Goal: Task Accomplishment & Management: Use online tool/utility

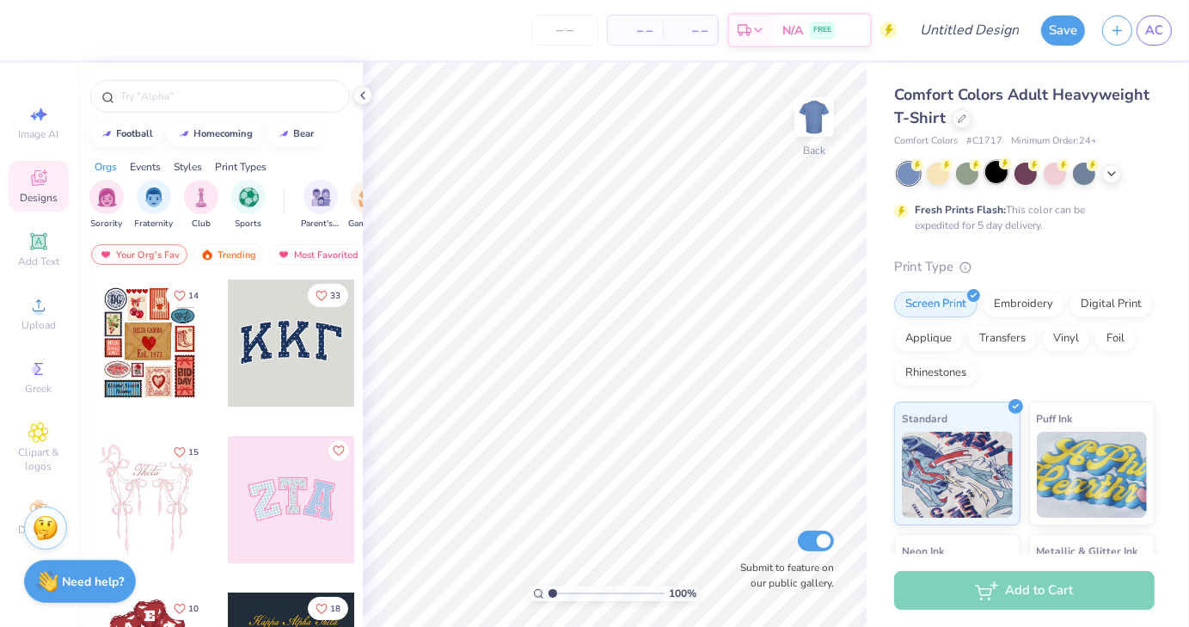
click at [998, 181] on div at bounding box center [997, 172] width 22 height 22
click at [144, 89] on input "text" at bounding box center [229, 96] width 220 height 17
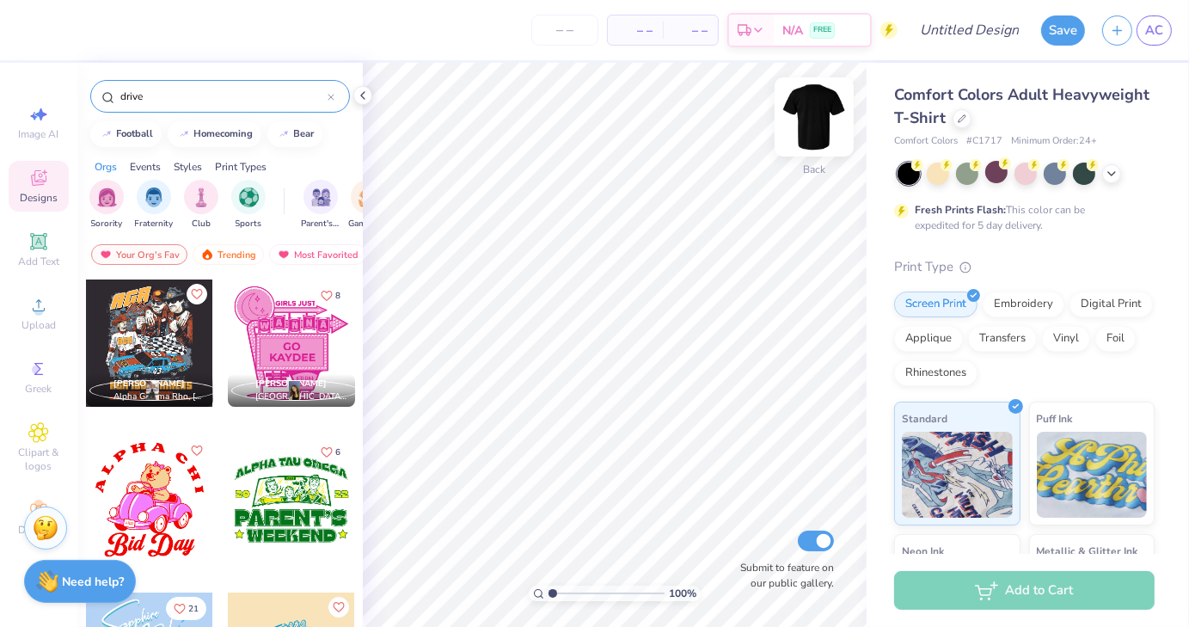
type input "drive"
click at [804, 115] on img at bounding box center [814, 117] width 69 height 69
click at [167, 338] on div at bounding box center [149, 343] width 127 height 127
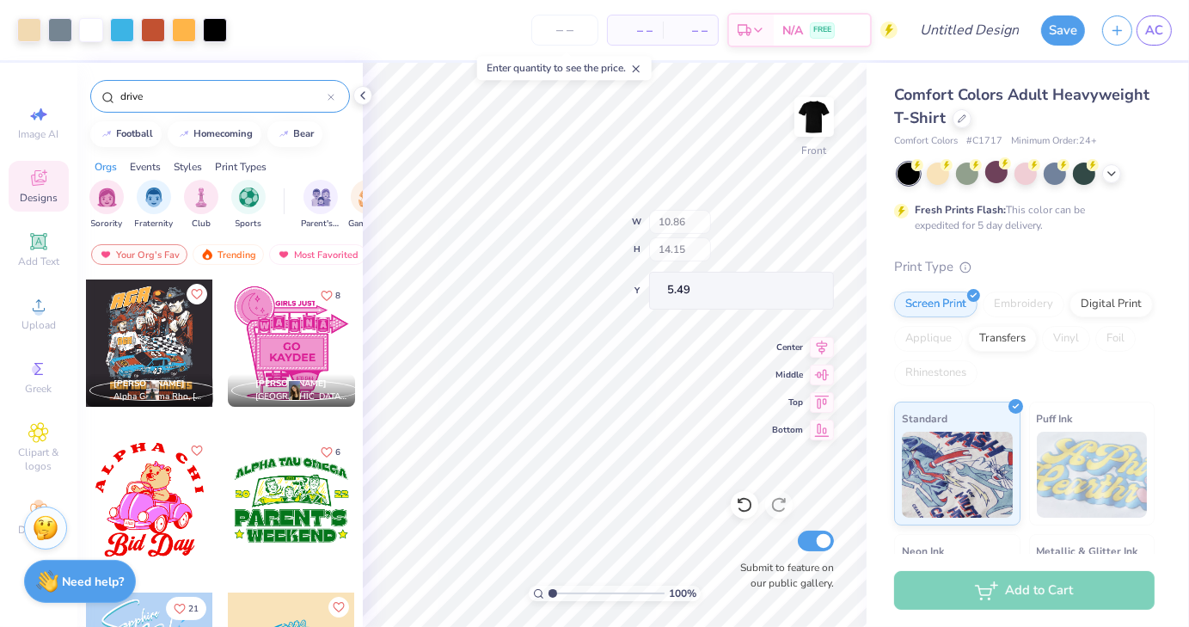
type input "5.49"
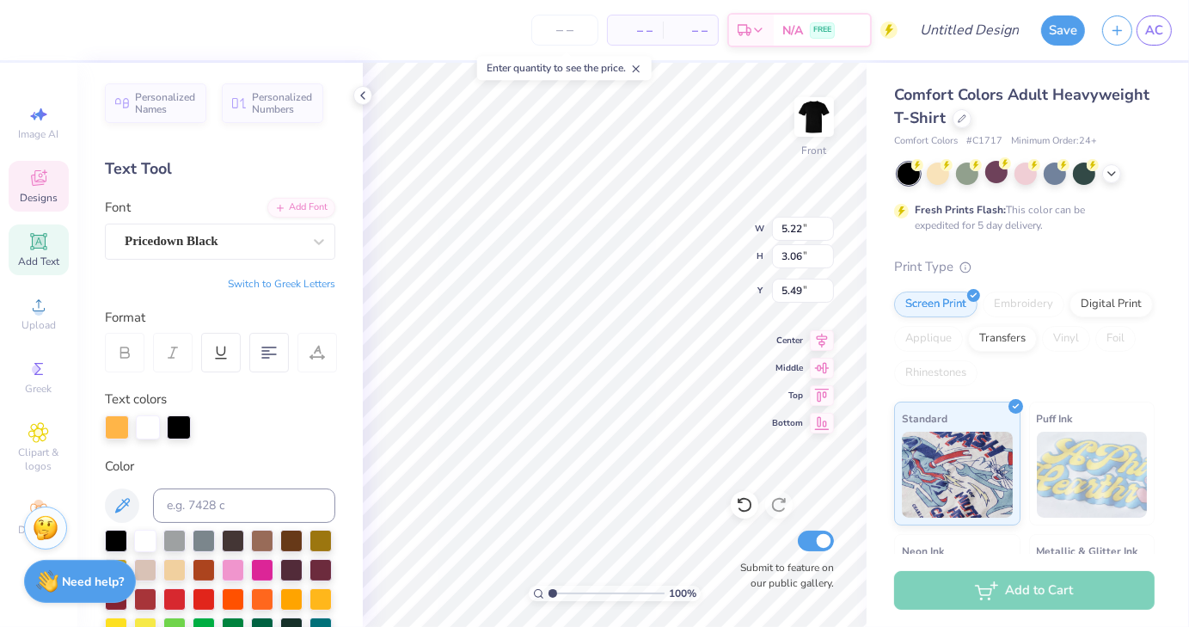
scroll to position [14, 3]
type textarea "CCVT"
click at [114, 430] on div at bounding box center [117, 427] width 24 height 24
click at [127, 599] on div at bounding box center [116, 598] width 22 height 22
type input "1.02"
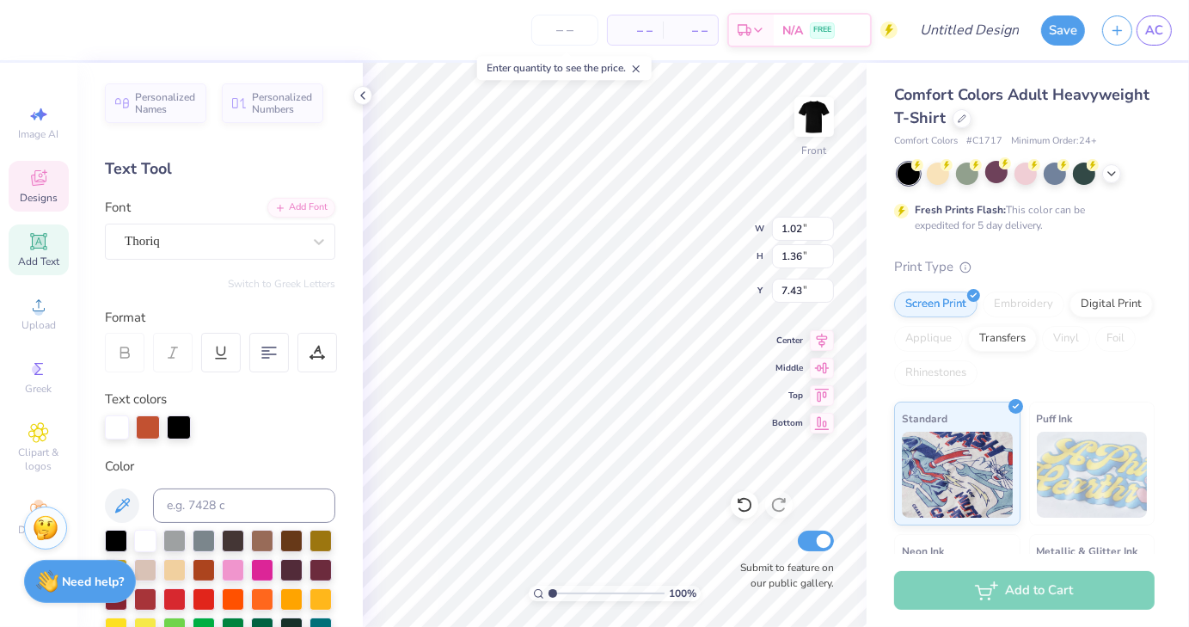
type input "1.36"
type input "7.43"
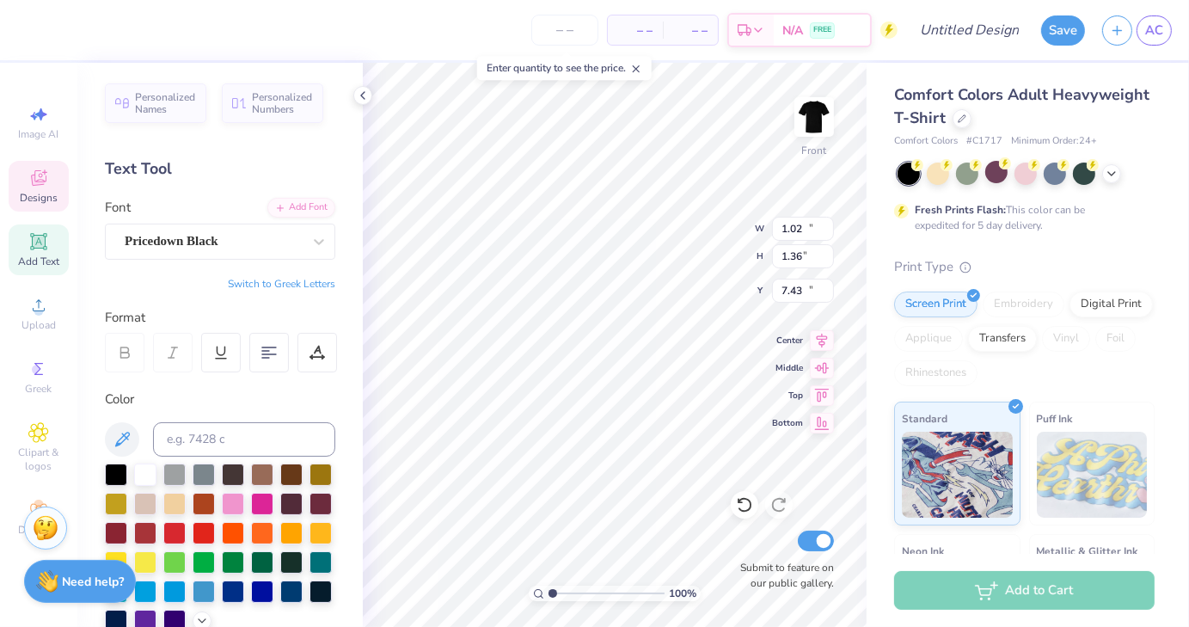
type input "10.18"
type input "0.96"
type input "17.32"
type textarea "A"
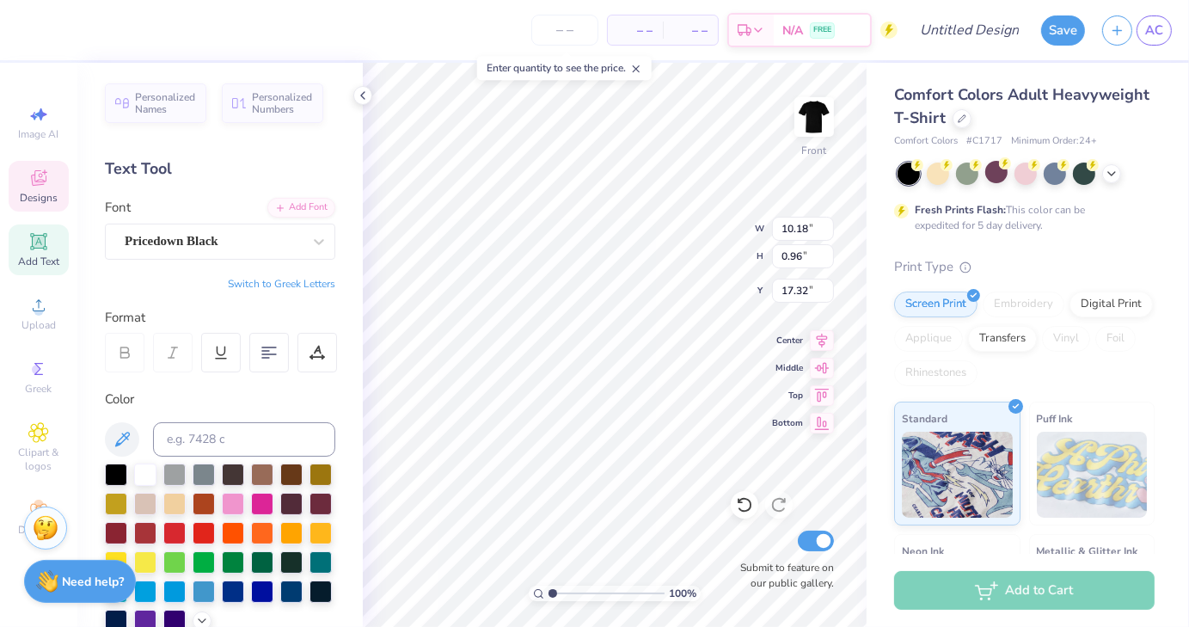
type textarea "College cup champions"
type input "10.14"
type input "0.46"
type input "19.18"
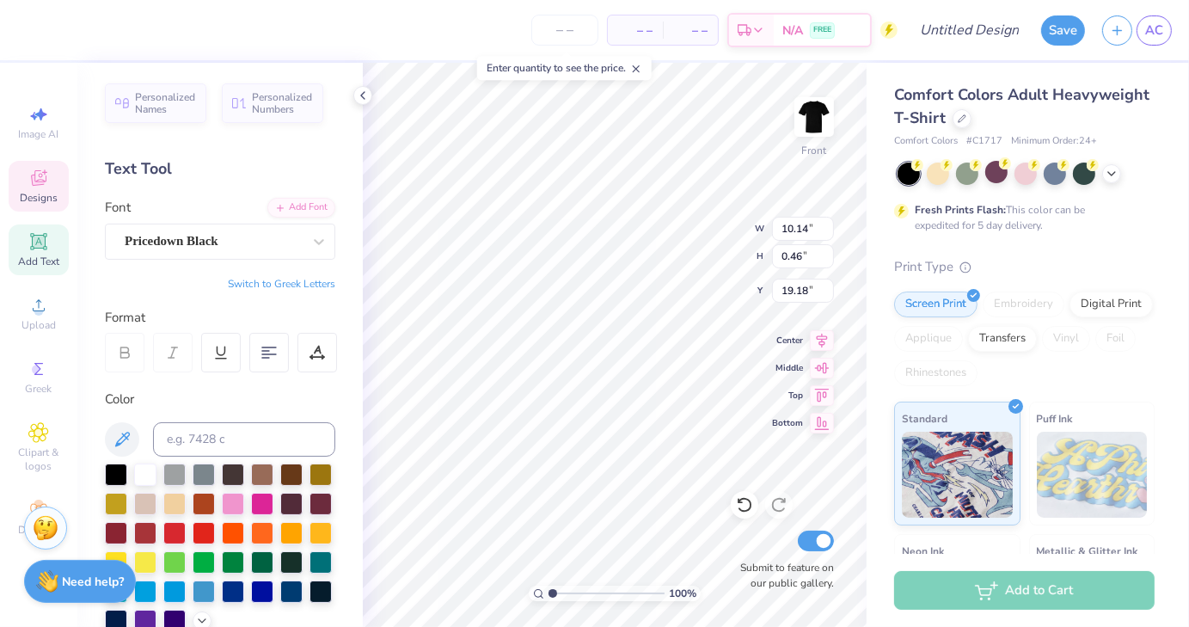
type textarea "2024 - [PERSON_NAME] AND [PERSON_NAME]"
click at [127, 535] on div at bounding box center [116, 531] width 22 height 22
click at [22, 34] on div at bounding box center [29, 28] width 24 height 24
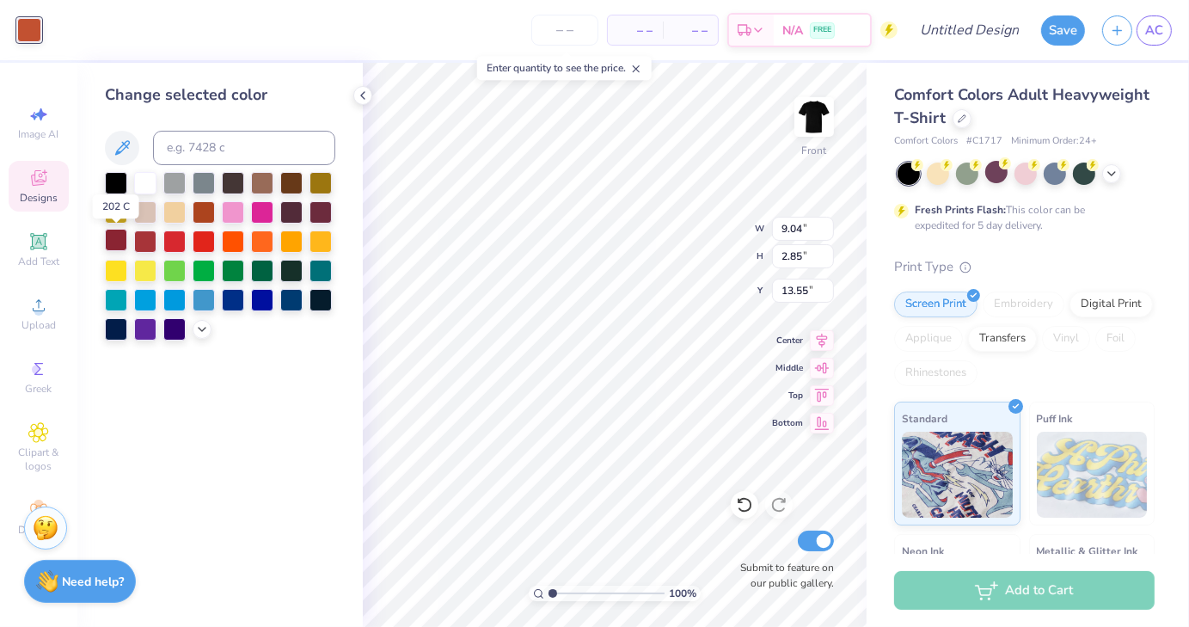
click at [116, 239] on div at bounding box center [116, 240] width 22 height 22
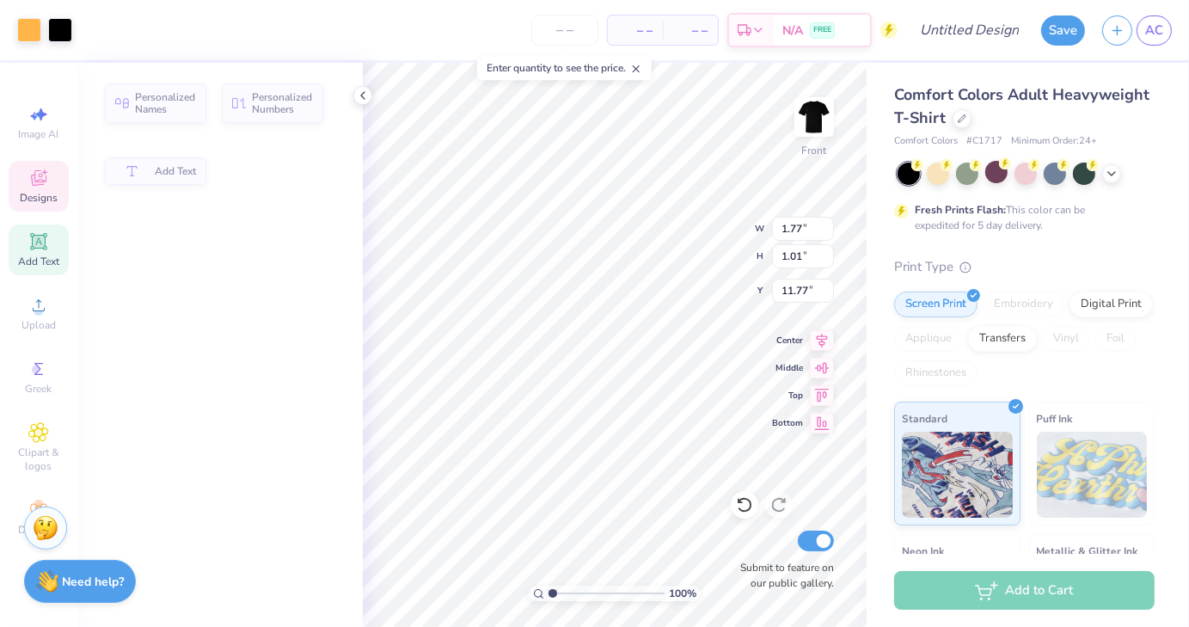
type input "1.77"
type input "1.01"
type input "11.77"
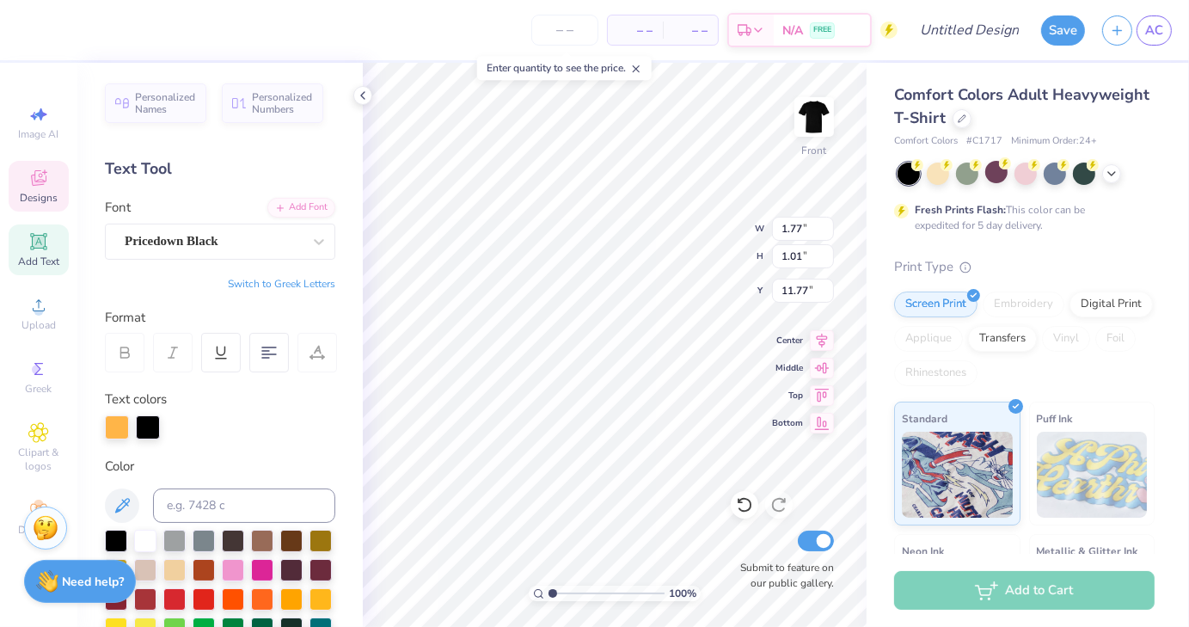
scroll to position [14, 3]
type textarea "CCVT"
click at [127, 602] on div at bounding box center [116, 598] width 22 height 22
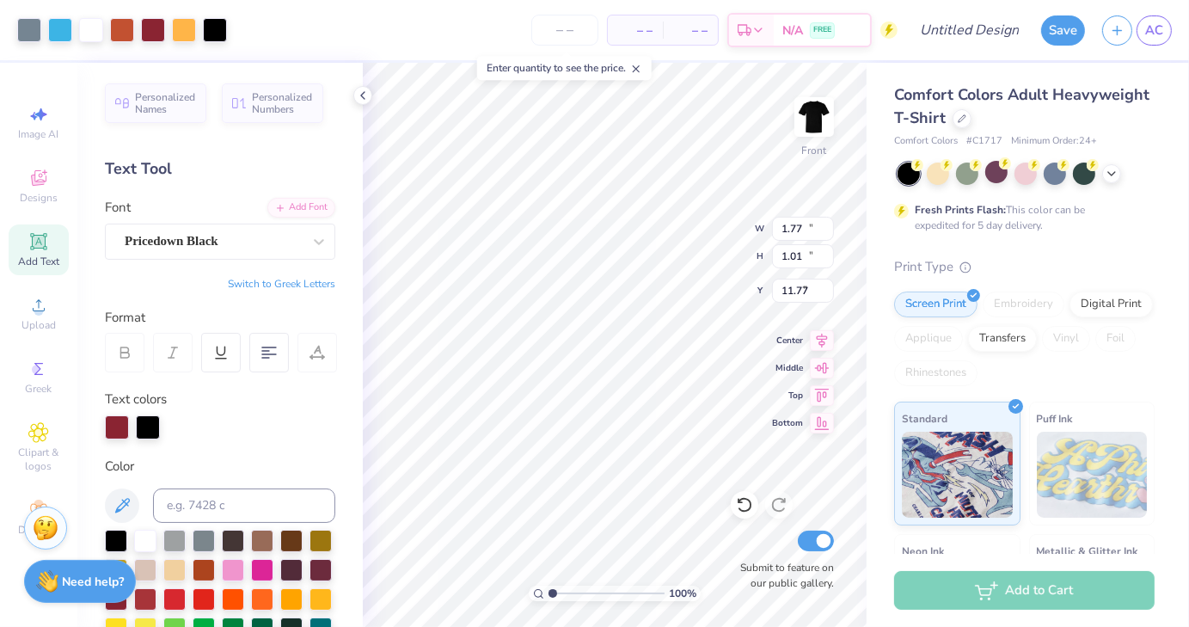
type input "11.82"
type input "12.54"
type input "5.55"
click at [121, 23] on div at bounding box center [122, 28] width 24 height 24
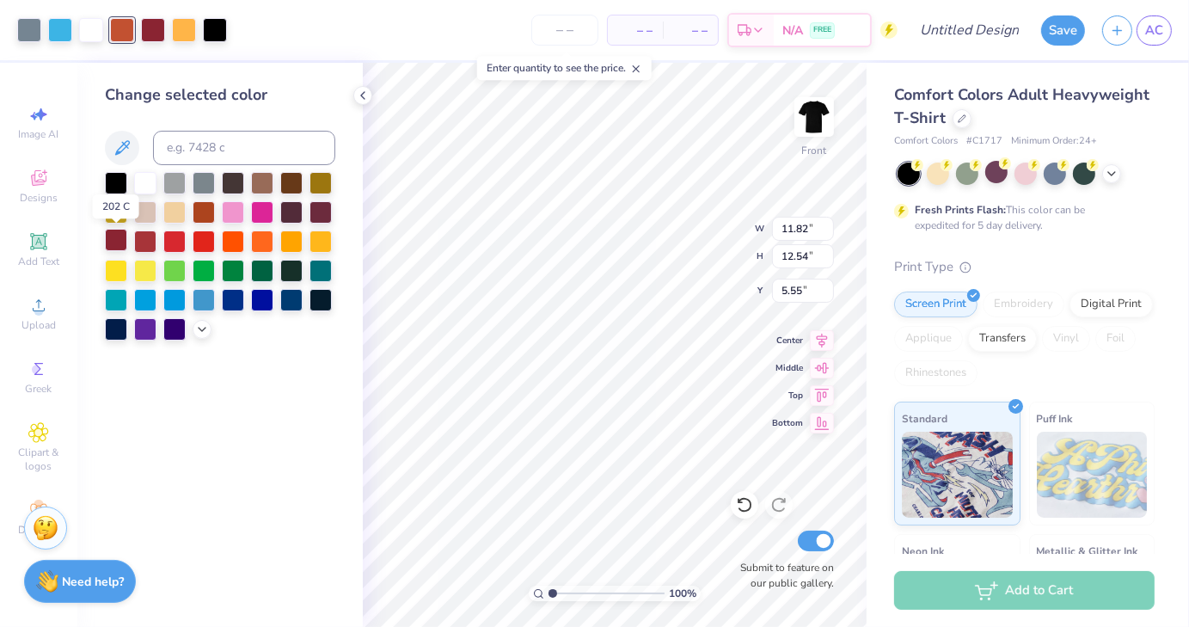
click at [113, 243] on div at bounding box center [116, 240] width 22 height 22
click at [155, 28] on div at bounding box center [153, 28] width 24 height 24
click at [143, 181] on div at bounding box center [145, 181] width 22 height 22
click at [64, 34] on div at bounding box center [60, 28] width 24 height 24
click at [145, 184] on div at bounding box center [145, 181] width 22 height 22
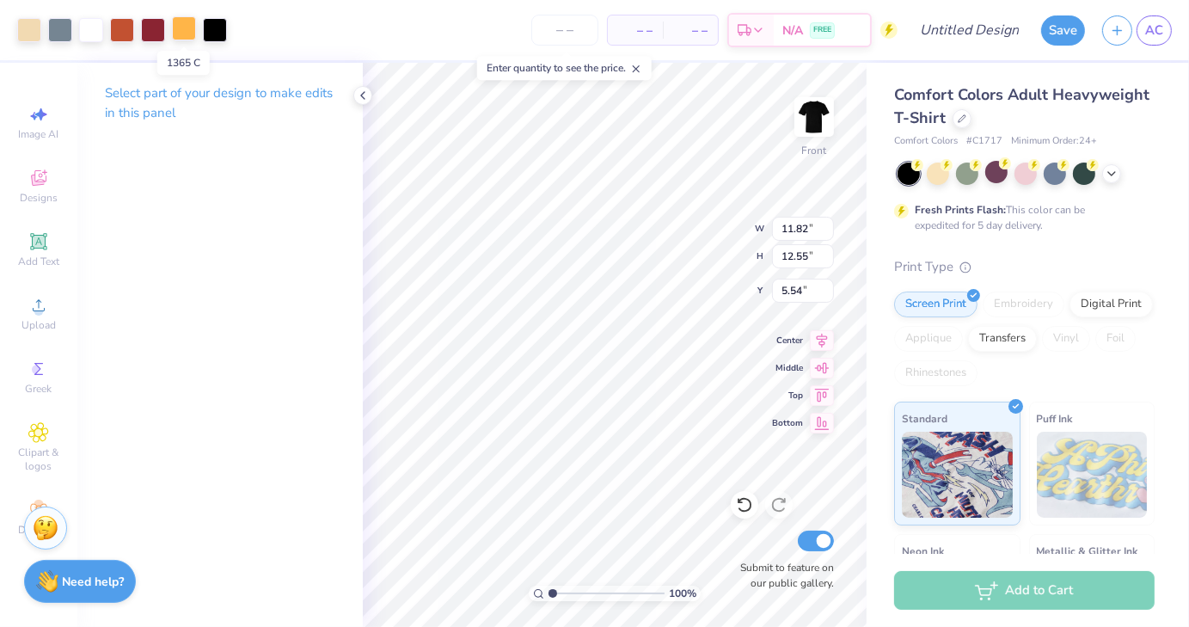
click at [181, 32] on div at bounding box center [184, 28] width 24 height 24
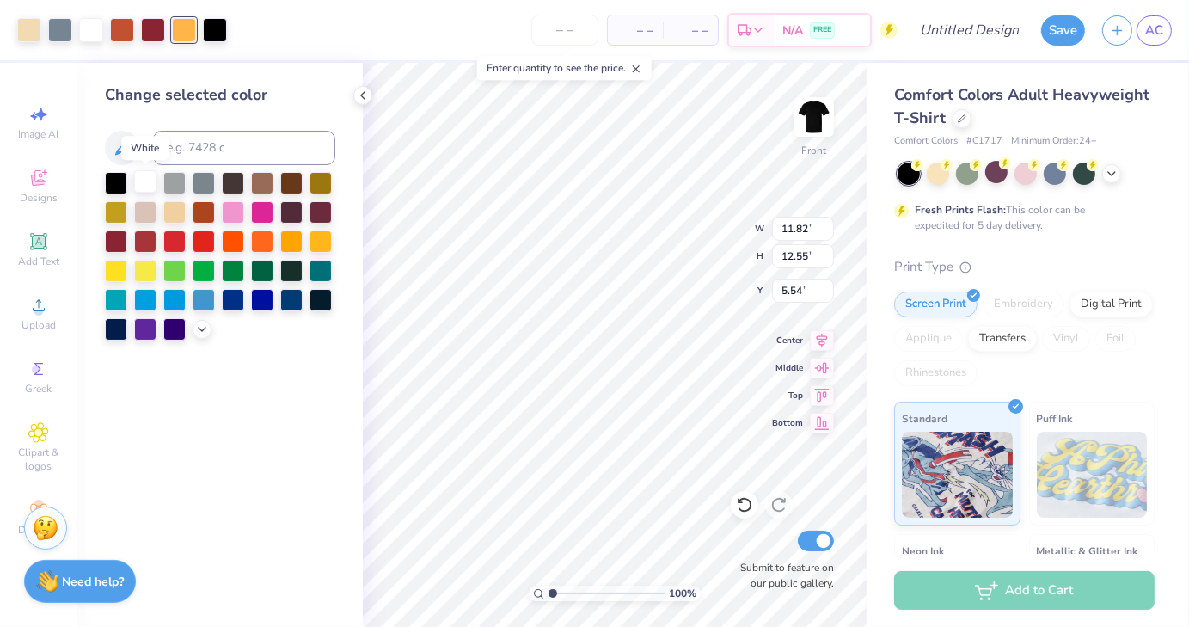
click at [151, 173] on div at bounding box center [145, 181] width 22 height 22
click at [26, 29] on div at bounding box center [29, 28] width 24 height 24
click at [60, 28] on div at bounding box center [60, 28] width 24 height 24
click at [258, 238] on div at bounding box center [262, 240] width 22 height 22
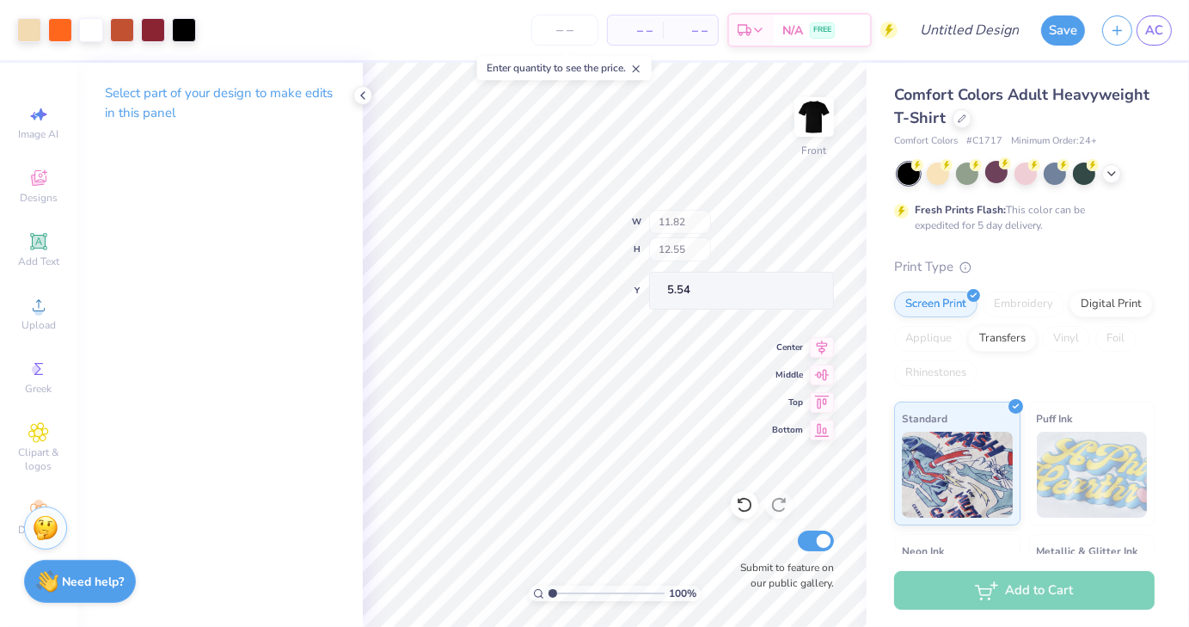
type input "5.56"
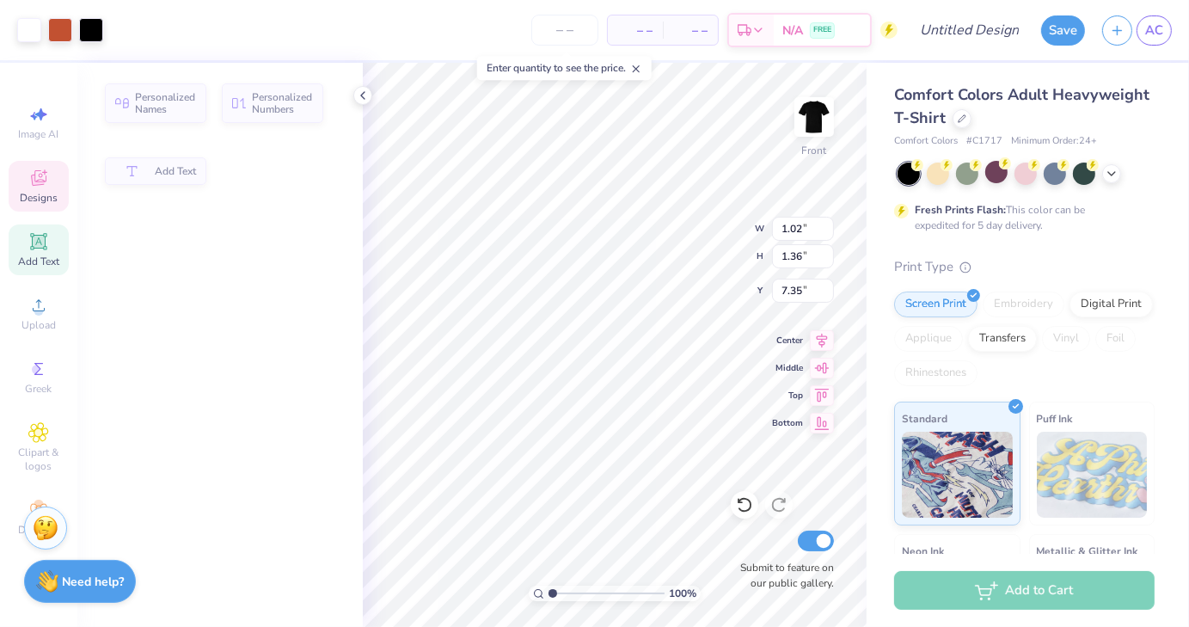
scroll to position [14, 2]
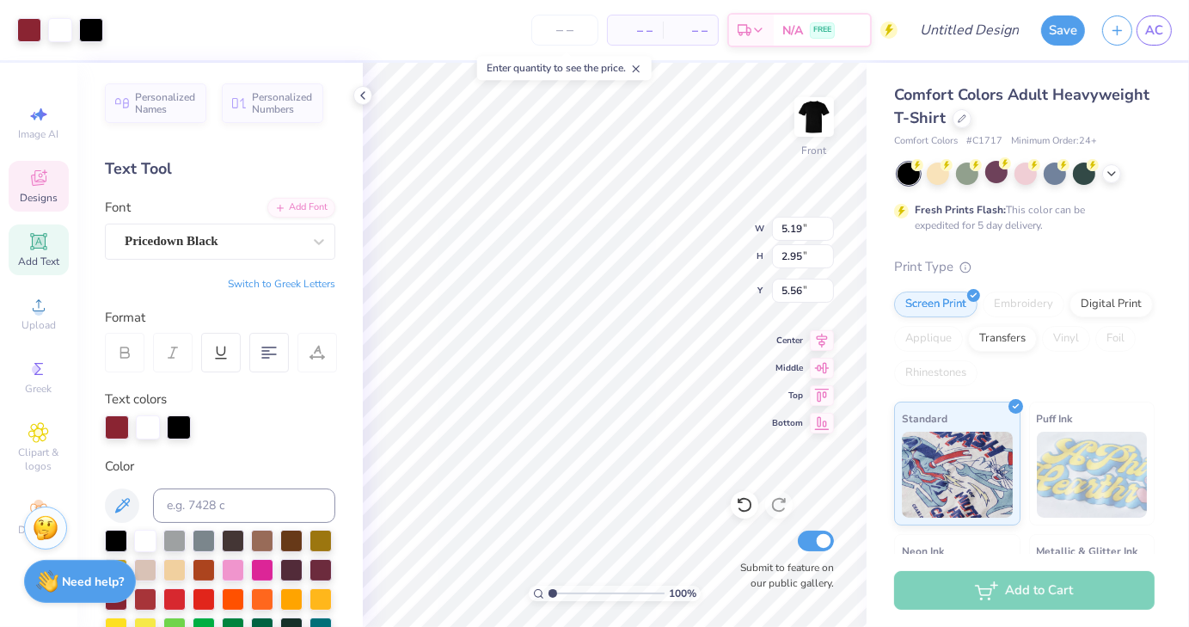
type input "5.19"
type input "2.95"
type input "5.56"
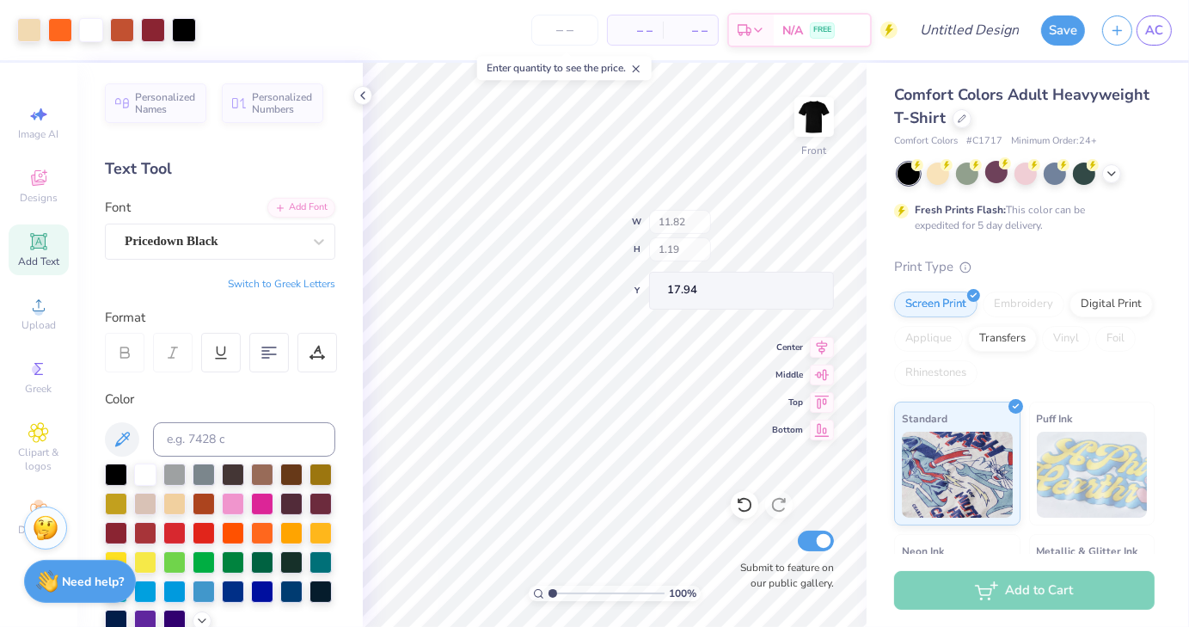
type input "17.94"
drag, startPoint x: 552, startPoint y: 593, endPoint x: 580, endPoint y: 593, distance: 27.5
type input "3.3"
click at [580, 593] on input "range" at bounding box center [607, 593] width 116 height 15
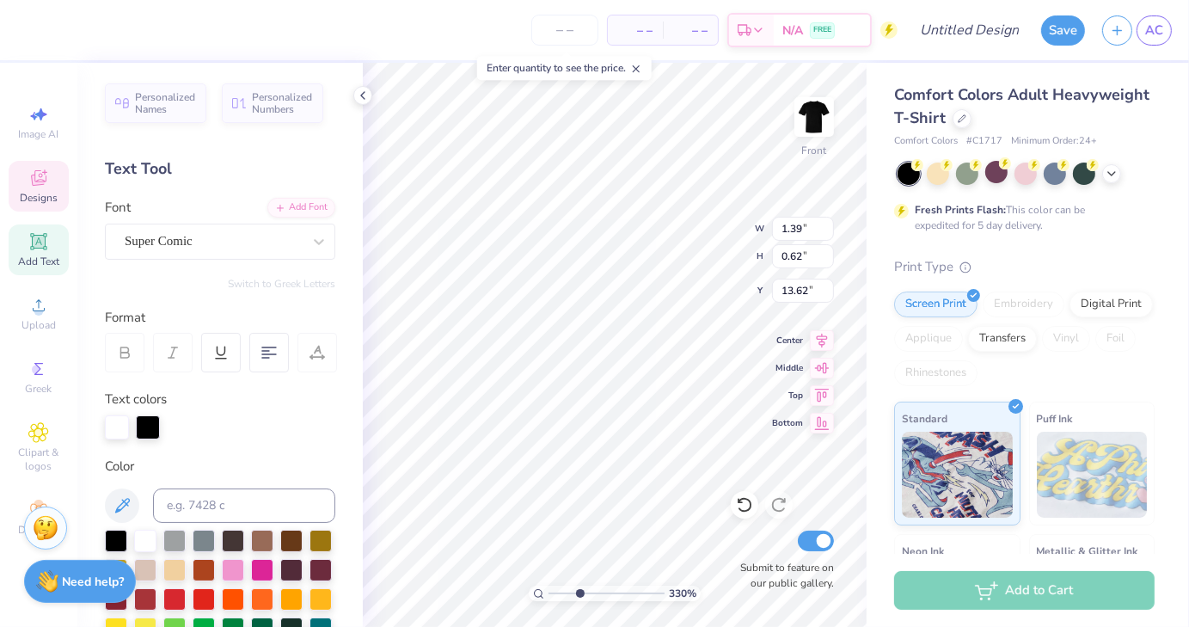
type input "9.04"
type input "2.85"
type input "13.57"
type input "1.25"
type input "0.91"
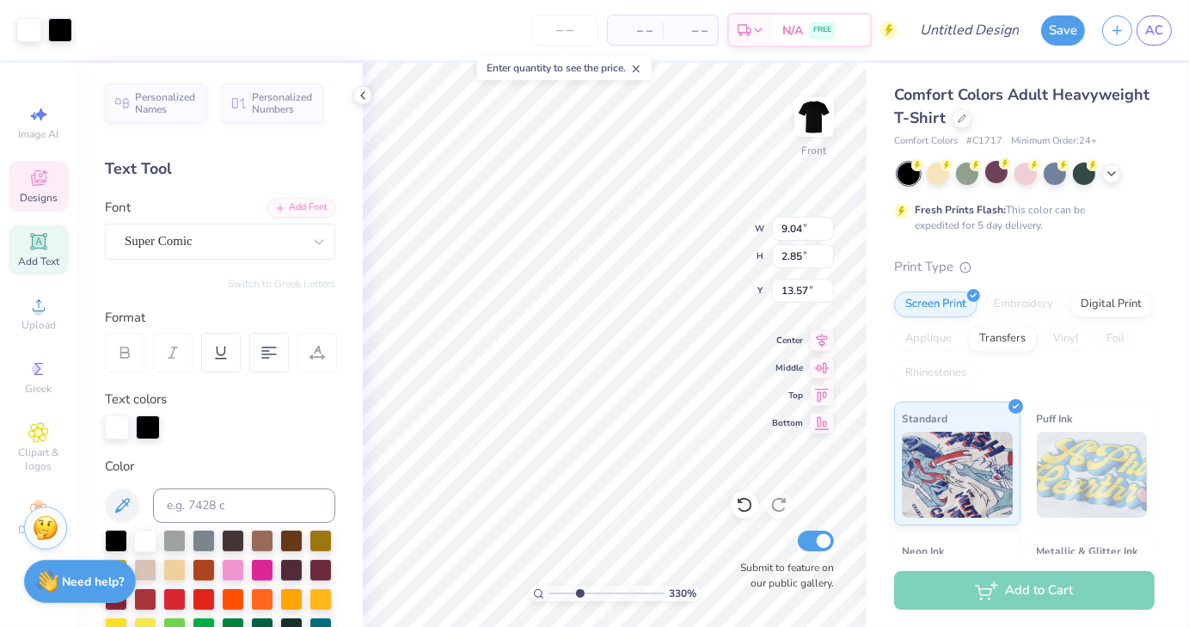
type input "15.58"
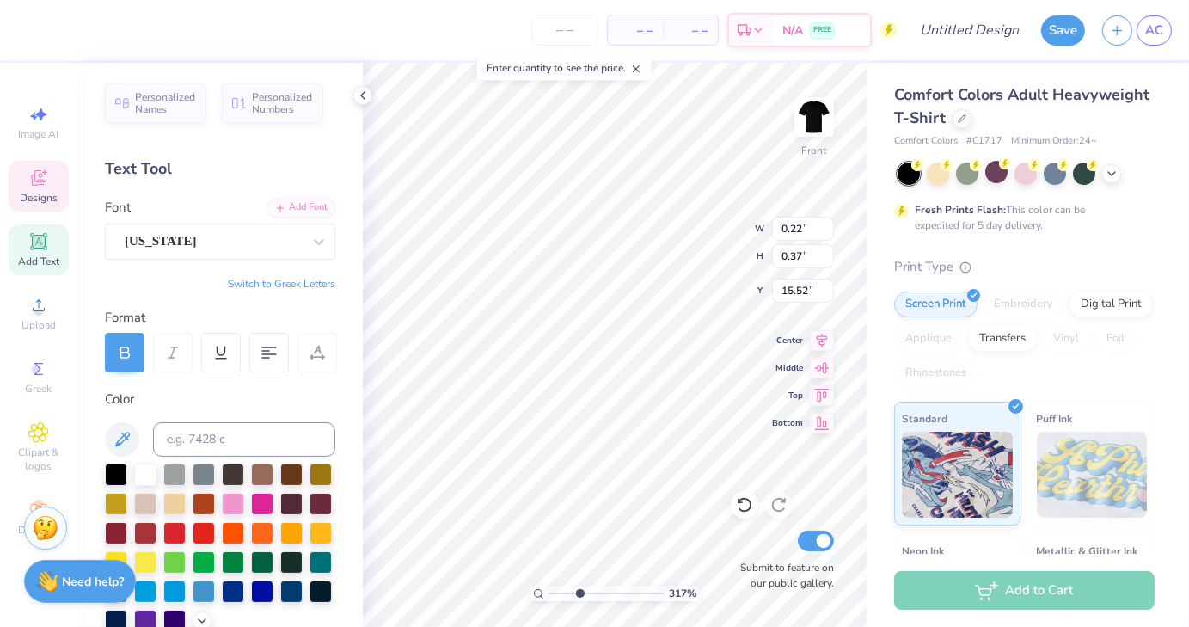
type input "3.16577706587885"
type input "0.22"
type input "0.37"
type input "15.52"
type input "3.16577706587885"
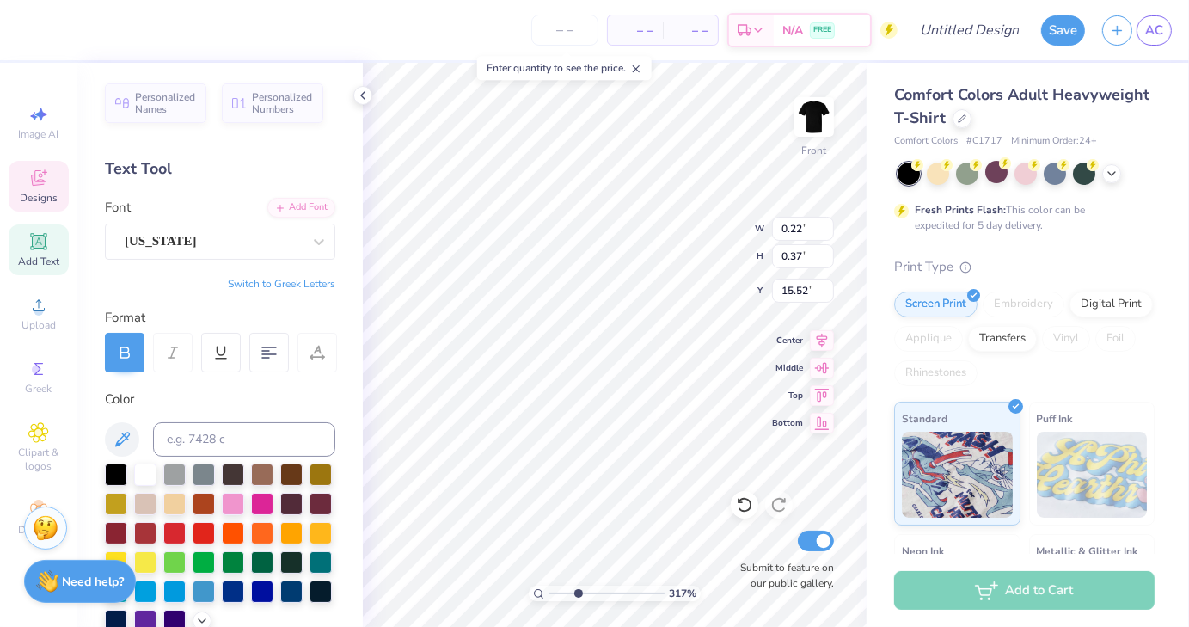
type input "0.20"
type input "0.39"
type input "15.57"
type input "3.27"
click at [579, 599] on input "range" at bounding box center [607, 593] width 116 height 15
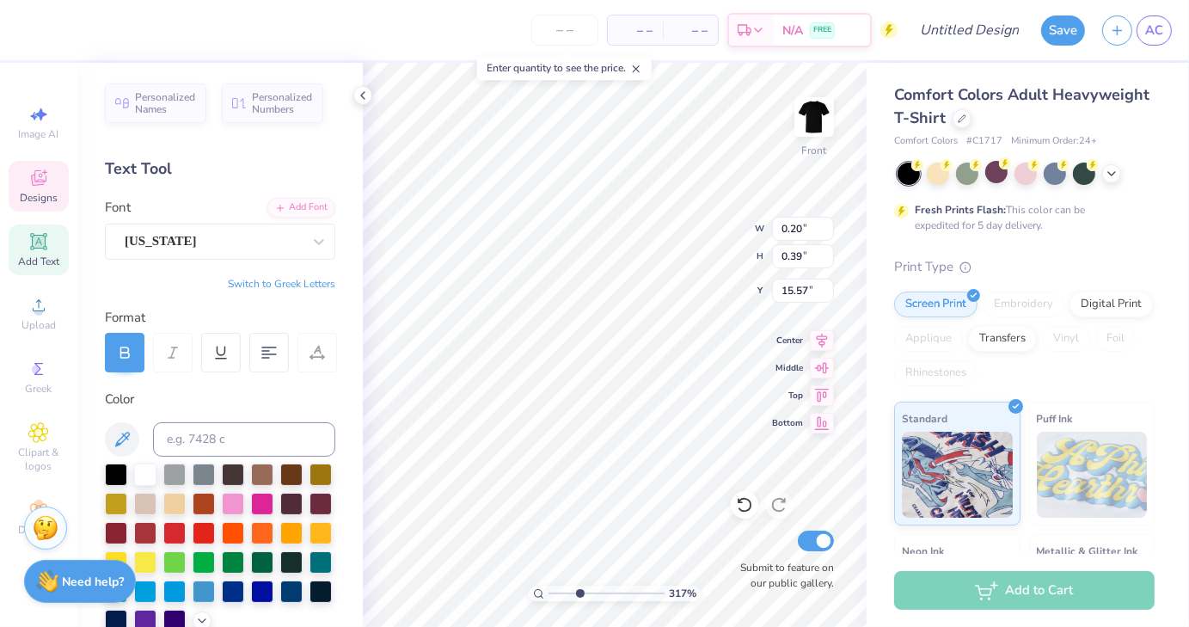
type input "0.21"
type input "0.29"
type input "15.68"
drag, startPoint x: 579, startPoint y: 594, endPoint x: 561, endPoint y: 594, distance: 18.1
type input "1.66"
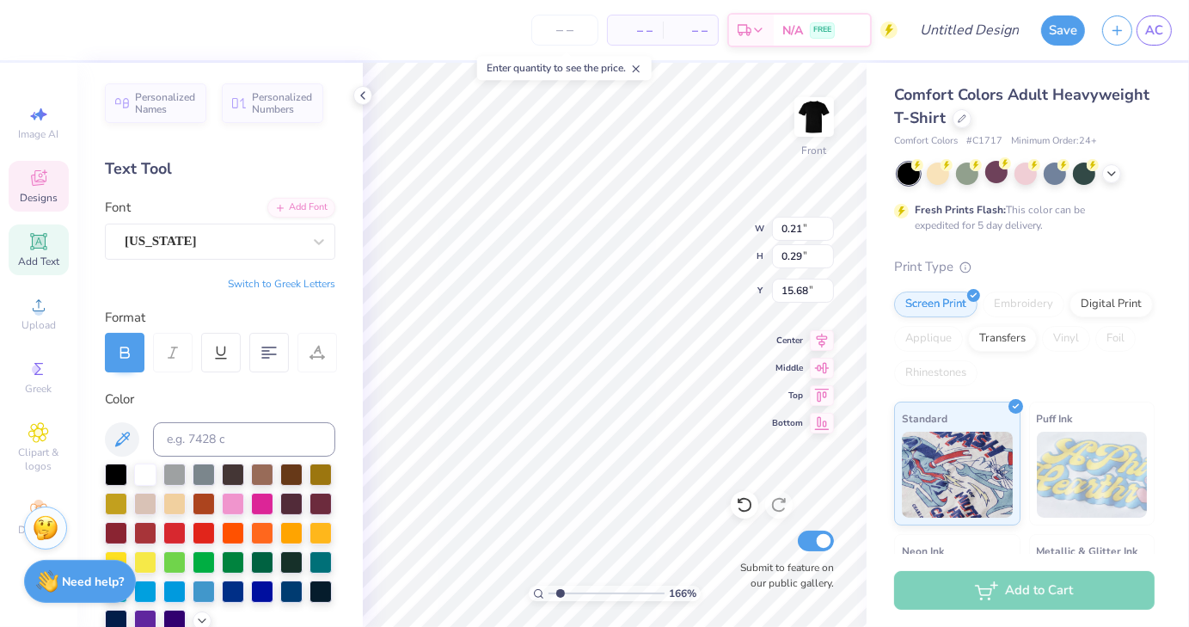
click at [561, 594] on input "range" at bounding box center [607, 593] width 116 height 15
type input "0.58"
type input "0.47"
type input "14.94"
type input "0.45"
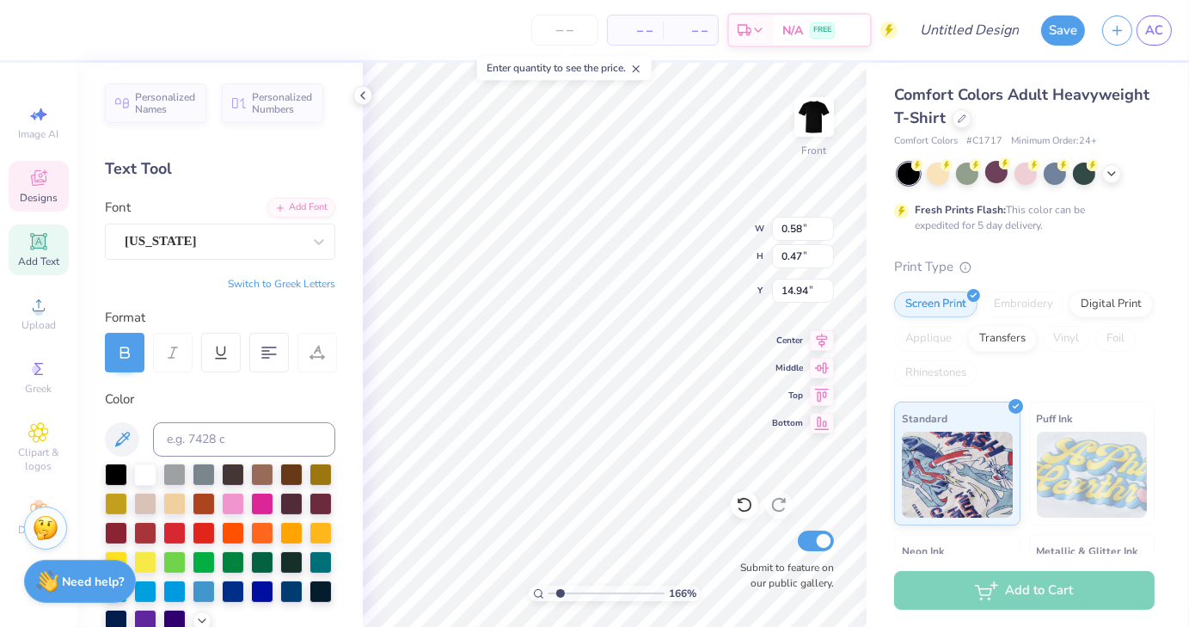
type input "0.39"
type input "14.74"
type input "0.59"
type input "0.40"
type input "14.82"
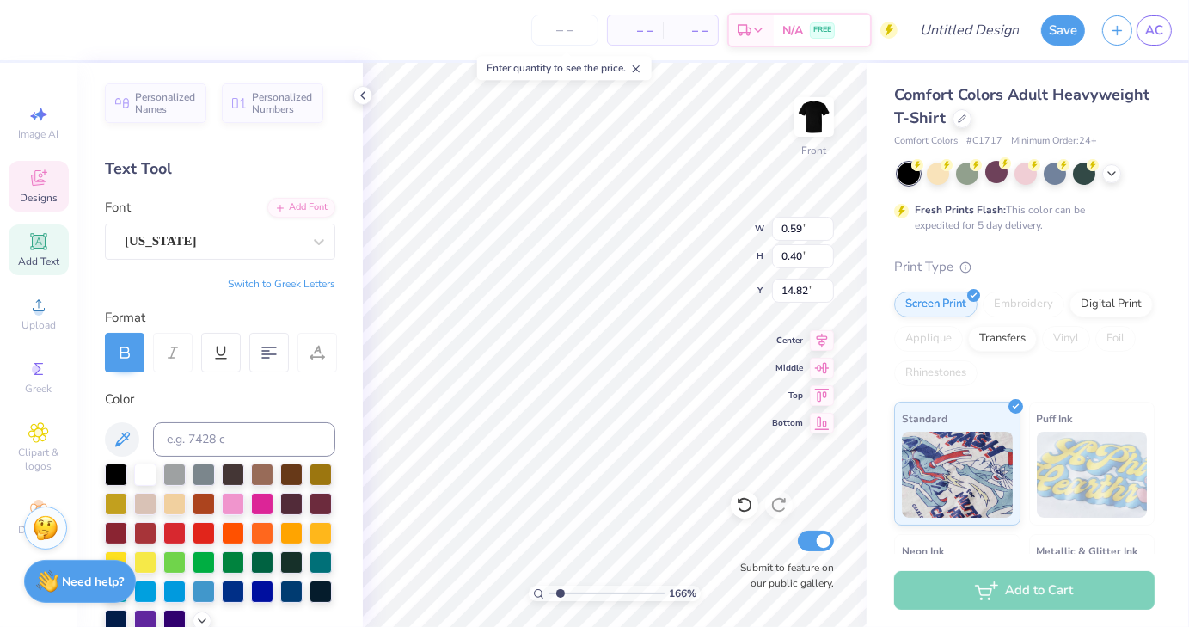
type input "0.58"
type input "0.47"
type input "14.94"
type textarea "CCVT"
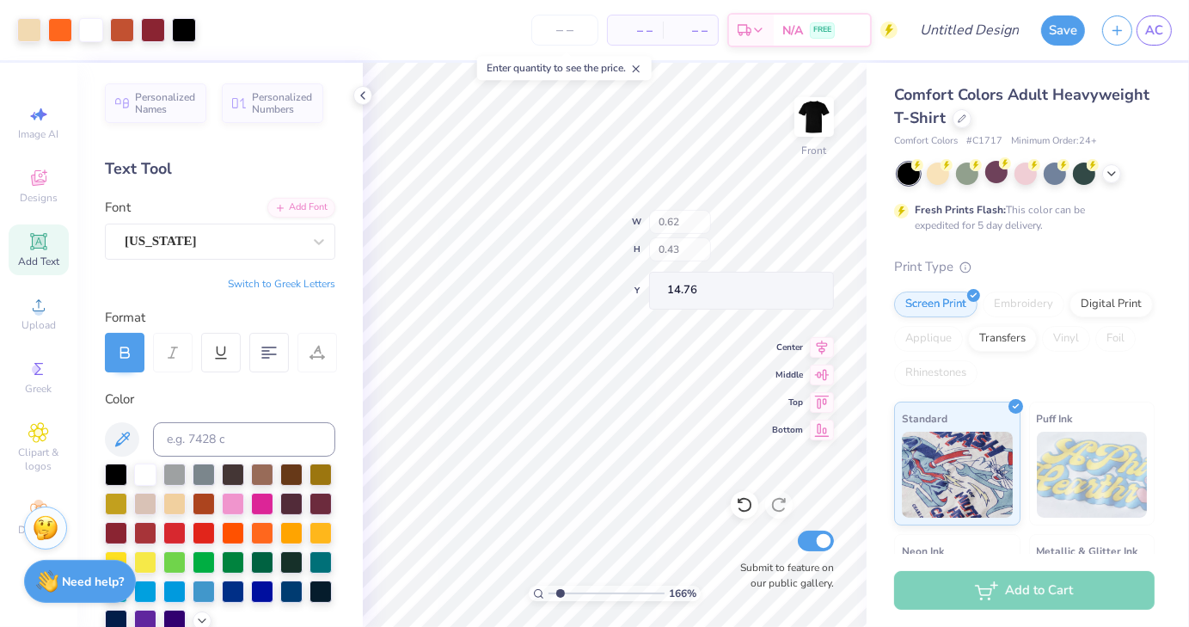
type input "14.76"
drag, startPoint x: 560, startPoint y: 592, endPoint x: 576, endPoint y: 594, distance: 16.5
click at [576, 594] on input "range" at bounding box center [607, 593] width 116 height 15
type input "3.06"
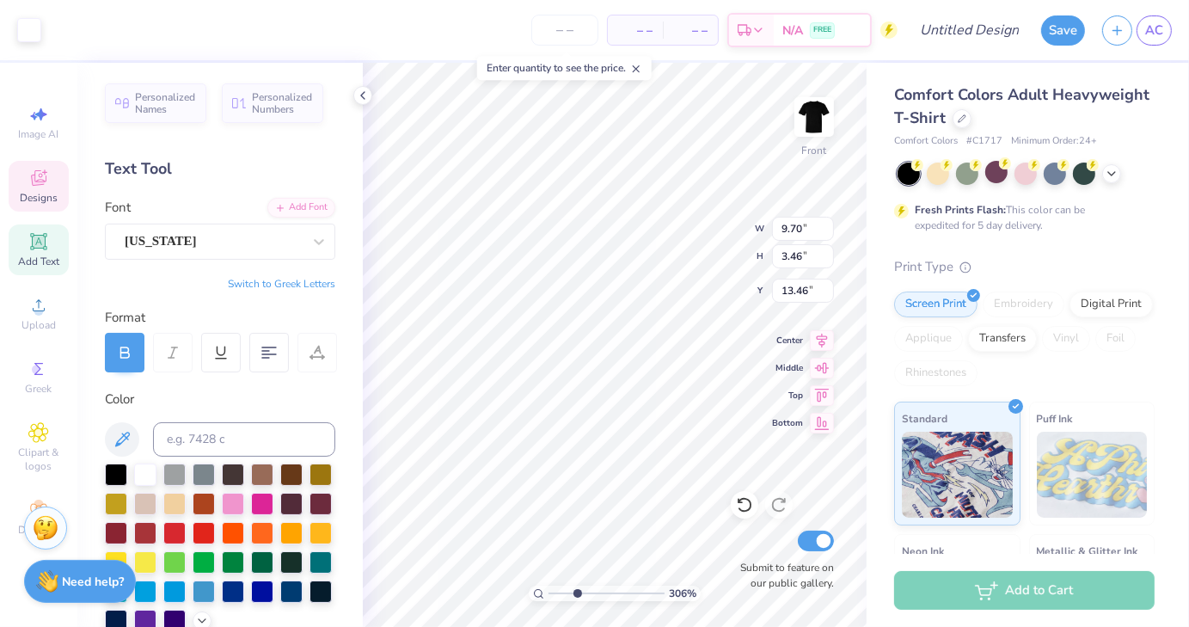
type input "9.70"
type input "3.46"
type input "13.46"
type input "0.62"
type input "0.43"
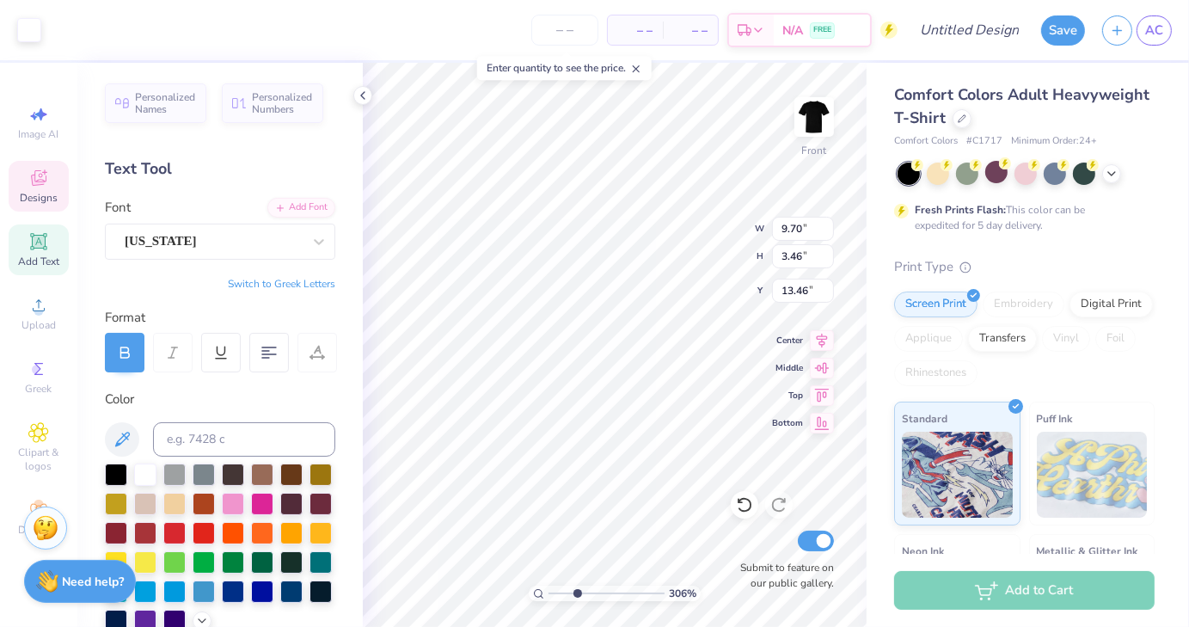
type input "14.76"
type input "0.80"
type input "0.56"
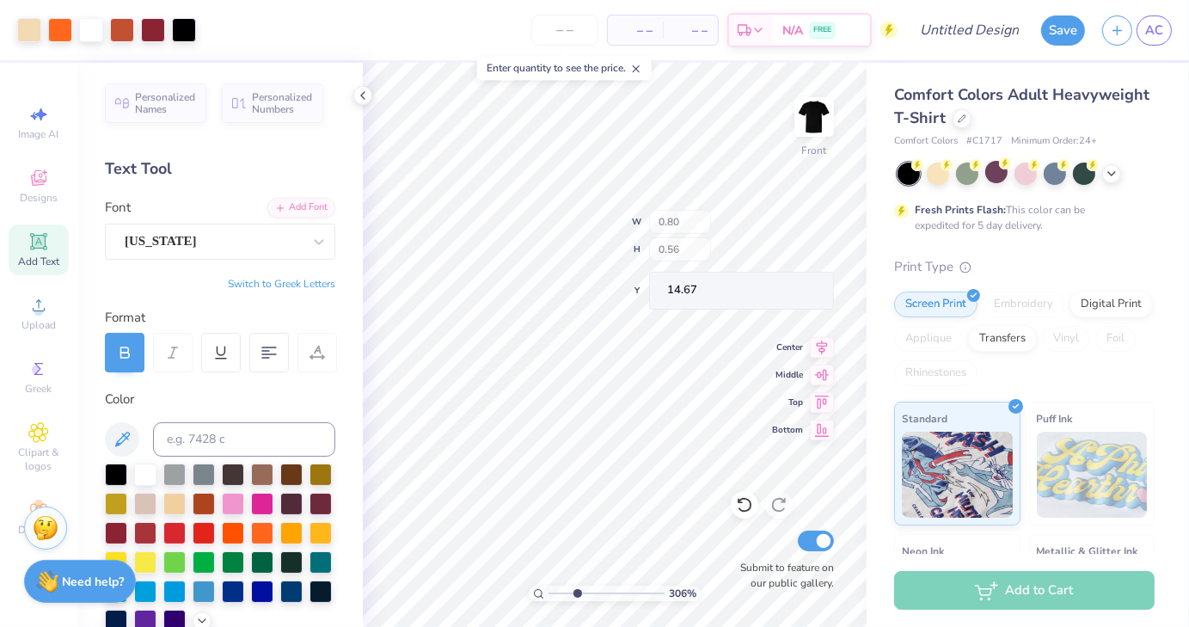
type input "14.80"
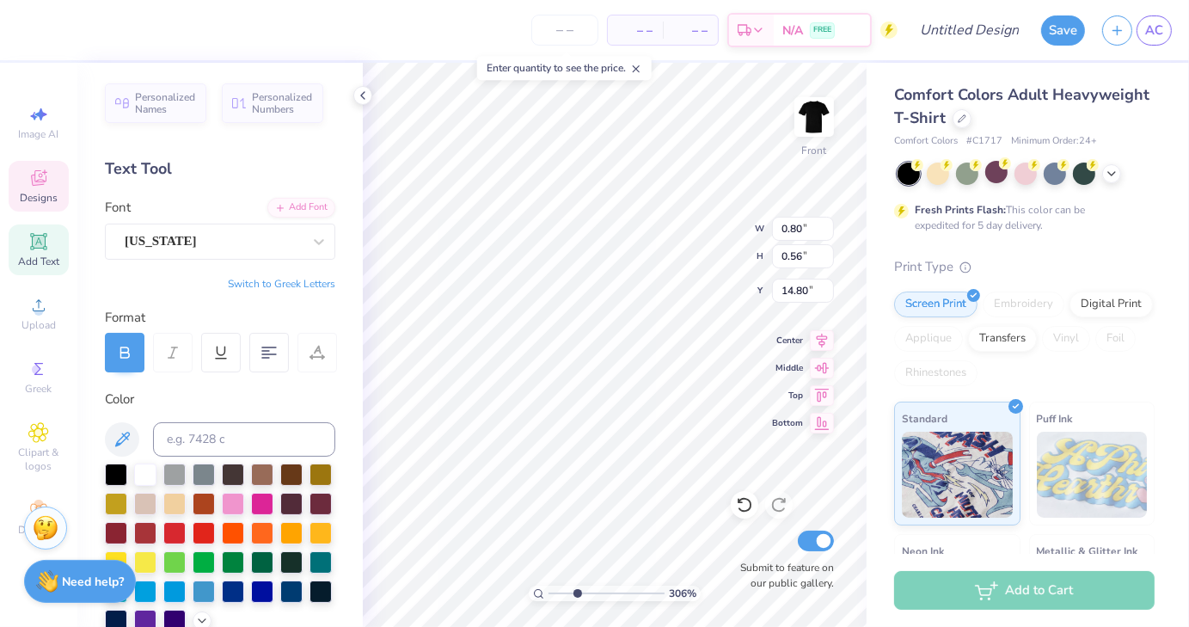
scroll to position [14, 2]
click at [310, 243] on icon at bounding box center [318, 241] width 17 height 17
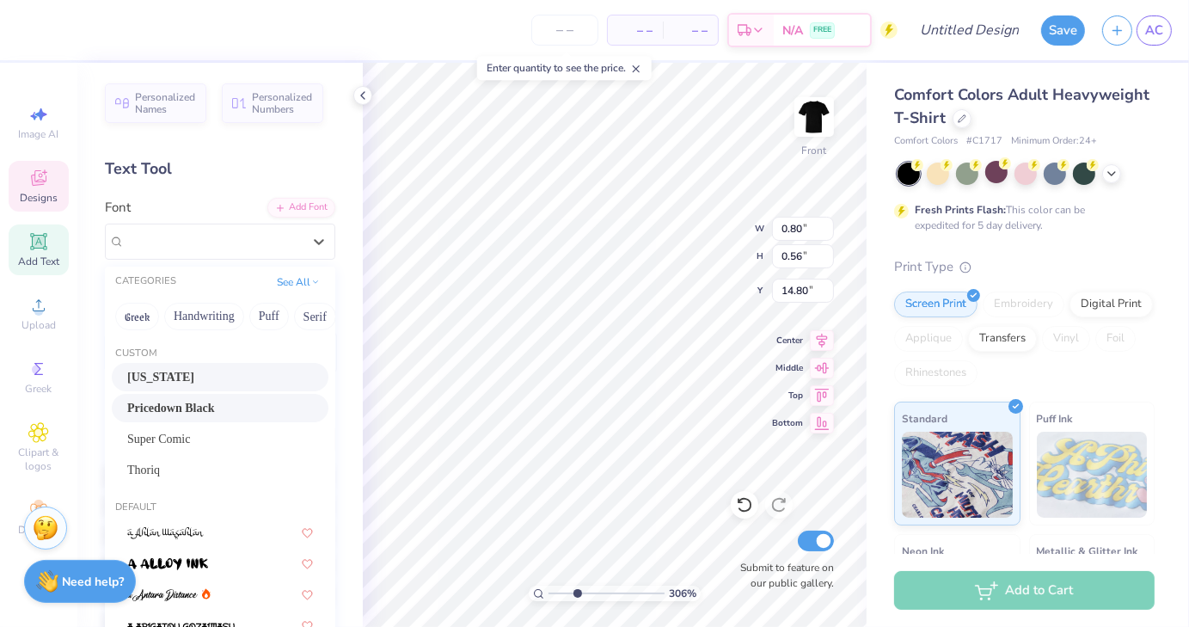
click at [243, 413] on div "Pricedown Black" at bounding box center [220, 408] width 186 height 18
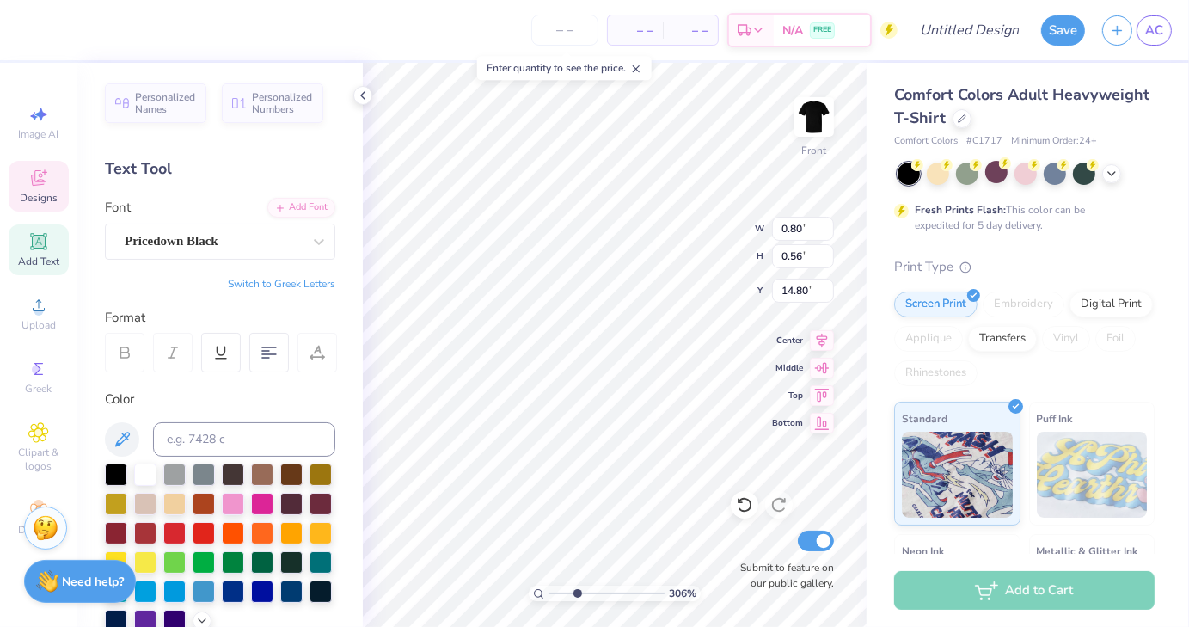
scroll to position [14, 3]
type input "2.5"
click at [570, 593] on input "range" at bounding box center [607, 593] width 116 height 15
type input "0.82"
type input "0.59"
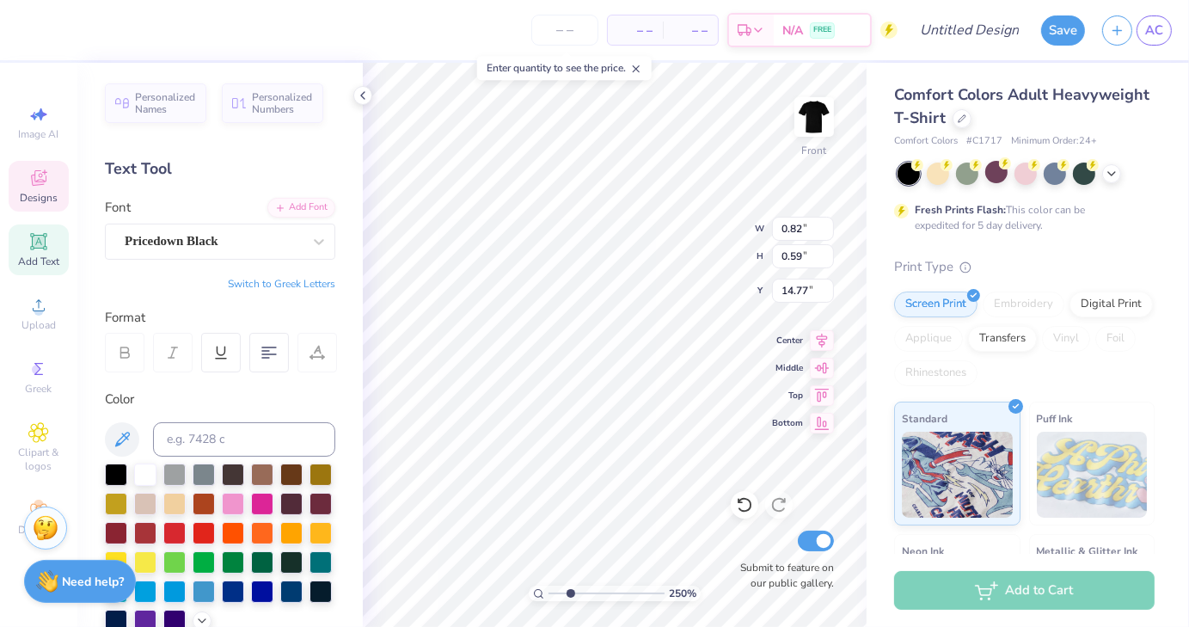
type input "14.77"
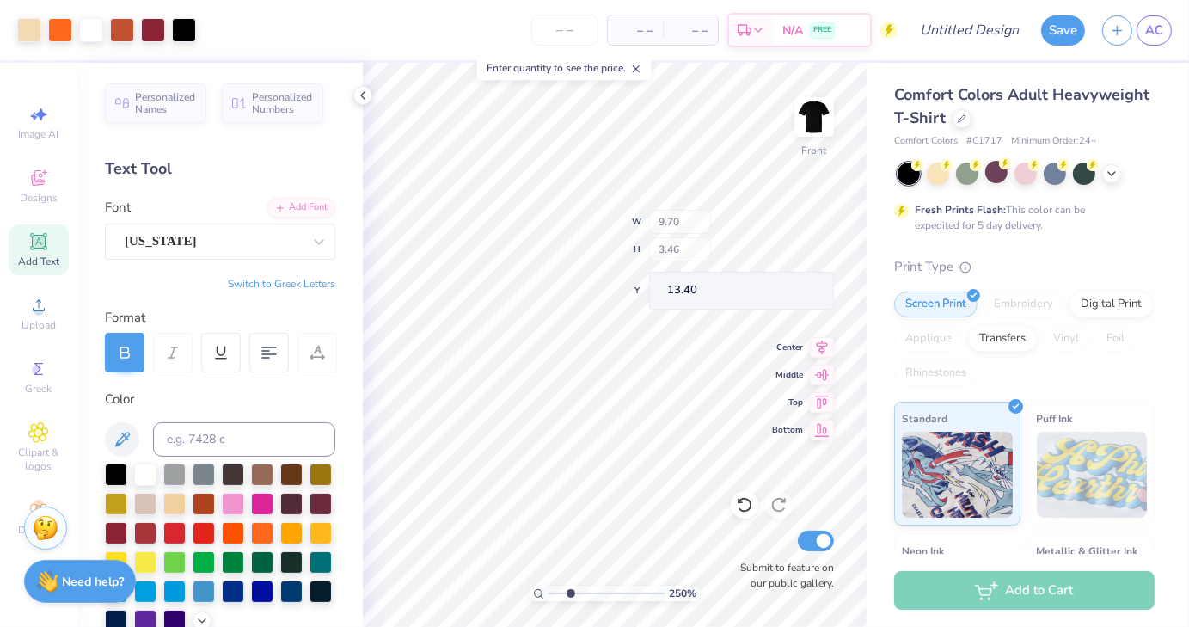
type input "13.40"
drag, startPoint x: 573, startPoint y: 593, endPoint x: 553, endPoint y: 595, distance: 19.9
type input "1.04"
click at [553, 595] on input "range" at bounding box center [607, 593] width 116 height 15
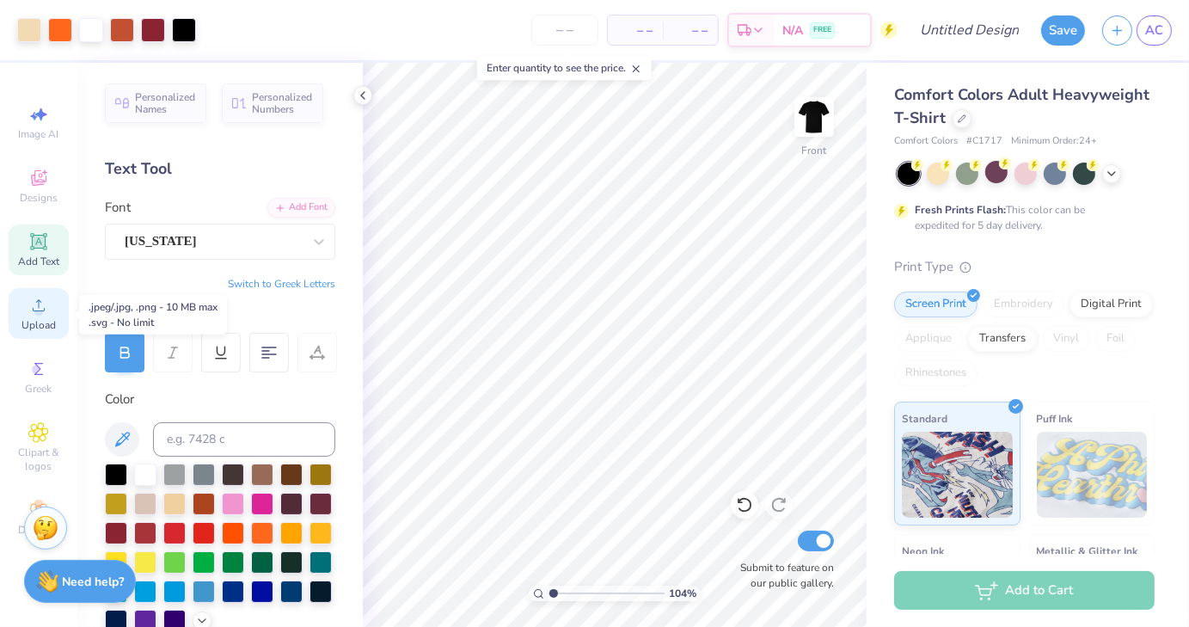
click at [36, 317] on div "Upload" at bounding box center [39, 313] width 60 height 51
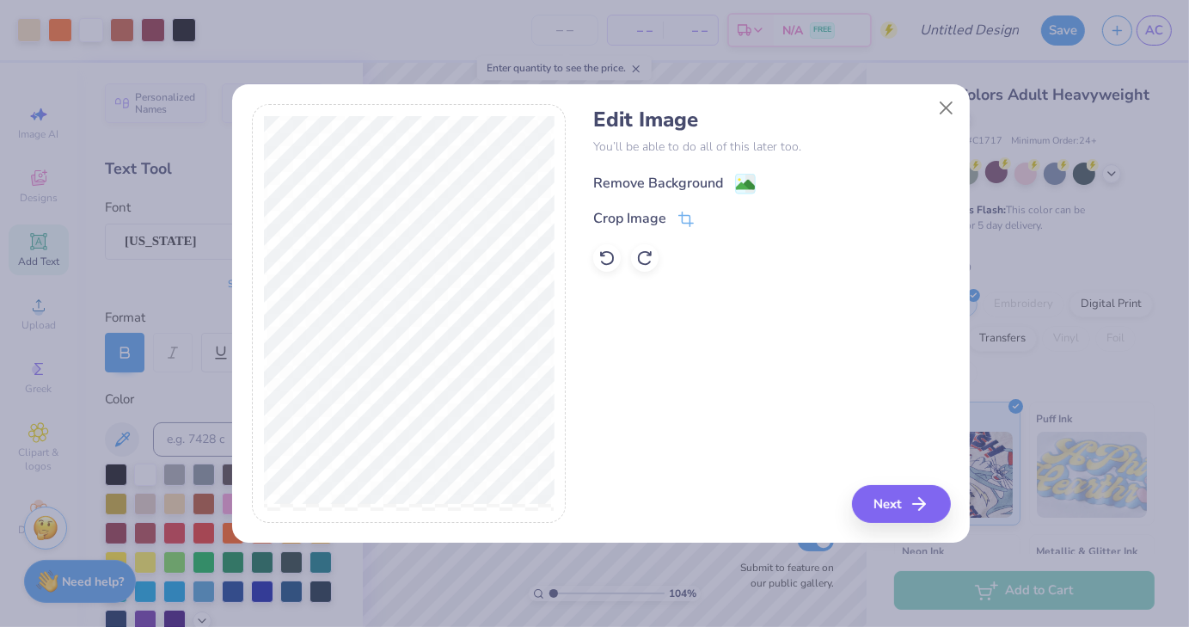
click at [735, 178] on div "Remove Background" at bounding box center [674, 184] width 163 height 22
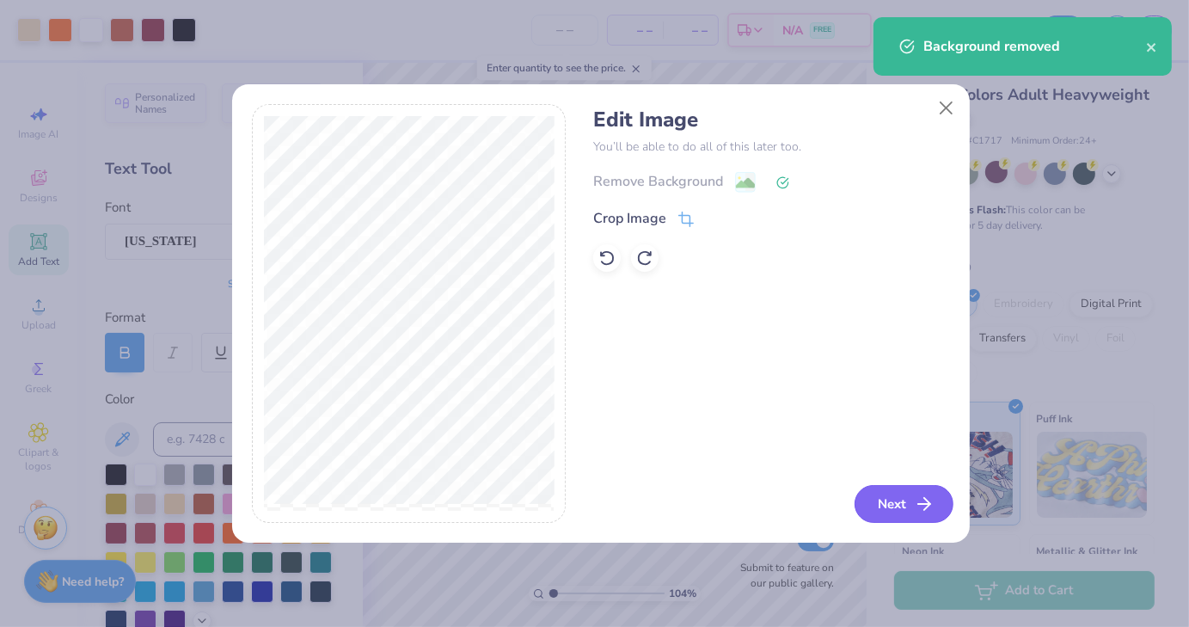
click at [899, 501] on button "Next" at bounding box center [904, 504] width 99 height 38
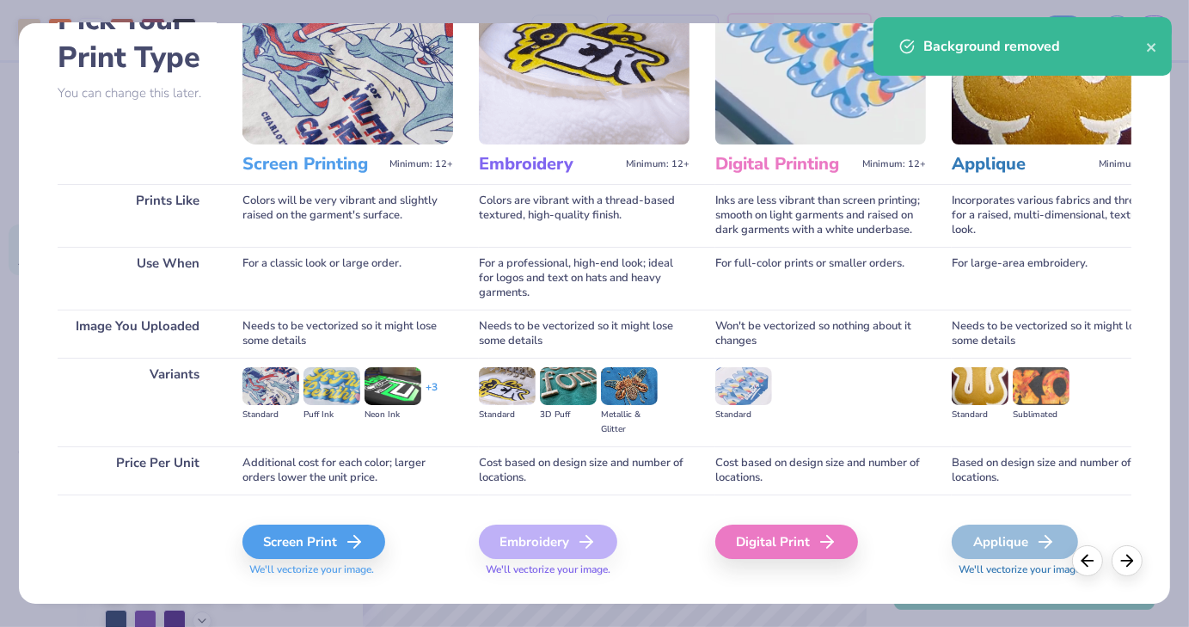
scroll to position [116, 0]
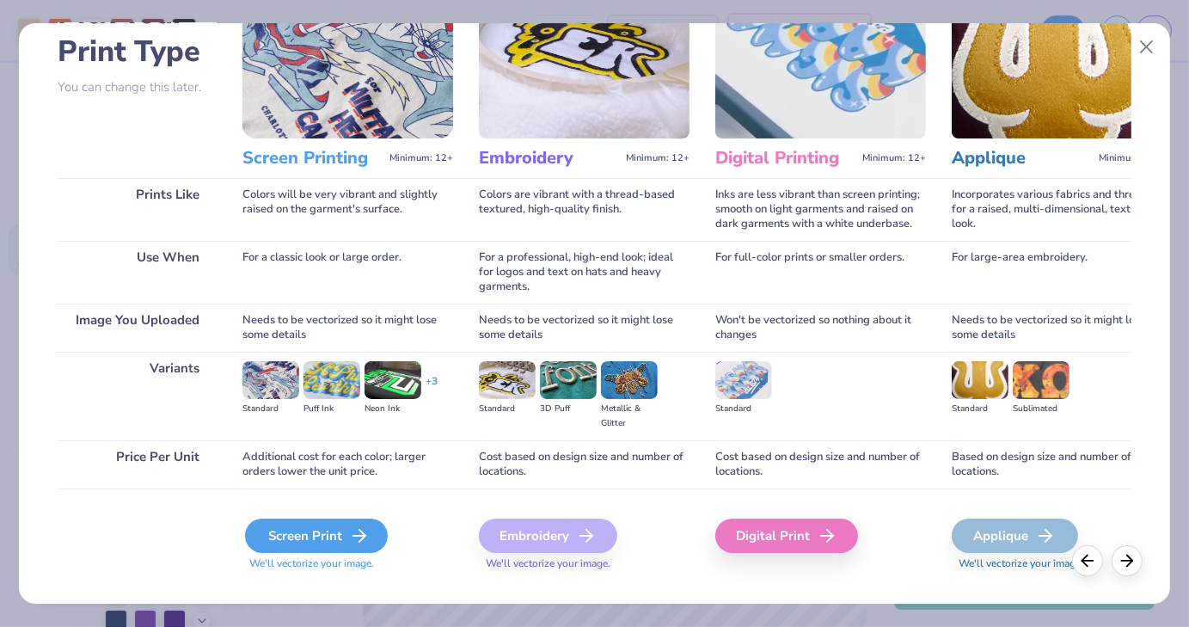
click at [291, 526] on div "Screen Print" at bounding box center [316, 536] width 143 height 34
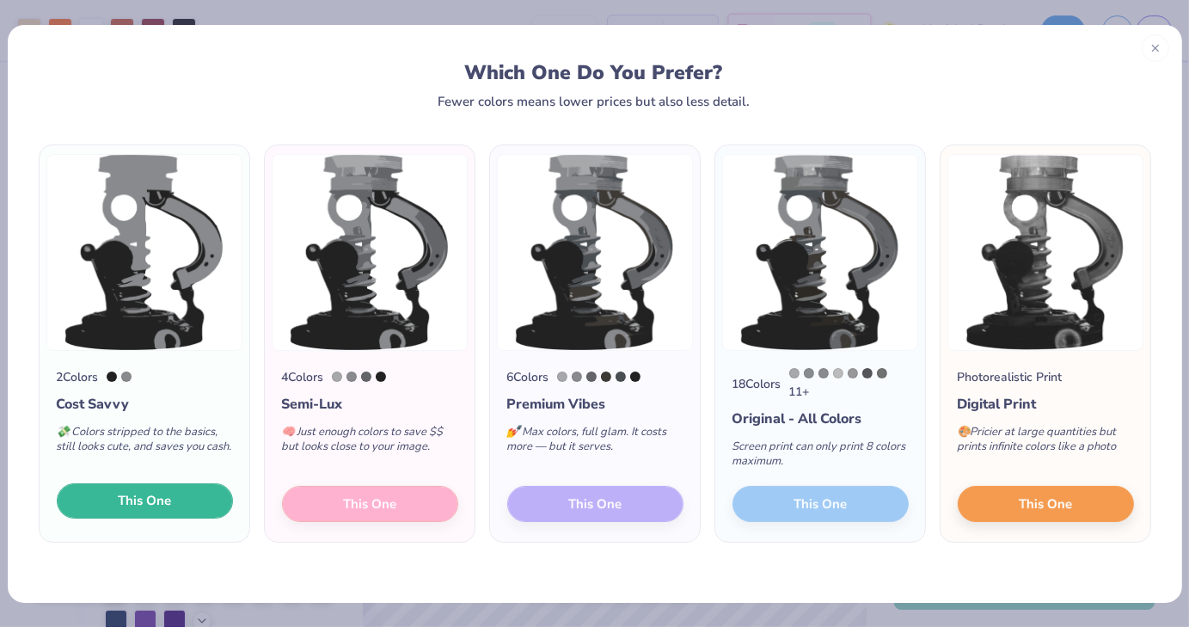
click at [181, 513] on button "This One" at bounding box center [145, 501] width 176 height 36
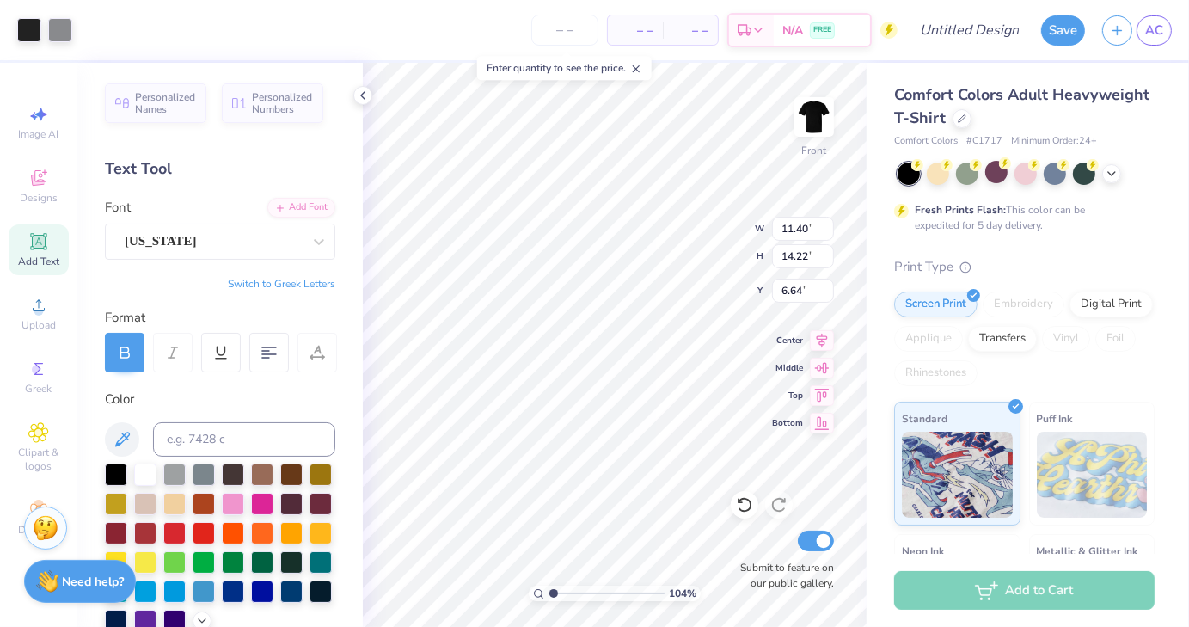
type input "2.95"
type input "3.68"
type input "17.17"
type input "1.03914452193162"
type input "19.82"
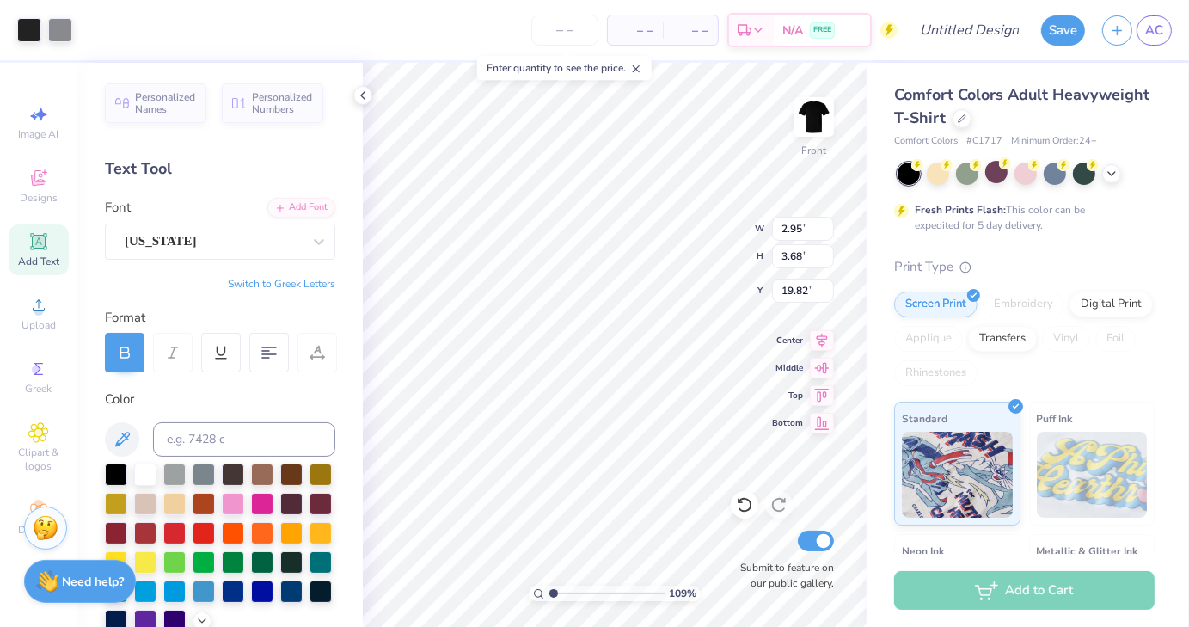
type input "1.09166814362069"
type input "0.92"
type input "1.41"
type input "7.54"
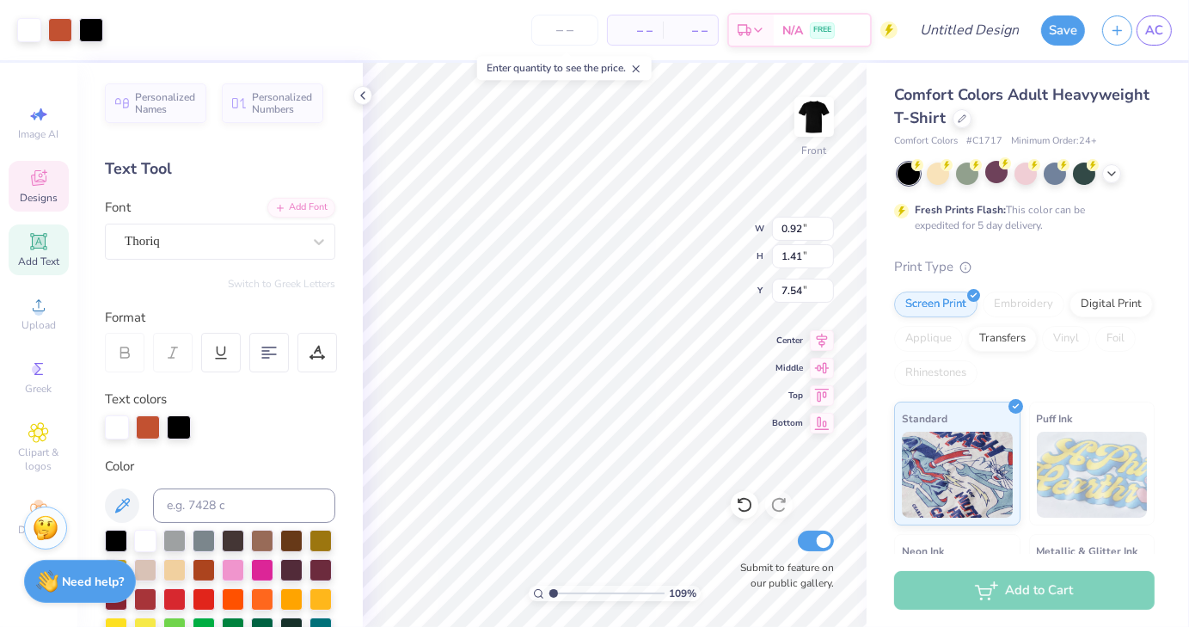
scroll to position [14, 2]
type input "1.09166814362069"
type input "10.81"
type input "12.37"
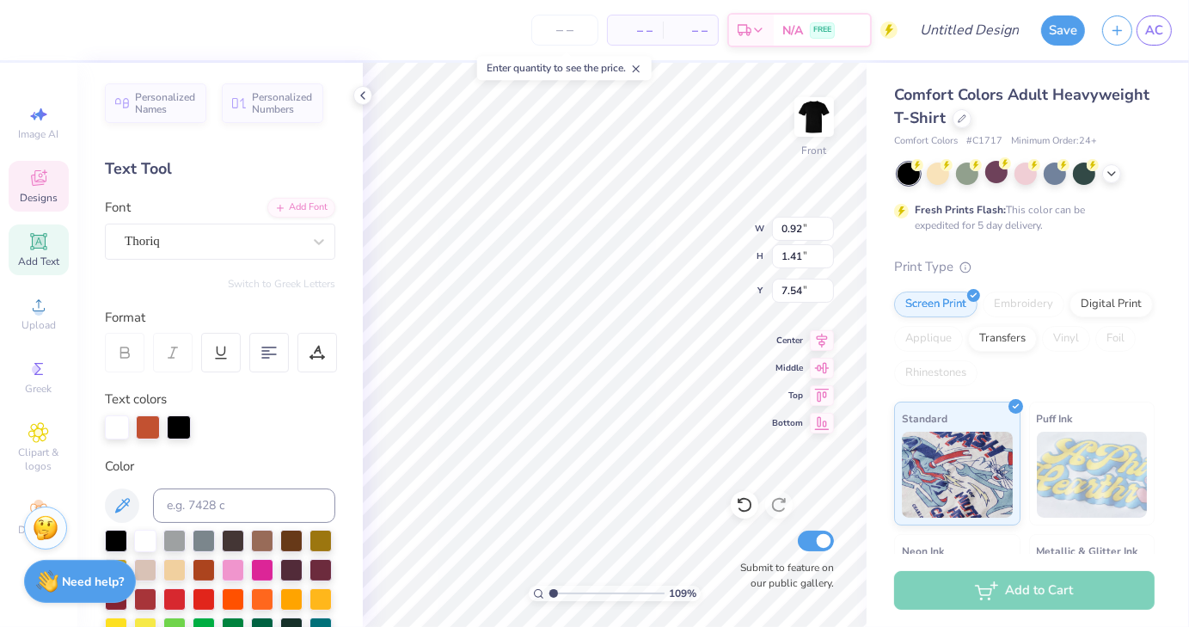
type input "5.61"
click at [748, 507] on icon at bounding box center [744, 504] width 17 height 17
type input "1.09166814362069"
type input "5.57"
type input "1.09166814362069"
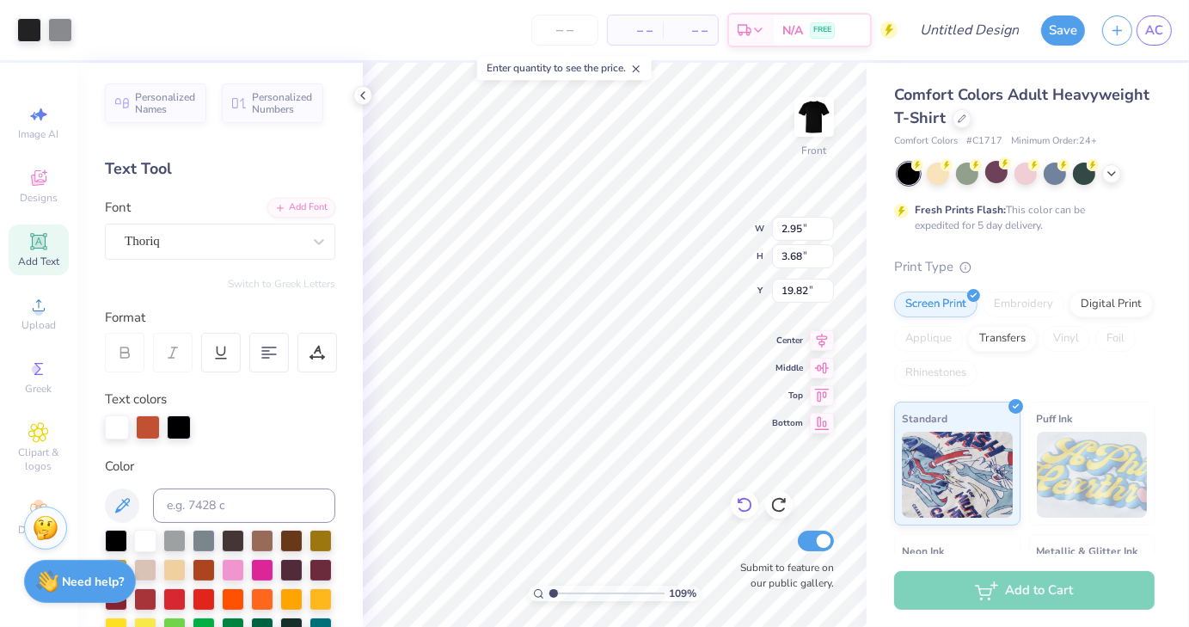
type input "1.64"
type input "2.04"
type input "1.09166814362069"
type input "2.20"
type input "2.09"
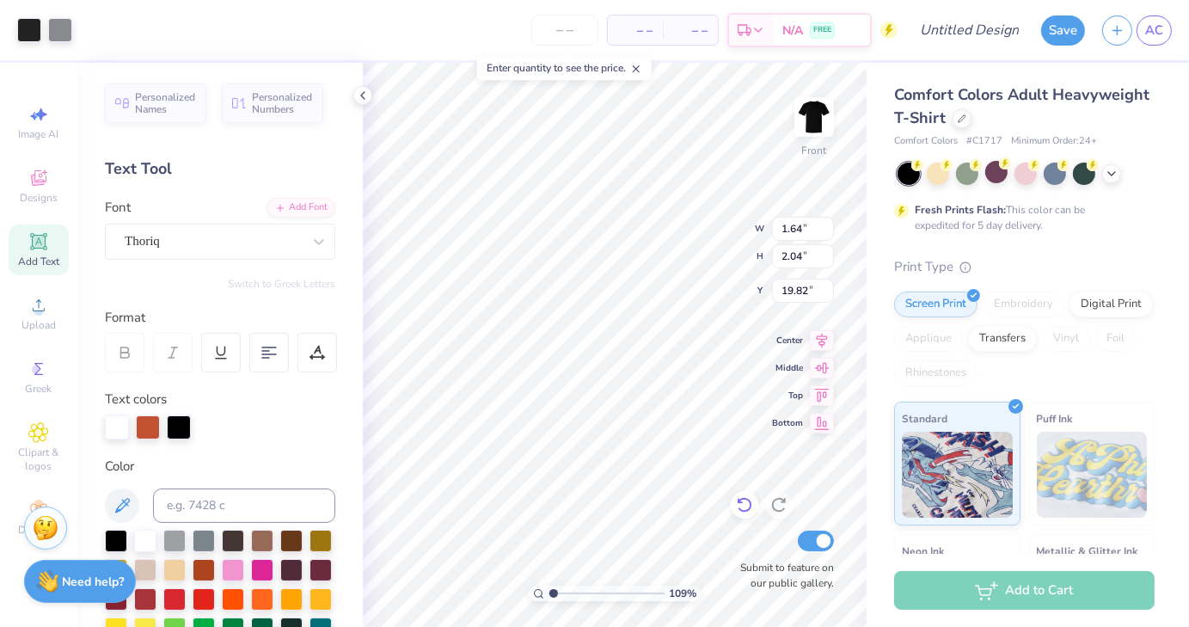
type input "19.83"
type input "1.09166814362069"
type input "13.99"
drag, startPoint x: 554, startPoint y: 592, endPoint x: 566, endPoint y: 591, distance: 12.1
type input "2.17"
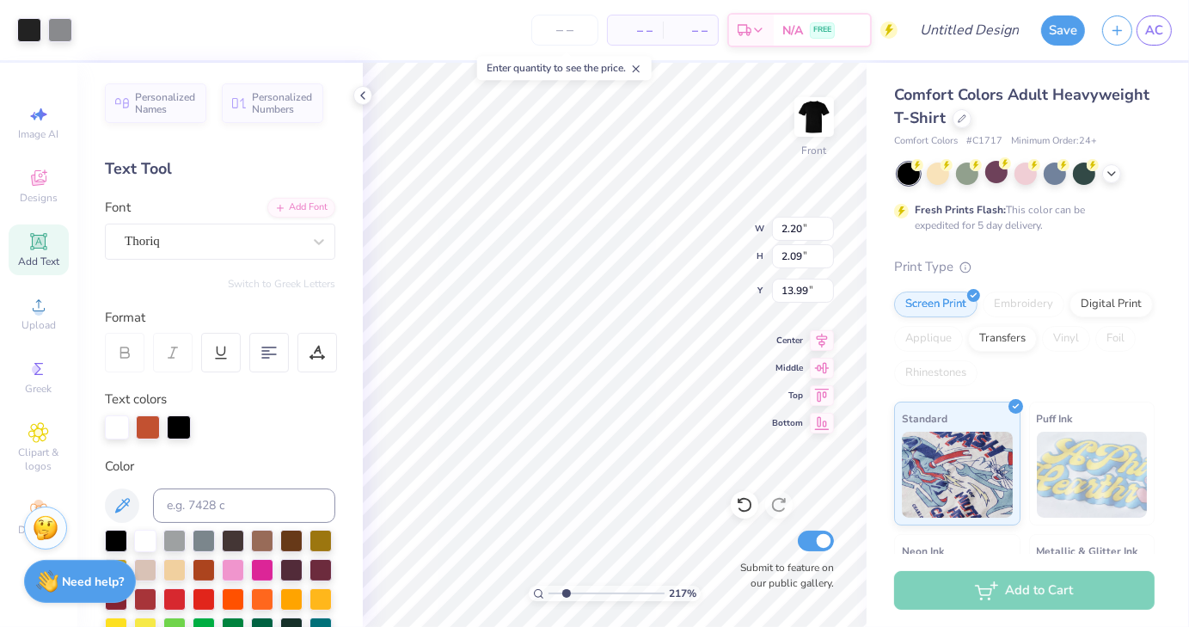
click at [566, 591] on input "range" at bounding box center [607, 593] width 116 height 15
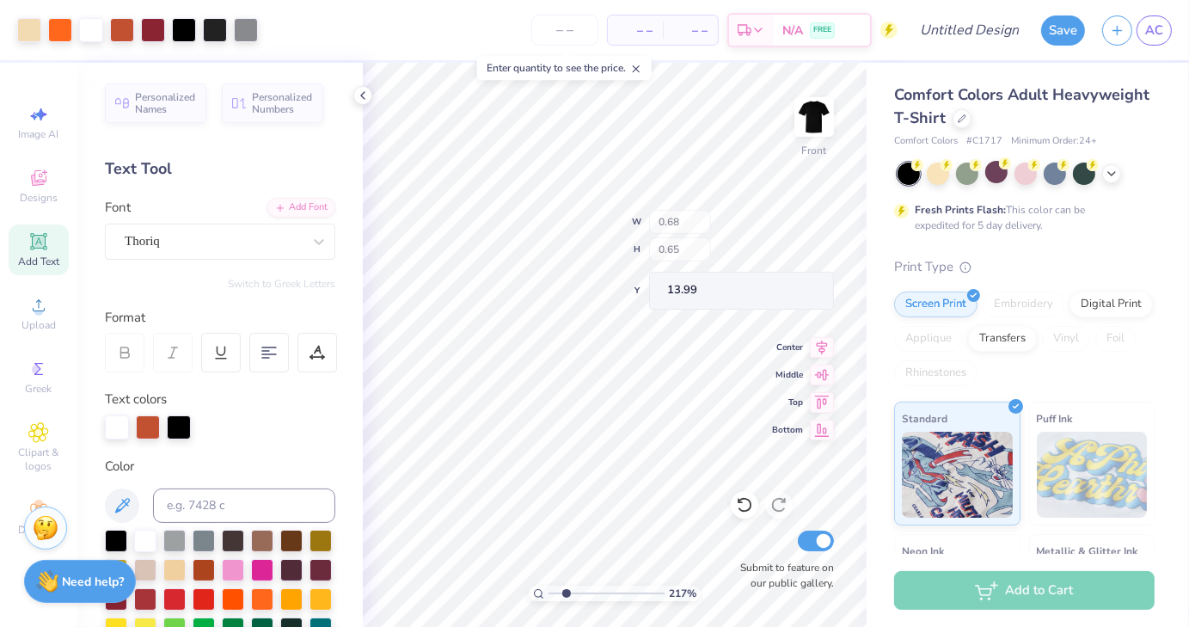
type input "0.68"
type input "0.65"
type input "15.58"
type input "14.71"
type input "0.52"
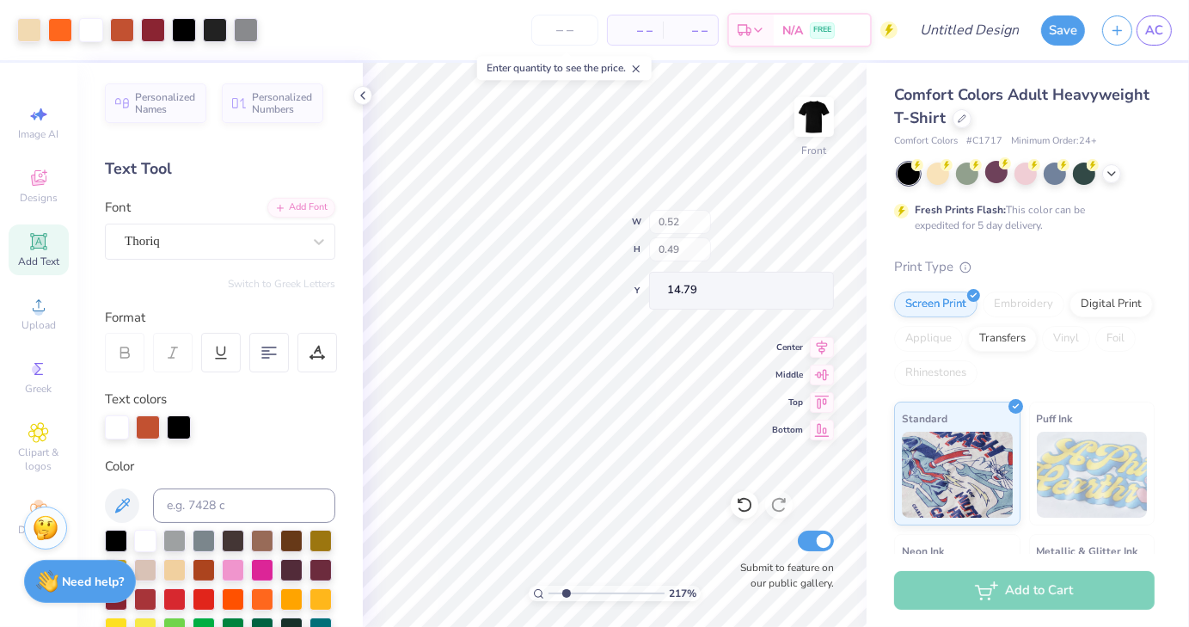
type input "0.49"
type input "14.79"
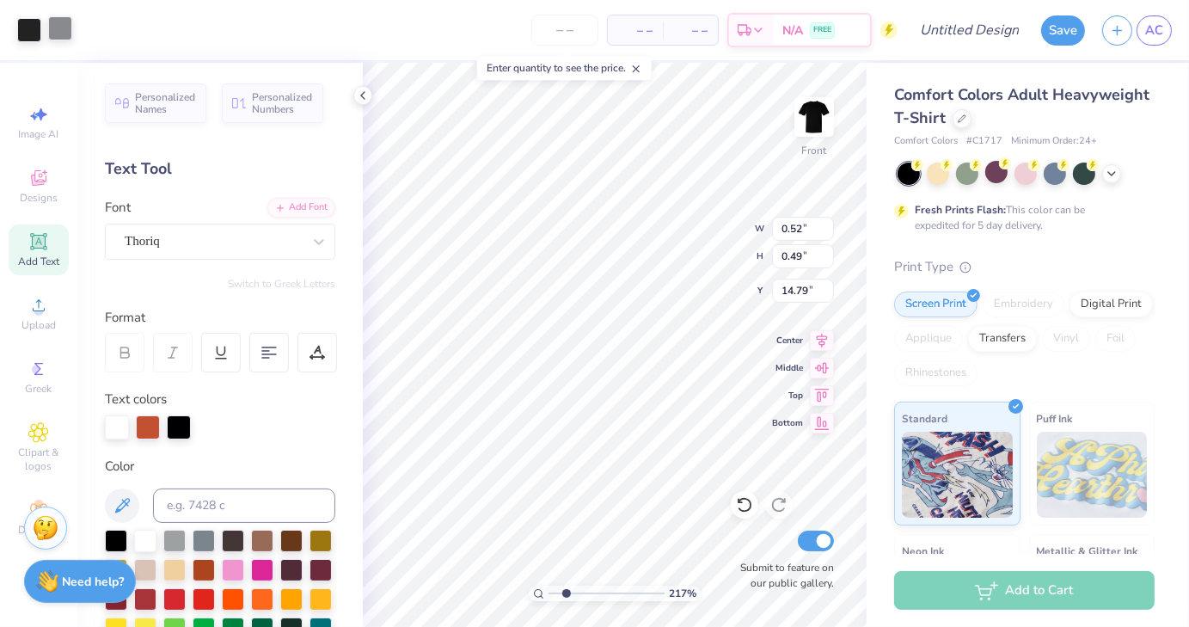
click at [67, 38] on div at bounding box center [60, 28] width 24 height 24
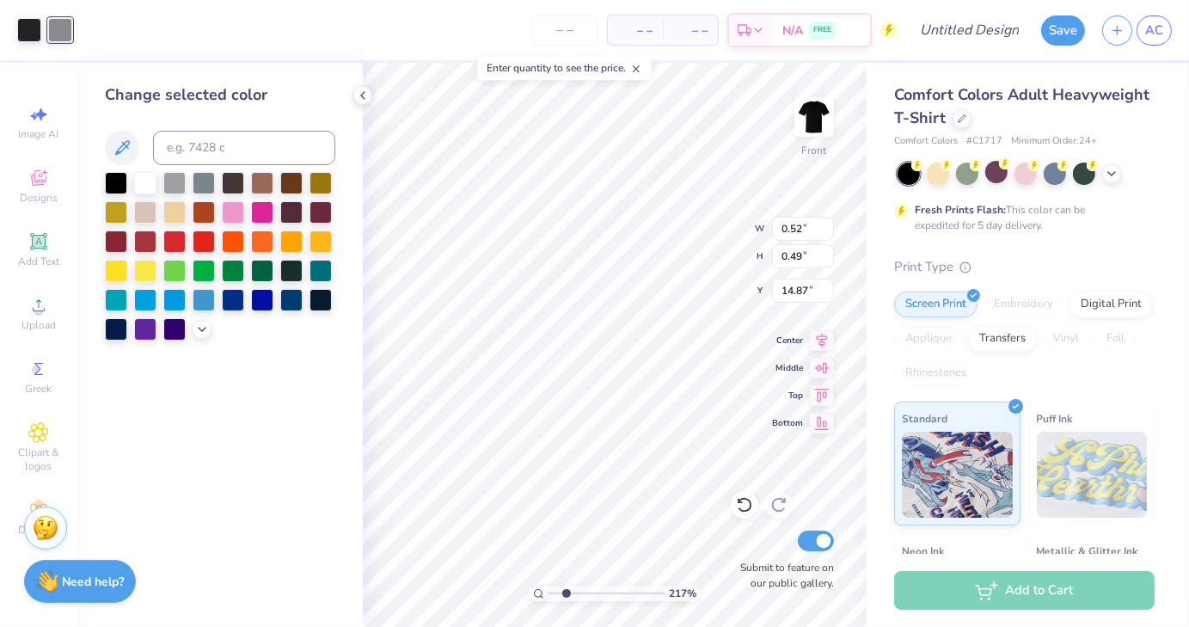
type input "14.87"
click at [32, 23] on div at bounding box center [29, 28] width 24 height 24
click at [141, 180] on div at bounding box center [145, 181] width 22 height 22
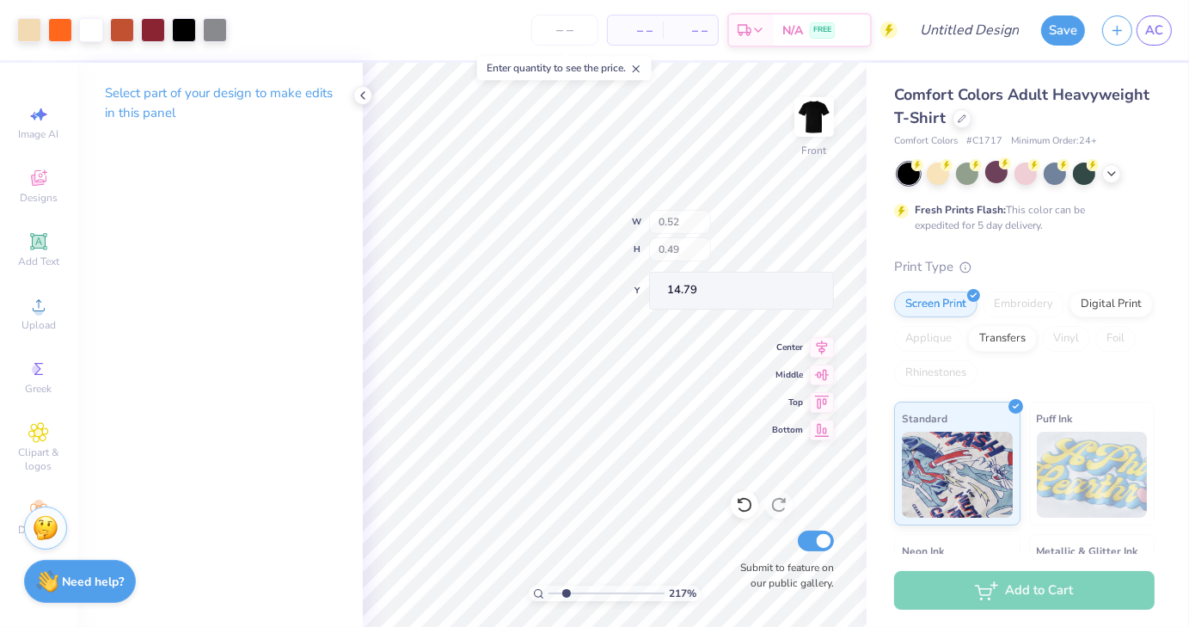
type input "14.79"
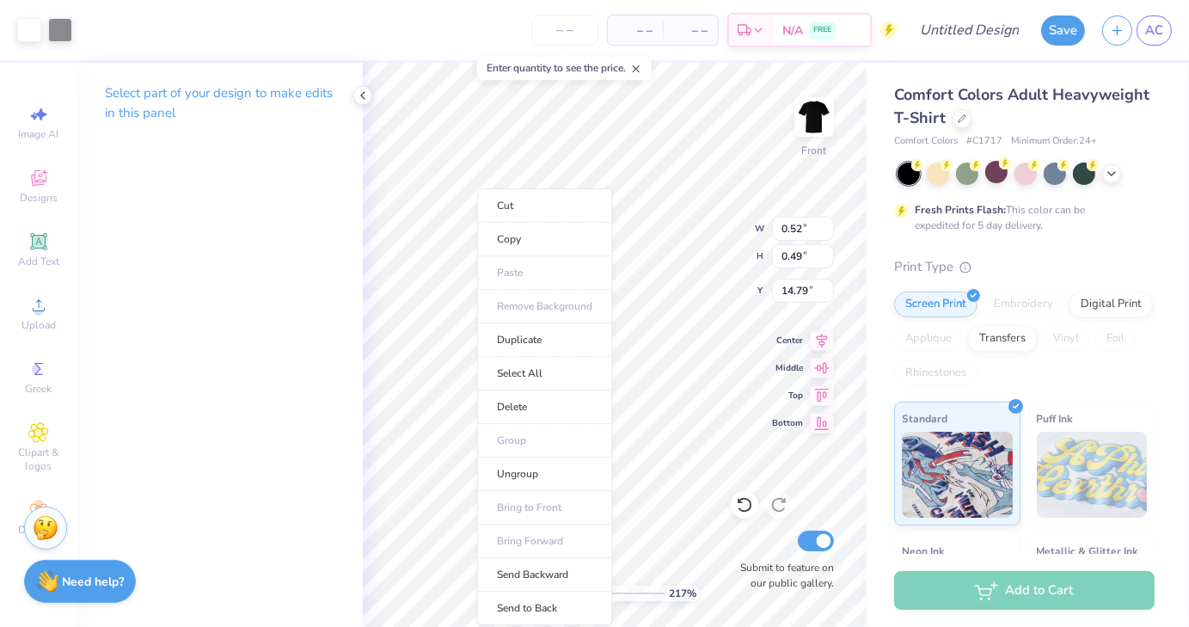
type input "1"
click at [544, 242] on li "Copy" at bounding box center [544, 240] width 135 height 34
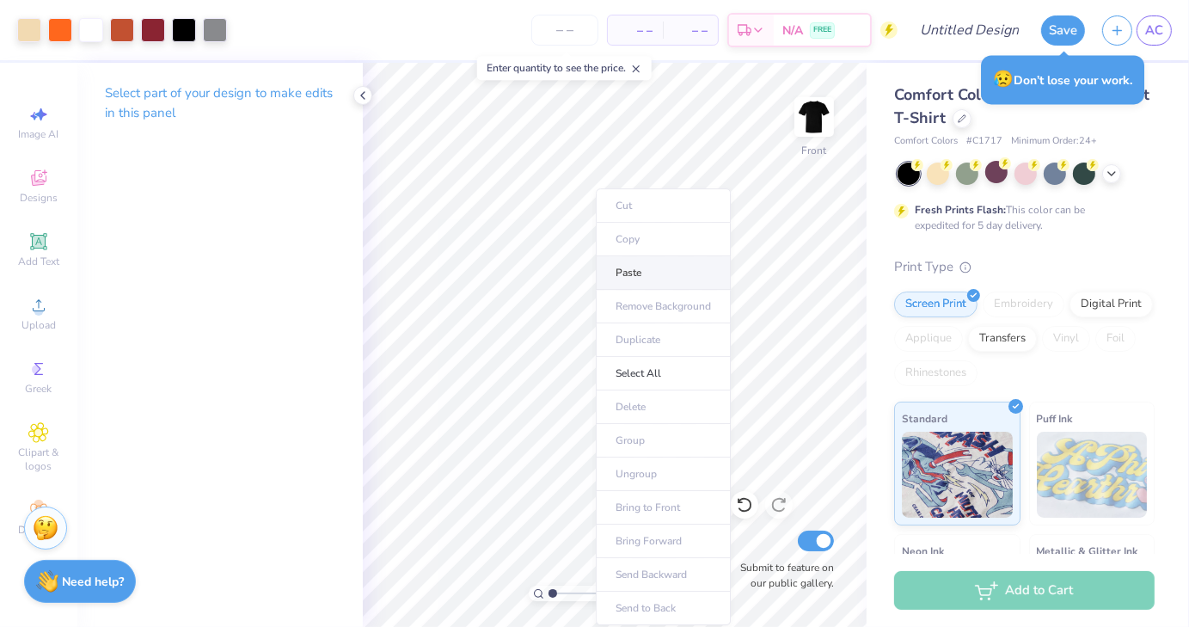
click at [664, 274] on li "Paste" at bounding box center [663, 273] width 135 height 34
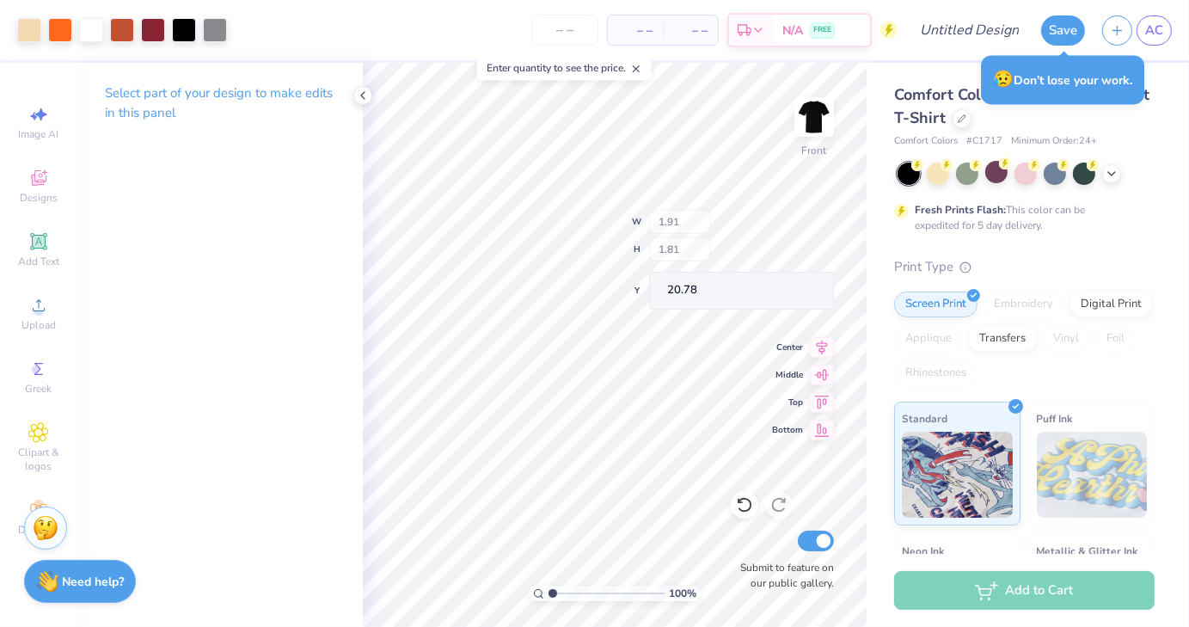
type input "1.91"
type input "1.81"
type input "20.78"
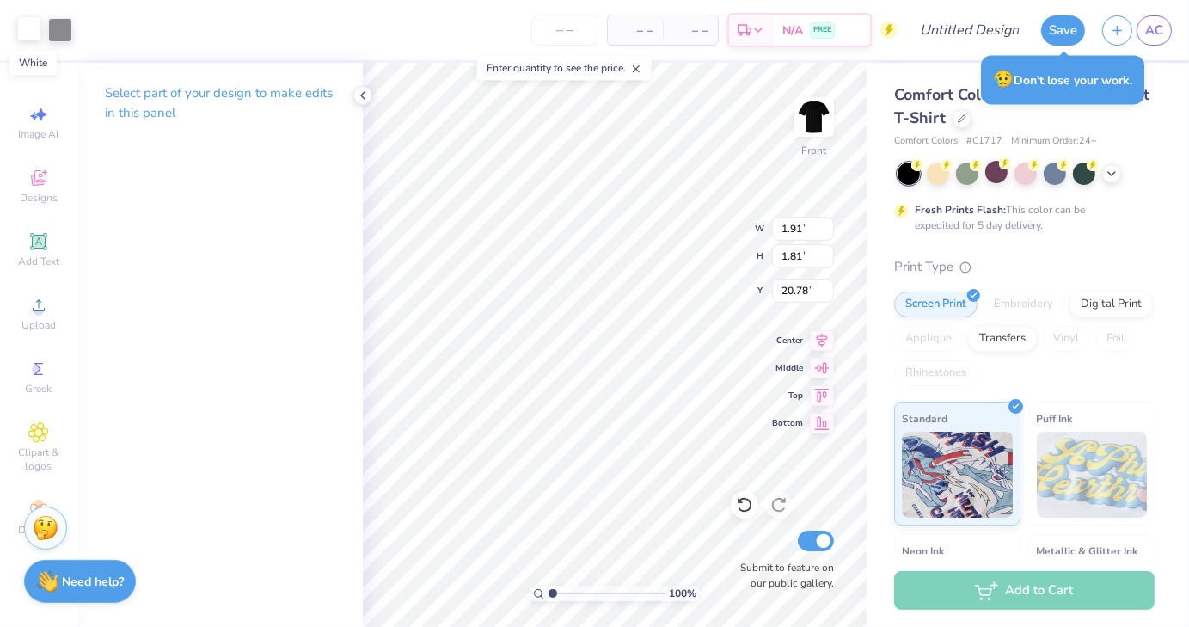
click at [20, 39] on div at bounding box center [29, 28] width 24 height 24
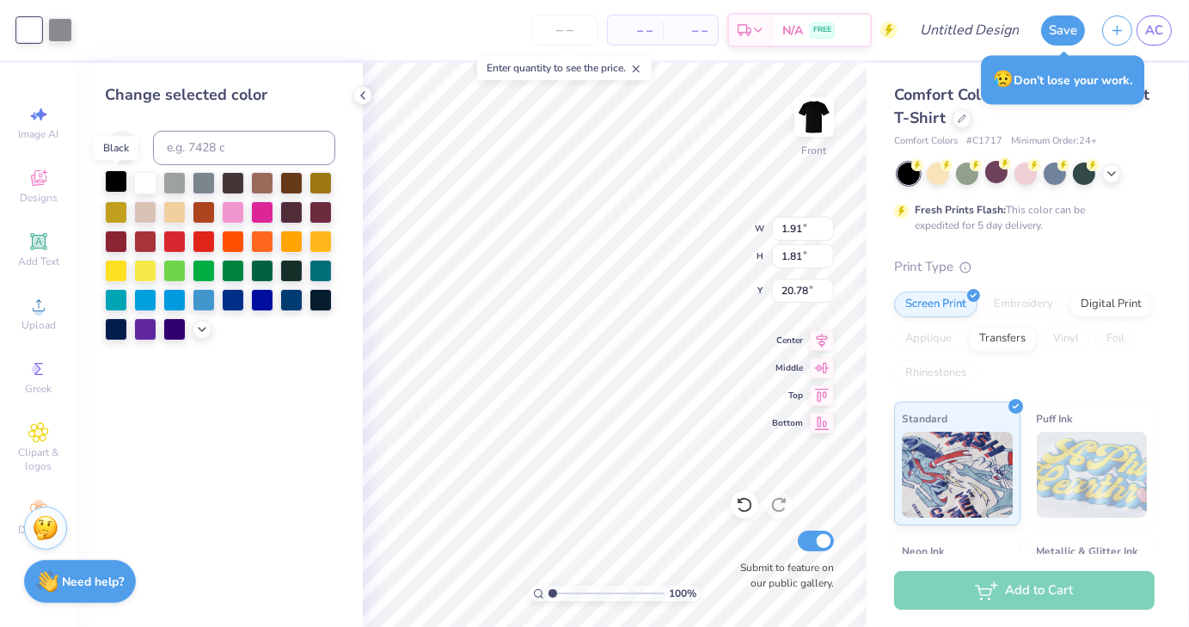
click at [116, 180] on div at bounding box center [116, 181] width 22 height 22
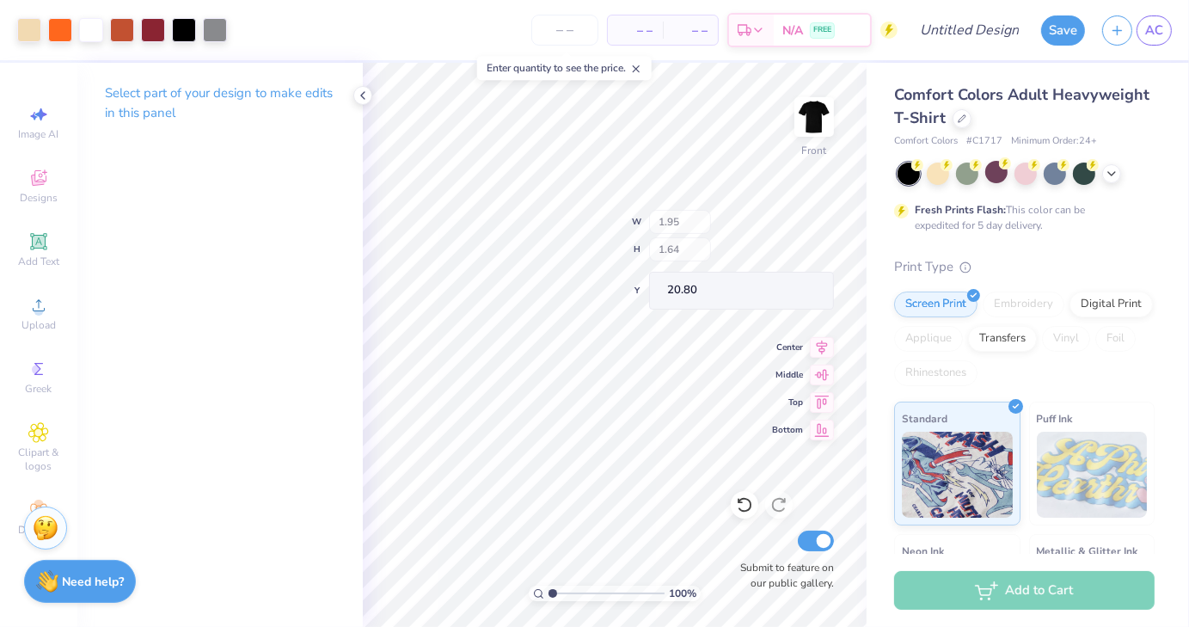
type input "1.95"
type input "1.64"
type input "20.80"
type input "1.86"
type input "1.26"
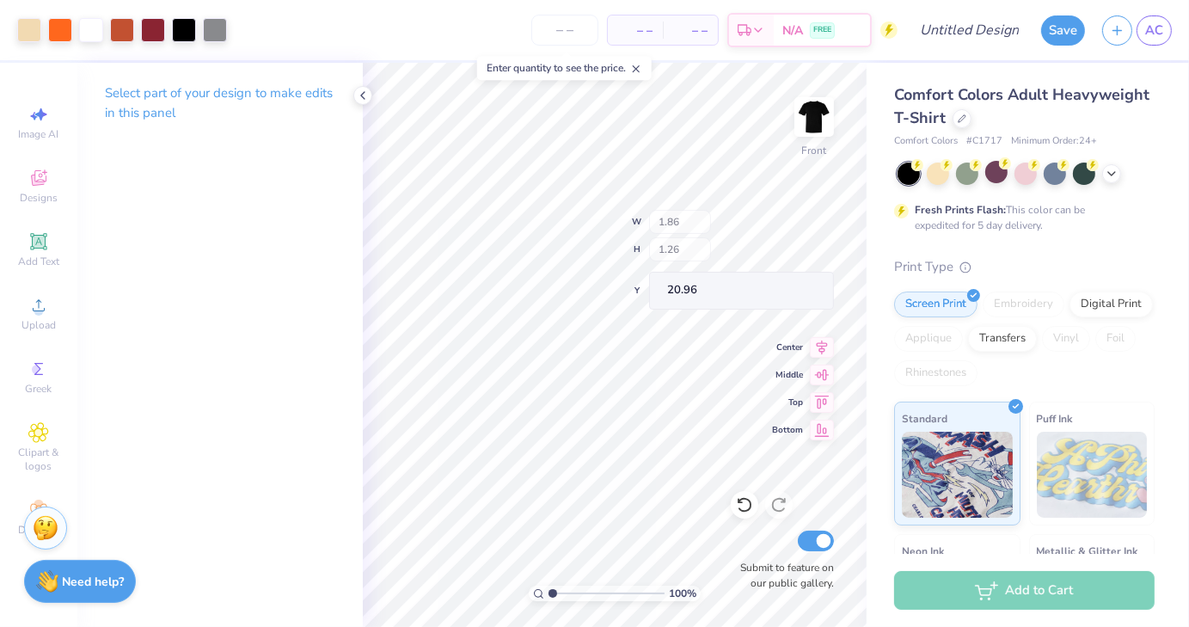
type input "20.96"
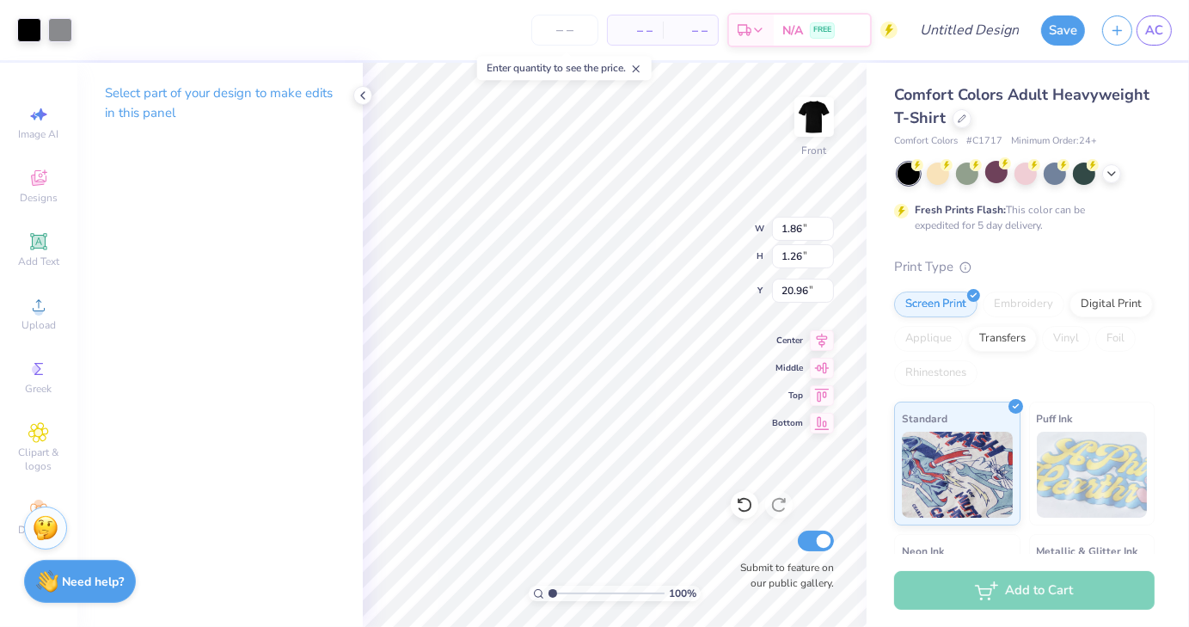
type input "13.12"
drag, startPoint x: 552, startPoint y: 593, endPoint x: 596, endPoint y: 591, distance: 43.9
click at [596, 591] on input "range" at bounding box center [607, 593] width 116 height 15
type input "4.76"
type input "9.04"
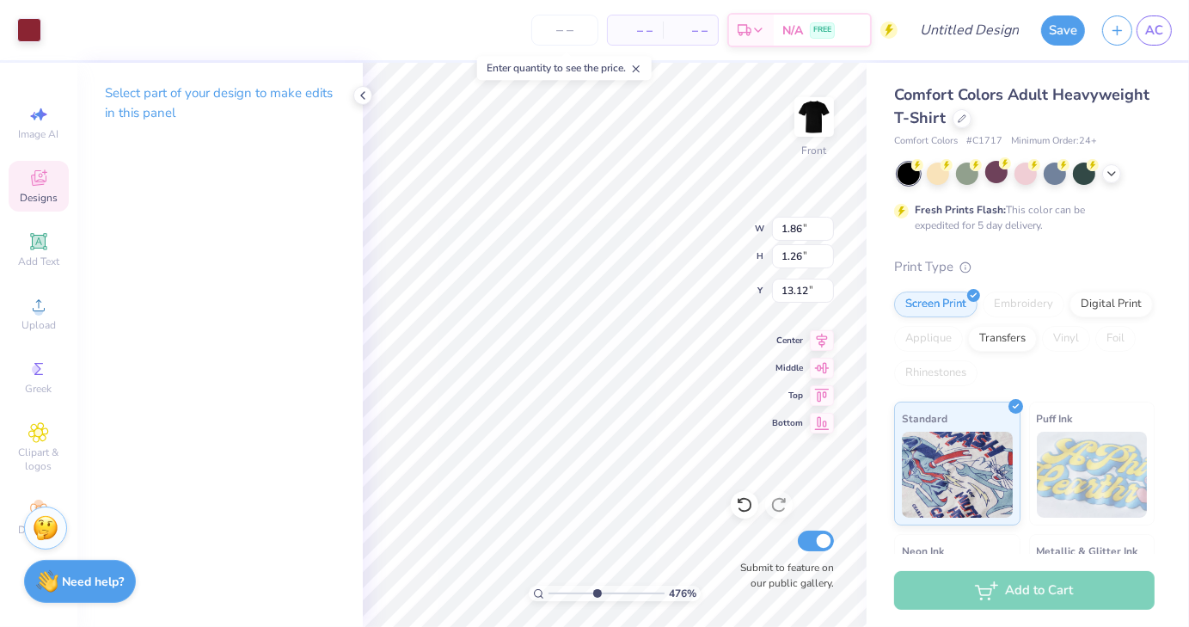
type input "2.85"
type input "13.57"
type input "0.64"
type input "0.44"
type input "13.63"
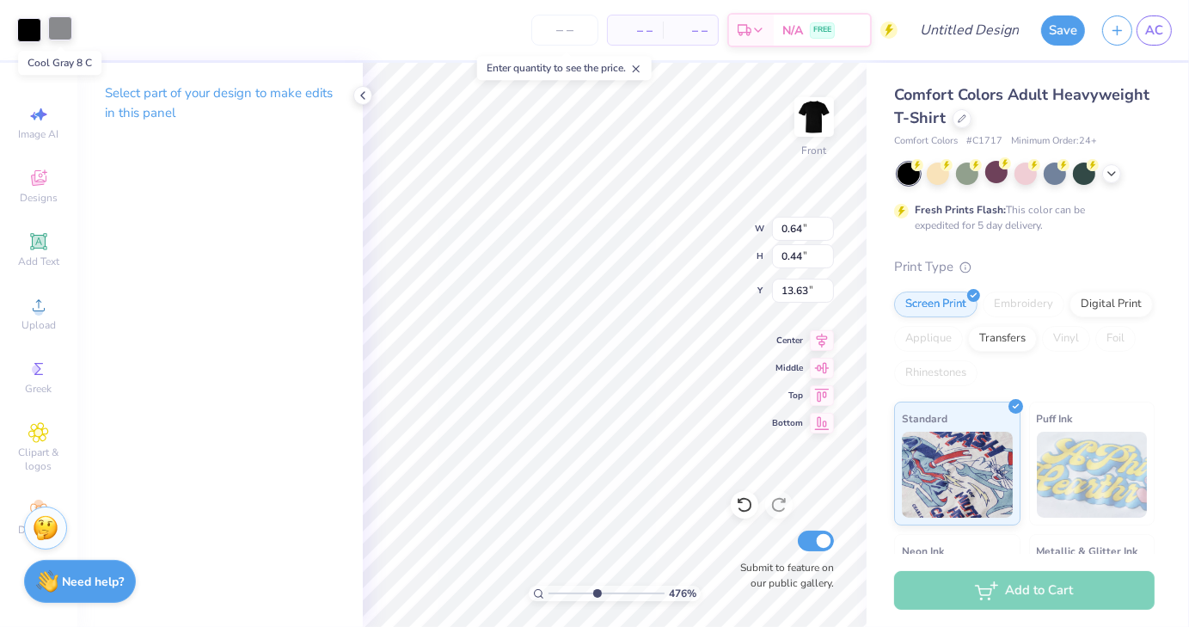
click at [67, 28] on div at bounding box center [60, 28] width 24 height 24
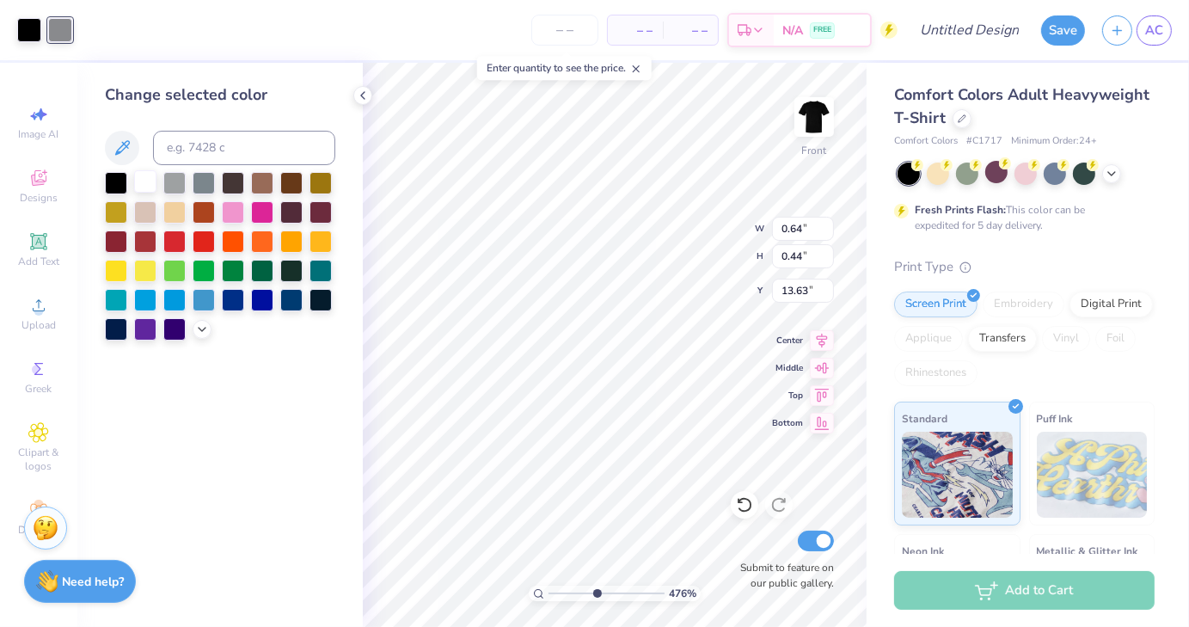
click at [136, 187] on div at bounding box center [145, 181] width 22 height 22
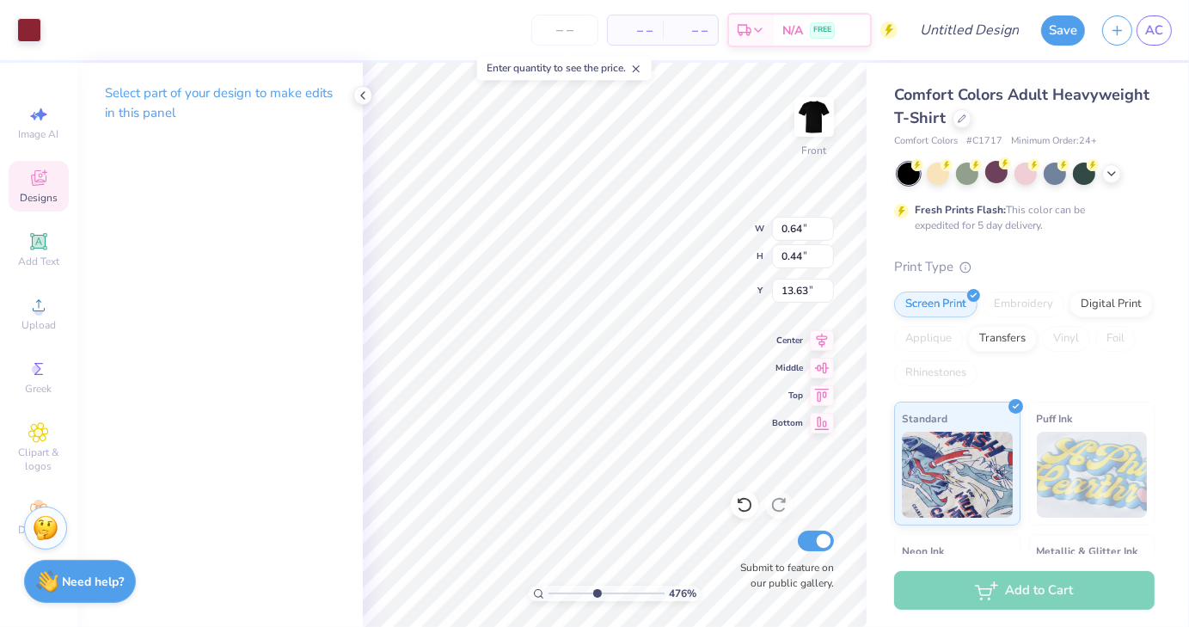
type input "9.04"
type input "2.85"
type input "13.57"
type input "3.34543236932646"
type input "0.64"
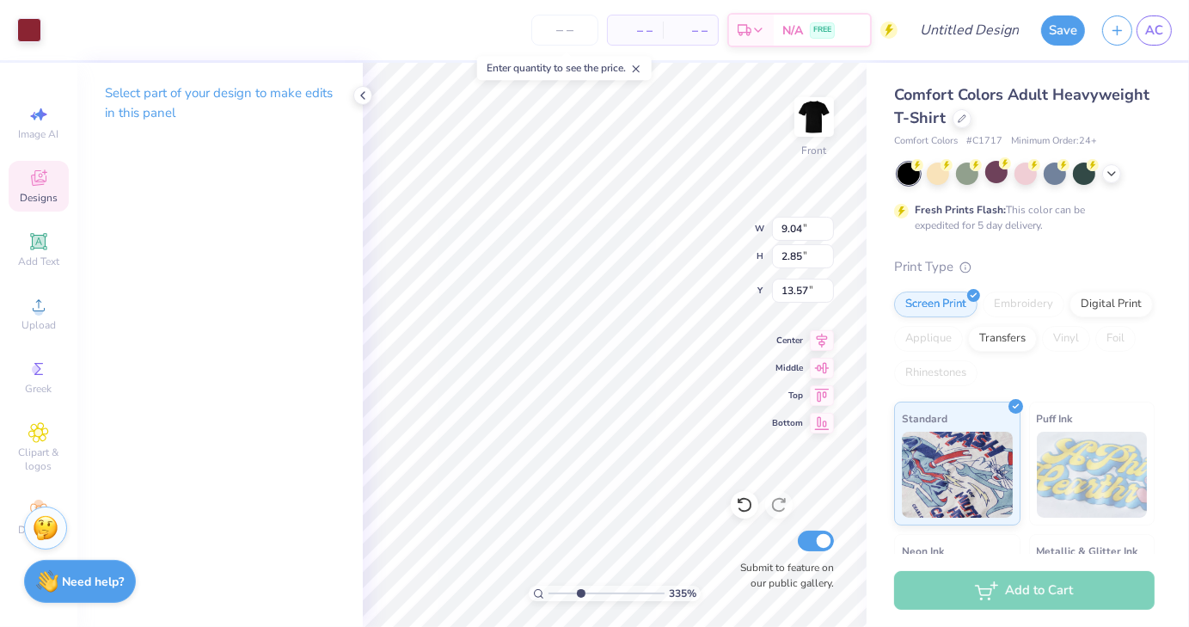
type input "0.44"
type input "13.63"
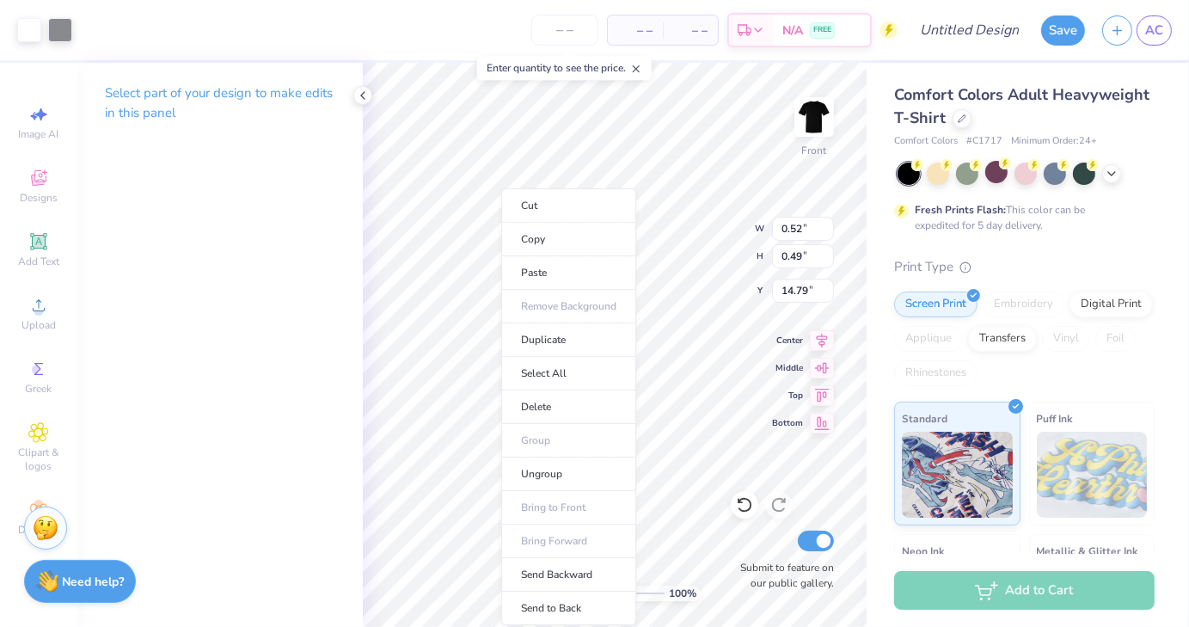
type input "1"
click at [582, 243] on li "Copy" at bounding box center [568, 240] width 135 height 34
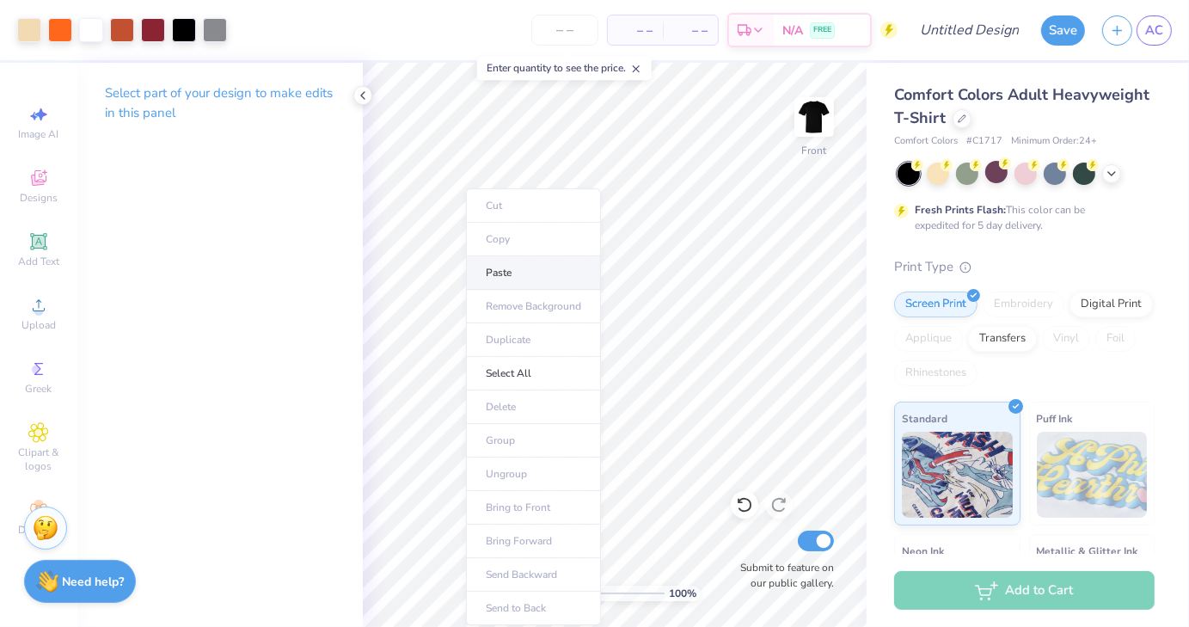
click at [507, 278] on li "Paste" at bounding box center [533, 273] width 135 height 34
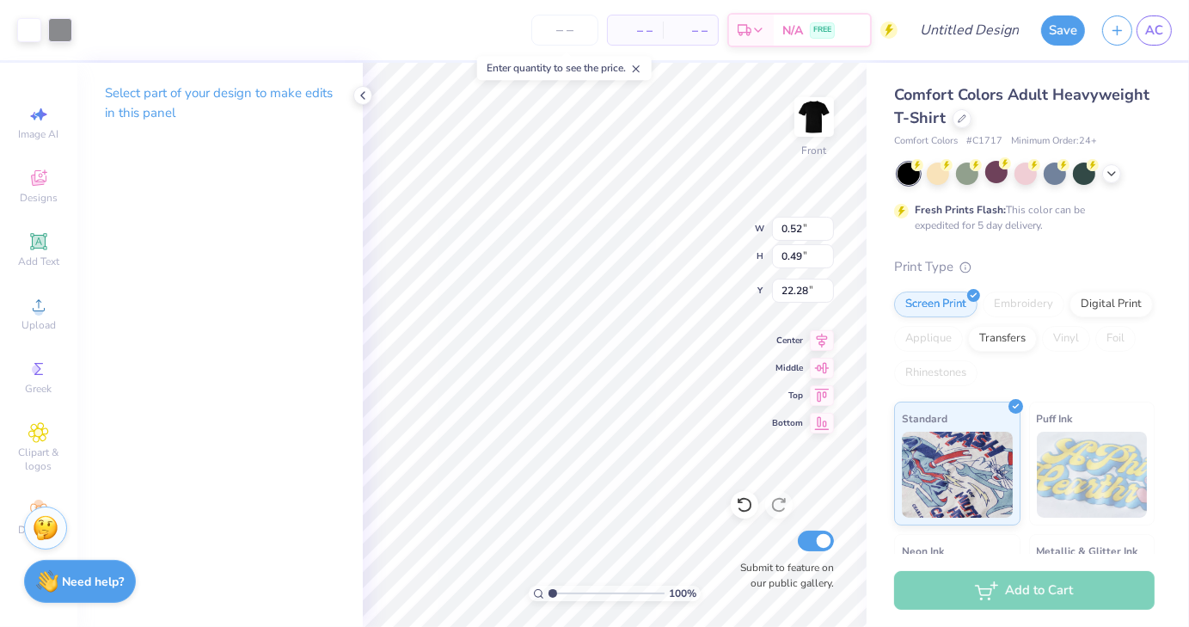
drag, startPoint x: 556, startPoint y: 593, endPoint x: 540, endPoint y: 593, distance: 15.5
click at [549, 593] on input "range" at bounding box center [607, 593] width 116 height 15
type input "1.94"
type input "1.84"
type input "21.55"
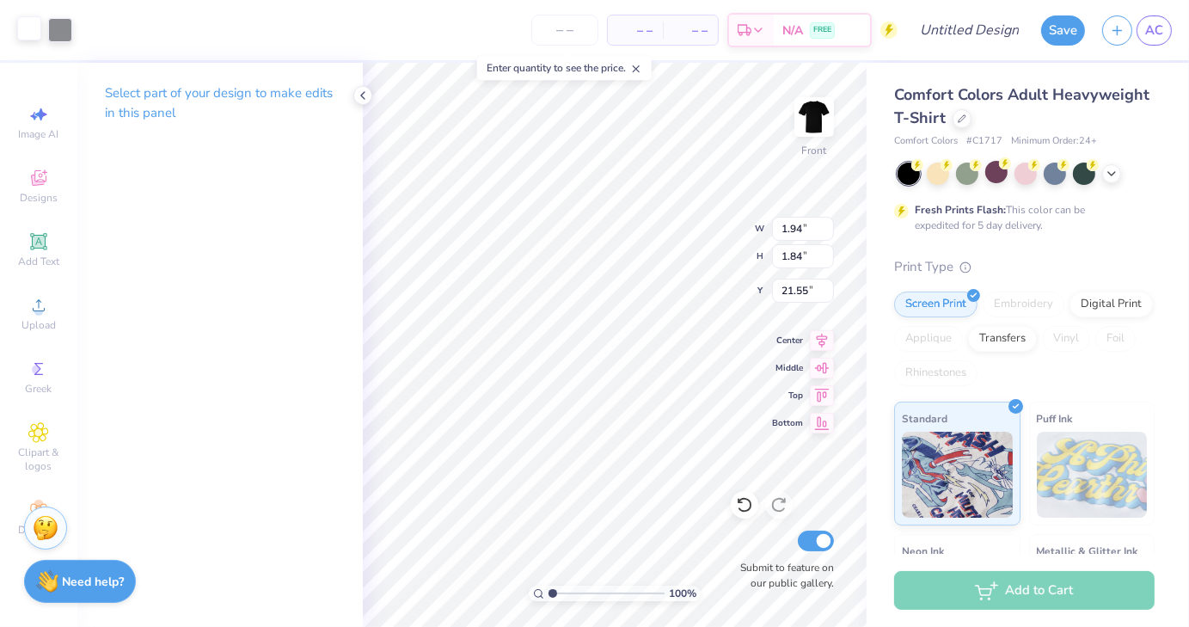
click at [27, 36] on div at bounding box center [29, 28] width 24 height 24
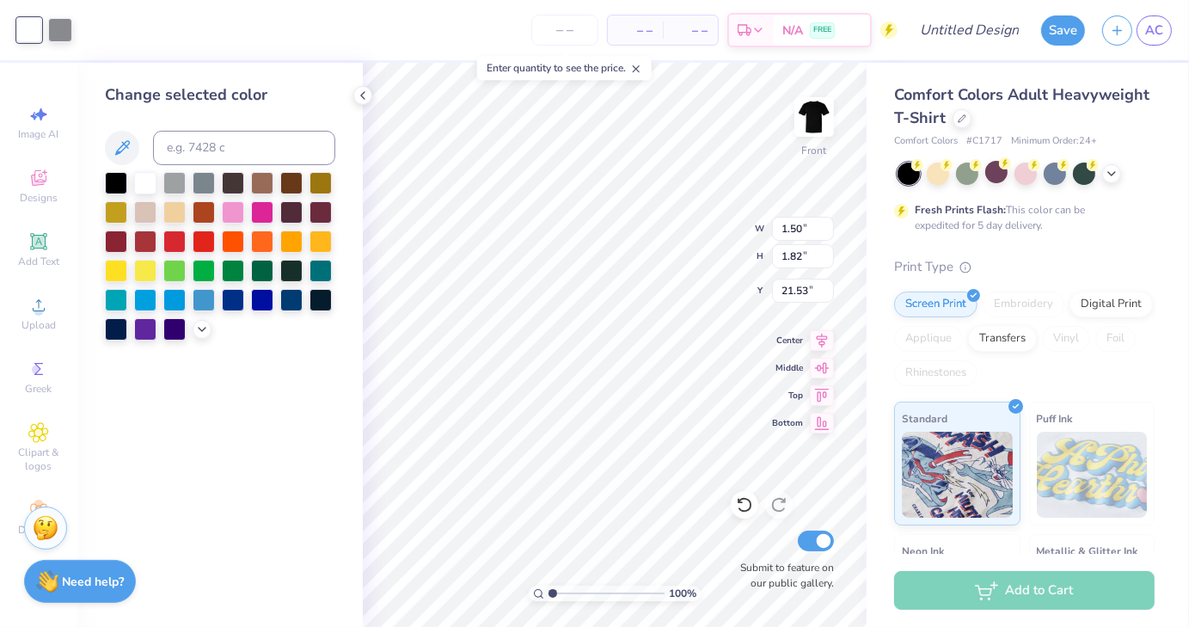
type input "1.50"
type input "1.82"
click at [120, 180] on div at bounding box center [116, 181] width 22 height 22
type input "5.56"
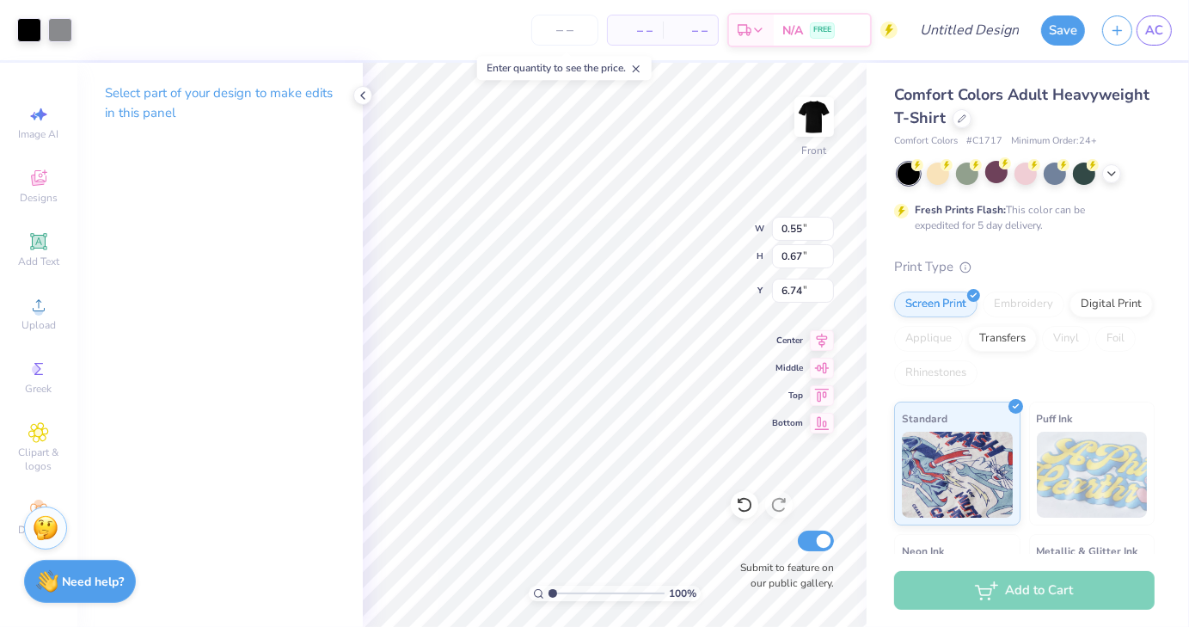
type input "0.55"
type input "0.67"
type input "6.74"
drag, startPoint x: 554, startPoint y: 594, endPoint x: 571, endPoint y: 595, distance: 17.2
type input "2.59"
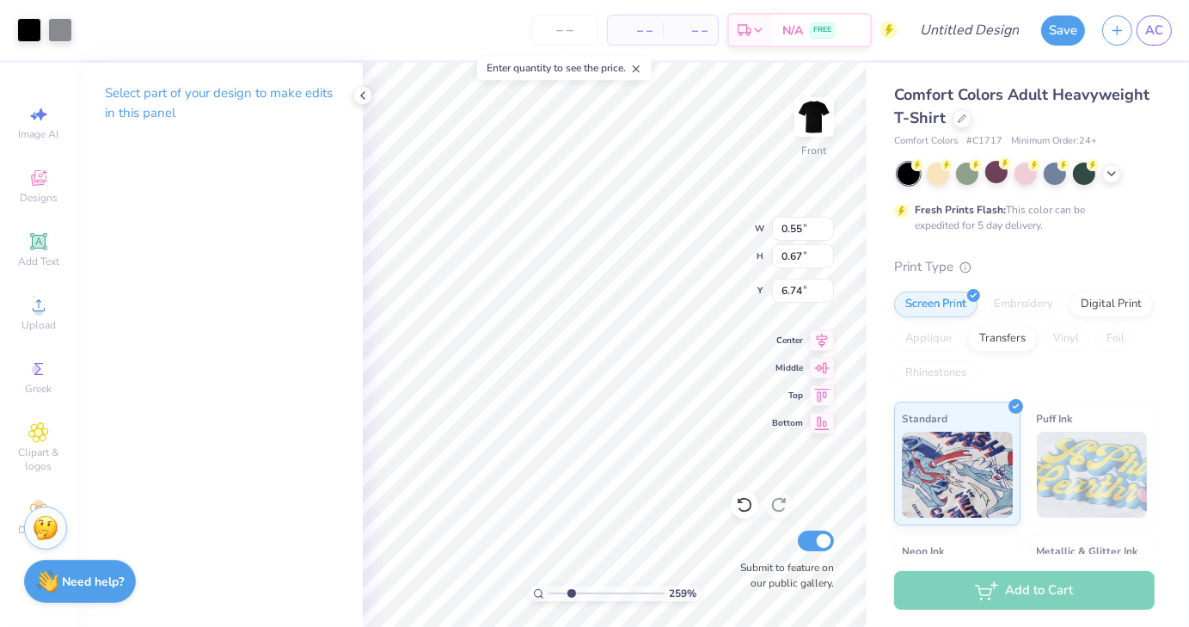
click at [571, 595] on input "range" at bounding box center [607, 593] width 116 height 15
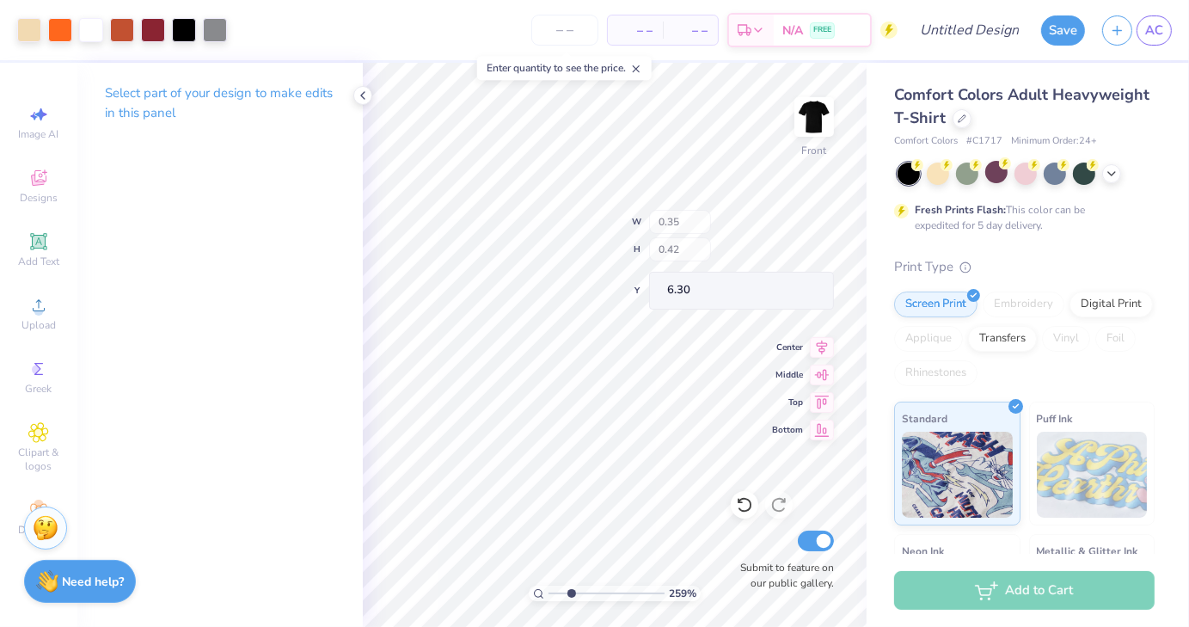
type input "0.35"
type input "0.42"
type input "6.30"
type input "6.18"
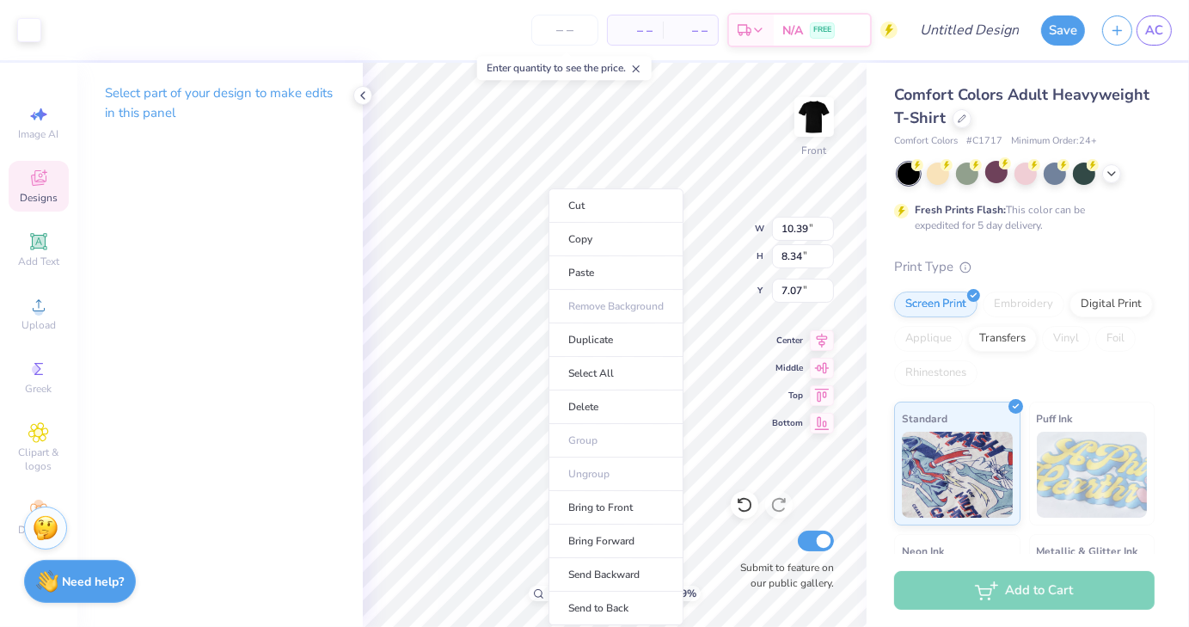
type input "1"
click at [590, 269] on li "Paste" at bounding box center [616, 273] width 135 height 34
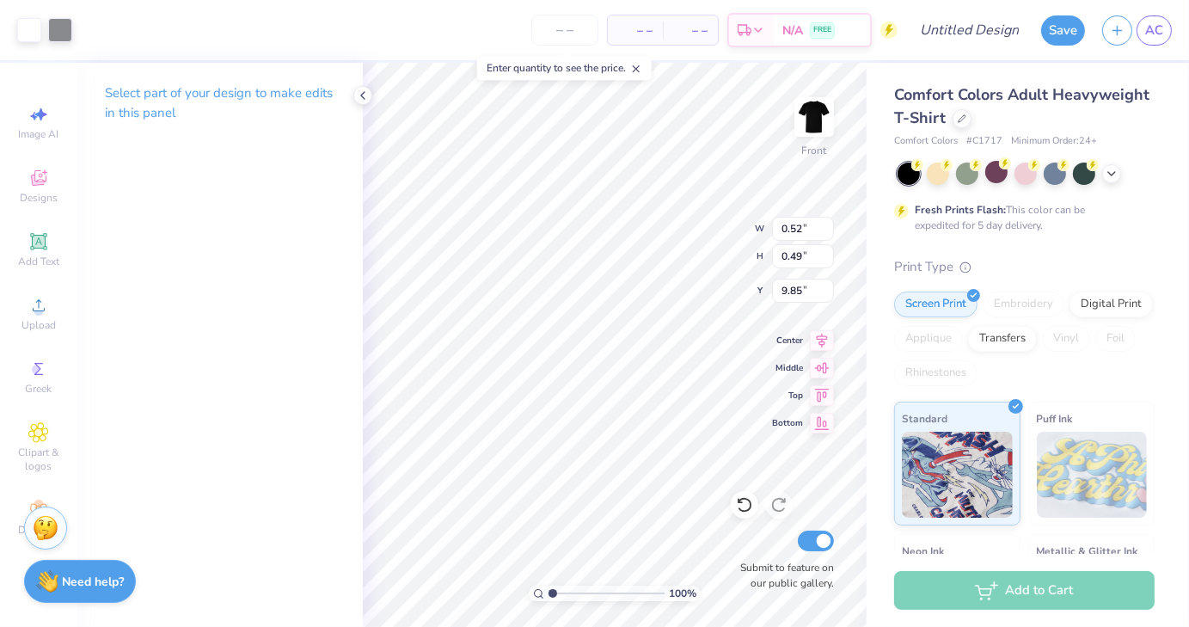
type input "0.52"
type input "0.49"
type input "9.85"
click at [364, 95] on icon at bounding box center [363, 96] width 14 height 14
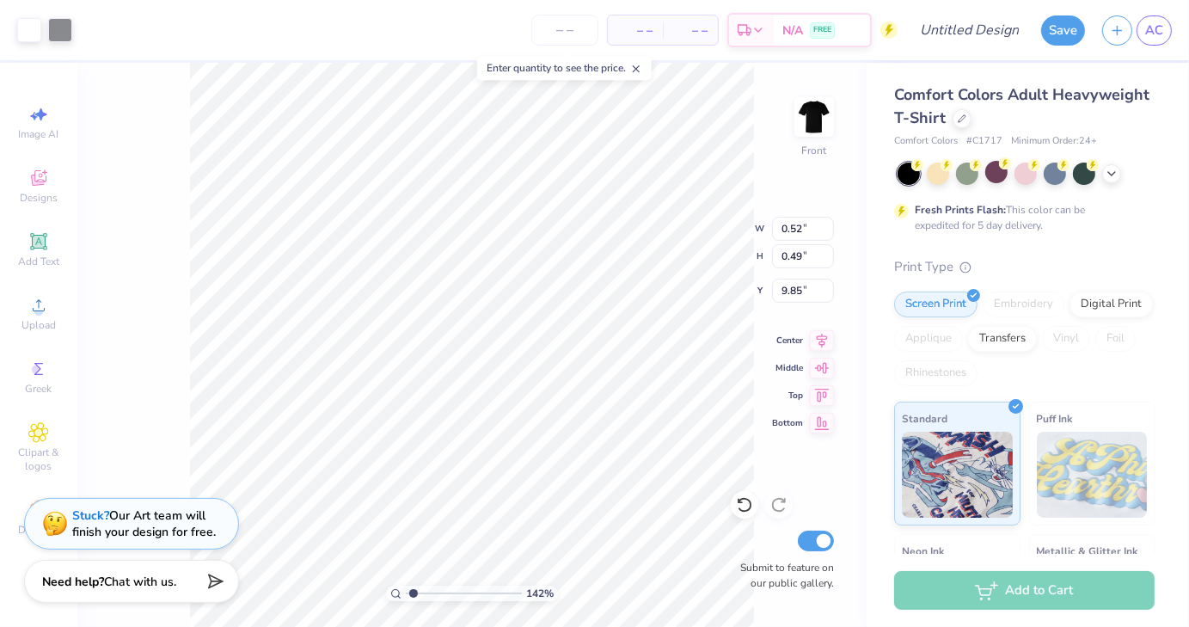
type input "1.41710943557969"
type input "0.38"
type input "0.48"
drag, startPoint x: 412, startPoint y: 593, endPoint x: 431, endPoint y: 595, distance: 19.1
type input "2.83"
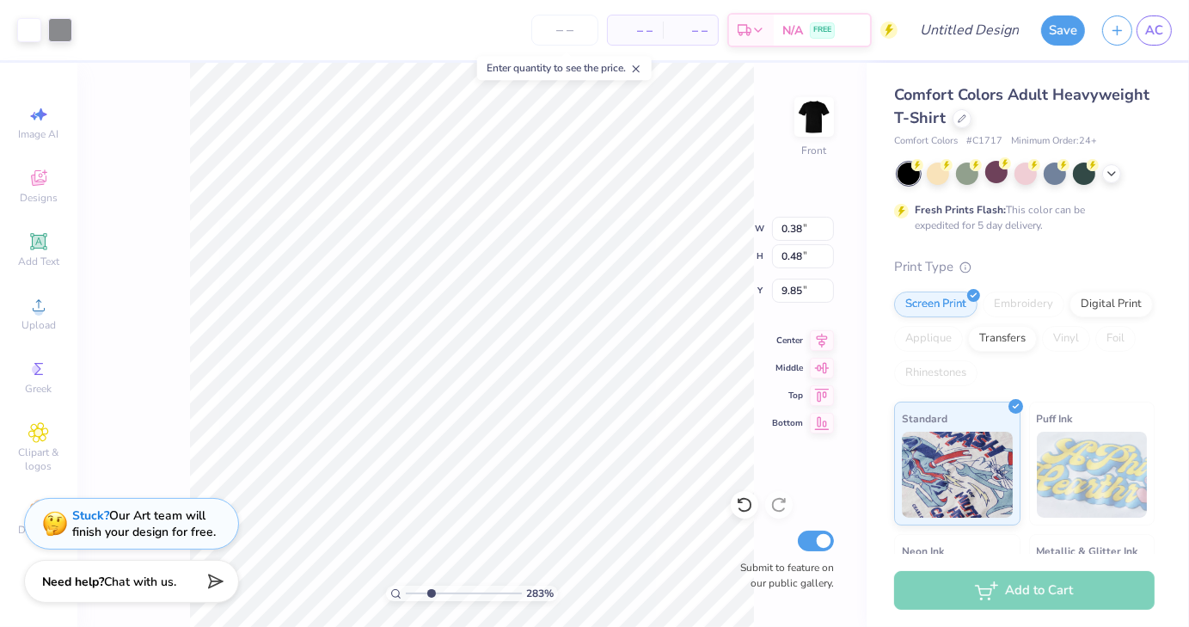
click at [431, 595] on input "range" at bounding box center [464, 593] width 116 height 15
type input "1.27"
type input "1.62"
type input "8.70"
click at [32, 37] on div at bounding box center [29, 28] width 24 height 24
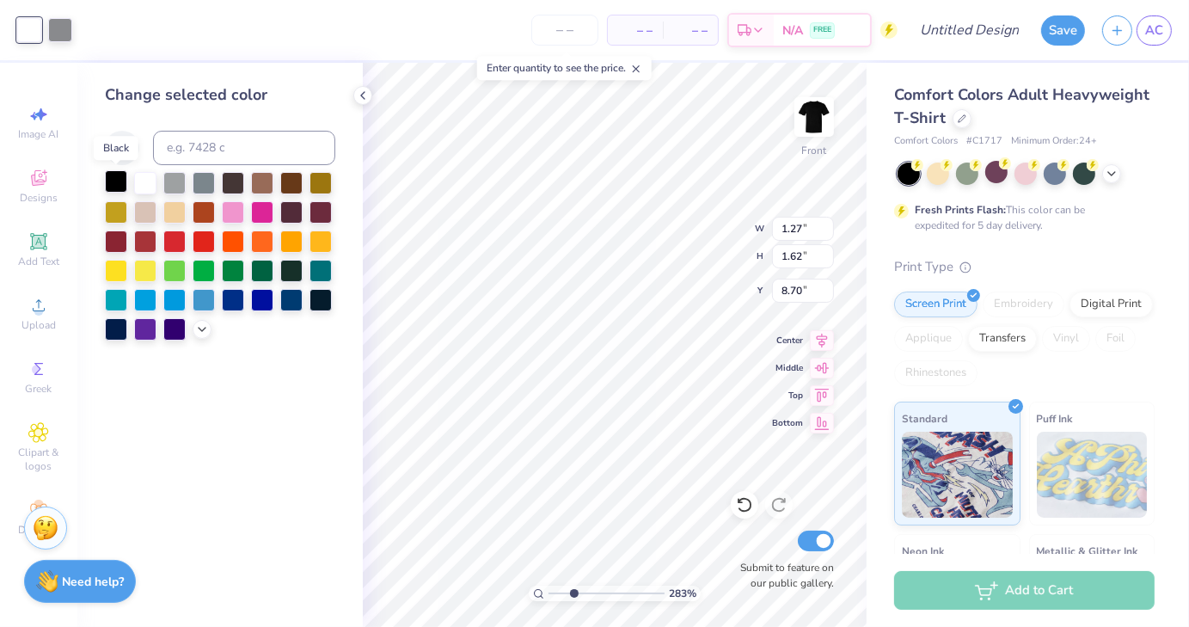
click at [122, 187] on div at bounding box center [116, 181] width 22 height 22
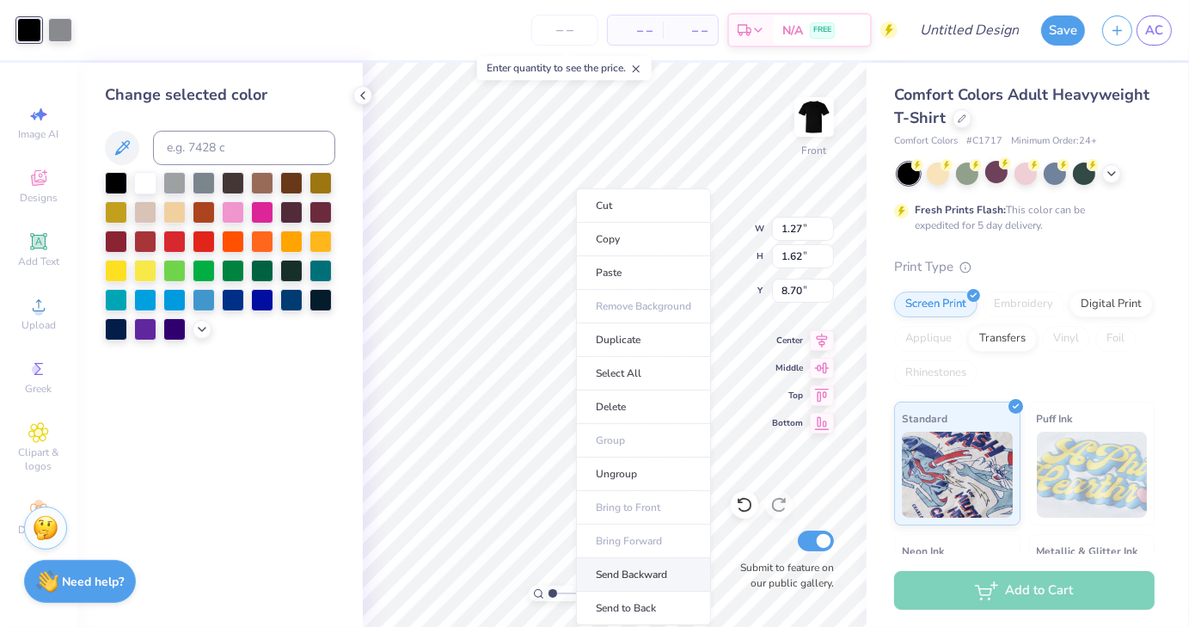
click at [641, 569] on li "Send Backward" at bounding box center [643, 575] width 135 height 34
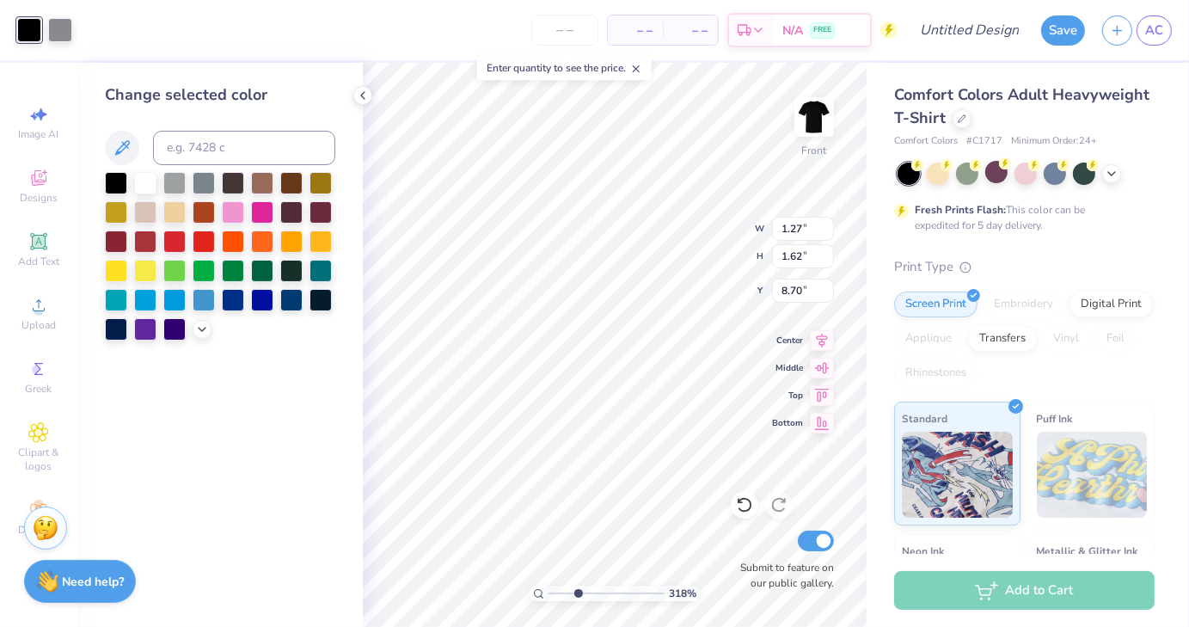
drag, startPoint x: 556, startPoint y: 592, endPoint x: 578, endPoint y: 595, distance: 22.6
click at [578, 595] on input "range" at bounding box center [607, 593] width 116 height 15
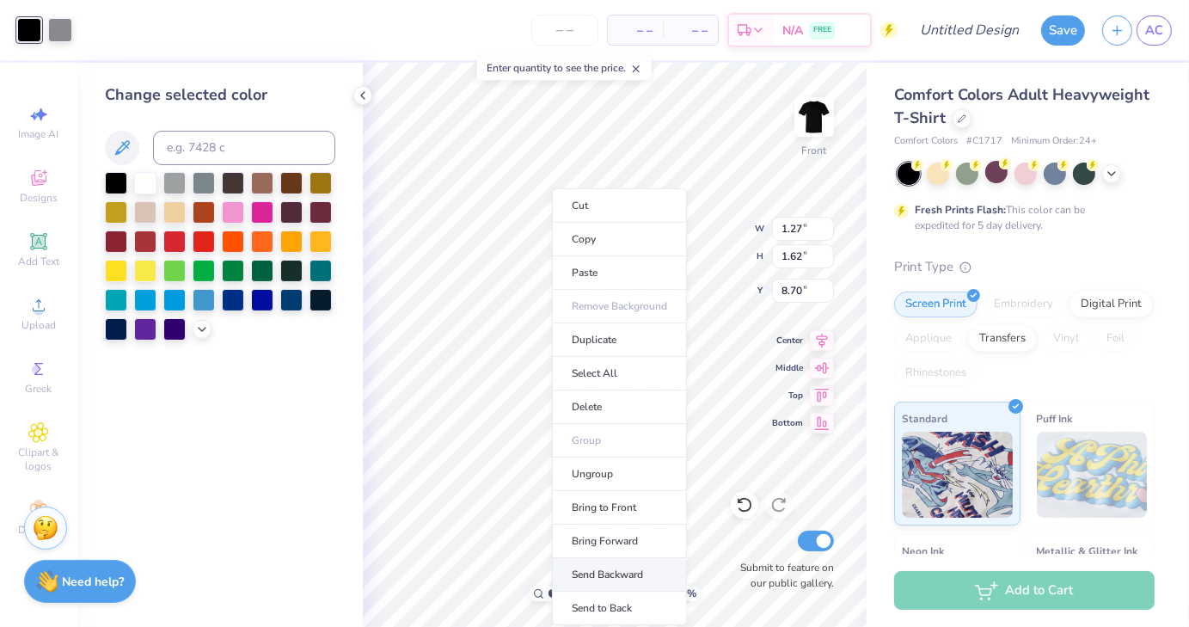
click at [630, 574] on li "Send Backward" at bounding box center [619, 575] width 135 height 34
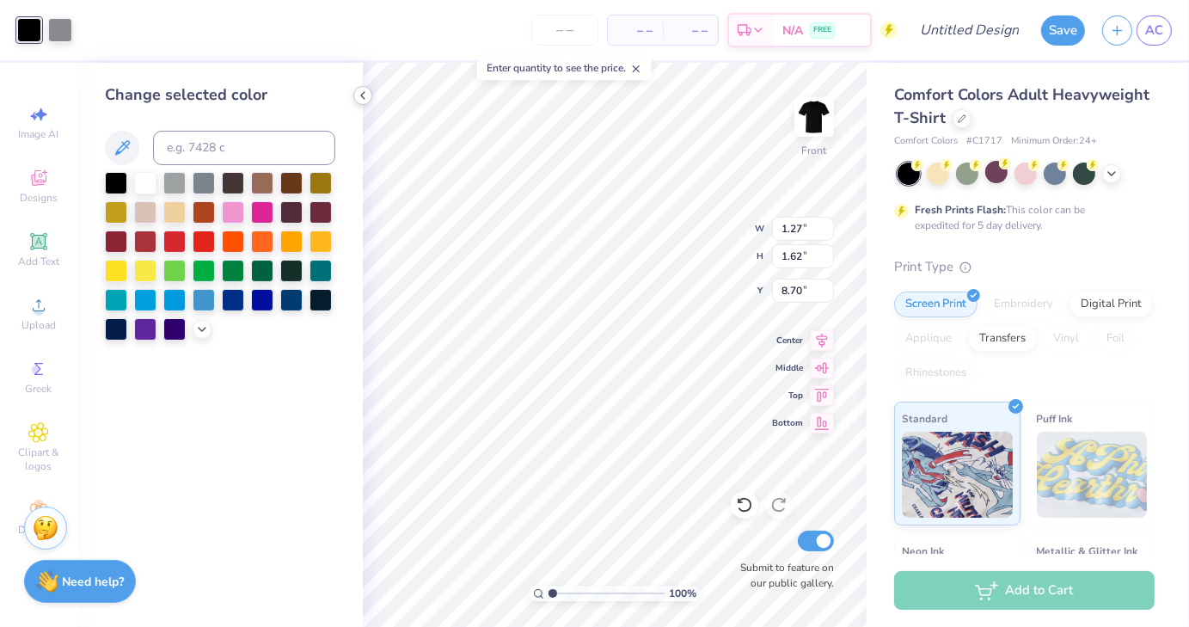
click at [360, 98] on icon at bounding box center [363, 96] width 14 height 14
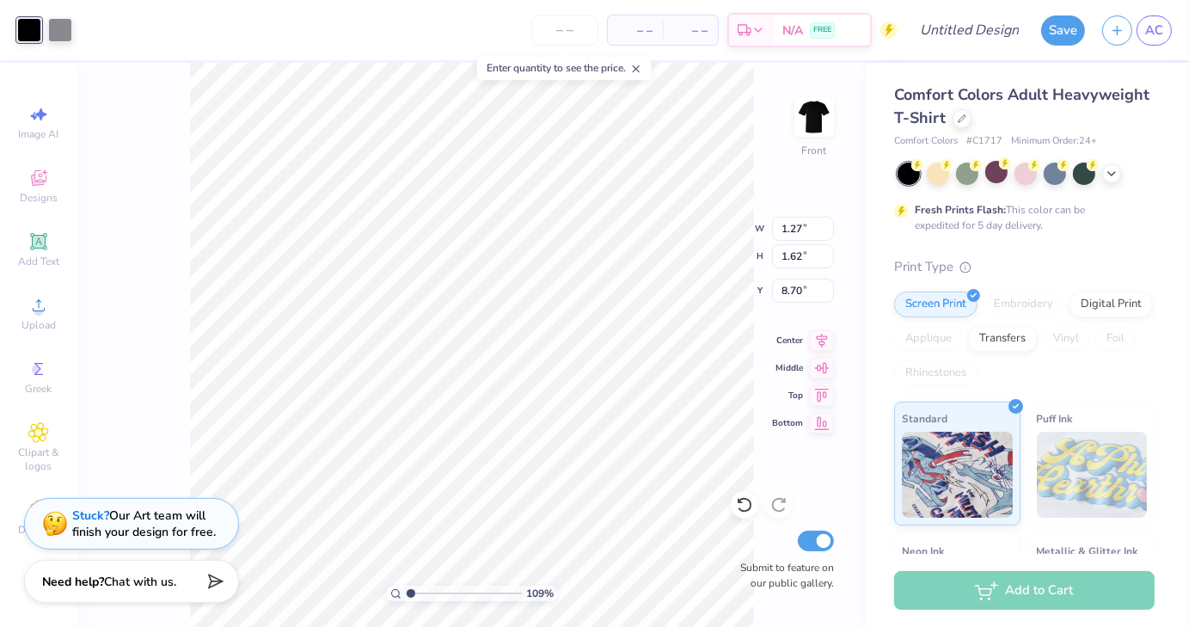
type input "1.08721701897249"
type input "8.84"
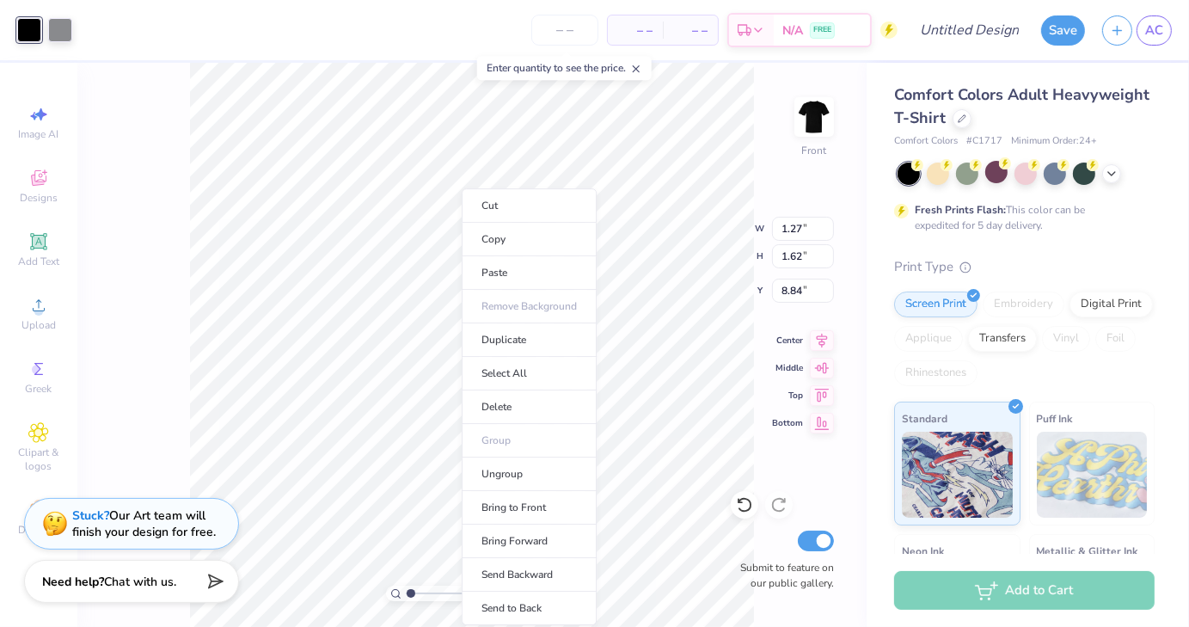
type input "1"
click at [528, 606] on li "Send to Back" at bounding box center [529, 609] width 135 height 34
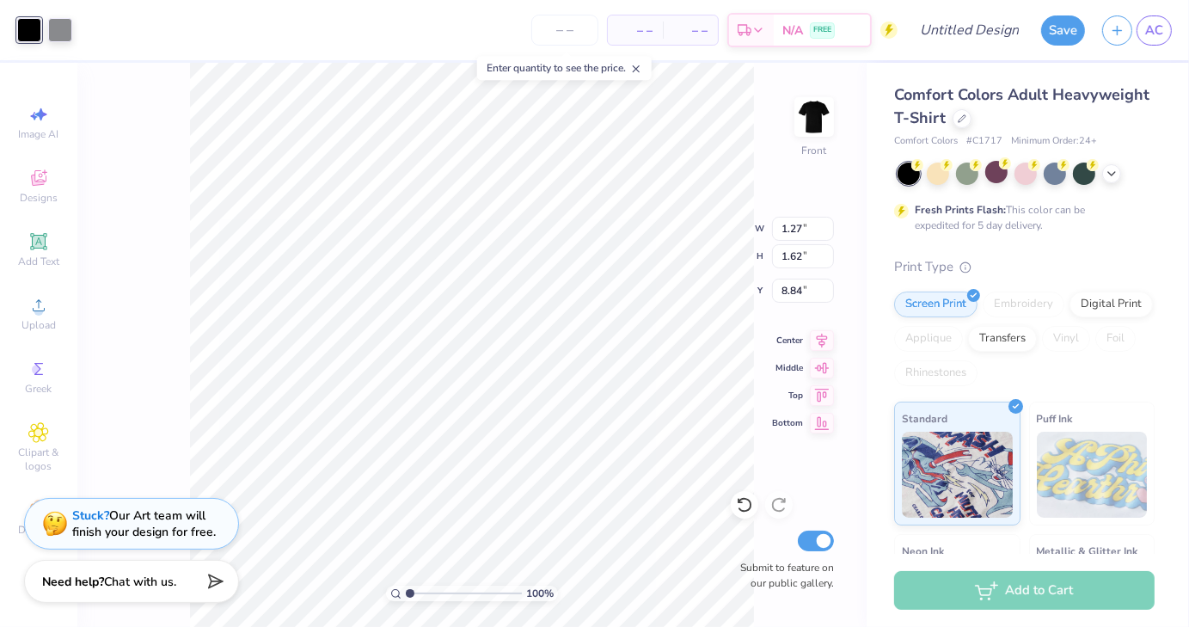
type input "10.39"
type input "8.34"
type input "7.07"
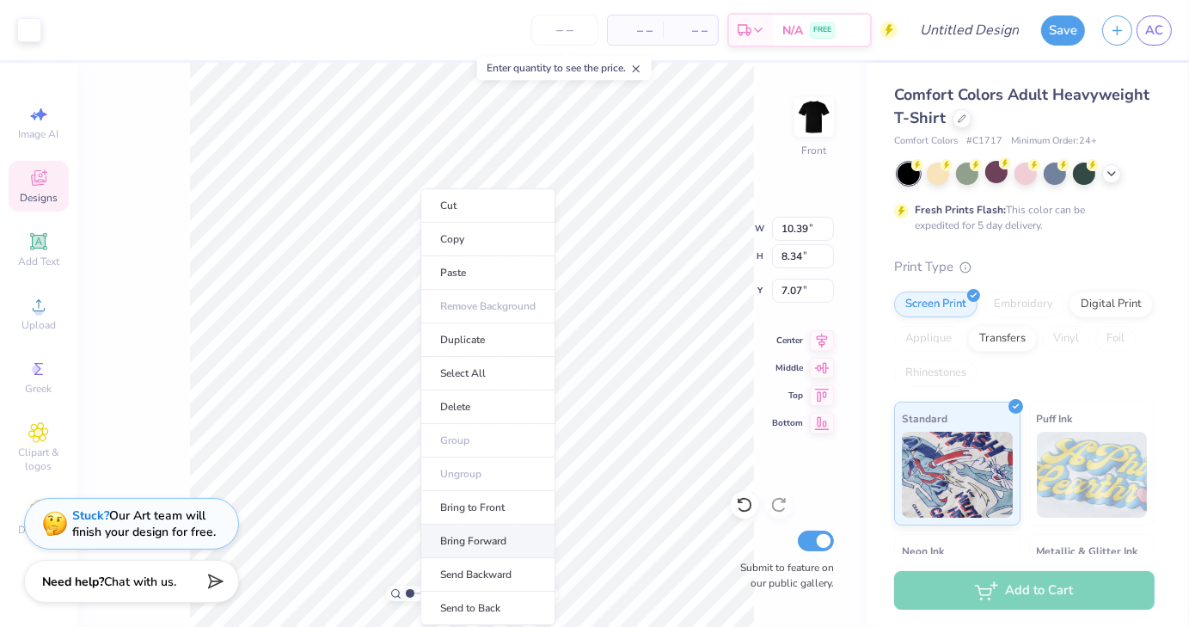
click at [513, 535] on li "Bring Forward" at bounding box center [488, 542] width 135 height 34
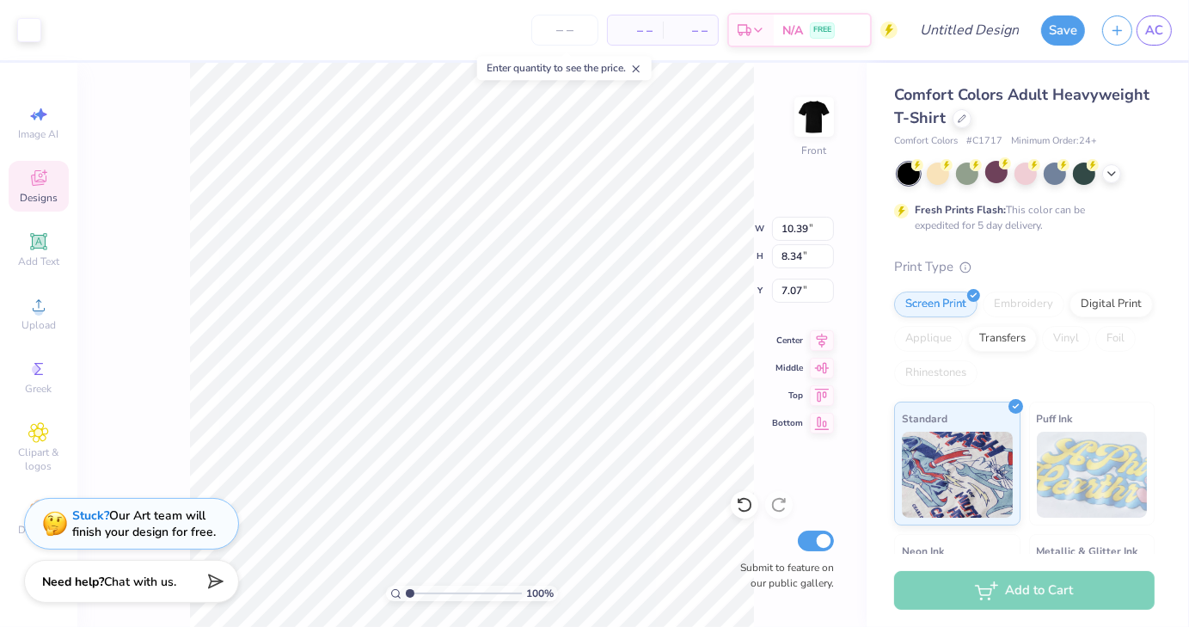
type input "10.38"
type input "11.32"
type input "5.65"
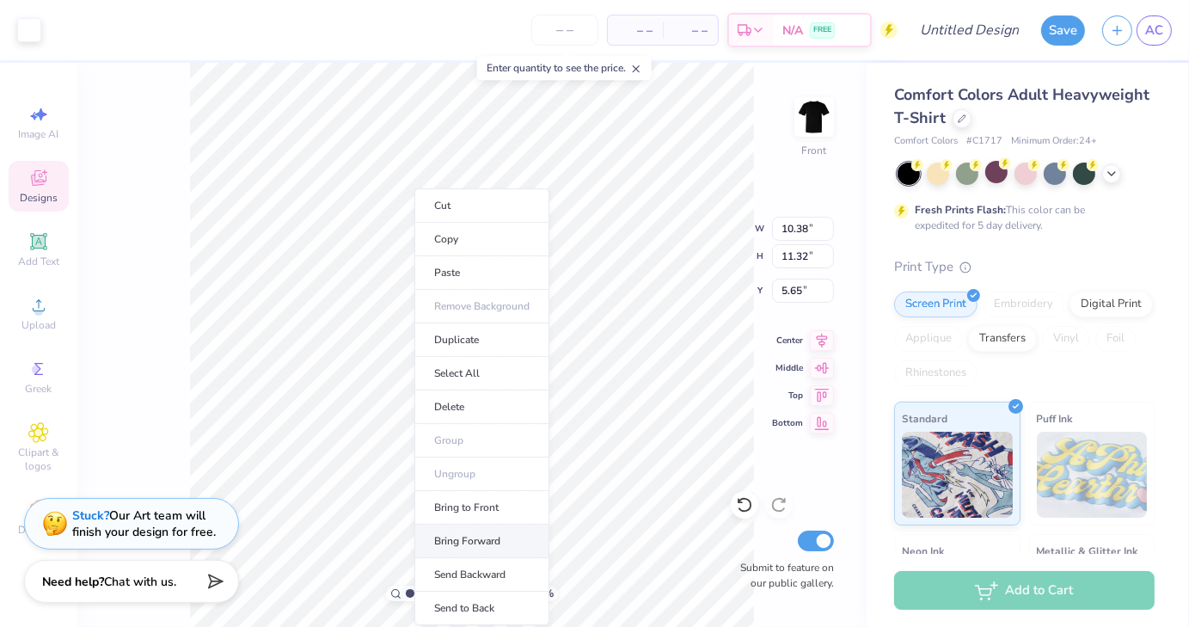
click at [472, 538] on li "Bring Forward" at bounding box center [482, 542] width 135 height 34
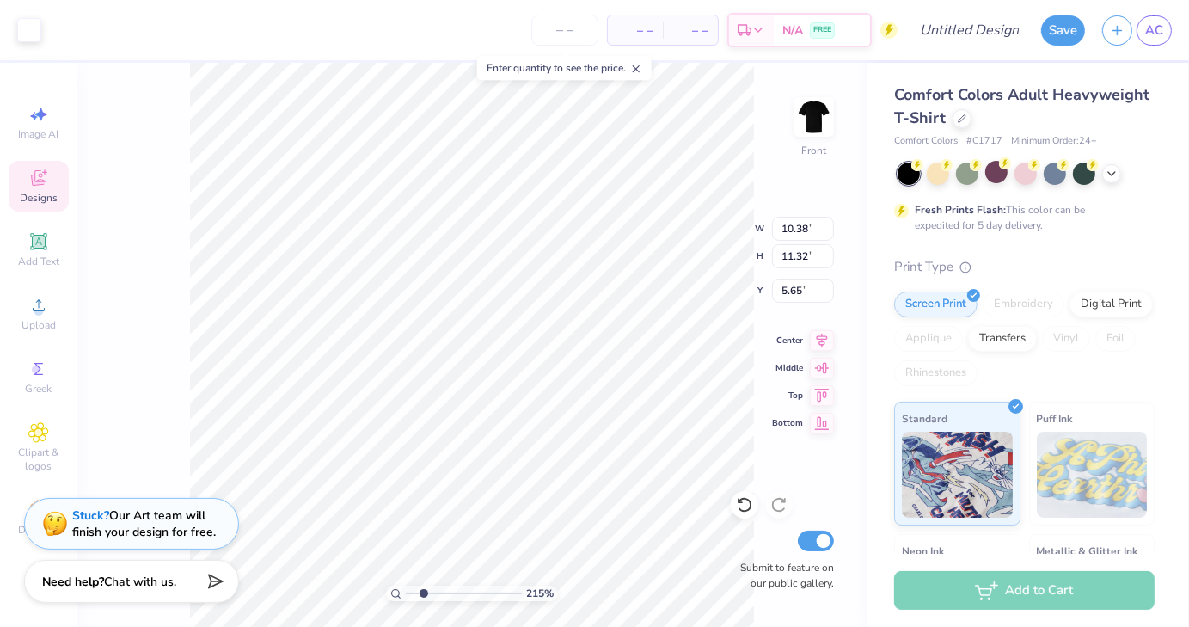
type input "2.14693855326081"
type input "10.39"
type input "8.34"
type input "7.07"
type input "2.14693855326081"
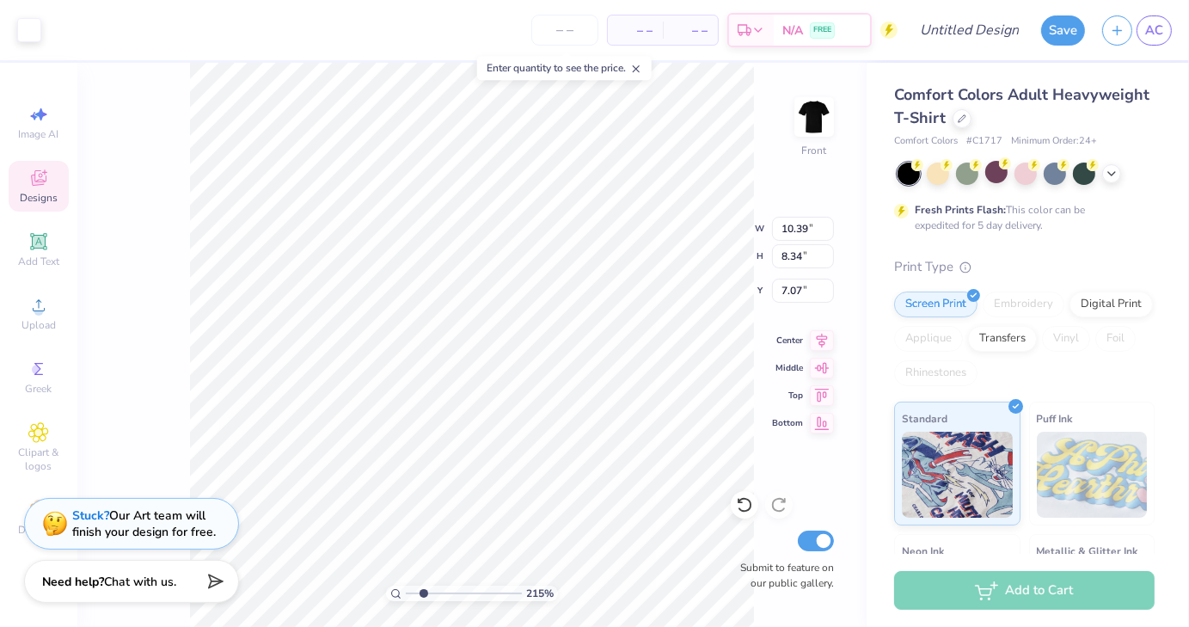
type input "10.81"
type input "12.37"
type input "5.57"
type input "2.14693855326081"
type input "1.27"
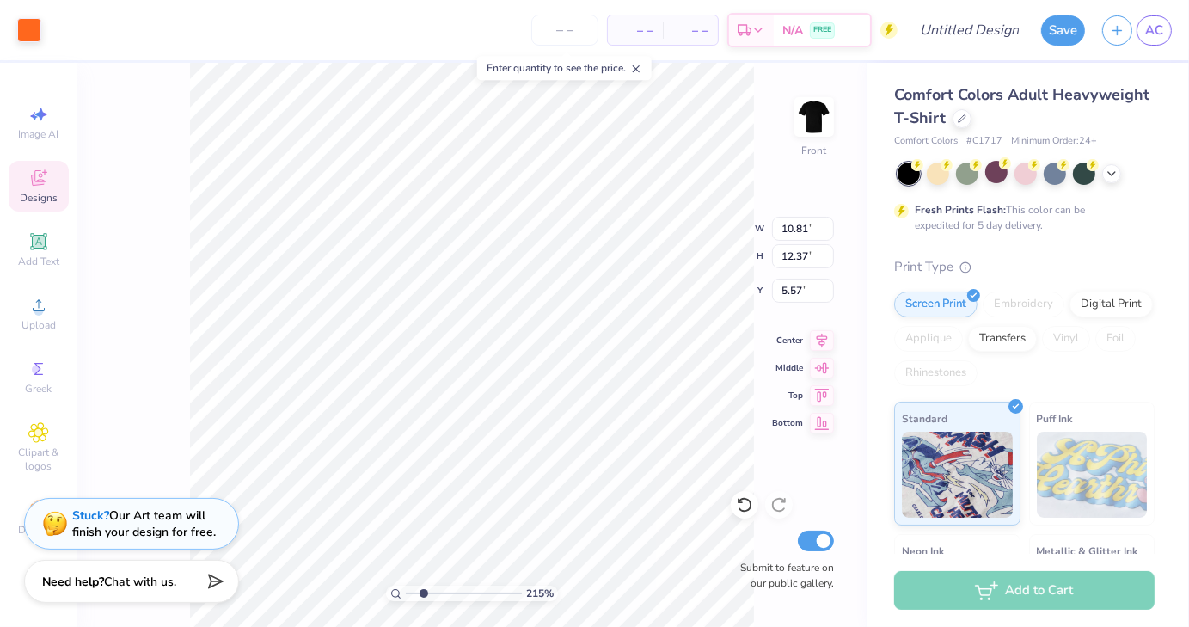
type input "1.62"
type input "8.84"
type input "2.14693855326081"
type input "10.78"
type input "7.52"
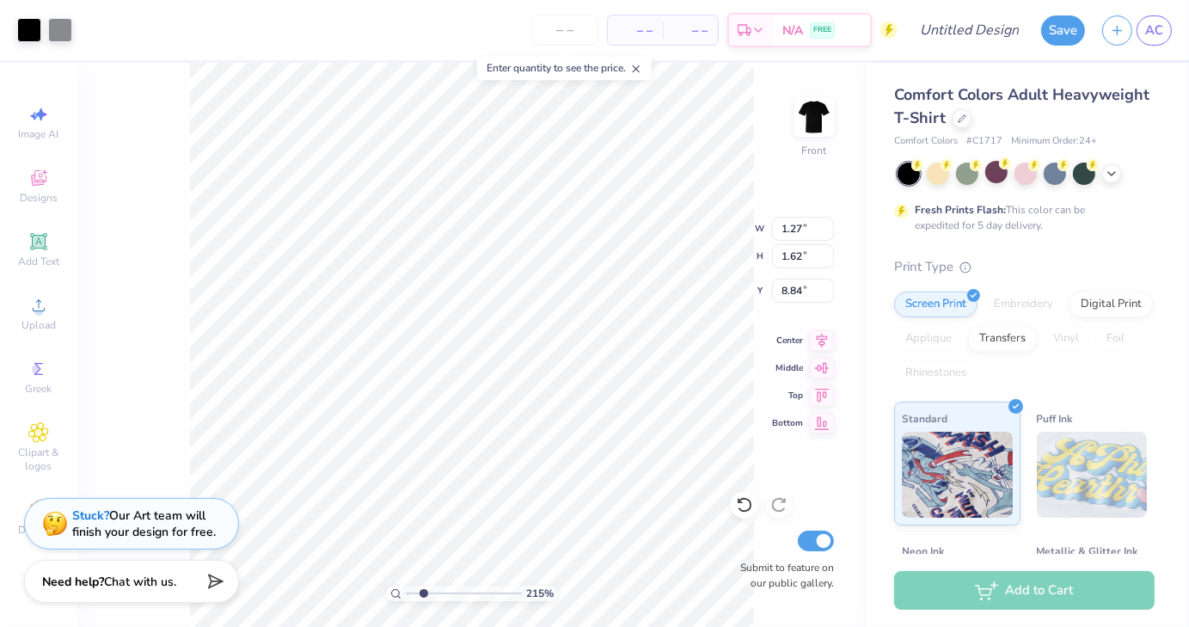
type input "7.61"
click at [747, 514] on div at bounding box center [745, 505] width 28 height 28
click at [739, 498] on icon at bounding box center [744, 504] width 17 height 17
click at [744, 498] on icon at bounding box center [744, 504] width 17 height 17
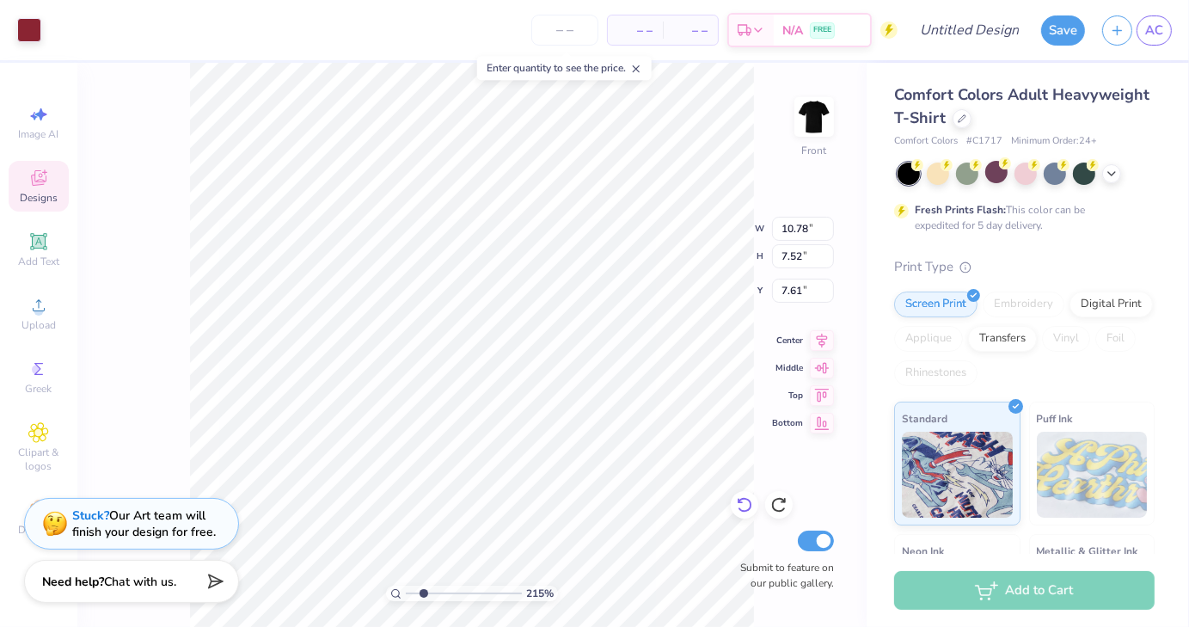
type input "2.14693855326081"
type input "1.27"
type input "1.62"
type input "8.84"
type input "2.14693855326081"
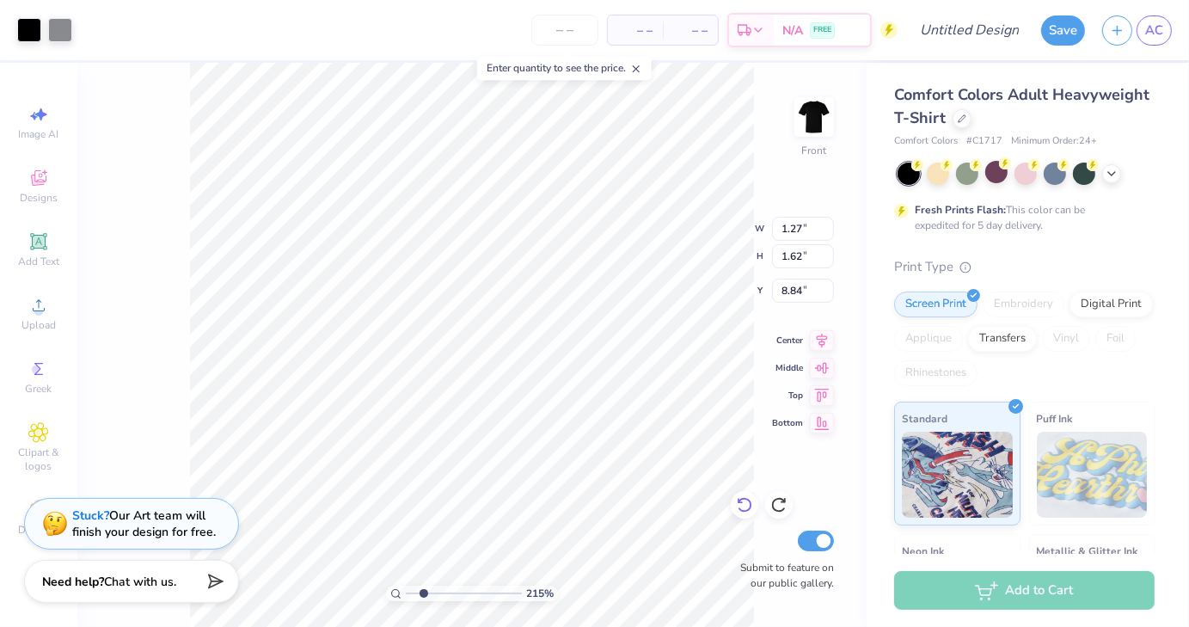
type input "9.01"
type input "2.14693855326081"
type input "1.65"
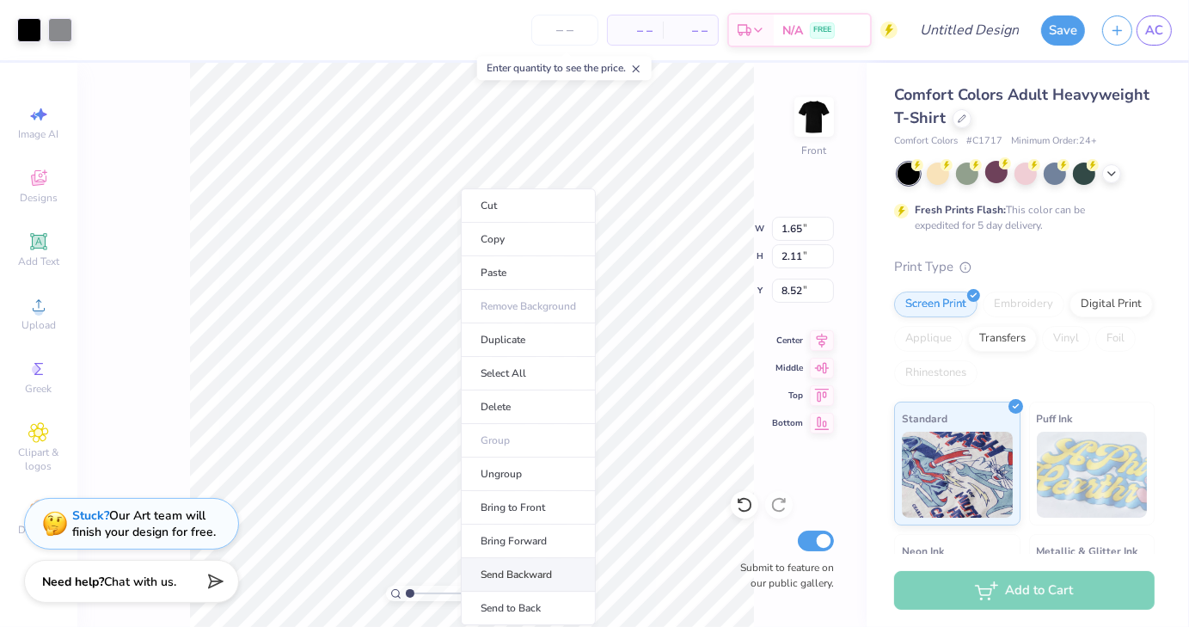
click at [518, 569] on li "Send Backward" at bounding box center [528, 575] width 135 height 34
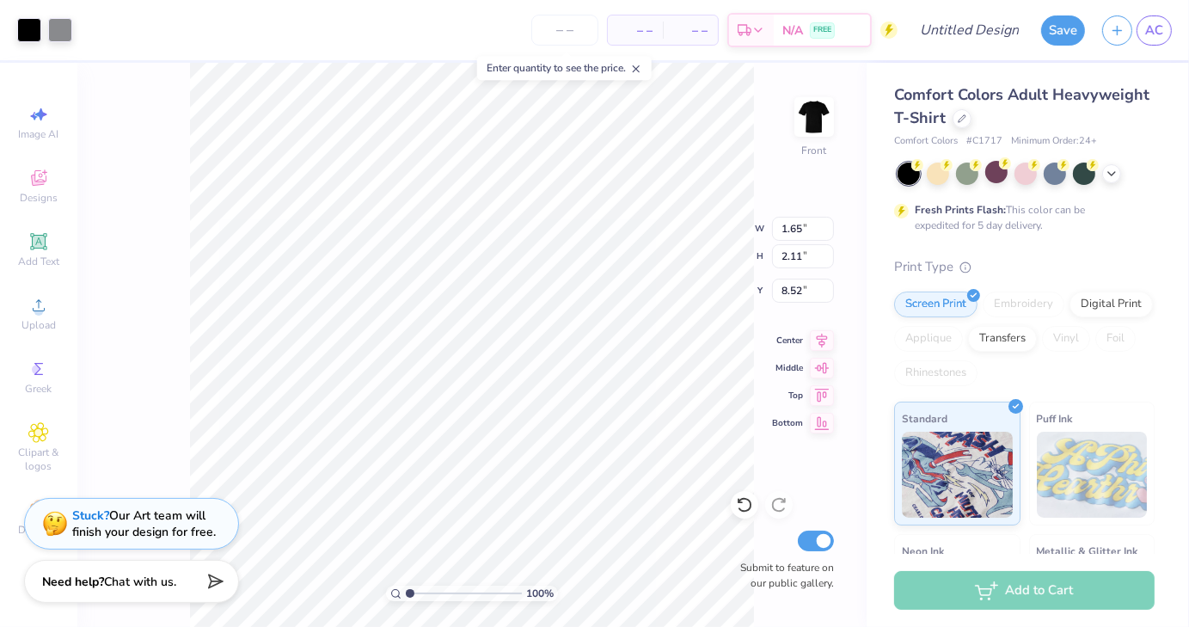
drag, startPoint x: 410, startPoint y: 593, endPoint x: 397, endPoint y: 591, distance: 13.0
click at [406, 591] on input "range" at bounding box center [464, 593] width 116 height 15
click at [576, 37] on input "number" at bounding box center [565, 30] width 67 height 31
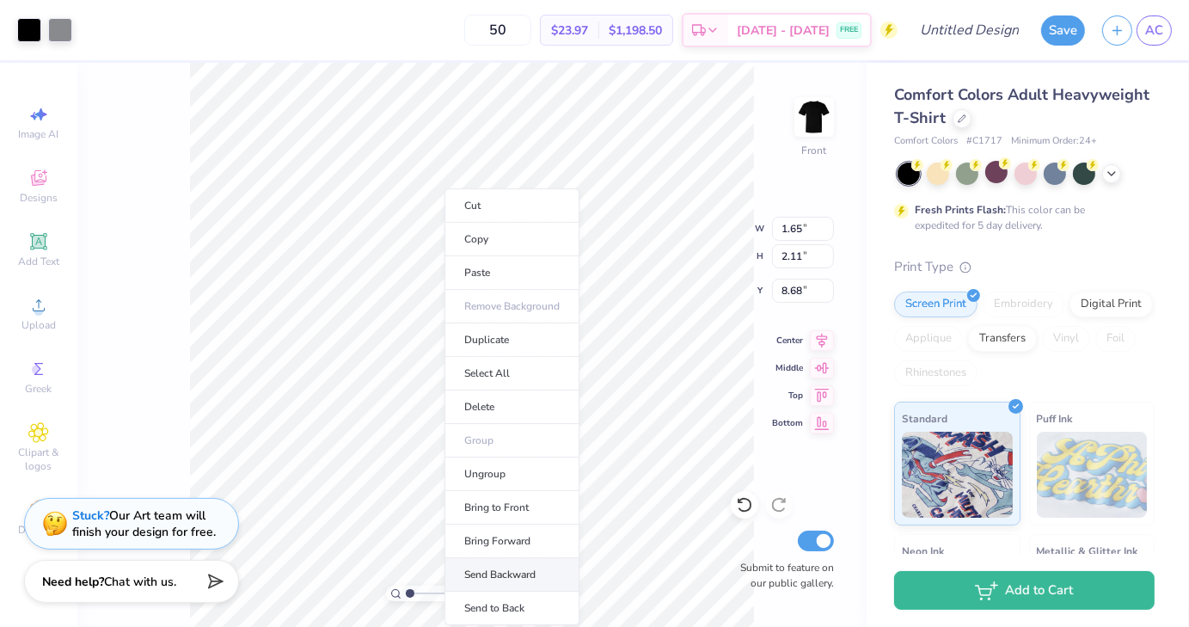
click at [502, 577] on li "Send Backward" at bounding box center [512, 575] width 135 height 34
click at [518, 571] on li "Send Backward" at bounding box center [526, 575] width 135 height 34
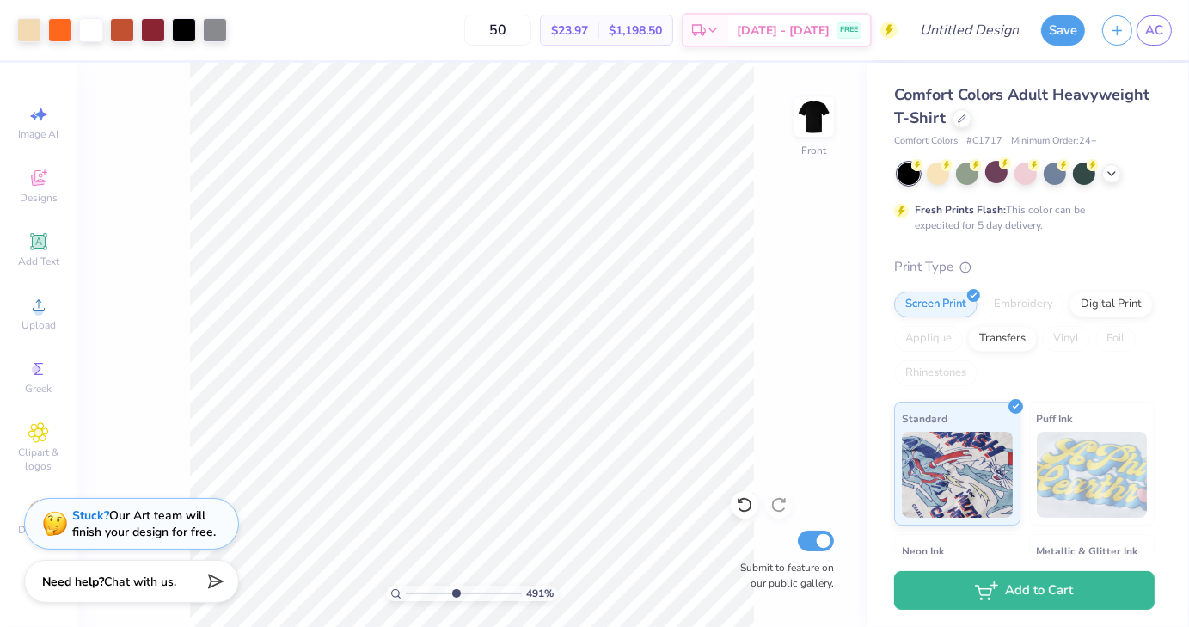
drag, startPoint x: 417, startPoint y: 587, endPoint x: 455, endPoint y: 587, distance: 37.9
click at [455, 587] on input "range" at bounding box center [464, 593] width 116 height 15
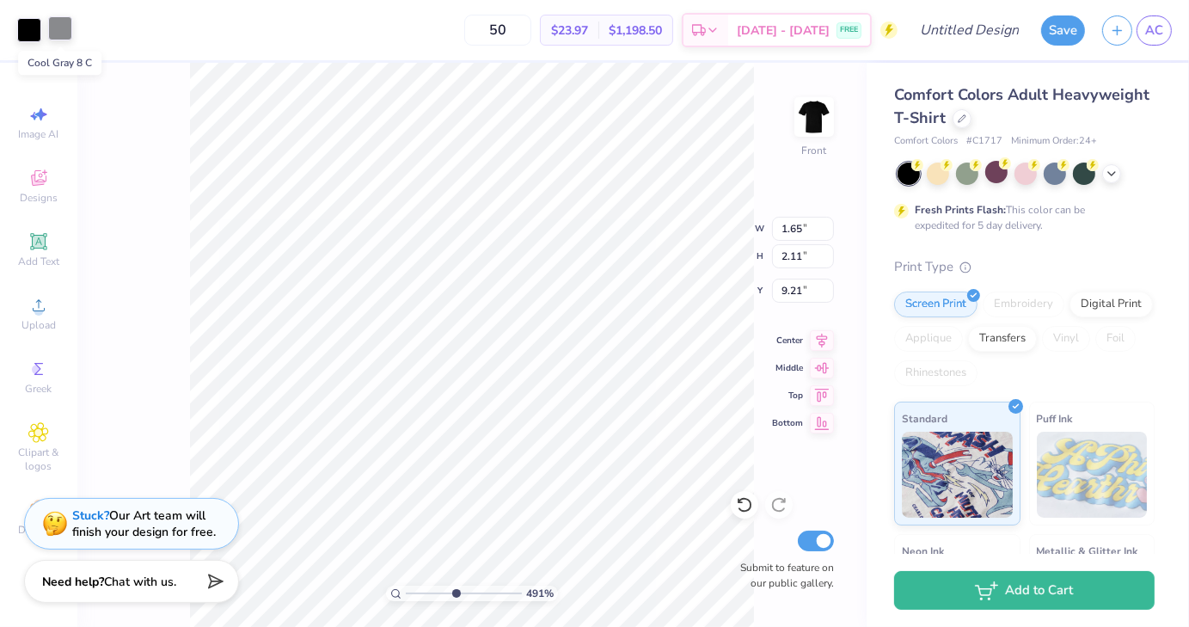
click at [69, 40] on div at bounding box center [60, 28] width 24 height 24
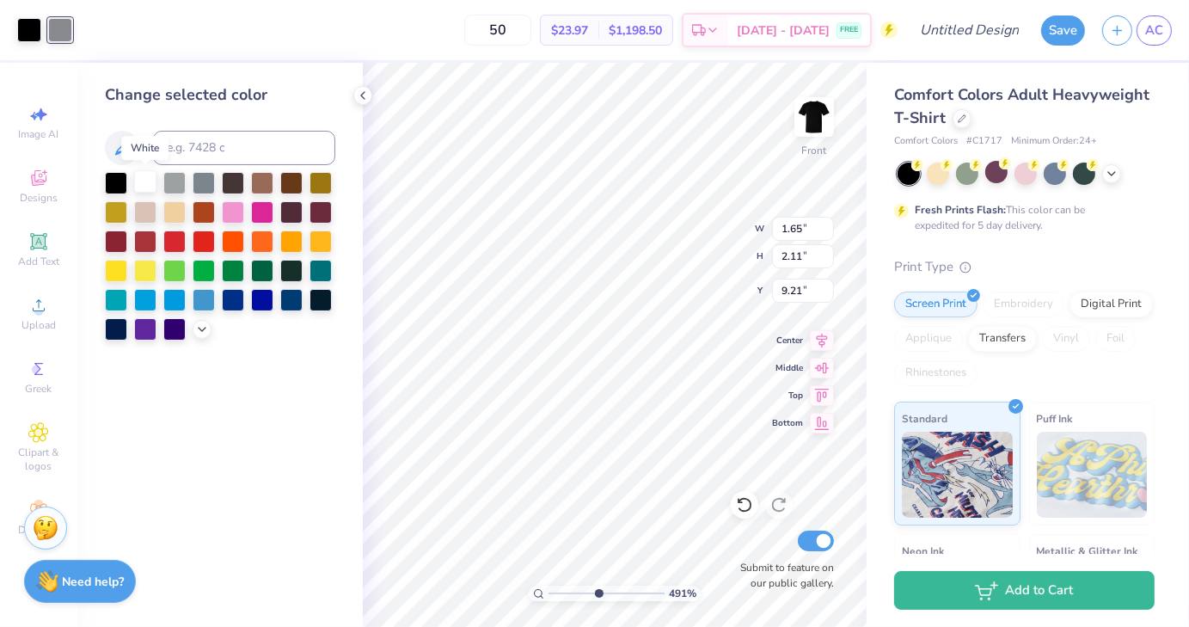
click at [150, 182] on div at bounding box center [145, 181] width 22 height 22
click at [27, 39] on div at bounding box center [29, 28] width 24 height 24
click at [175, 187] on div at bounding box center [174, 181] width 22 height 22
click at [231, 471] on div "Change selected color" at bounding box center [220, 345] width 286 height 564
click at [237, 247] on div at bounding box center [233, 240] width 22 height 22
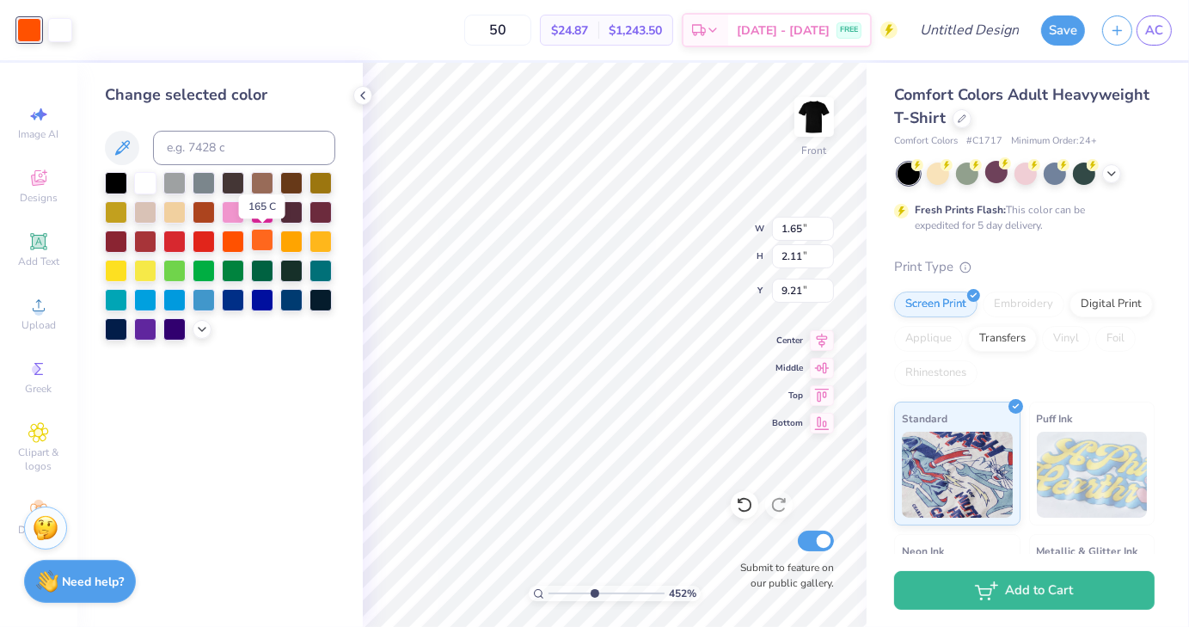
click at [264, 243] on div at bounding box center [262, 240] width 22 height 22
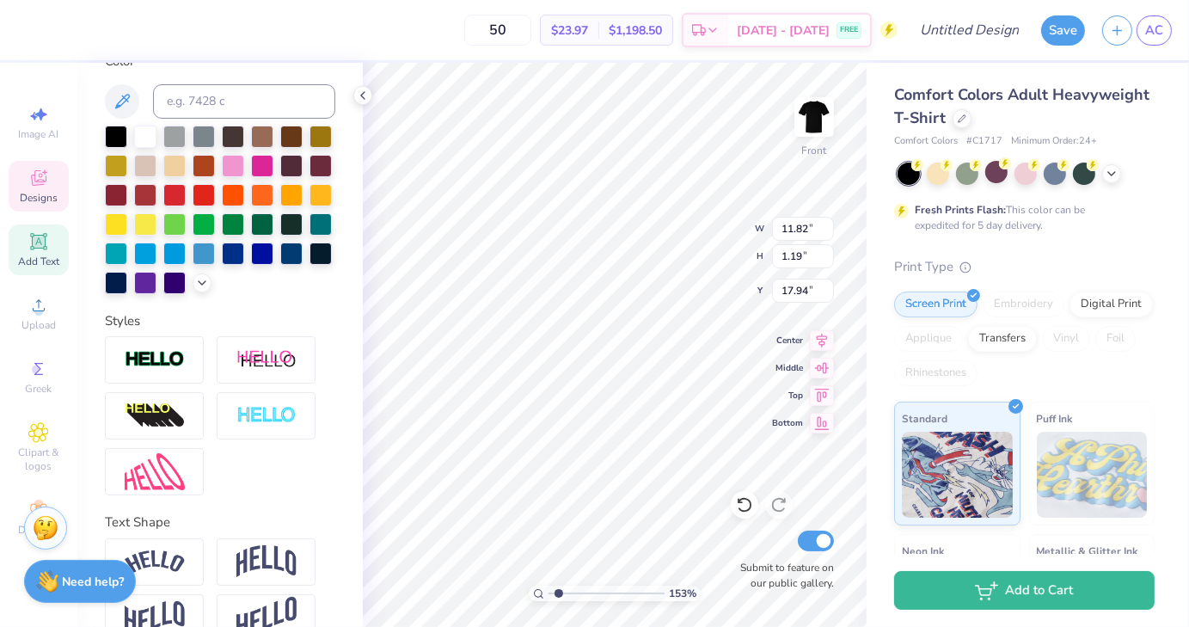
scroll to position [339, 0]
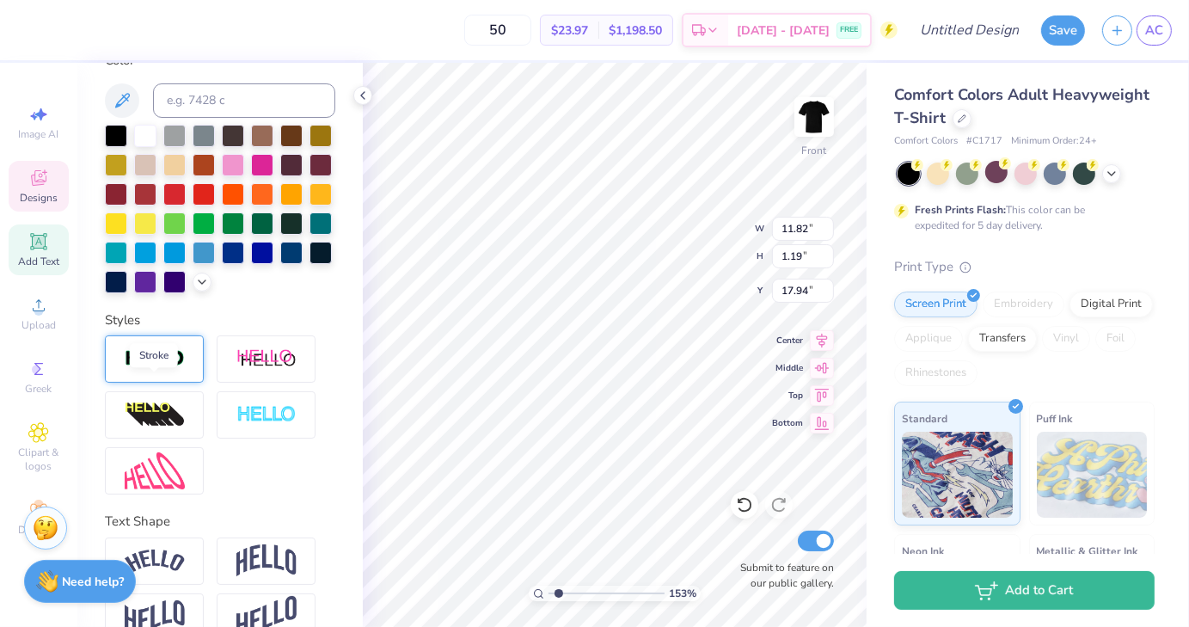
click at [183, 369] on img at bounding box center [155, 359] width 60 height 20
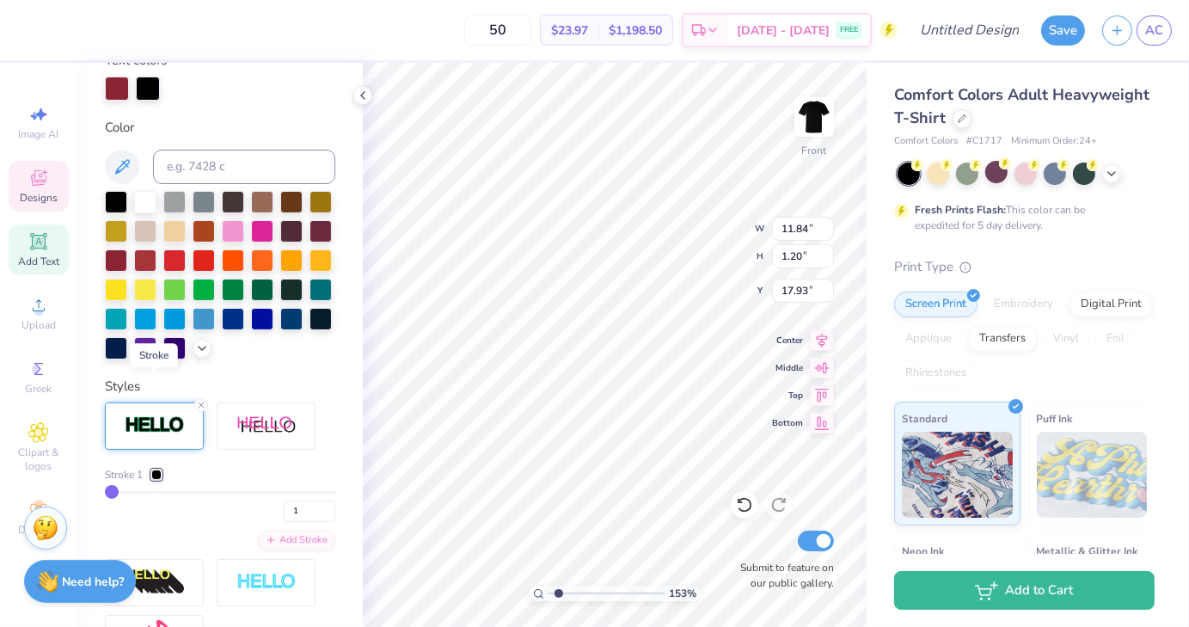
scroll to position [405, 0]
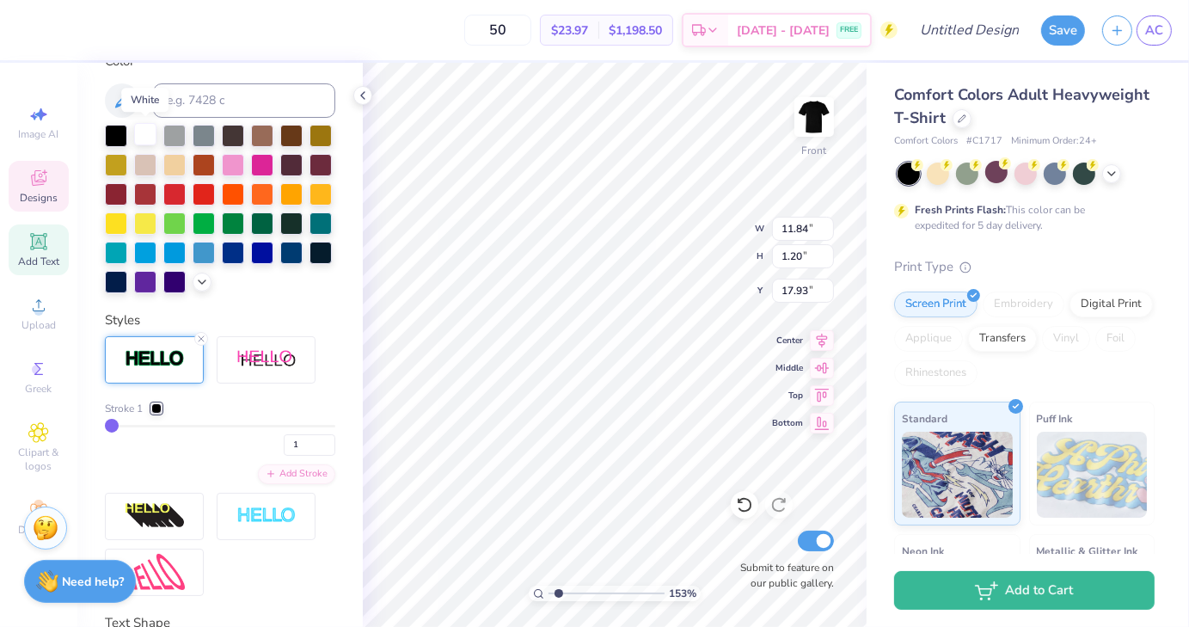
click at [146, 128] on div at bounding box center [145, 134] width 22 height 22
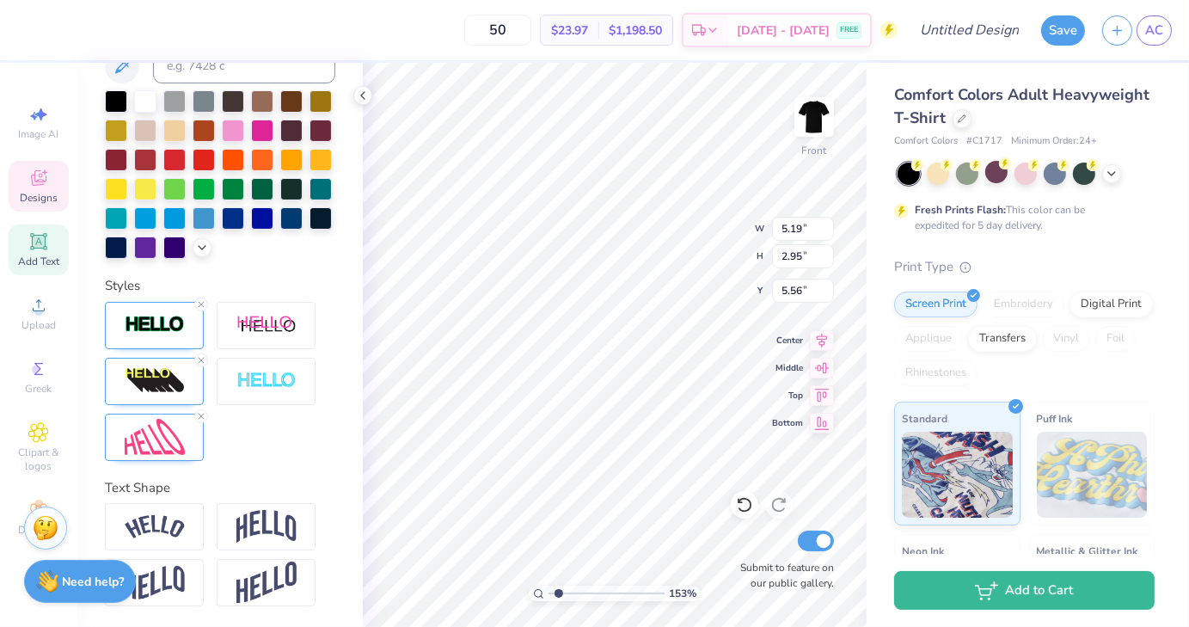
scroll to position [468, 0]
click at [181, 323] on img at bounding box center [155, 325] width 60 height 20
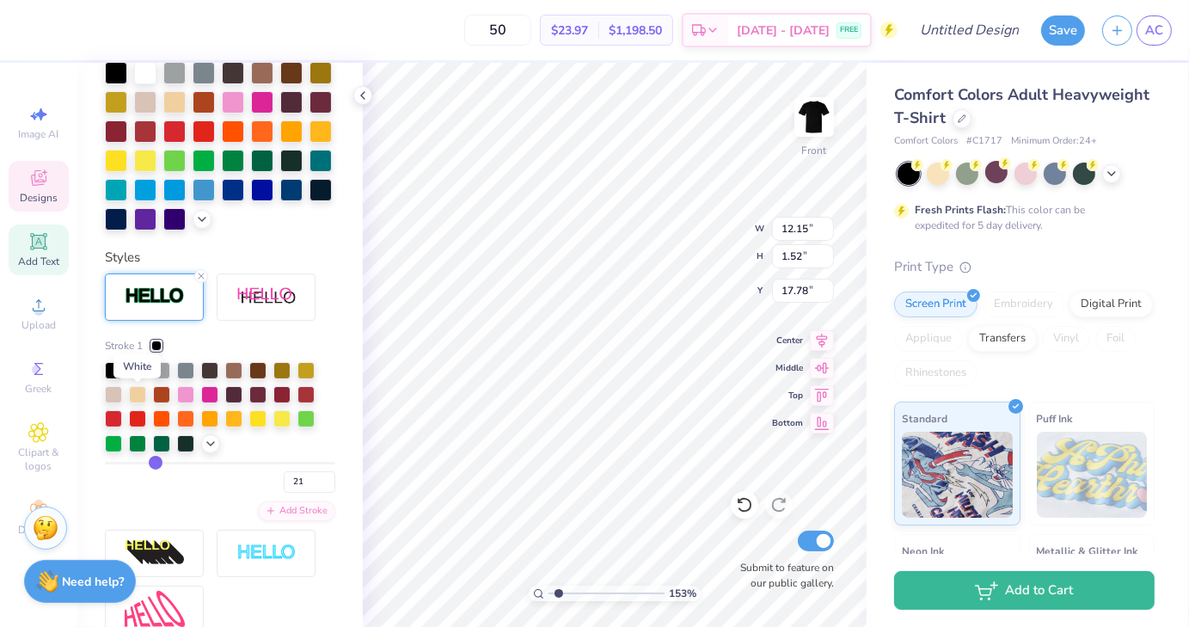
click at [139, 378] on div at bounding box center [137, 368] width 17 height 17
drag, startPoint x: 153, startPoint y: 491, endPoint x: 115, endPoint y: 491, distance: 37.8
click at [115, 464] on input "range" at bounding box center [220, 463] width 231 height 3
click at [297, 519] on div "Add Stroke" at bounding box center [296, 510] width 77 height 20
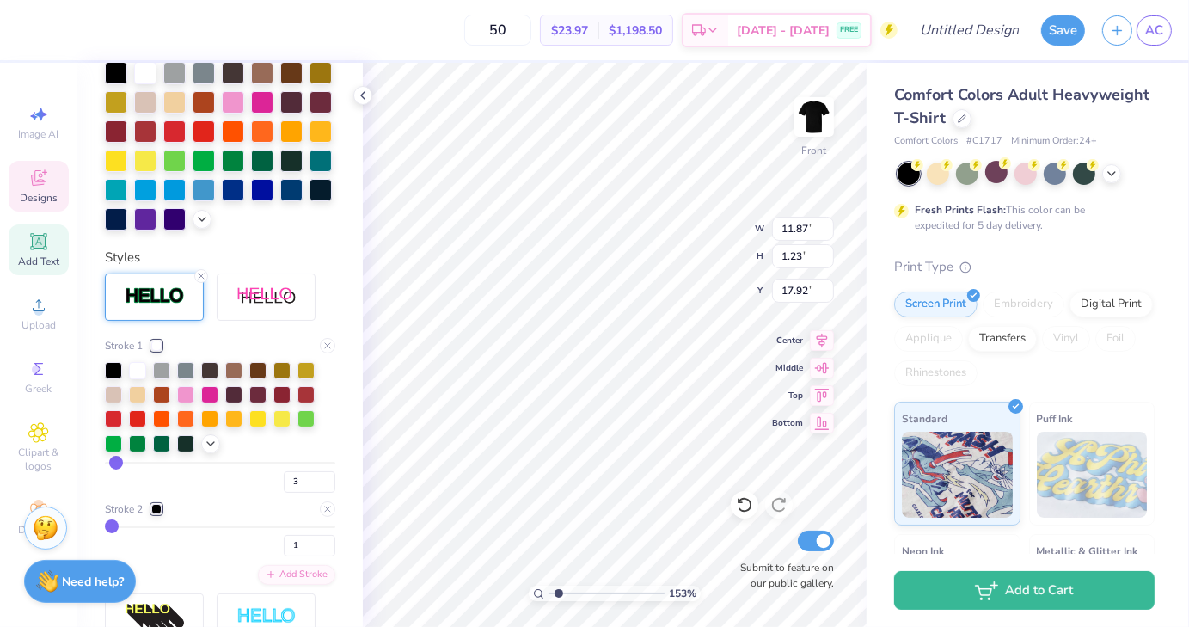
click at [155, 351] on div at bounding box center [156, 346] width 10 height 10
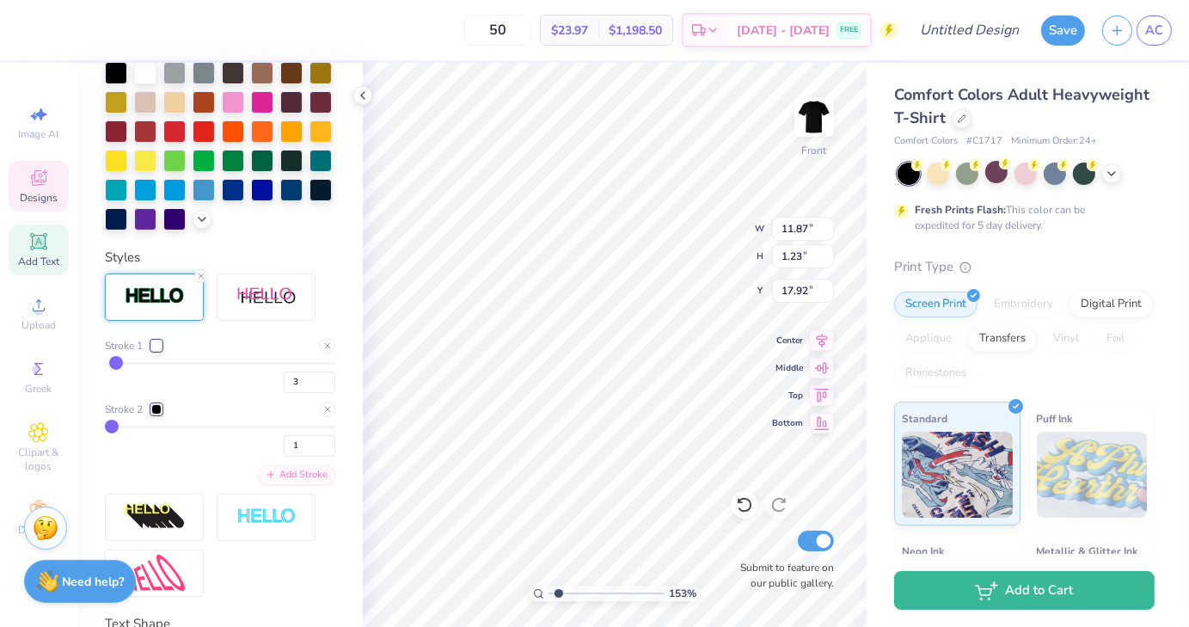
click at [157, 351] on div at bounding box center [156, 346] width 10 height 10
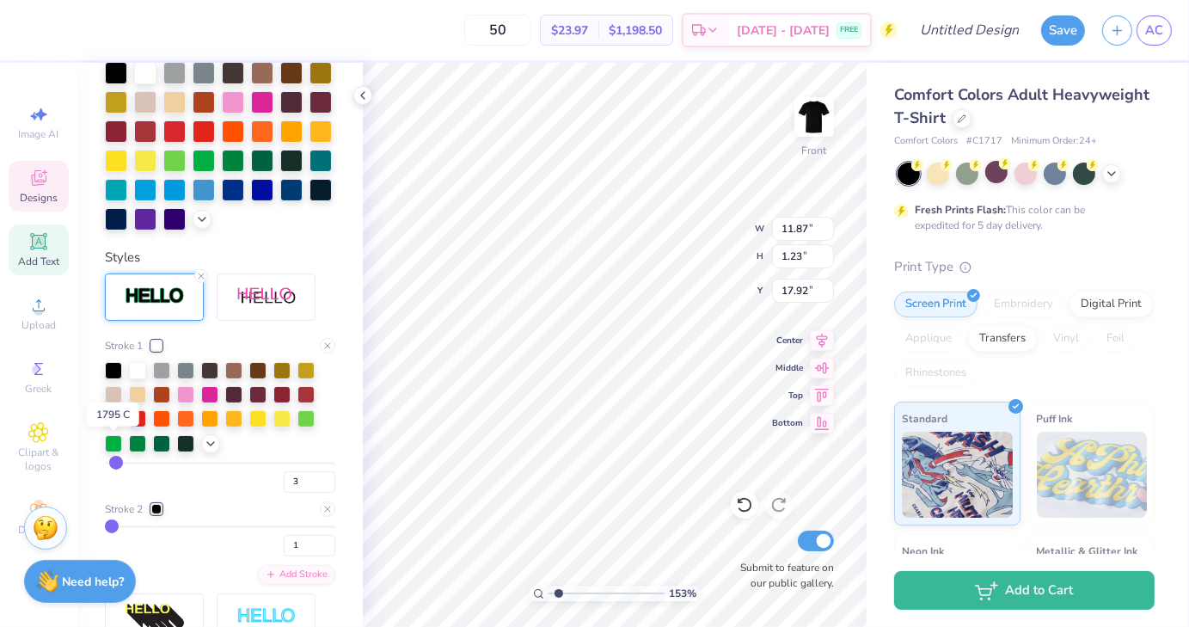
click at [115, 426] on div at bounding box center [113, 417] width 17 height 17
click at [140, 378] on div at bounding box center [137, 368] width 17 height 17
click at [157, 514] on div at bounding box center [156, 509] width 10 height 10
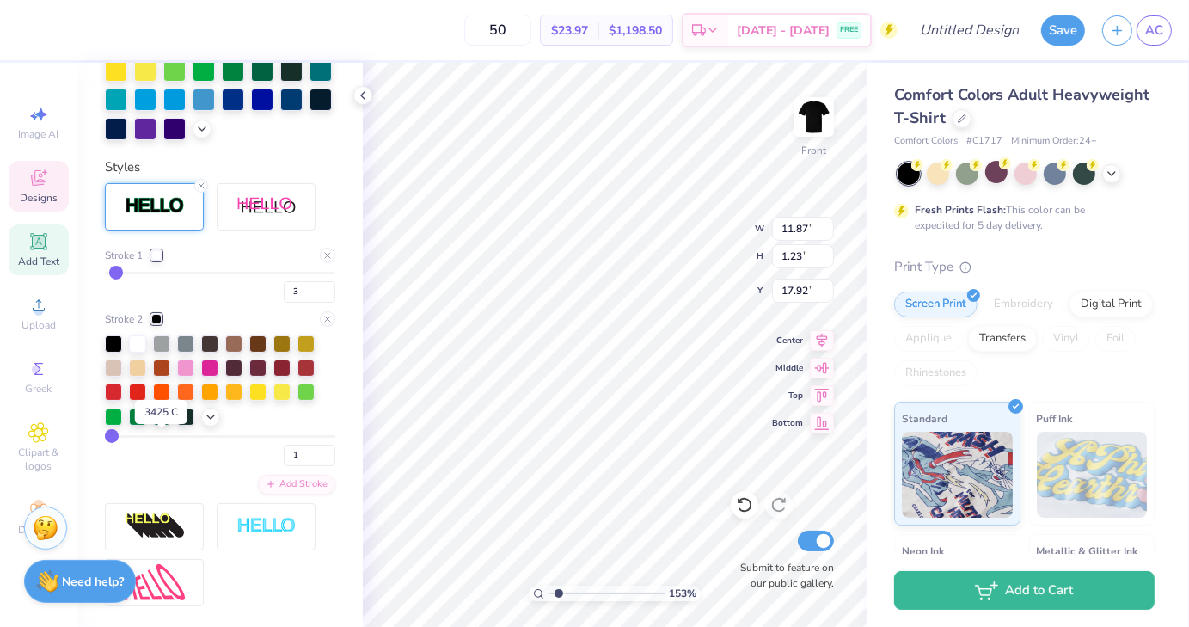
scroll to position [557, 0]
click at [166, 495] on div "Stroke 1 3 Stroke 2 1 Add Stroke" at bounding box center [220, 372] width 231 height 247
click at [301, 494] on div "Add Stroke" at bounding box center [296, 484] width 77 height 20
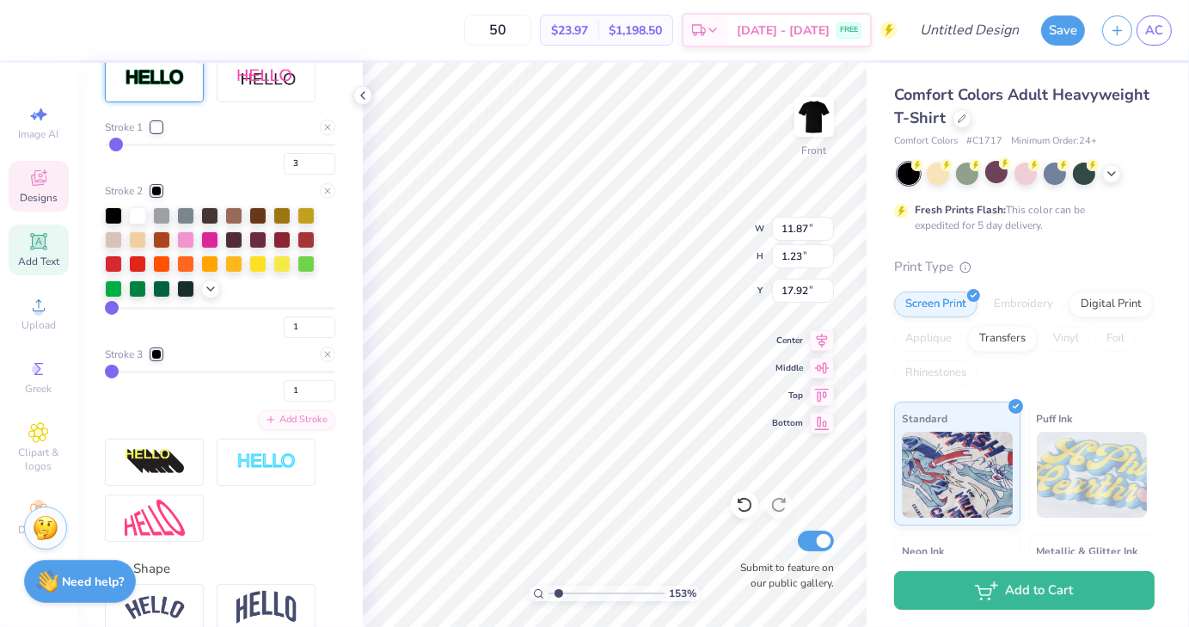
scroll to position [693, 0]
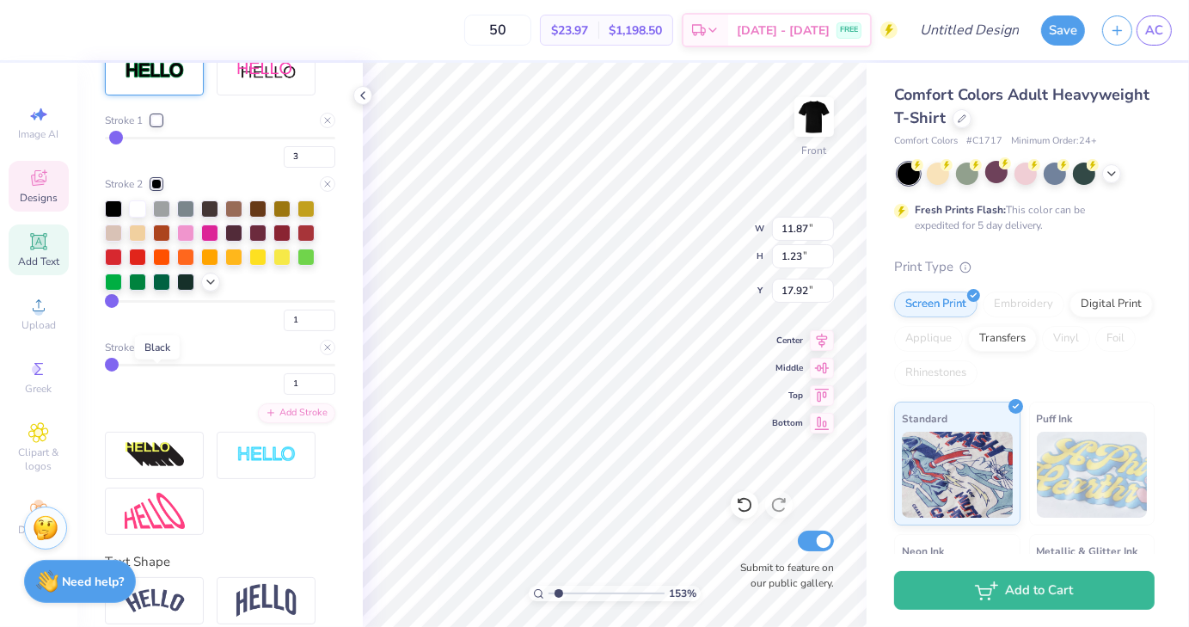
click at [157, 353] on div at bounding box center [156, 347] width 10 height 10
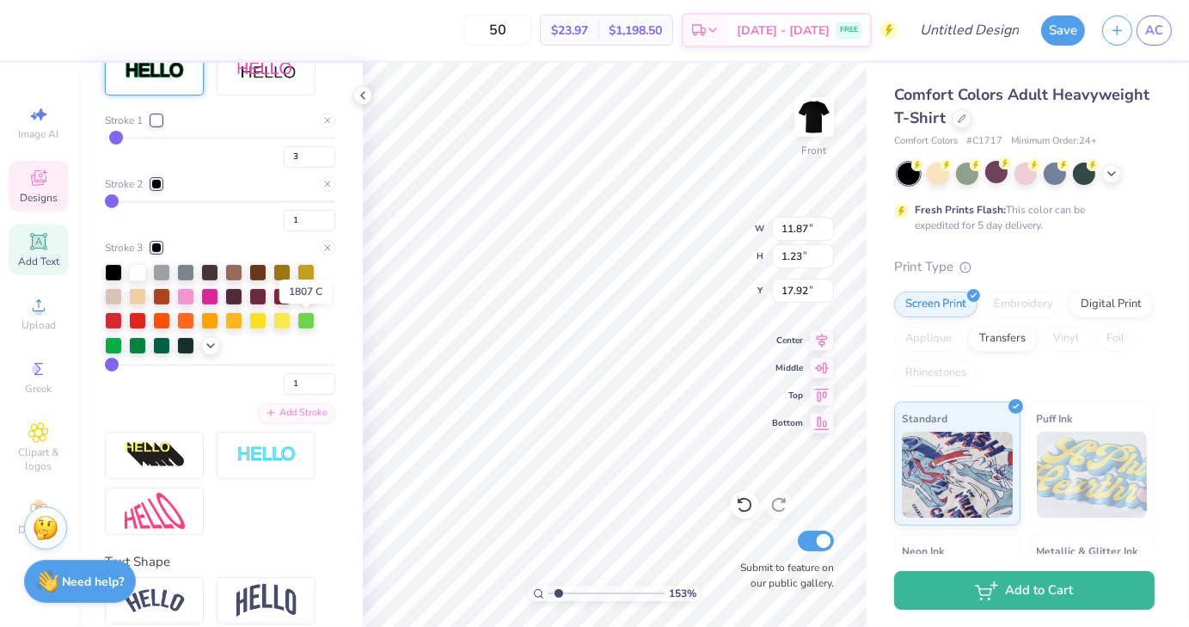
click at [302, 304] on div at bounding box center [306, 294] width 17 height 17
click at [323, 253] on icon at bounding box center [328, 248] width 10 height 10
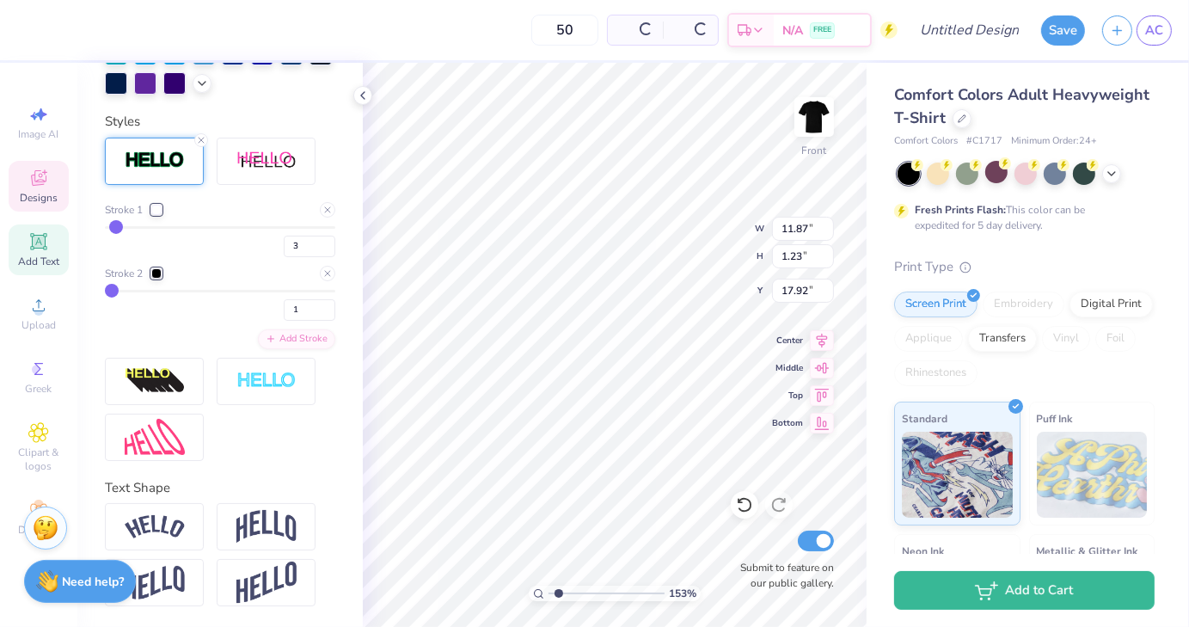
scroll to position [631, 0]
click at [162, 210] on div at bounding box center [156, 210] width 10 height 10
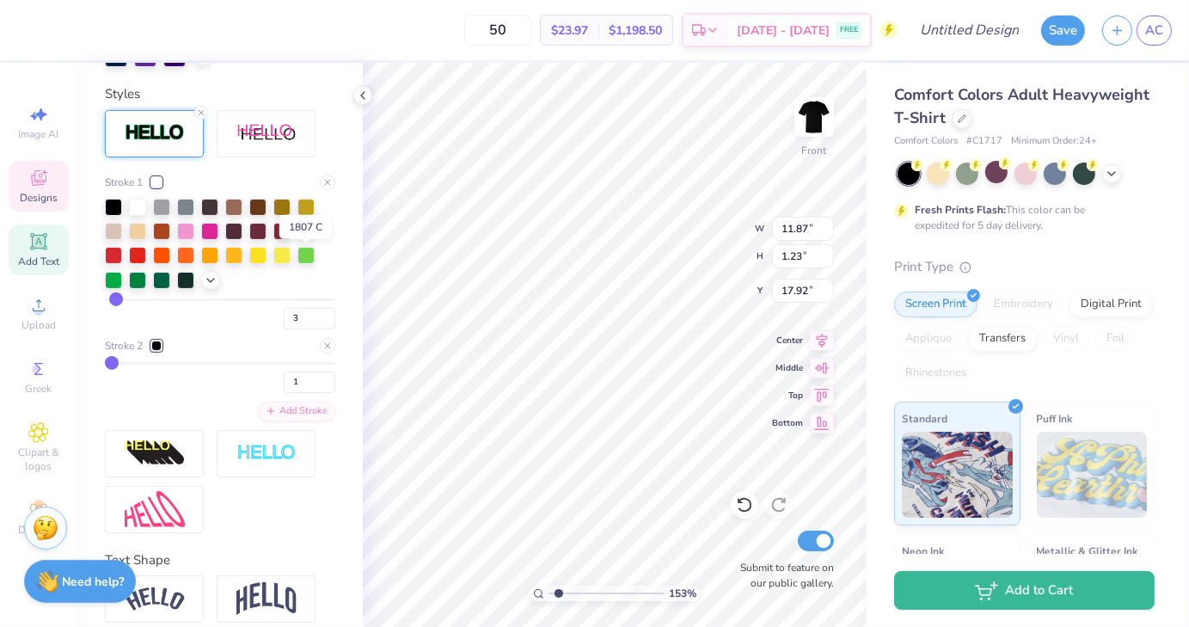
click at [305, 238] on div at bounding box center [306, 229] width 17 height 17
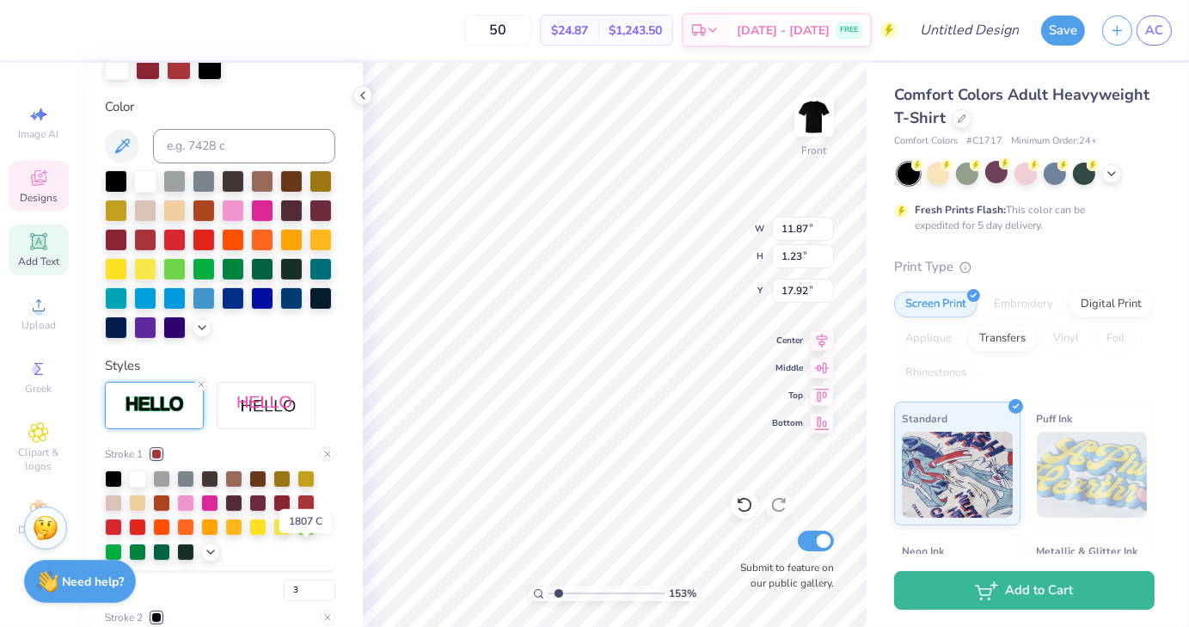
scroll to position [337, 0]
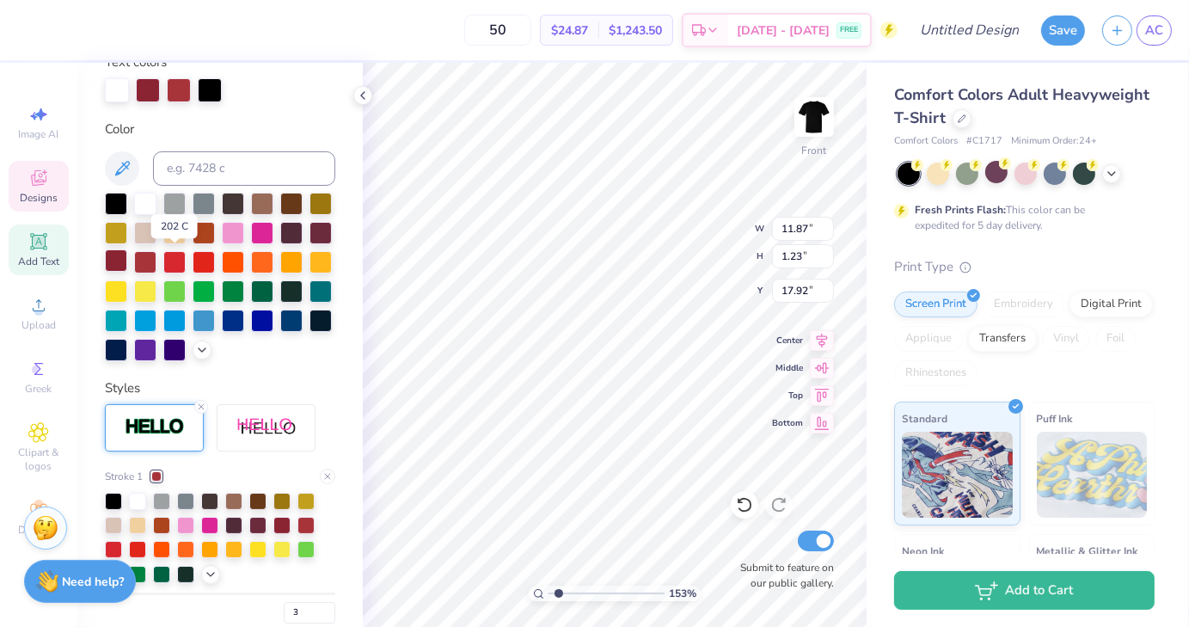
click at [127, 263] on div at bounding box center [116, 260] width 22 height 22
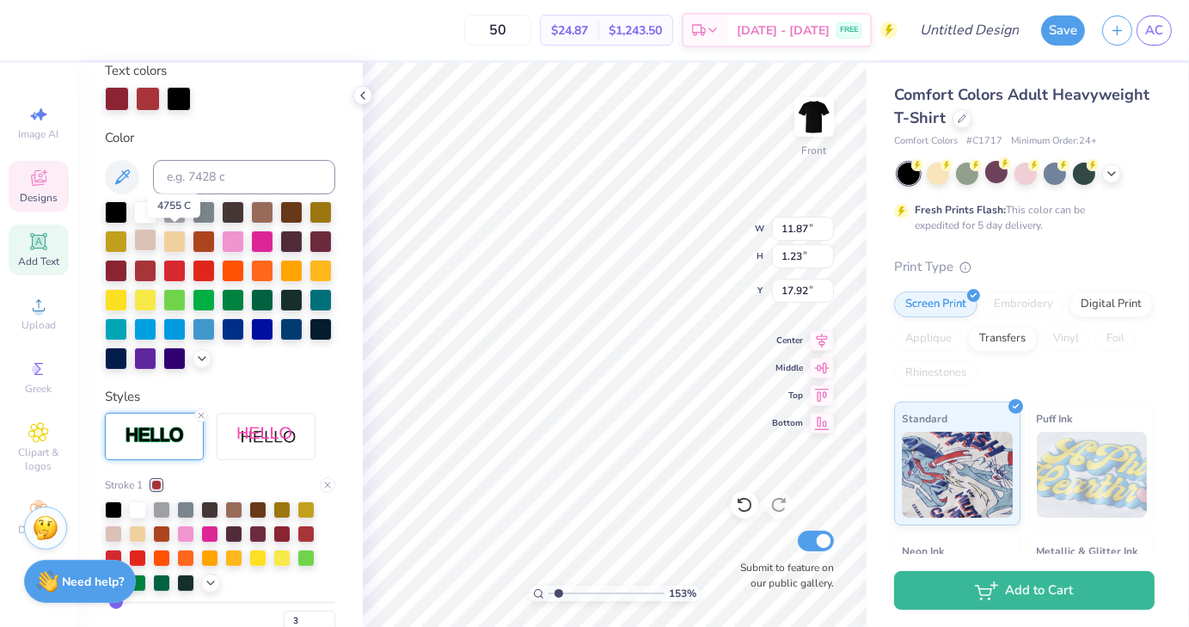
scroll to position [329, 0]
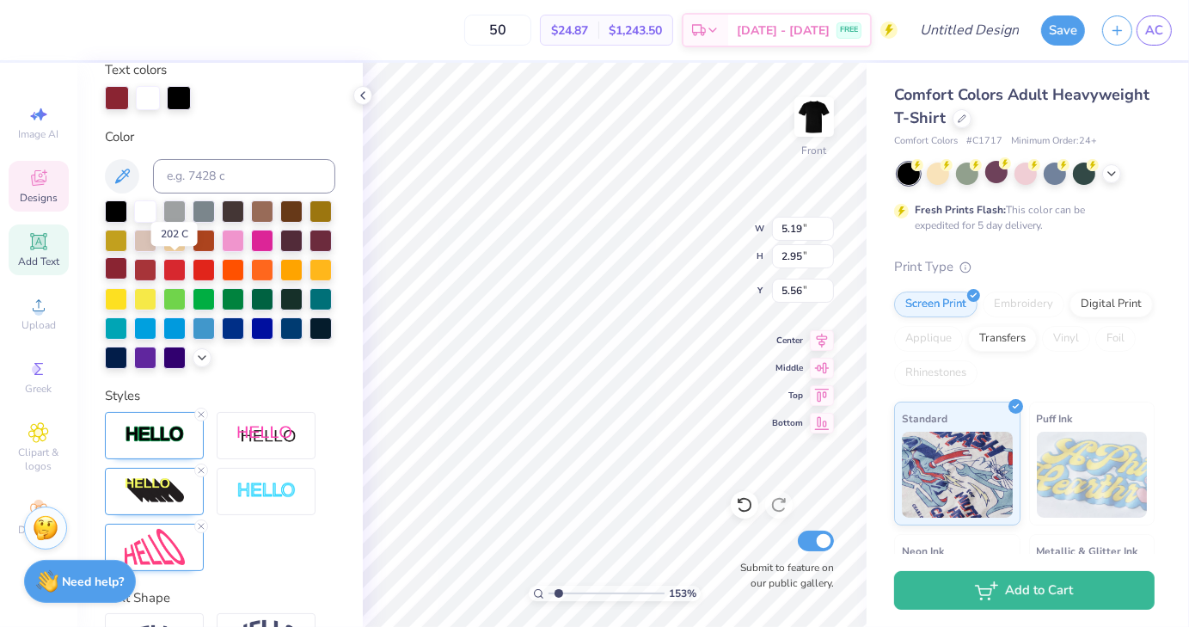
click at [127, 271] on div at bounding box center [116, 268] width 22 height 22
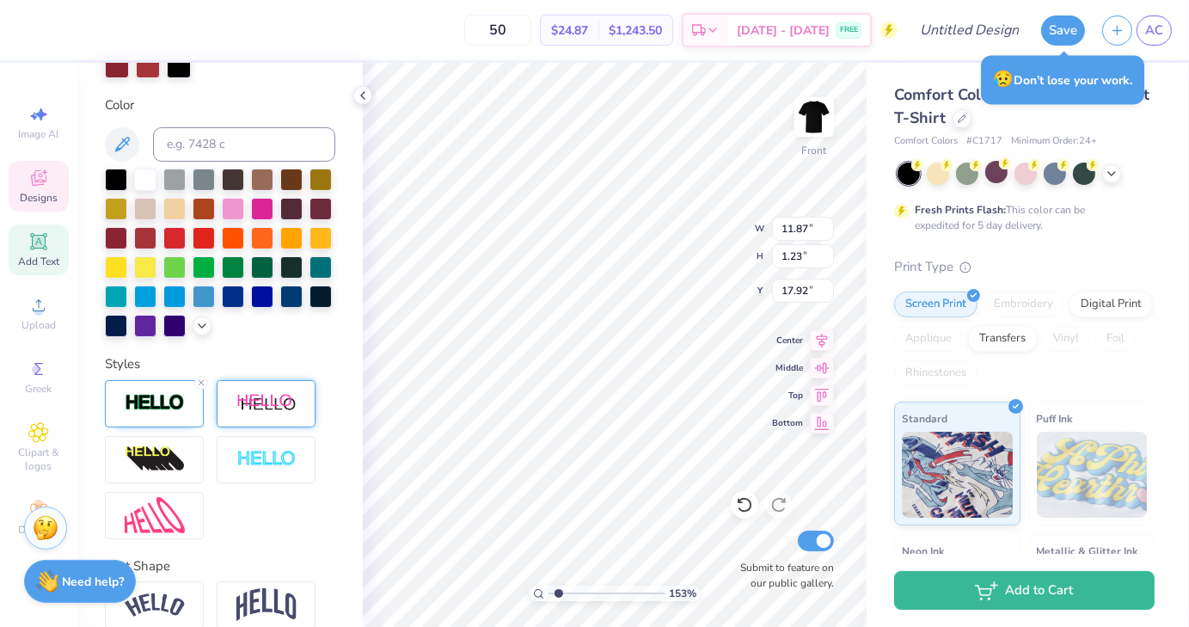
scroll to position [364, 0]
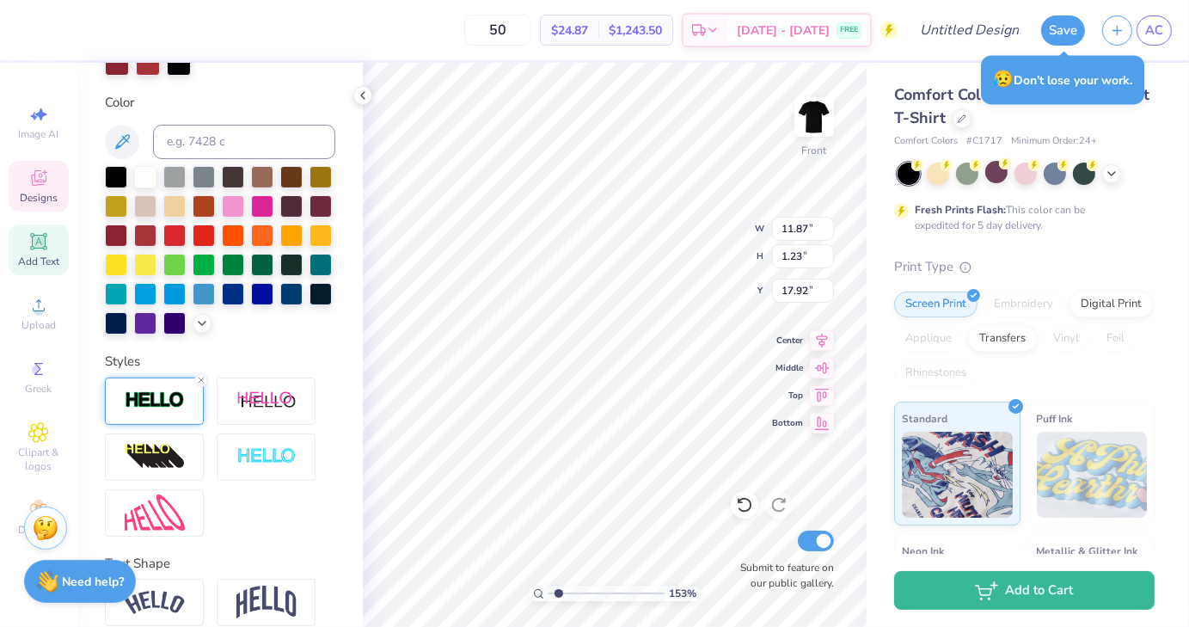
click at [148, 415] on div at bounding box center [154, 401] width 99 height 47
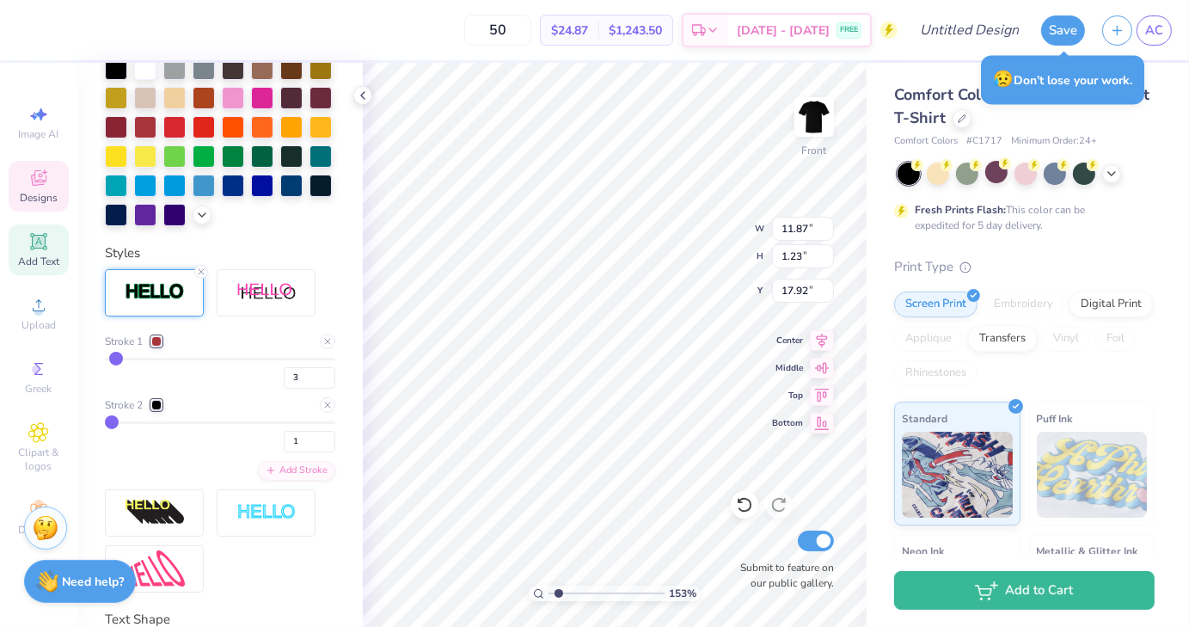
scroll to position [487, 0]
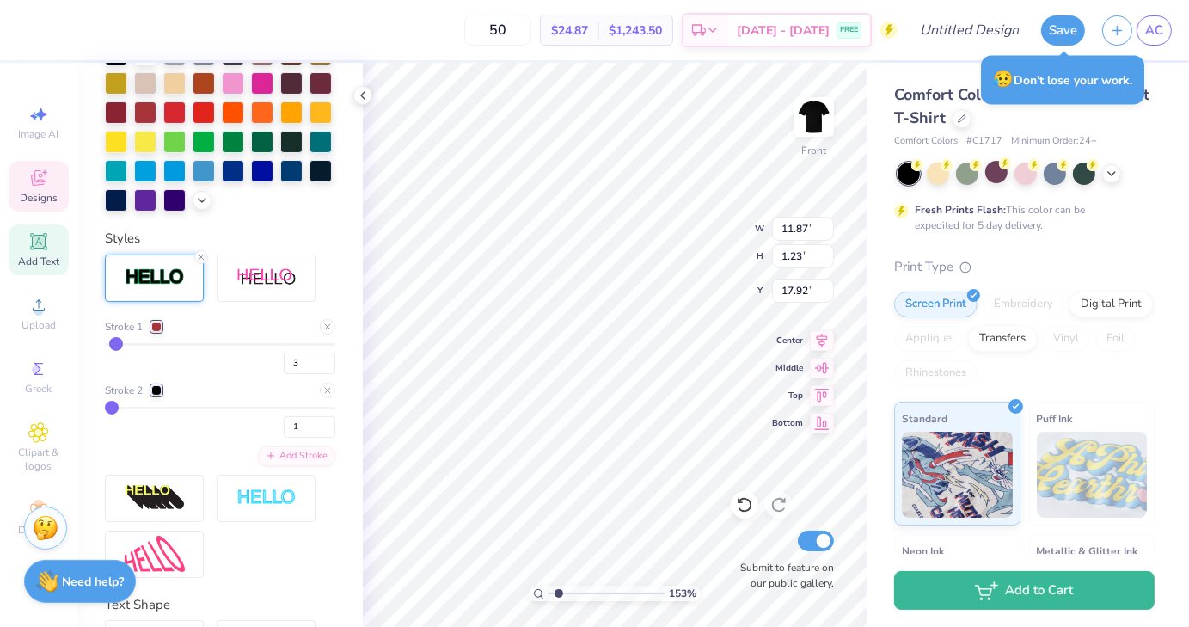
click at [158, 332] on div at bounding box center [156, 327] width 10 height 10
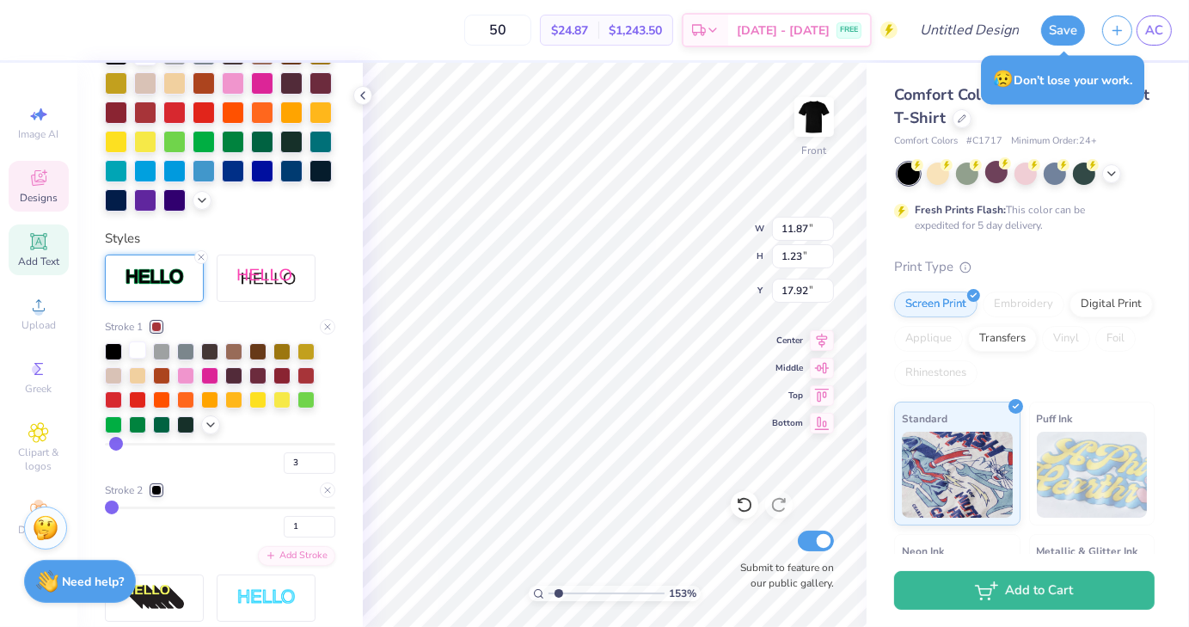
click at [136, 359] on div at bounding box center [137, 349] width 17 height 17
click at [341, 233] on div "Personalized Names Personalized Numbers Text Tool Add Font Font Pricedown Black…" at bounding box center [220, 345] width 286 height 564
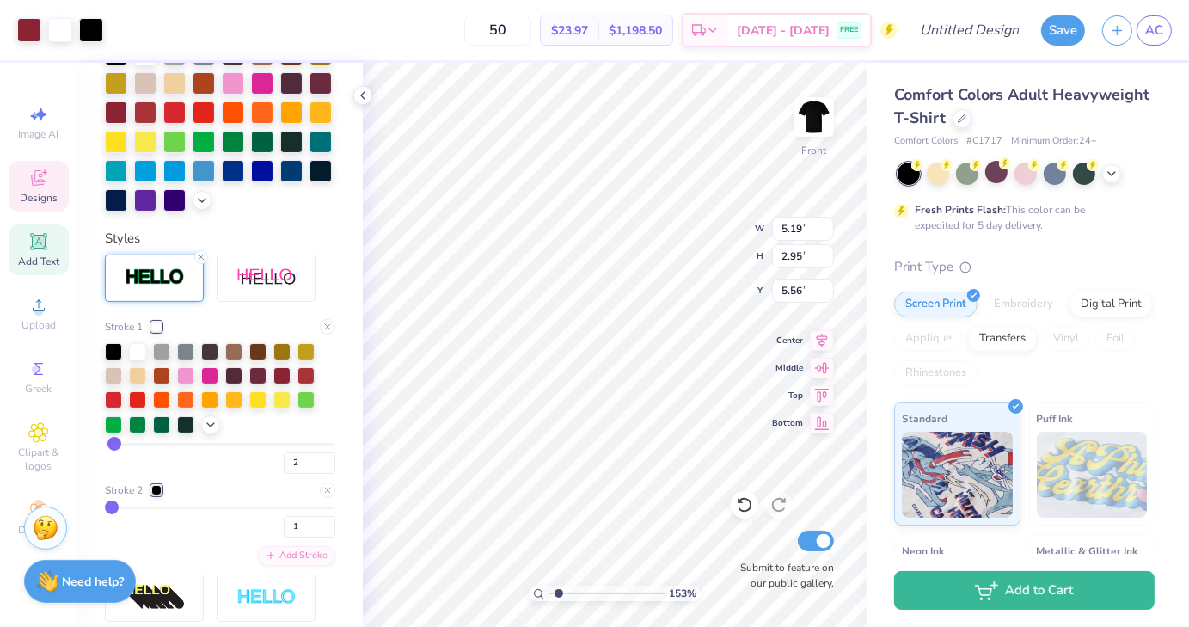
scroll to position [468, 0]
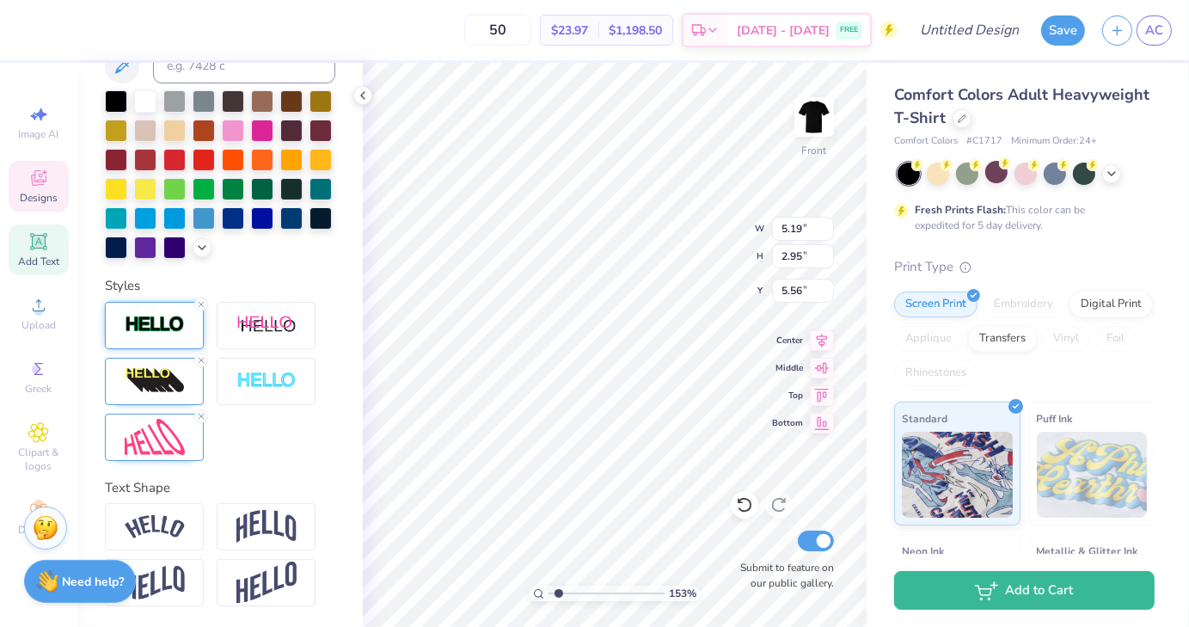
click at [165, 329] on img at bounding box center [155, 325] width 60 height 20
click at [152, 323] on img at bounding box center [155, 325] width 60 height 20
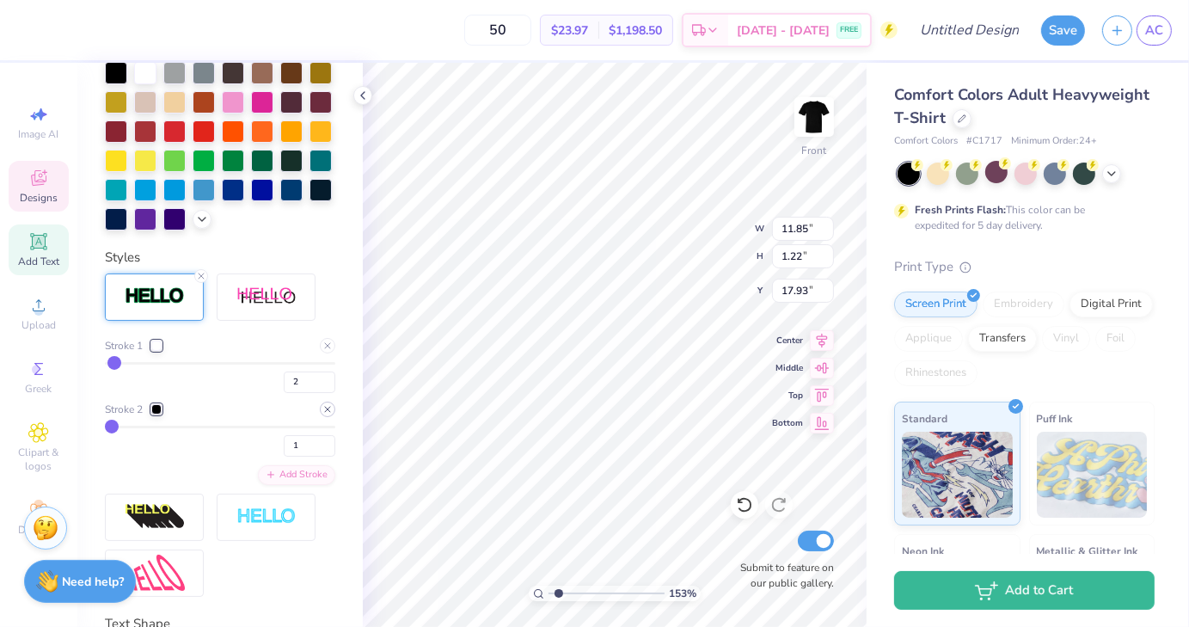
click at [323, 415] on icon at bounding box center [328, 409] width 10 height 10
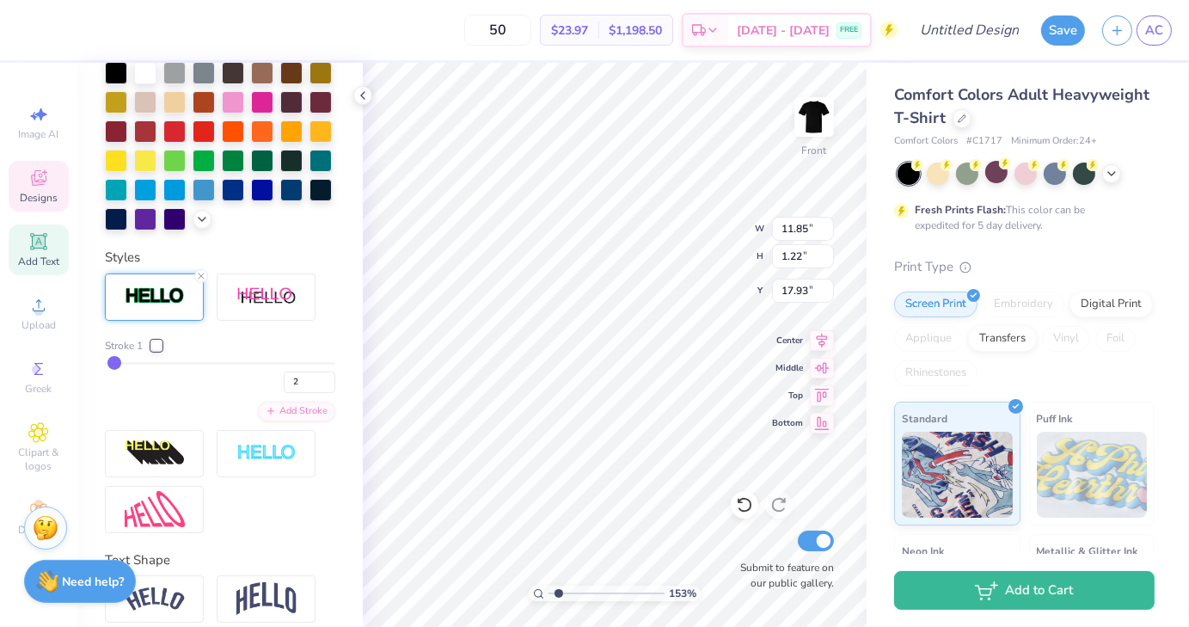
click at [339, 575] on div "Personalized Names Personalized Numbers Text Tool Add Font Font Pricedown Black…" at bounding box center [220, 345] width 286 height 564
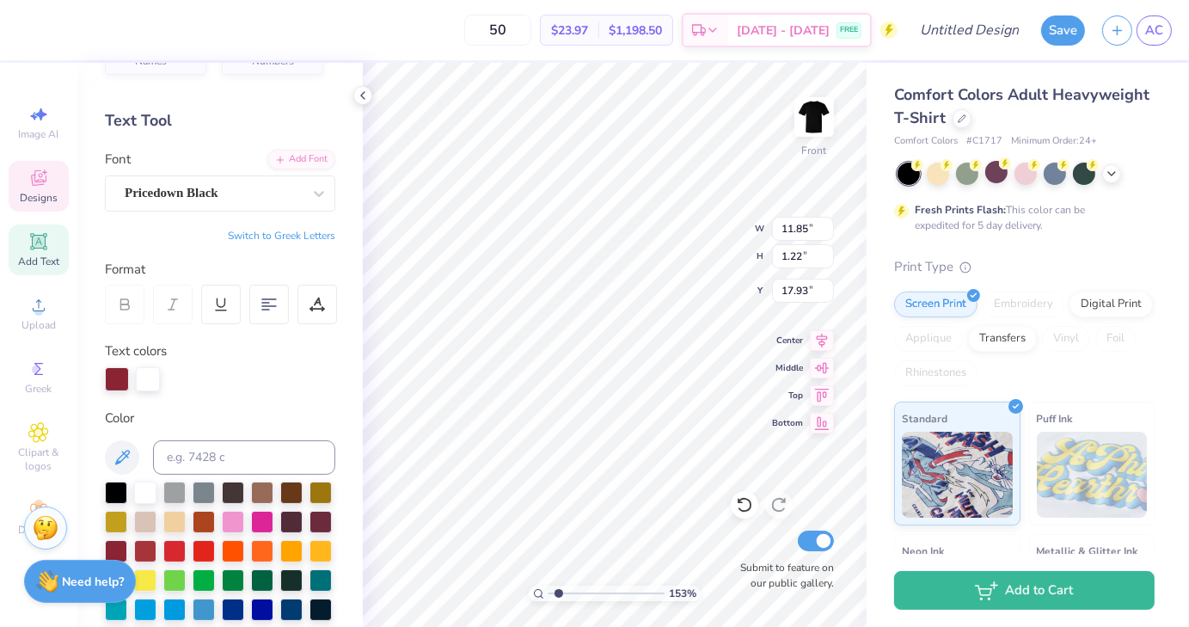
scroll to position [0, 0]
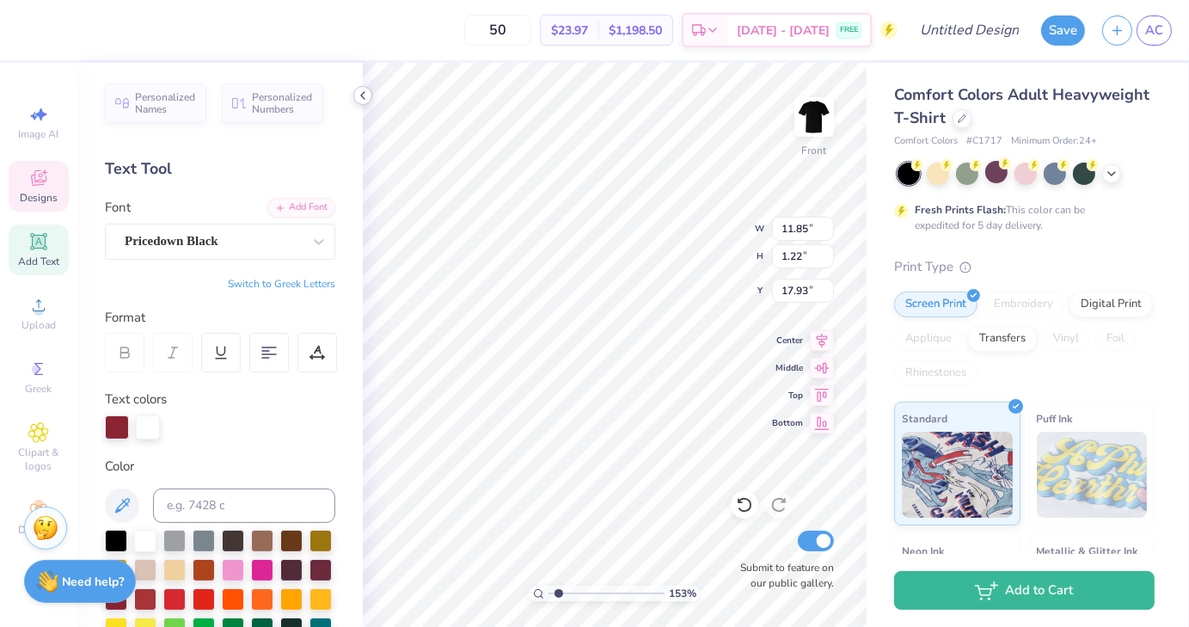
click at [362, 99] on icon at bounding box center [363, 96] width 14 height 14
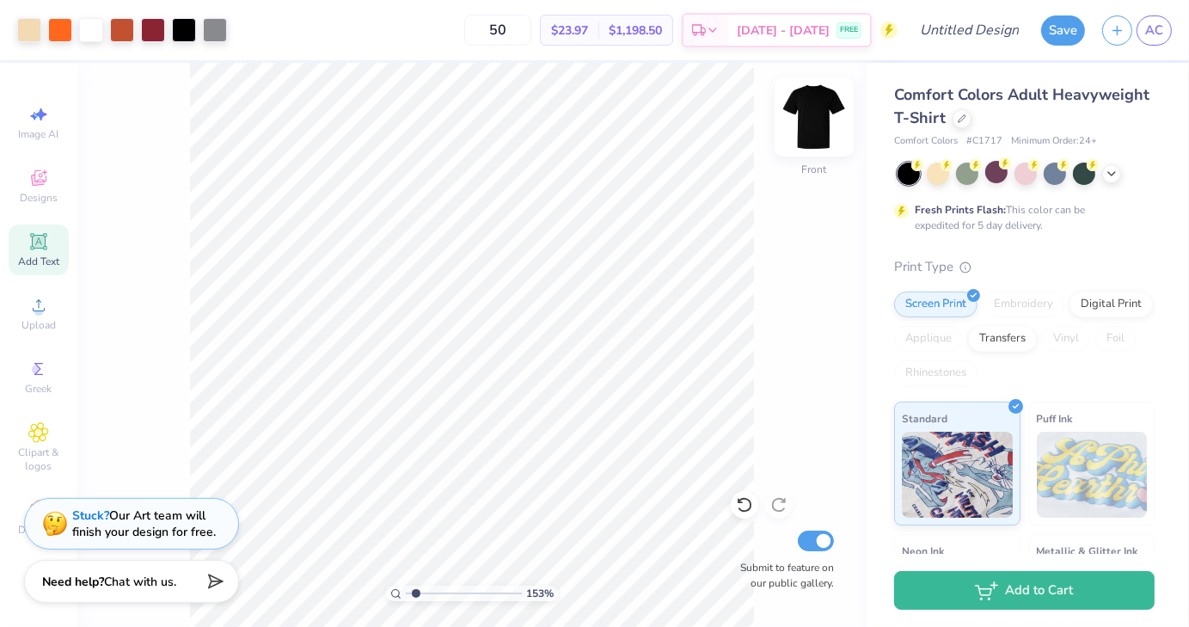
click at [819, 114] on img at bounding box center [814, 117] width 69 height 69
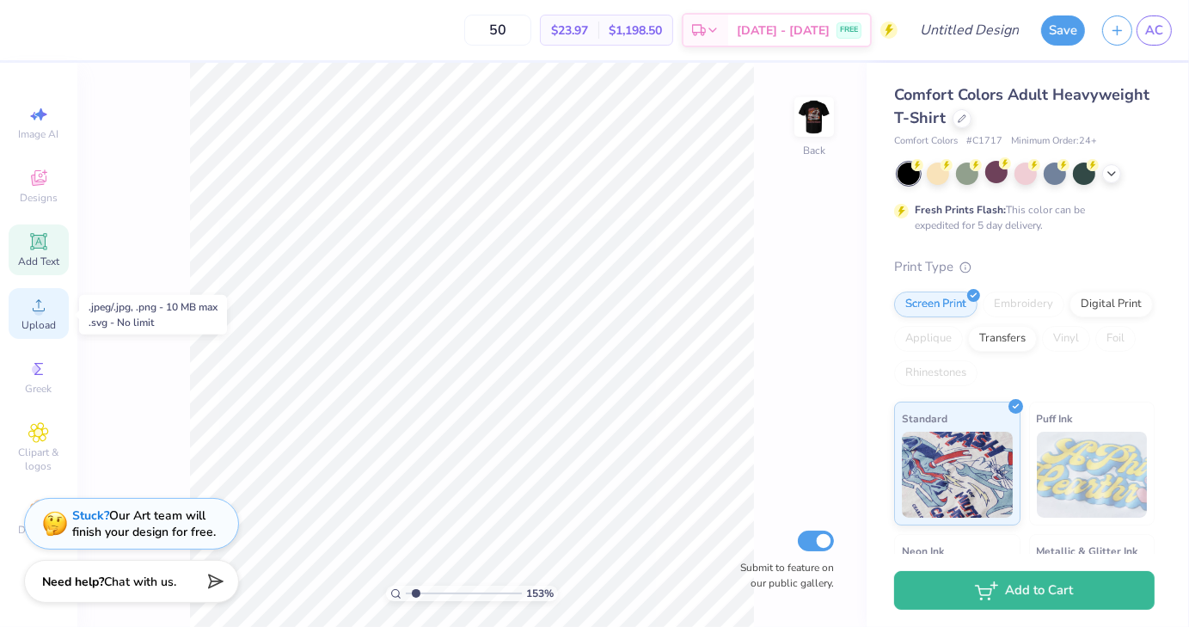
click at [37, 319] on span "Upload" at bounding box center [39, 325] width 34 height 14
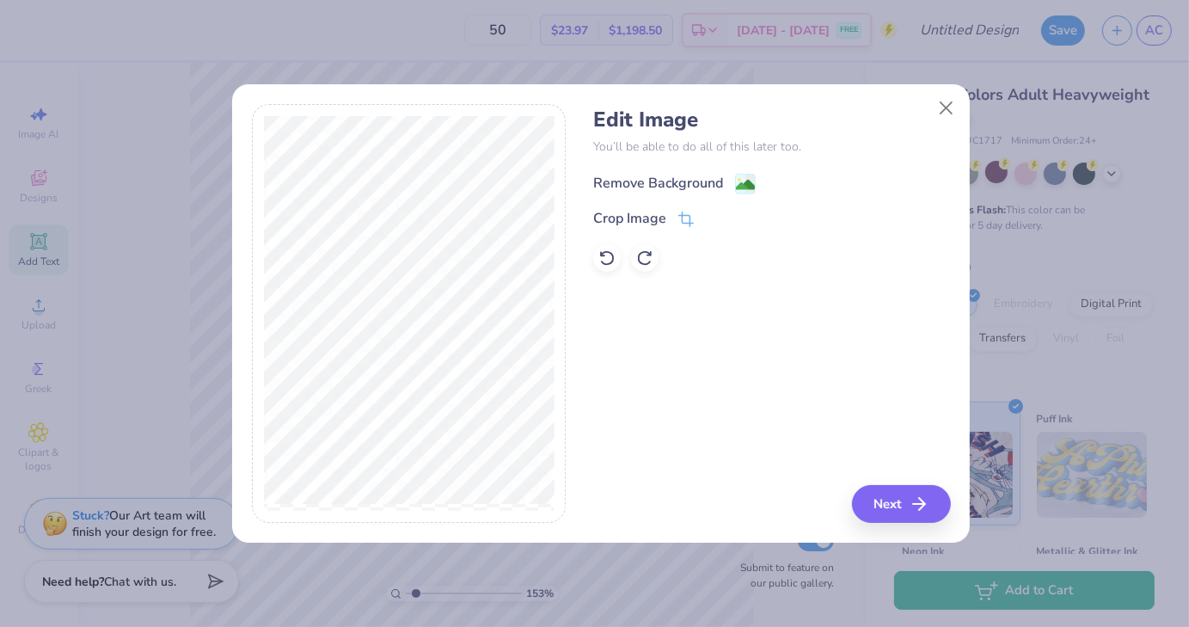
click at [750, 192] on image at bounding box center [745, 184] width 19 height 19
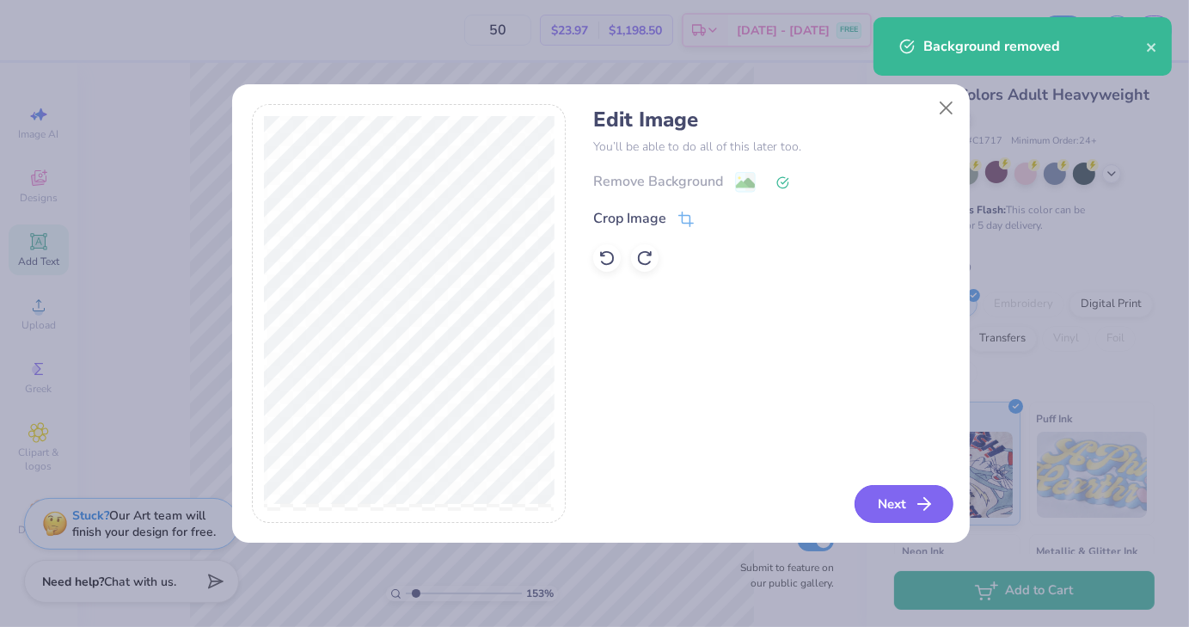
click at [911, 518] on button "Next" at bounding box center [904, 504] width 99 height 38
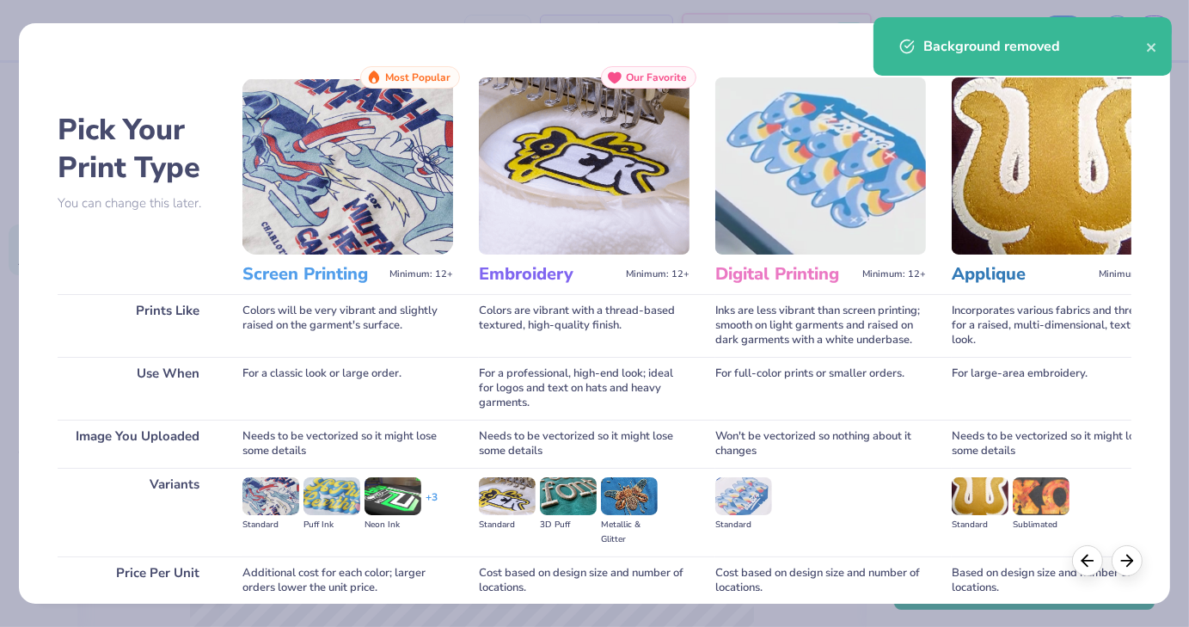
scroll to position [144, 0]
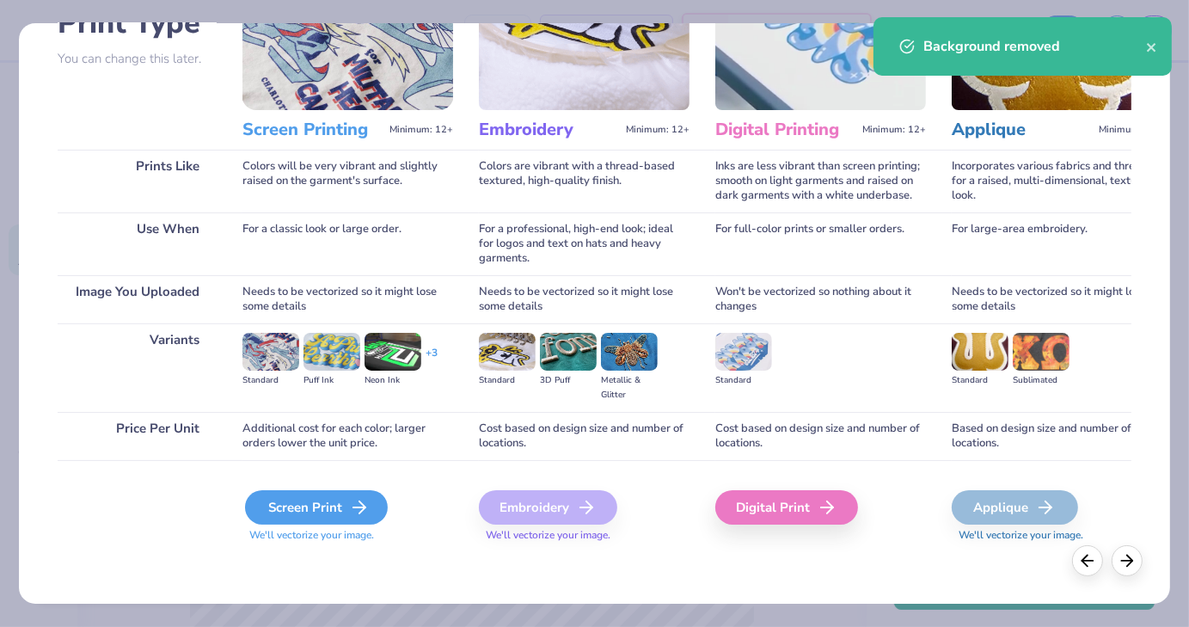
click at [318, 509] on div "Screen Print" at bounding box center [316, 507] width 143 height 34
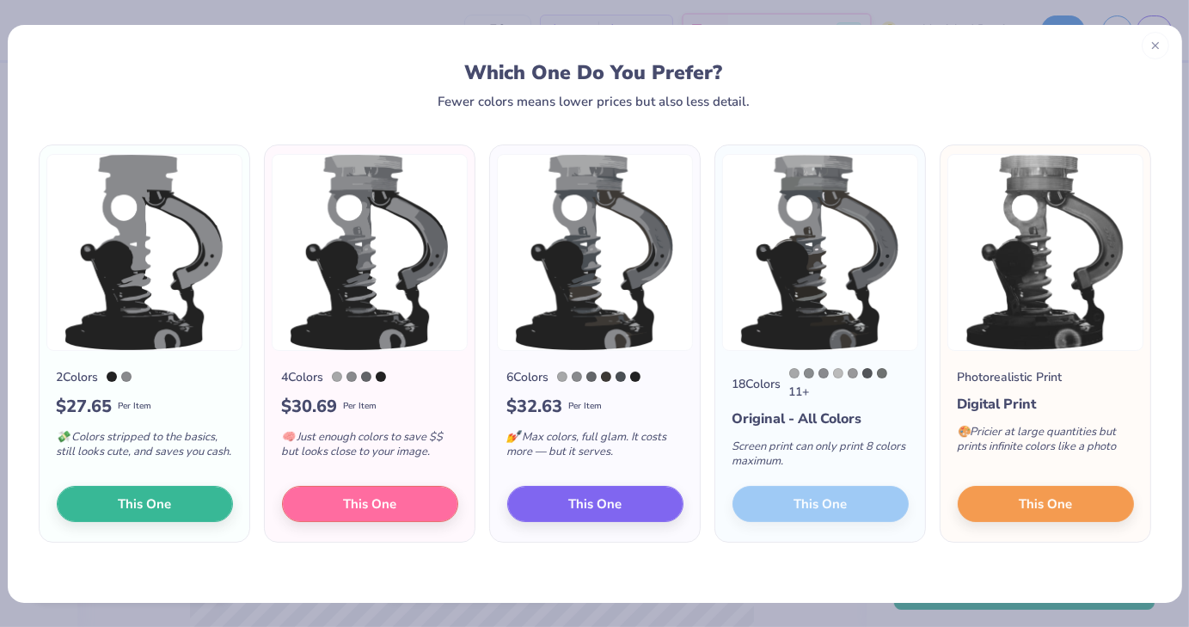
click at [1165, 44] on div at bounding box center [1156, 46] width 28 height 28
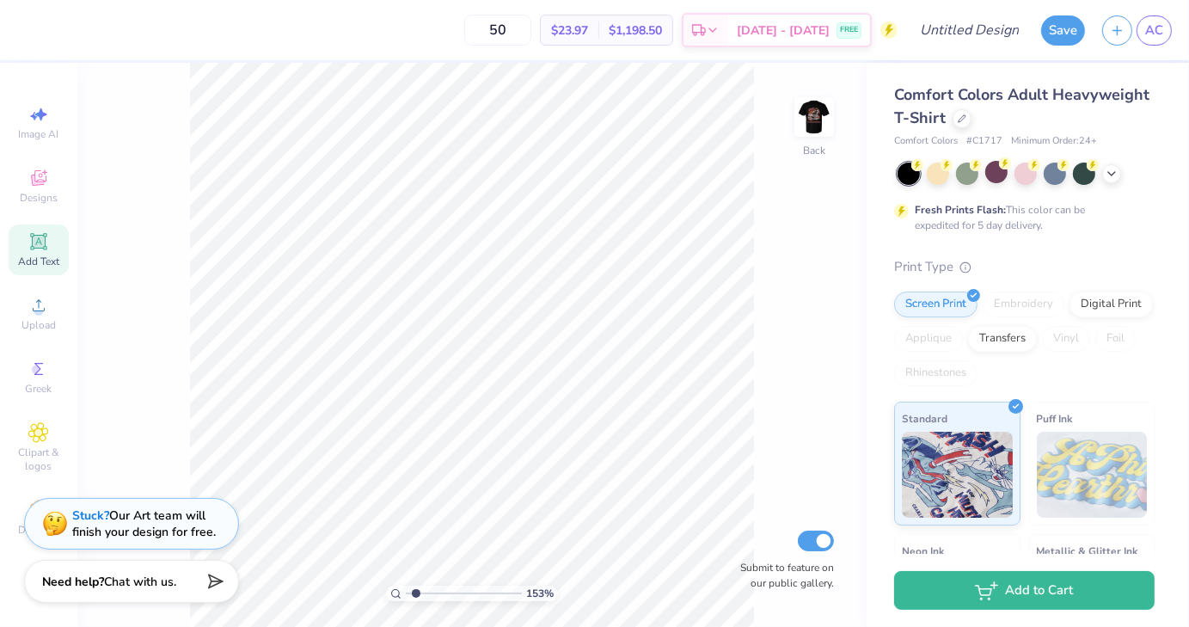
click at [0, 64] on div "Image AI Designs Add Text Upload Greek Clipart & logos Decorate" at bounding box center [38, 345] width 77 height 564
click at [824, 112] on img at bounding box center [814, 117] width 69 height 69
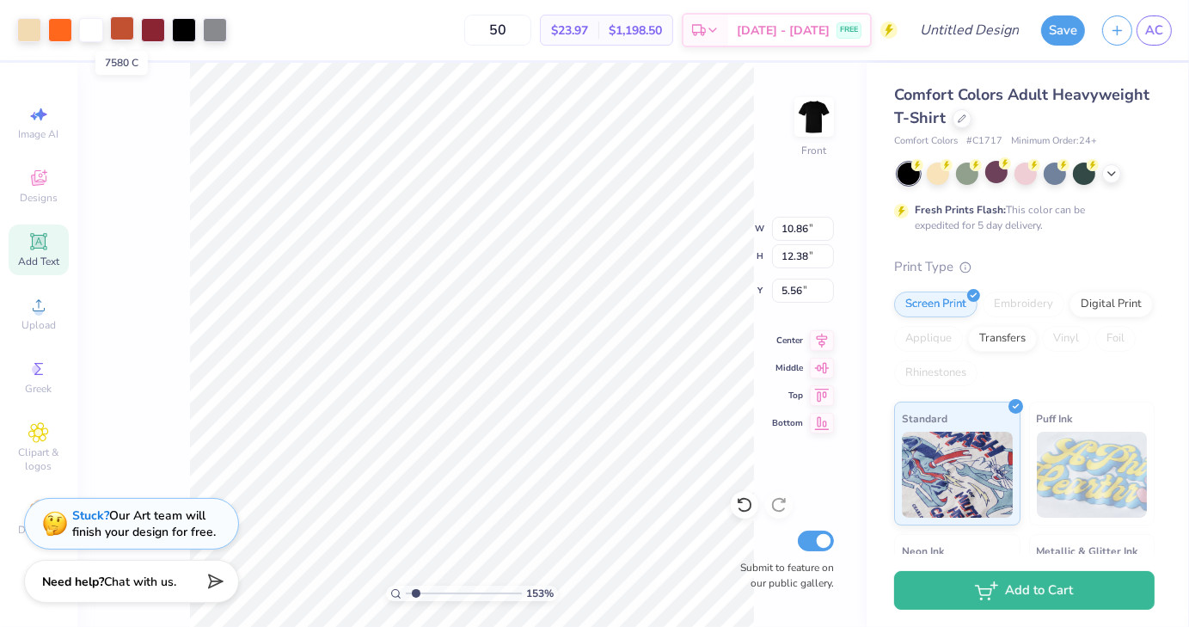
click at [120, 32] on div at bounding box center [122, 28] width 24 height 24
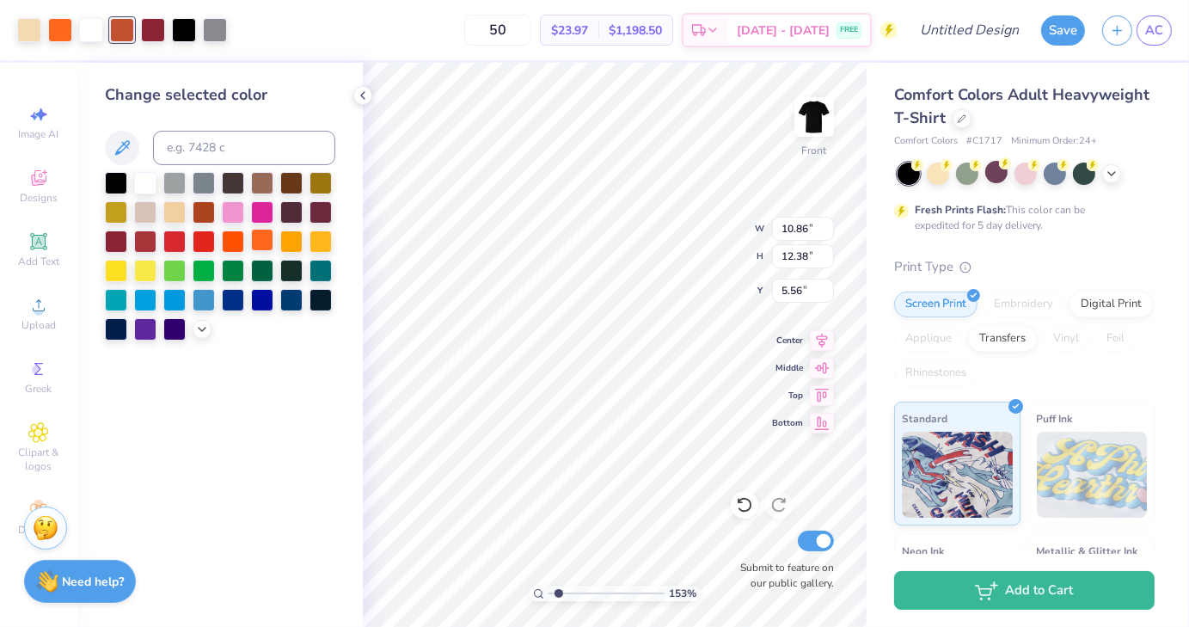
click at [261, 249] on div at bounding box center [262, 240] width 22 height 22
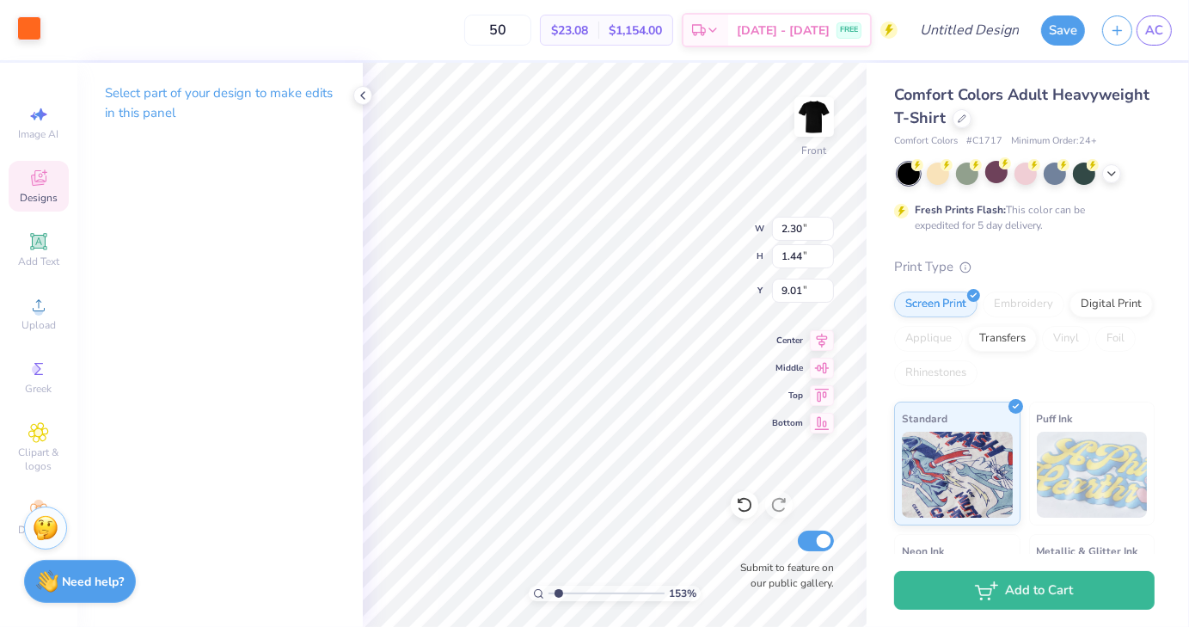
click at [32, 28] on div at bounding box center [29, 28] width 24 height 24
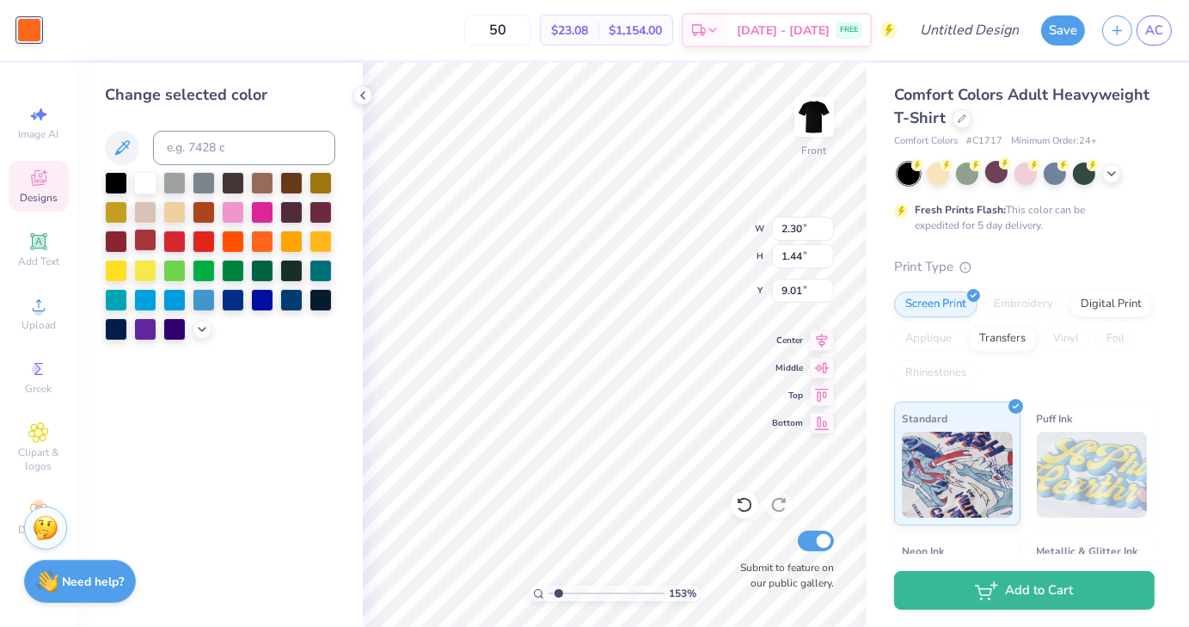
click at [144, 237] on div at bounding box center [145, 240] width 22 height 22
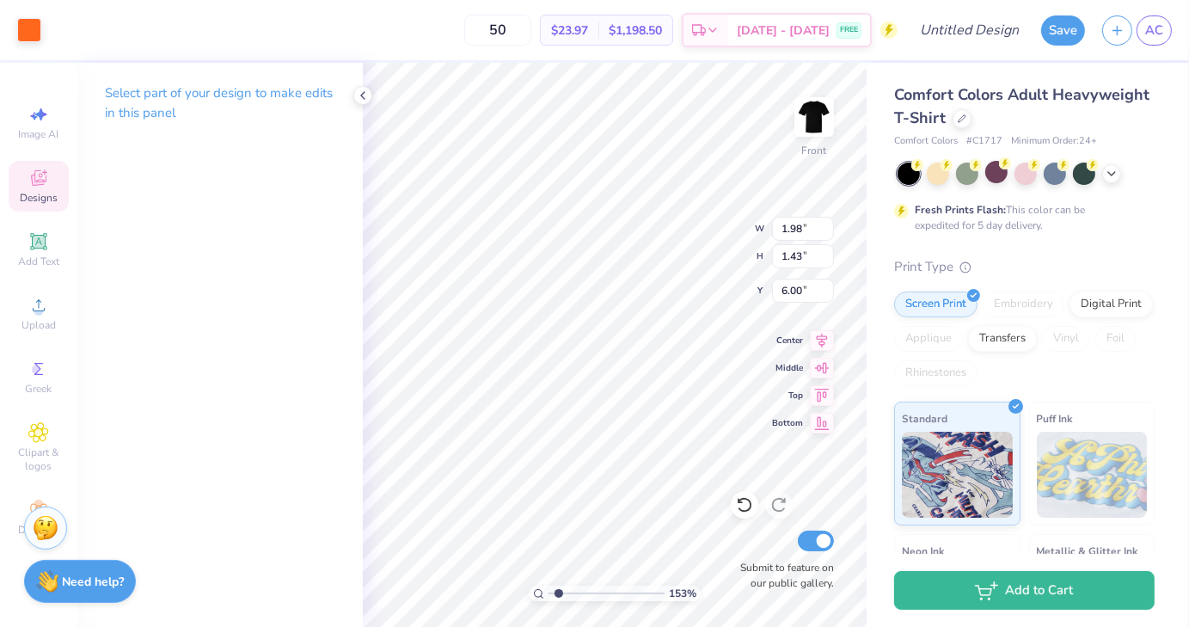
click at [34, 15] on div "Art colors" at bounding box center [20, 30] width 41 height 60
click at [32, 24] on div at bounding box center [29, 28] width 24 height 24
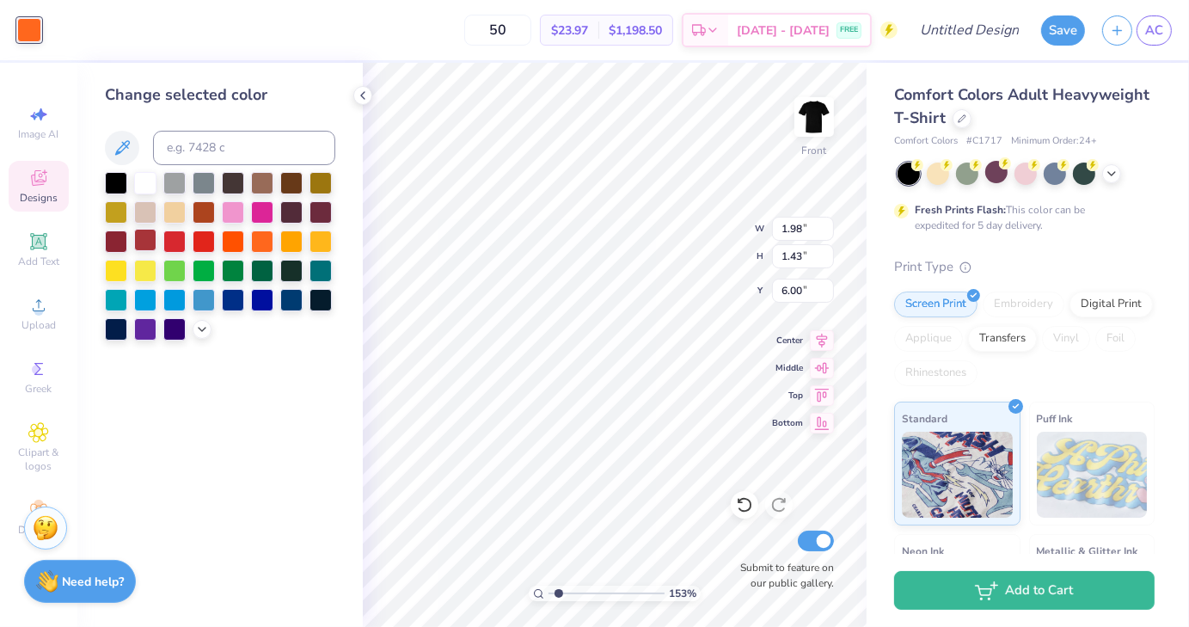
click at [135, 244] on div at bounding box center [145, 240] width 22 height 22
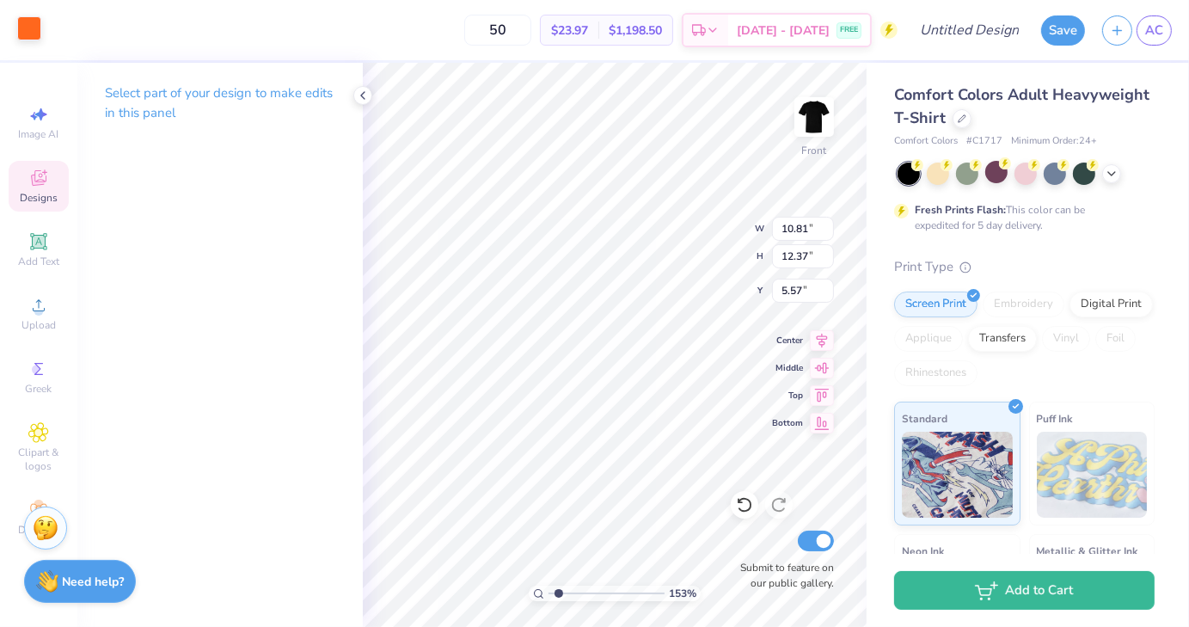
click at [29, 36] on div at bounding box center [29, 28] width 24 height 24
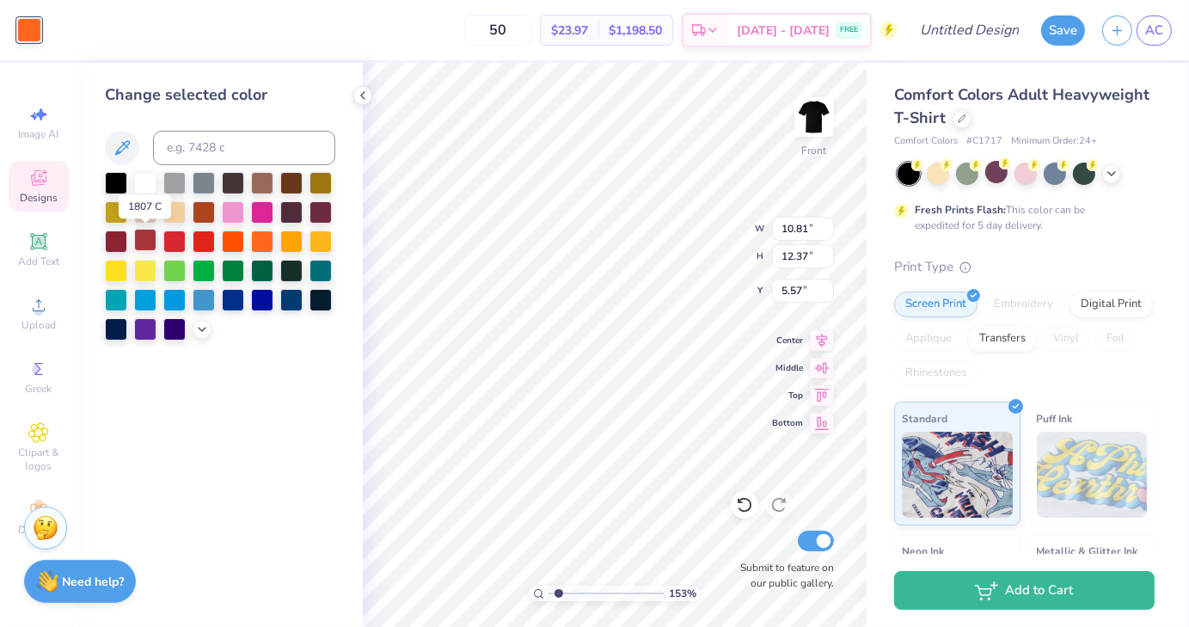
click at [139, 244] on div at bounding box center [145, 240] width 22 height 22
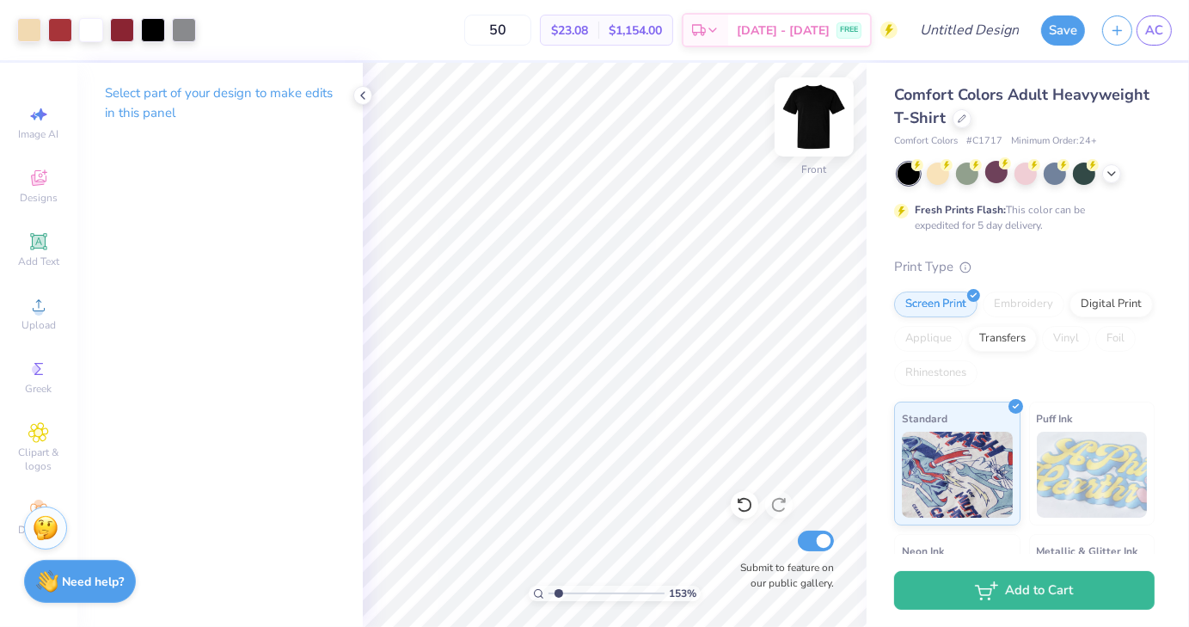
click at [814, 126] on img at bounding box center [814, 117] width 69 height 69
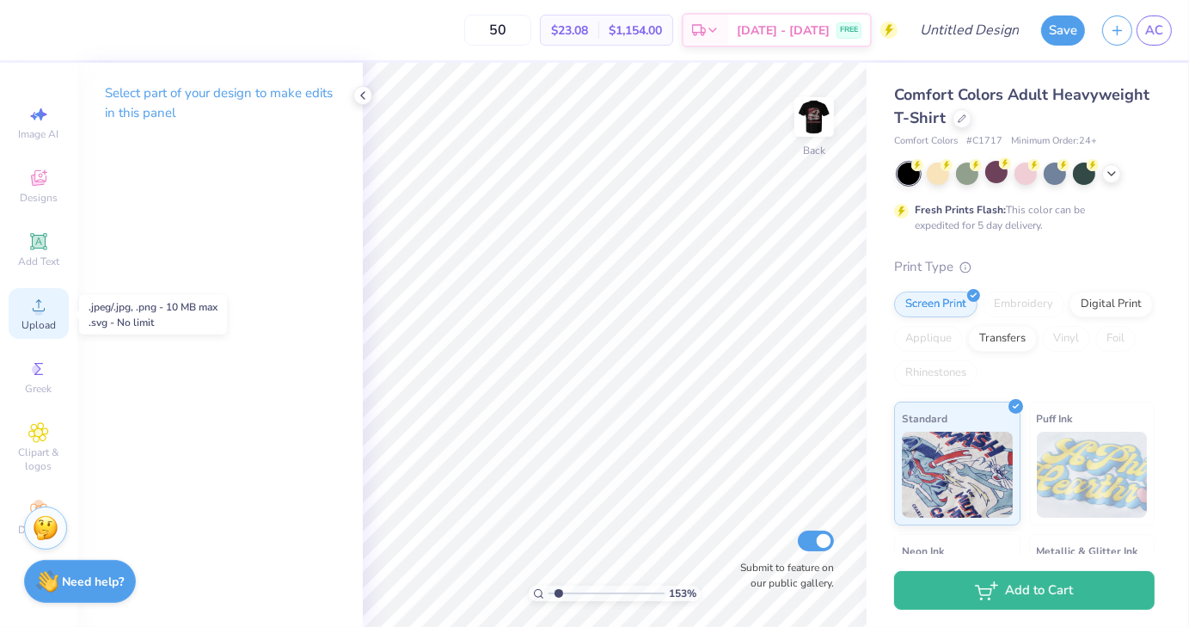
click at [34, 326] on span "Upload" at bounding box center [39, 325] width 34 height 14
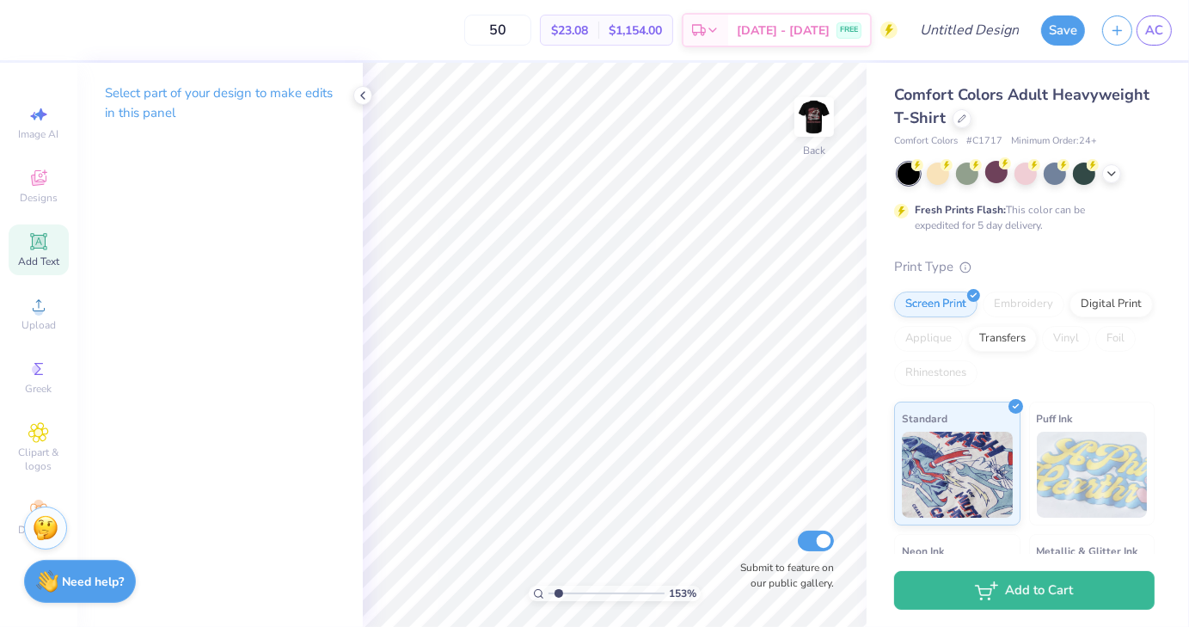
click at [45, 255] on span "Add Text" at bounding box center [38, 262] width 41 height 14
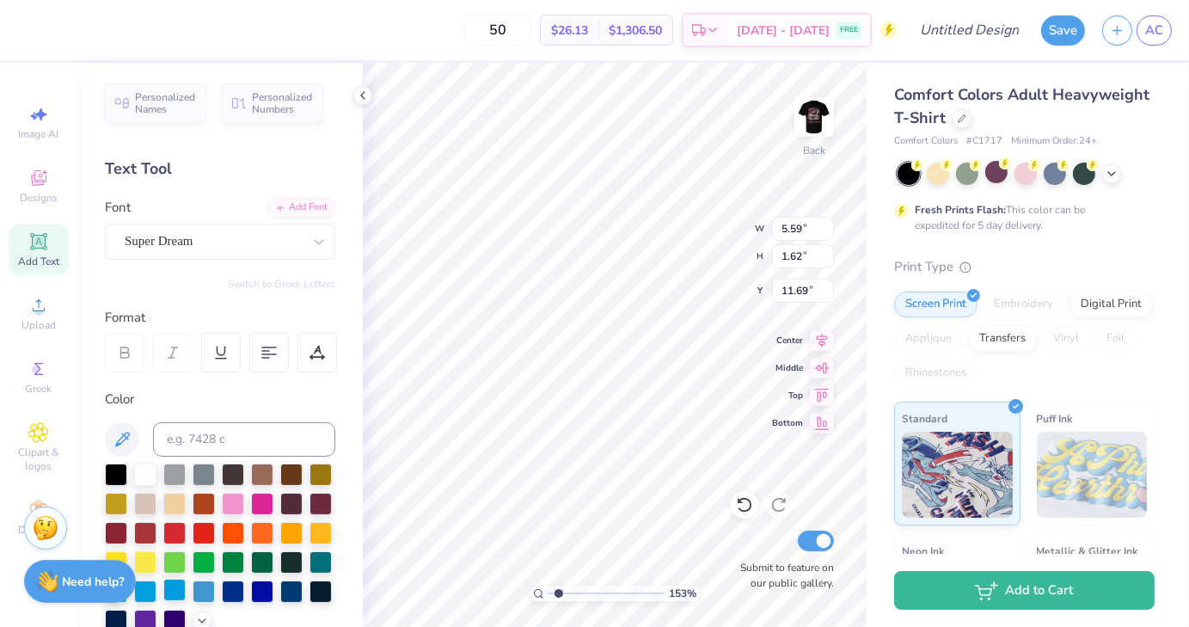
scroll to position [14, 10]
click at [310, 247] on icon at bounding box center [318, 241] width 17 height 17
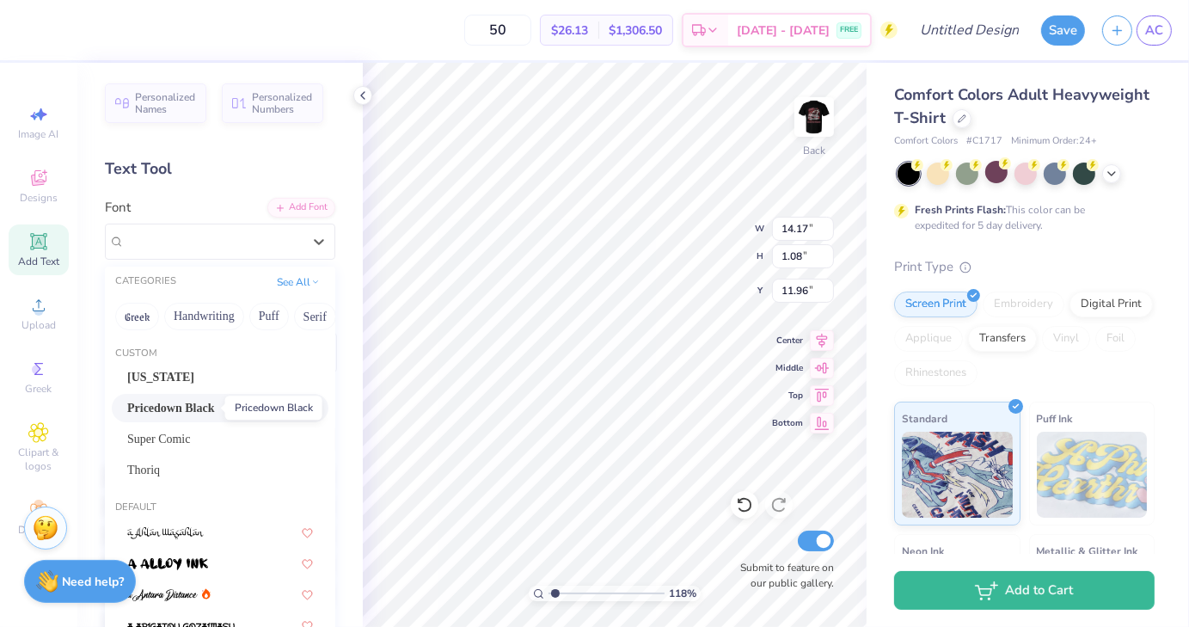
click at [200, 407] on span "Pricedown Black" at bounding box center [171, 408] width 88 height 18
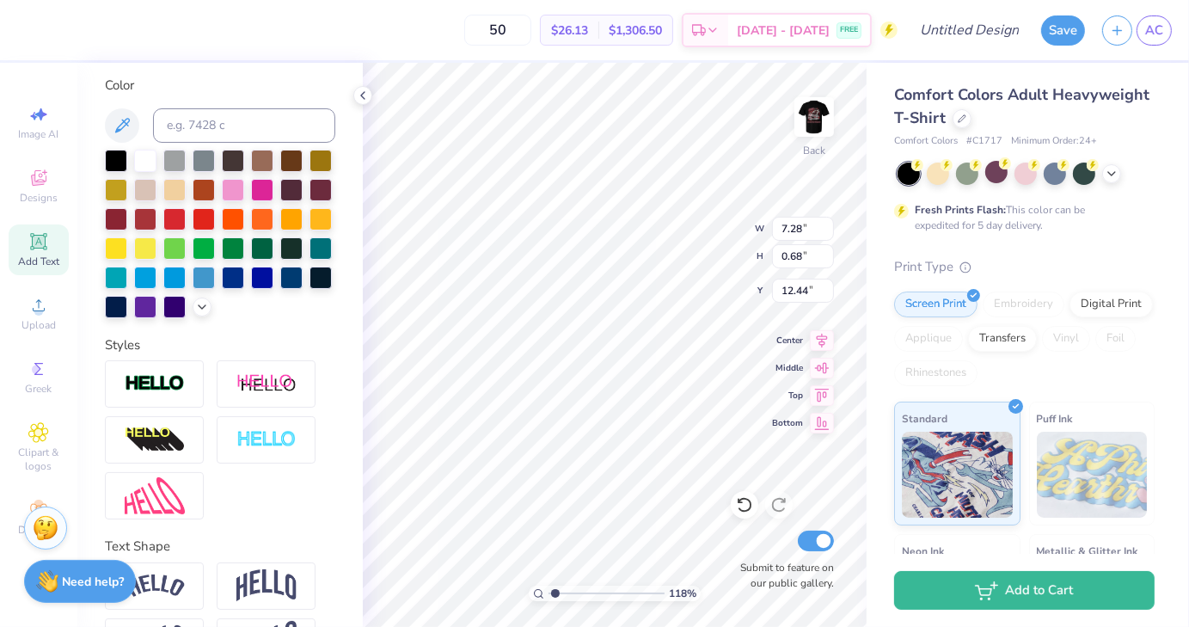
scroll to position [313, 0]
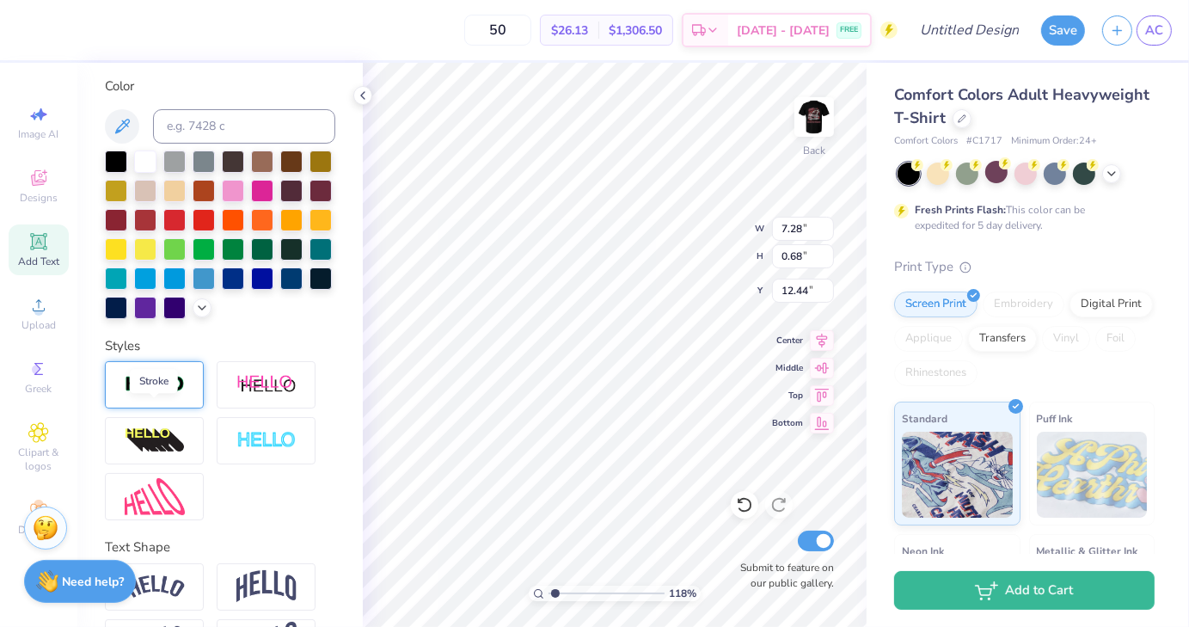
click at [141, 395] on img at bounding box center [155, 385] width 60 height 20
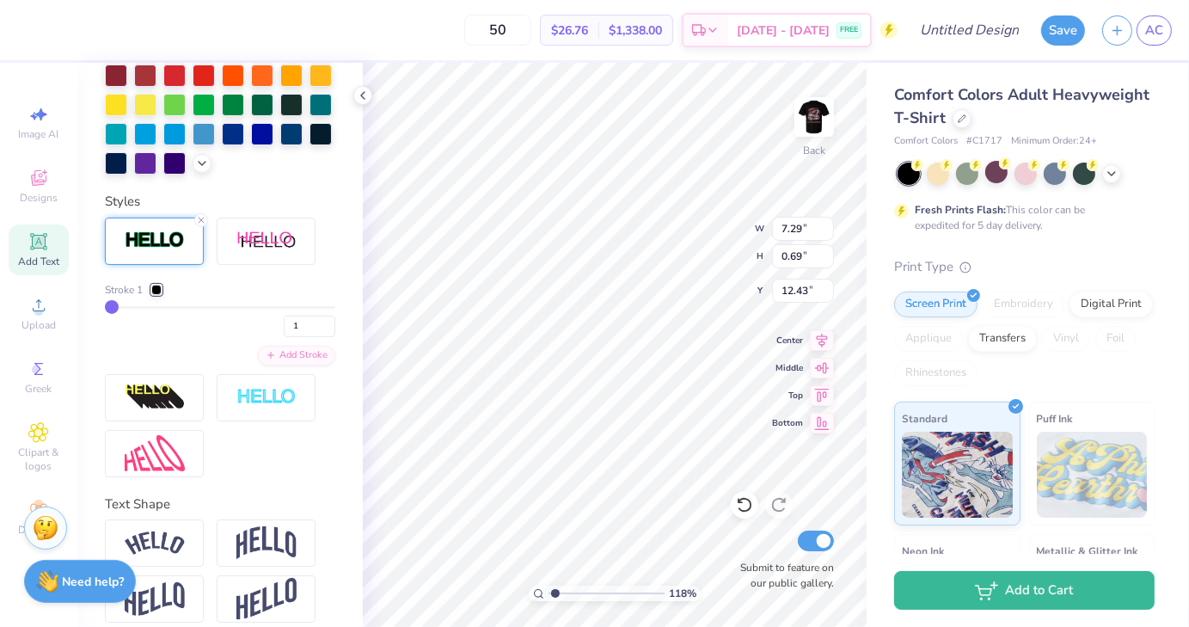
scroll to position [568, 0]
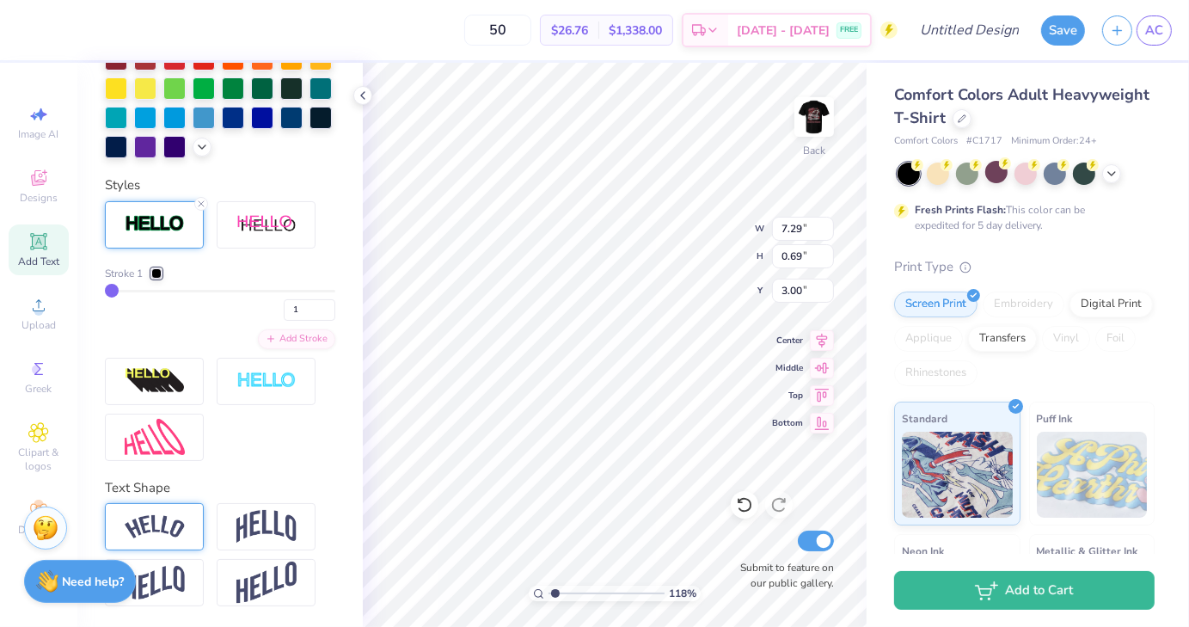
click at [159, 527] on img at bounding box center [155, 526] width 60 height 23
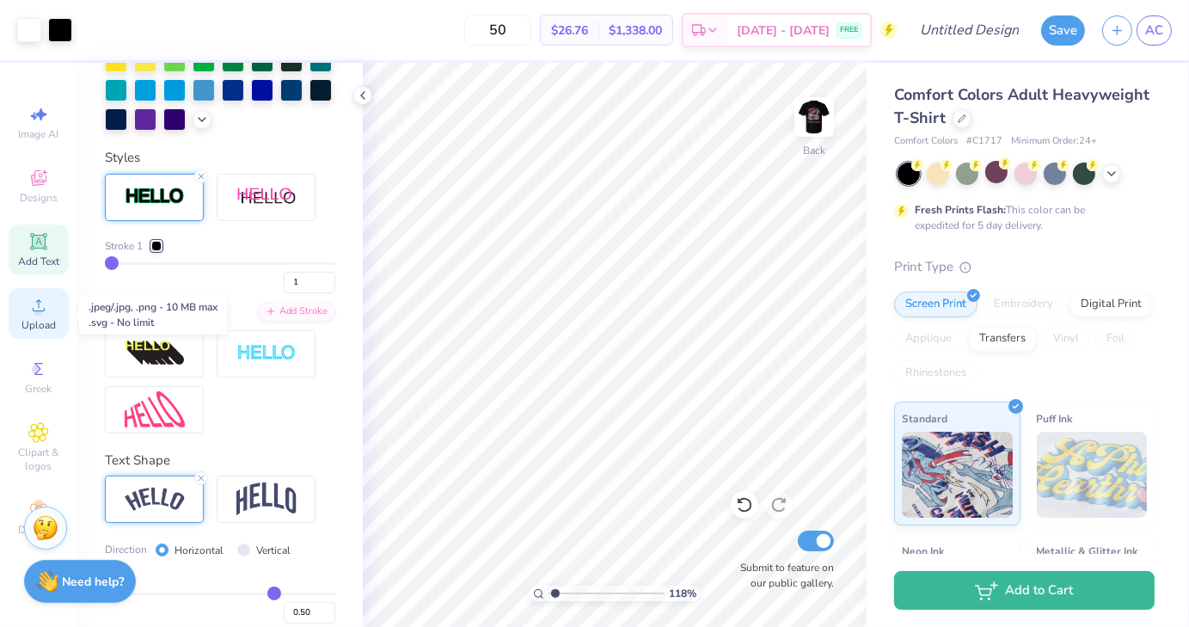
click at [43, 304] on icon at bounding box center [38, 305] width 21 height 21
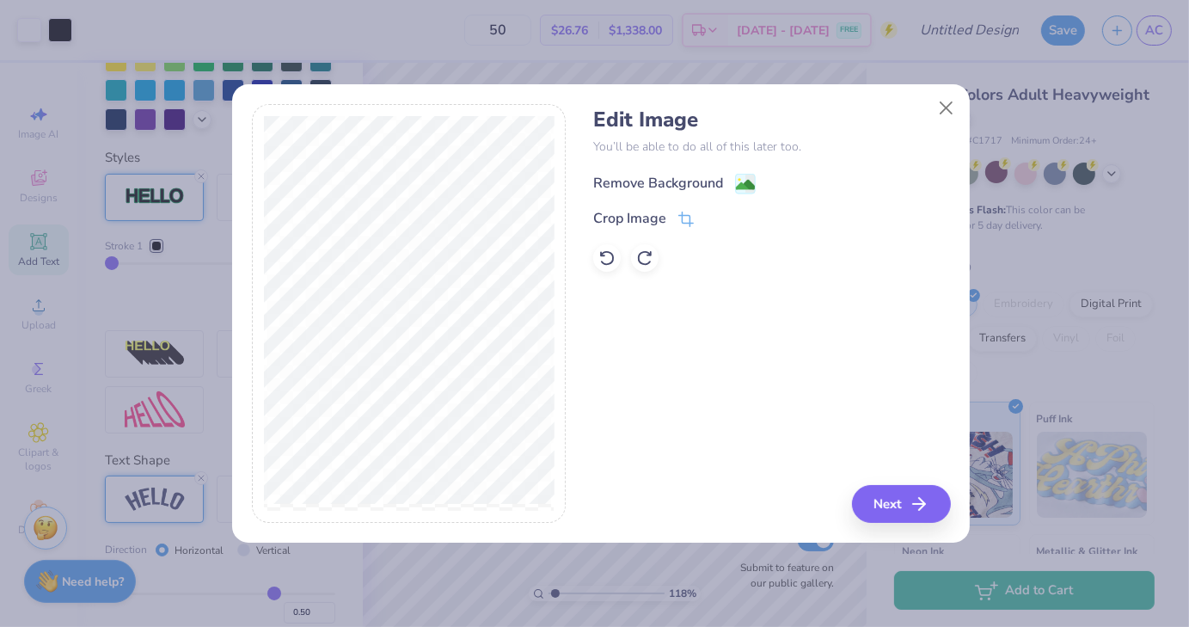
click at [742, 186] on image at bounding box center [745, 184] width 19 height 19
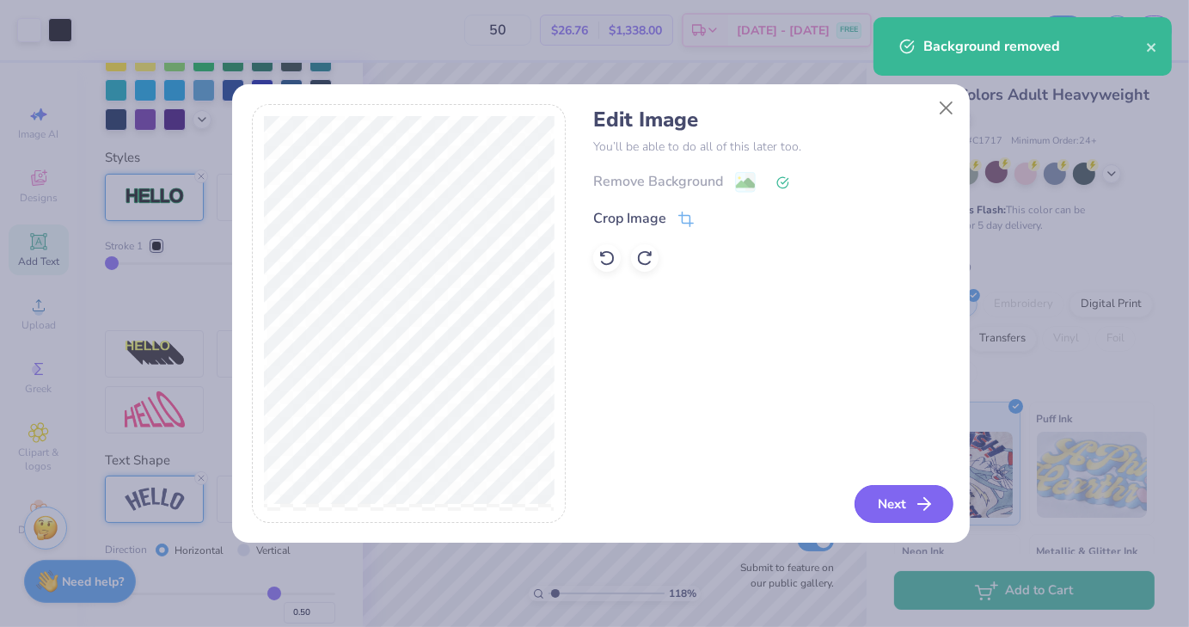
click at [898, 501] on button "Next" at bounding box center [904, 504] width 99 height 38
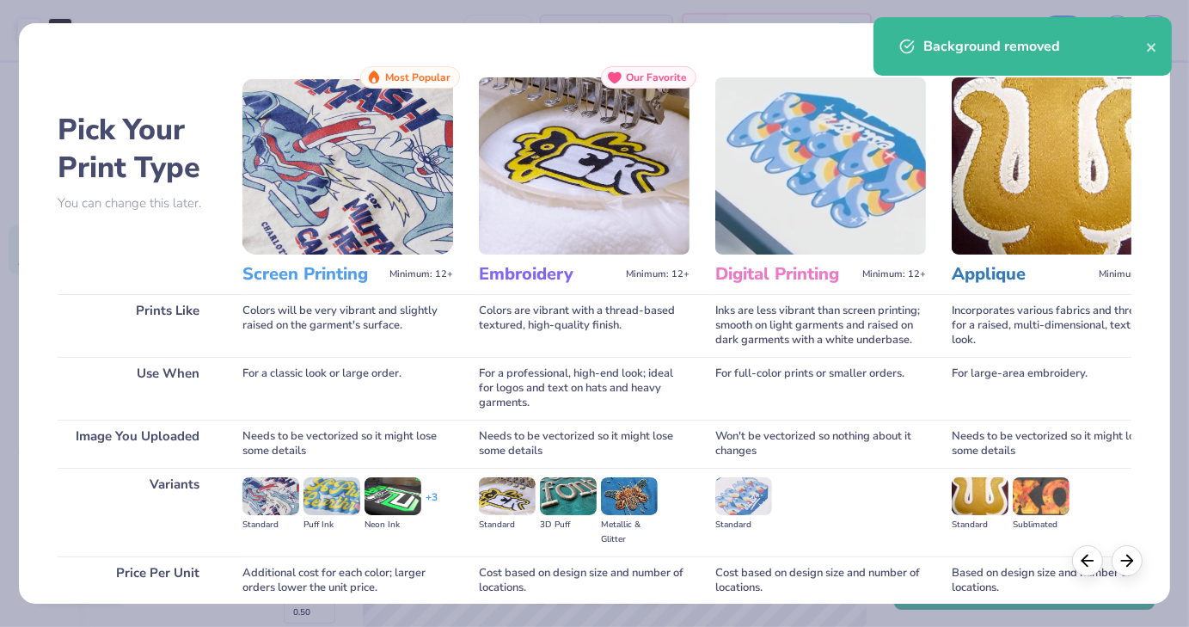
scroll to position [144, 0]
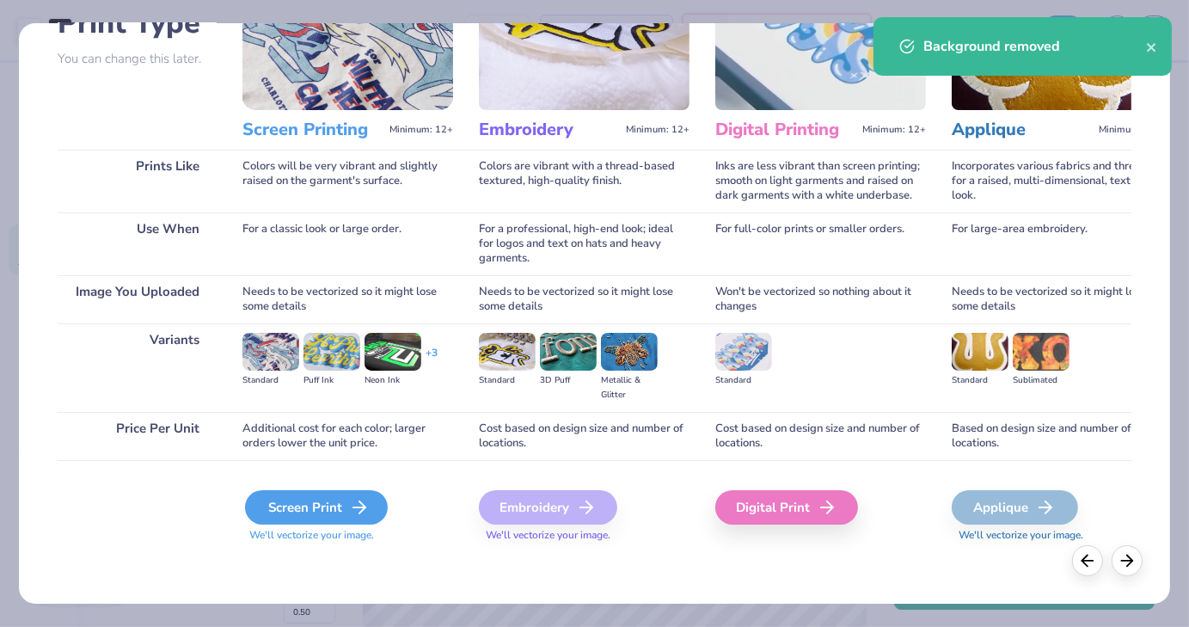
click at [317, 509] on div "Screen Print" at bounding box center [316, 507] width 143 height 34
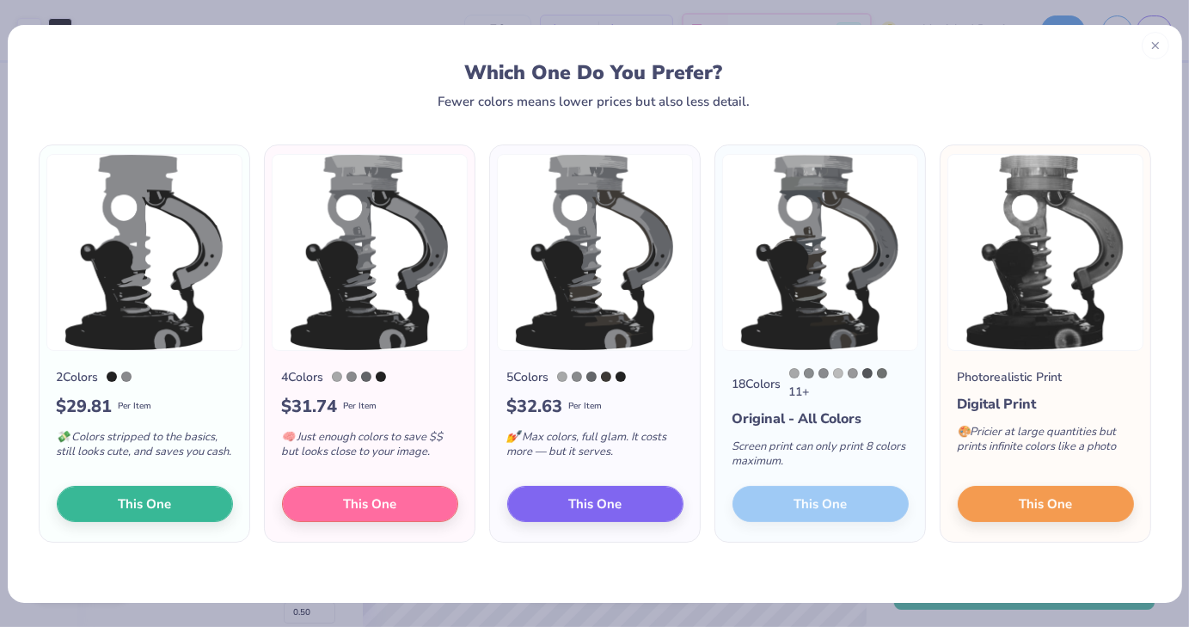
click at [1156, 51] on icon at bounding box center [1156, 46] width 12 height 12
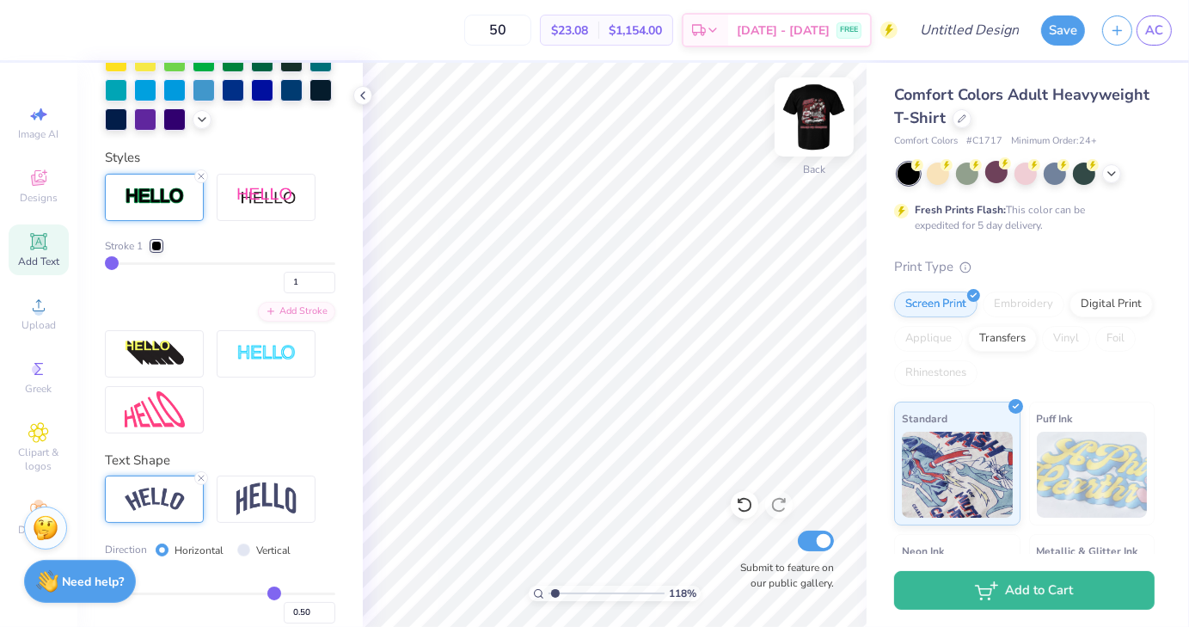
click at [821, 114] on img at bounding box center [814, 117] width 69 height 69
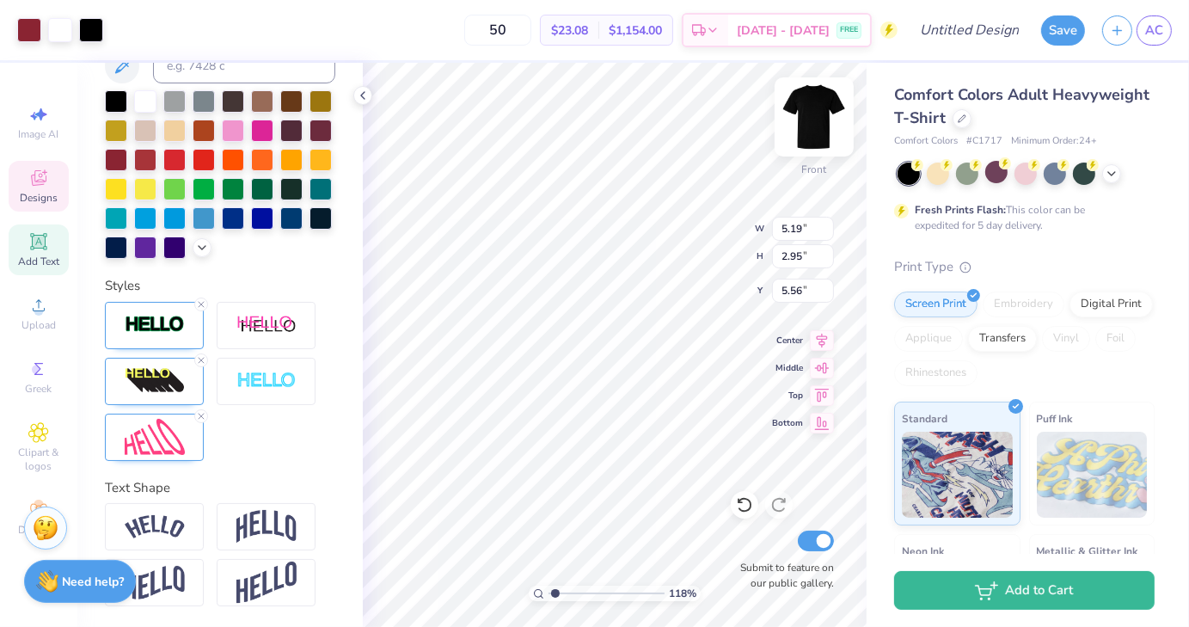
scroll to position [468, 0]
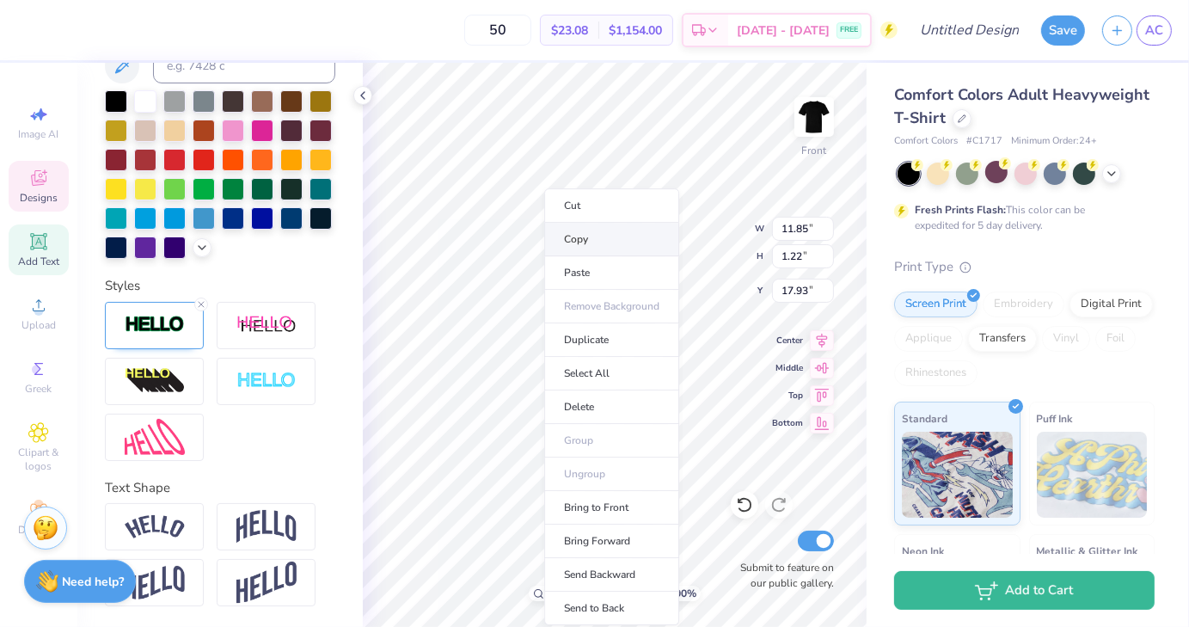
click at [628, 239] on li "Copy" at bounding box center [611, 240] width 135 height 34
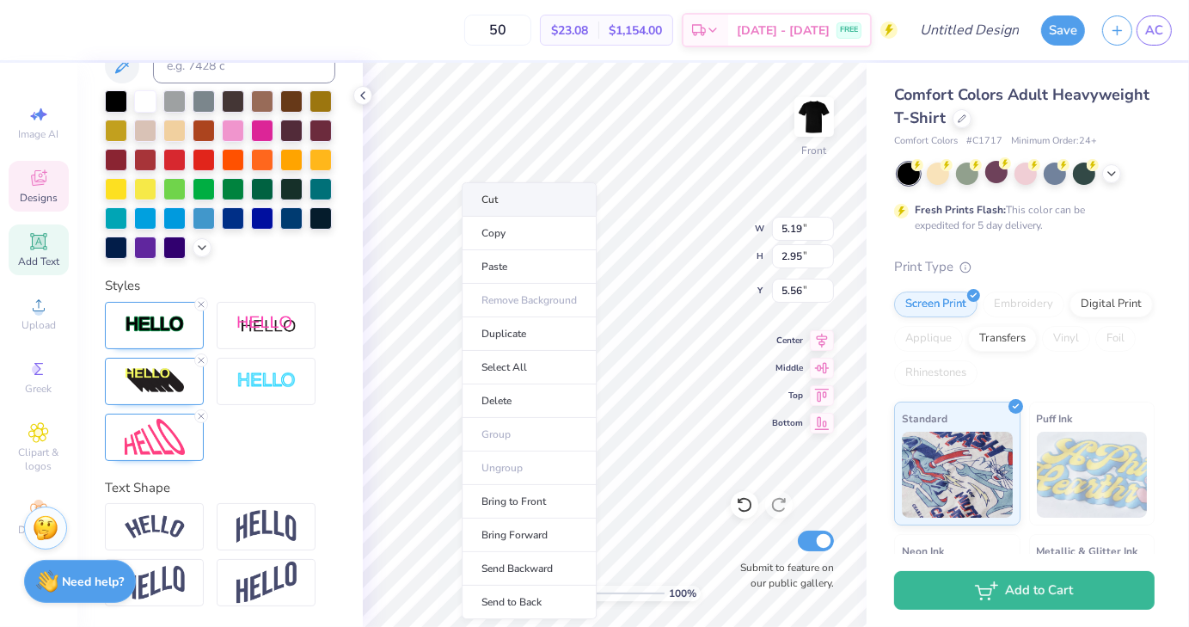
click at [532, 197] on li "Cut" at bounding box center [529, 199] width 135 height 34
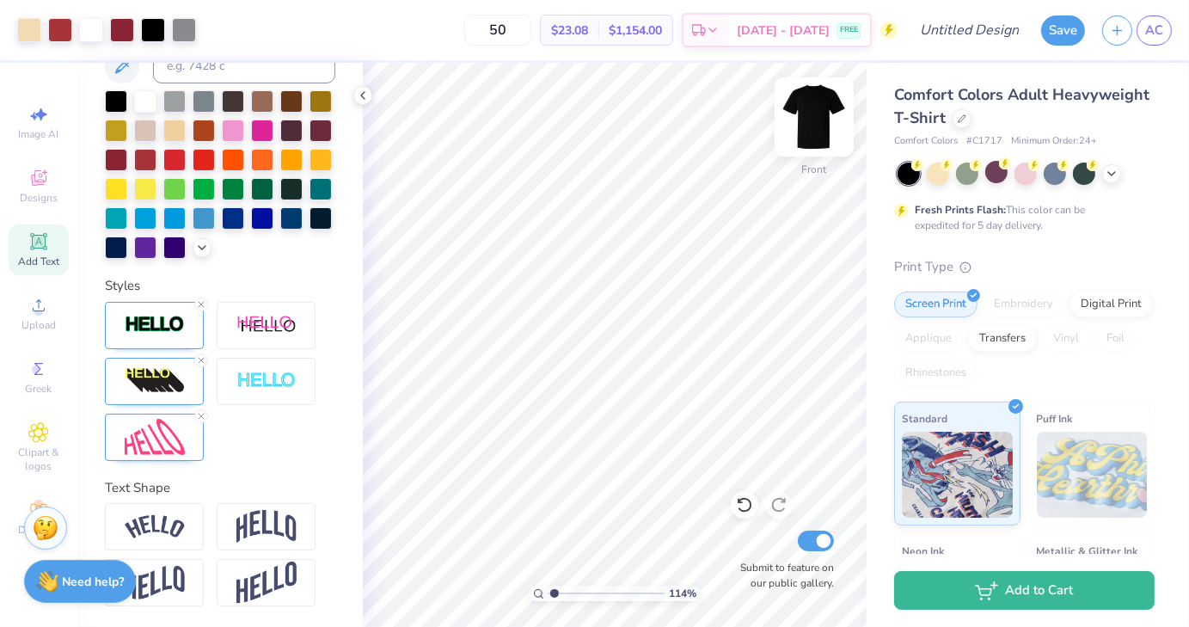
click at [817, 115] on img at bounding box center [814, 117] width 69 height 69
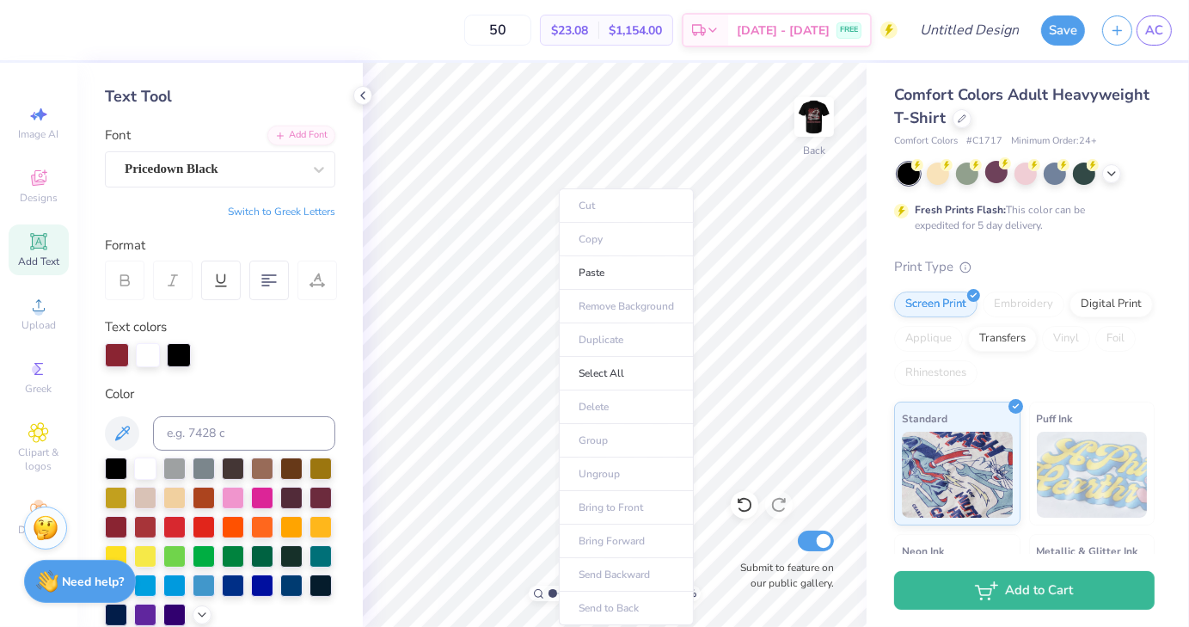
scroll to position [0, 0]
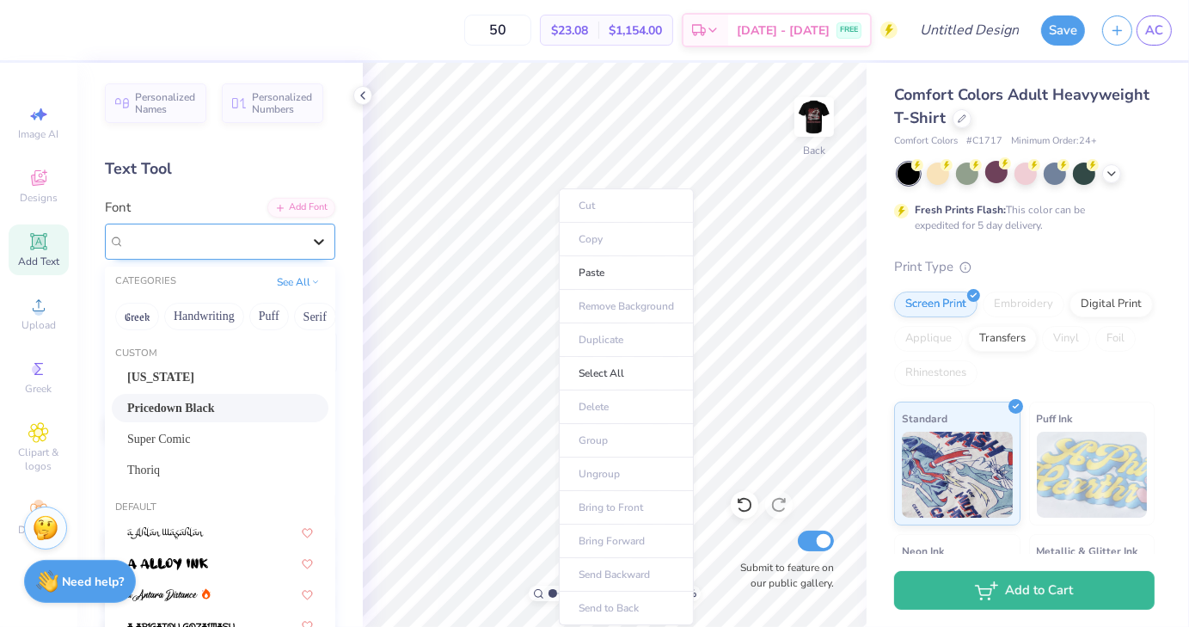
click at [317, 241] on div at bounding box center [319, 241] width 31 height 31
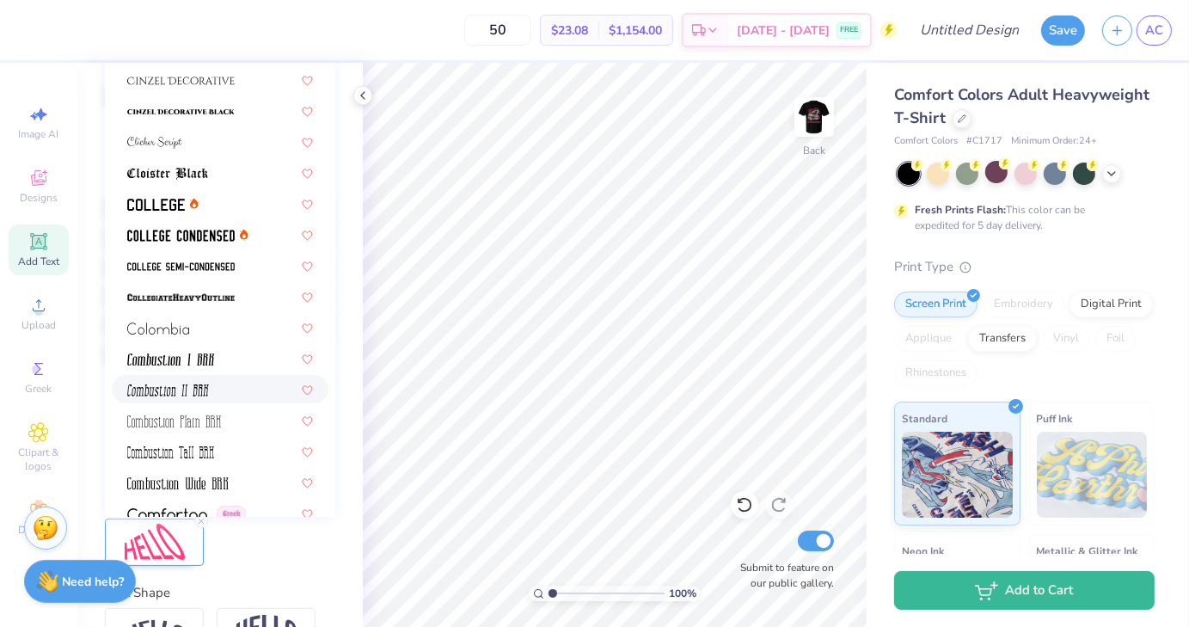
scroll to position [2239, 0]
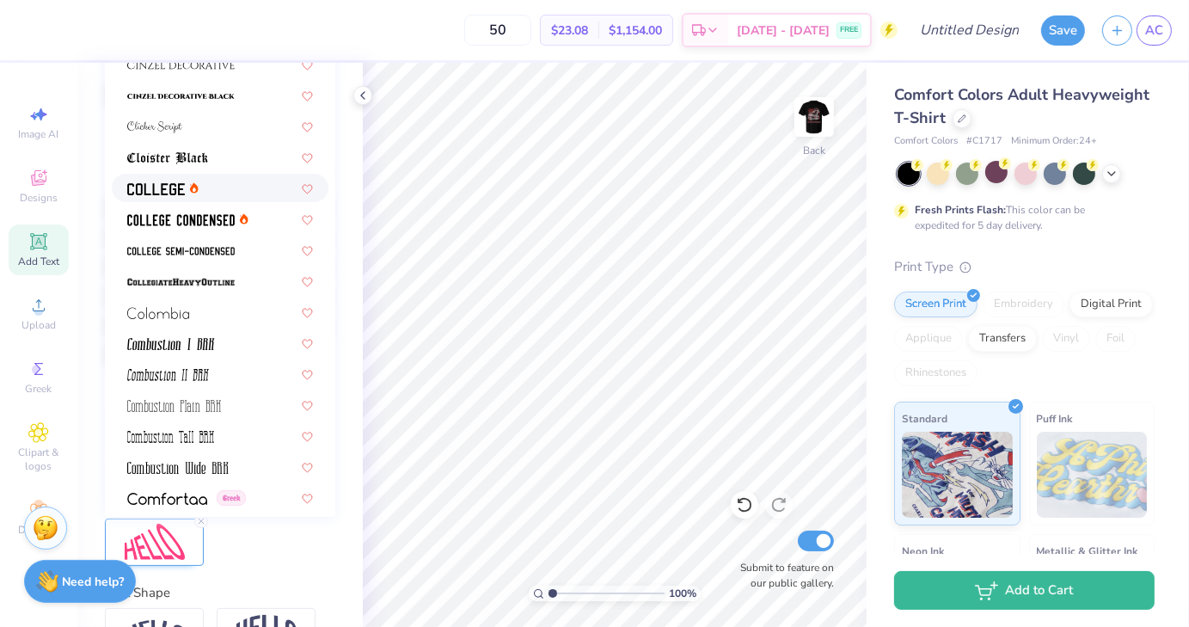
click at [161, 191] on img at bounding box center [156, 189] width 58 height 12
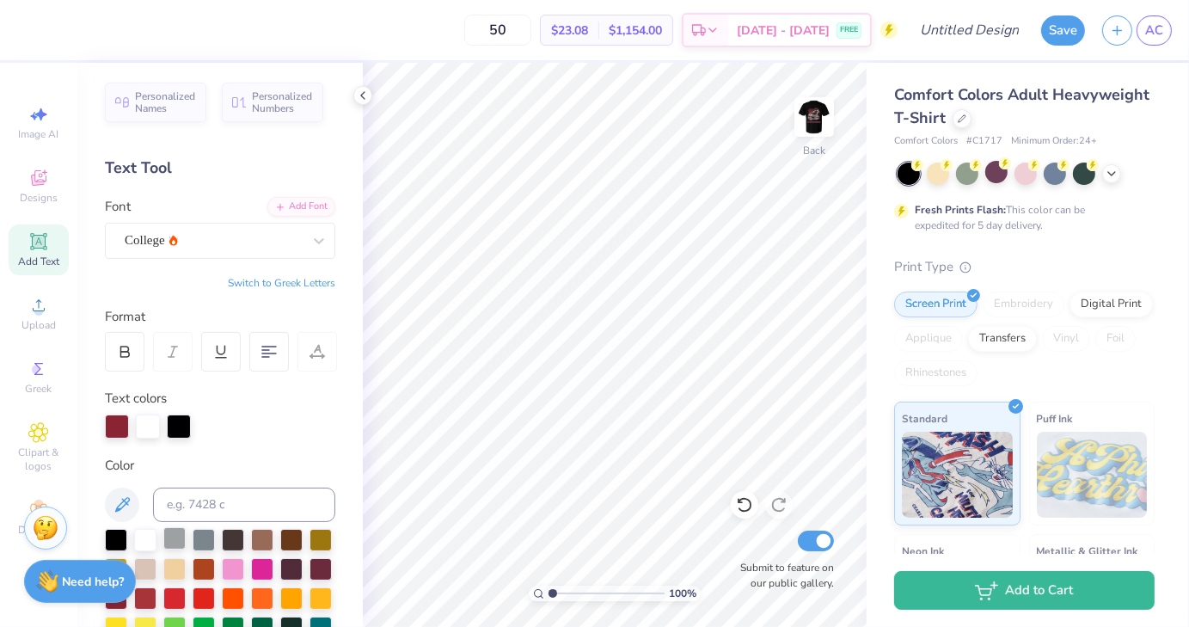
scroll to position [0, 0]
click at [45, 271] on div "Add Text" at bounding box center [39, 249] width 60 height 51
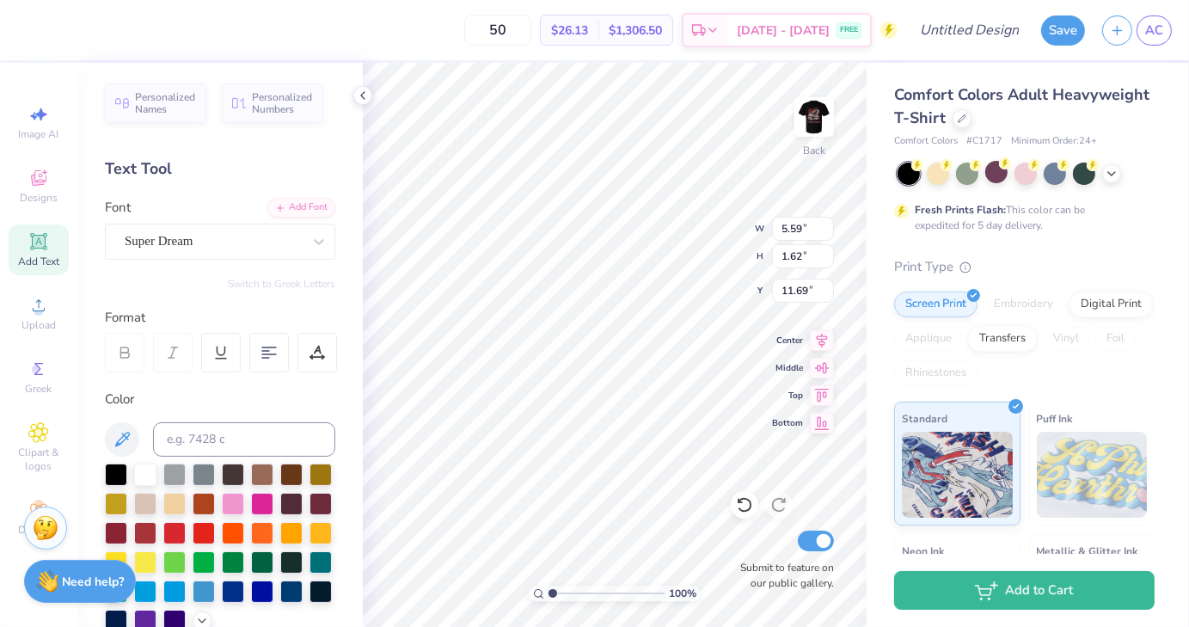
scroll to position [14, 9]
click at [310, 248] on icon at bounding box center [318, 241] width 17 height 17
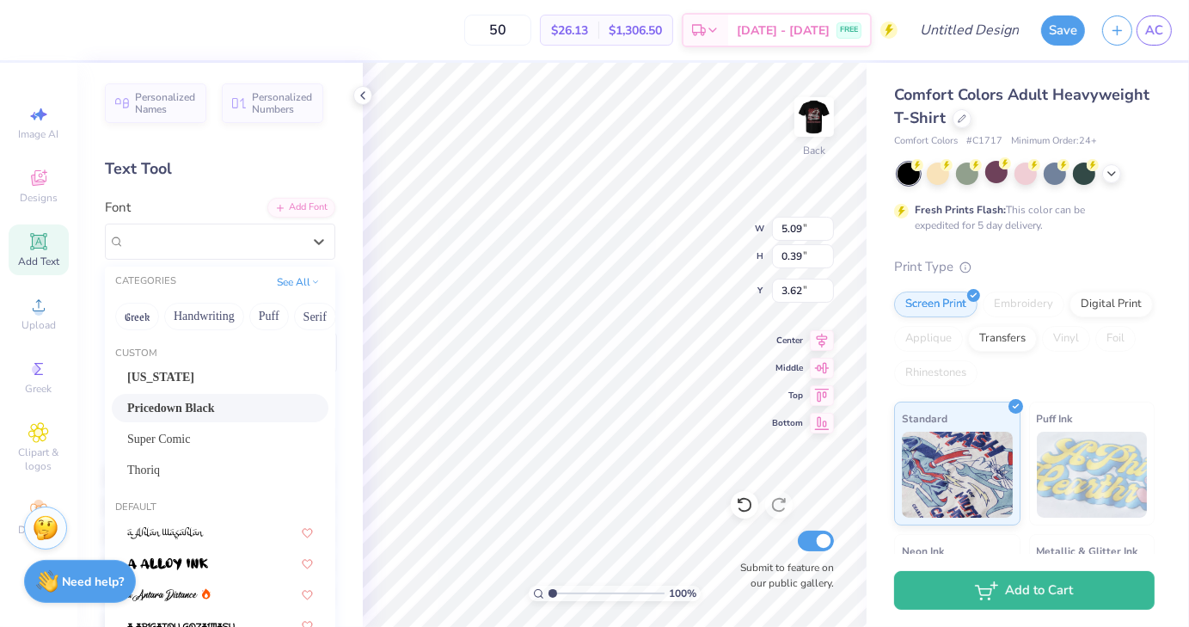
click at [217, 394] on div "Pricedown Black" at bounding box center [220, 408] width 217 height 28
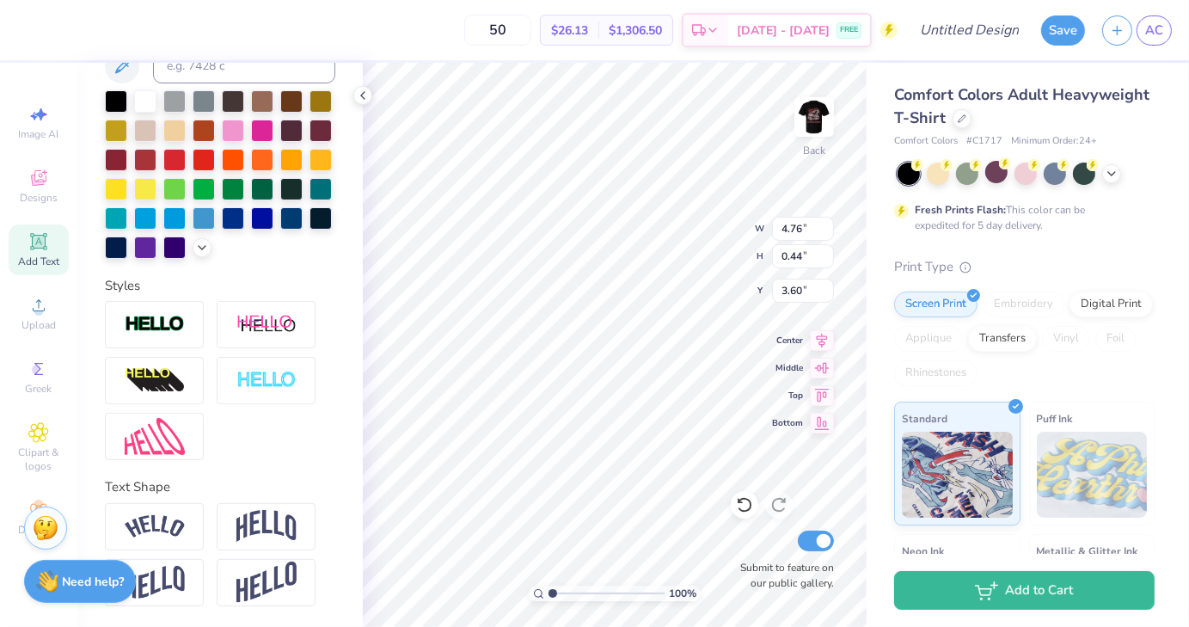
scroll to position [396, 0]
click at [153, 379] on img at bounding box center [155, 381] width 60 height 28
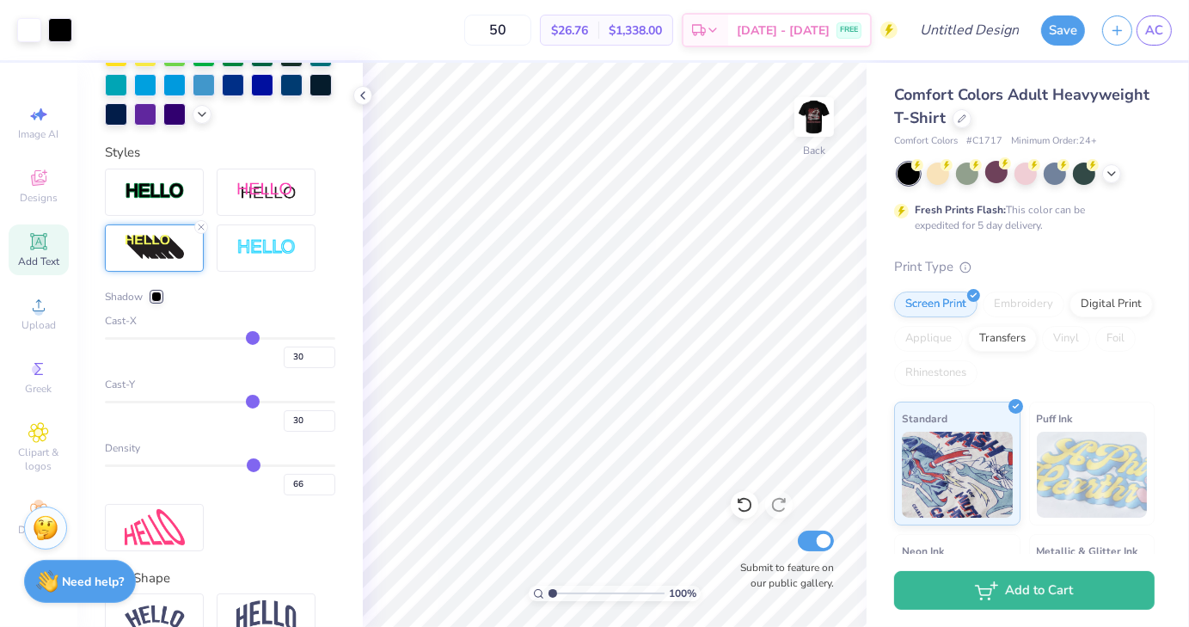
scroll to position [580, 0]
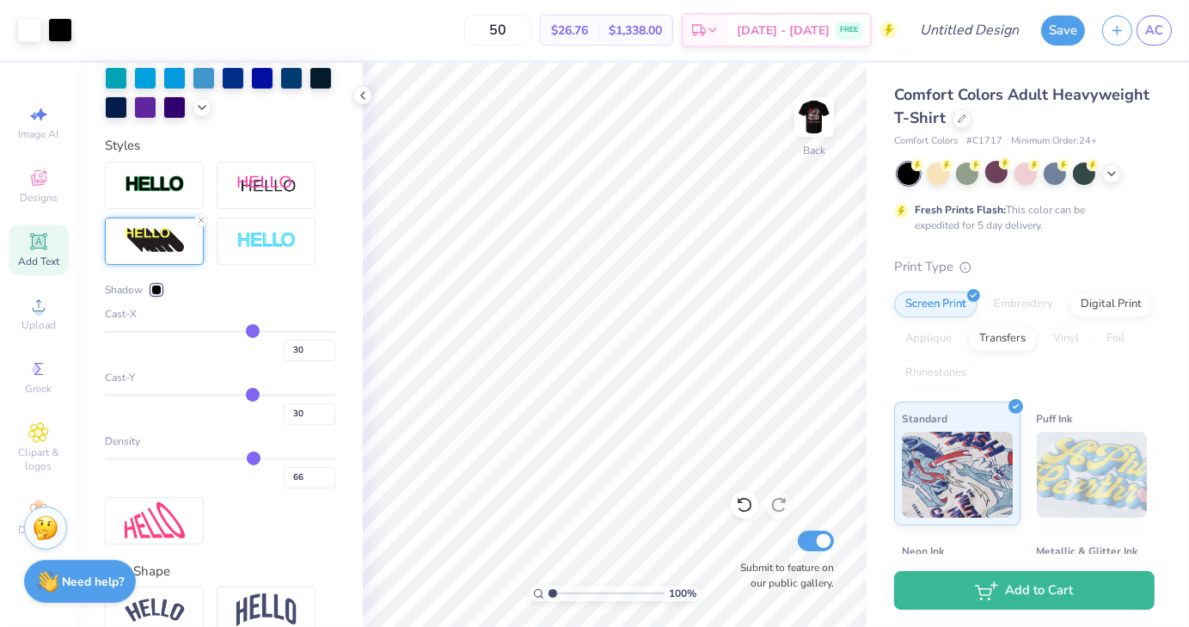
click at [153, 295] on div at bounding box center [156, 290] width 10 height 10
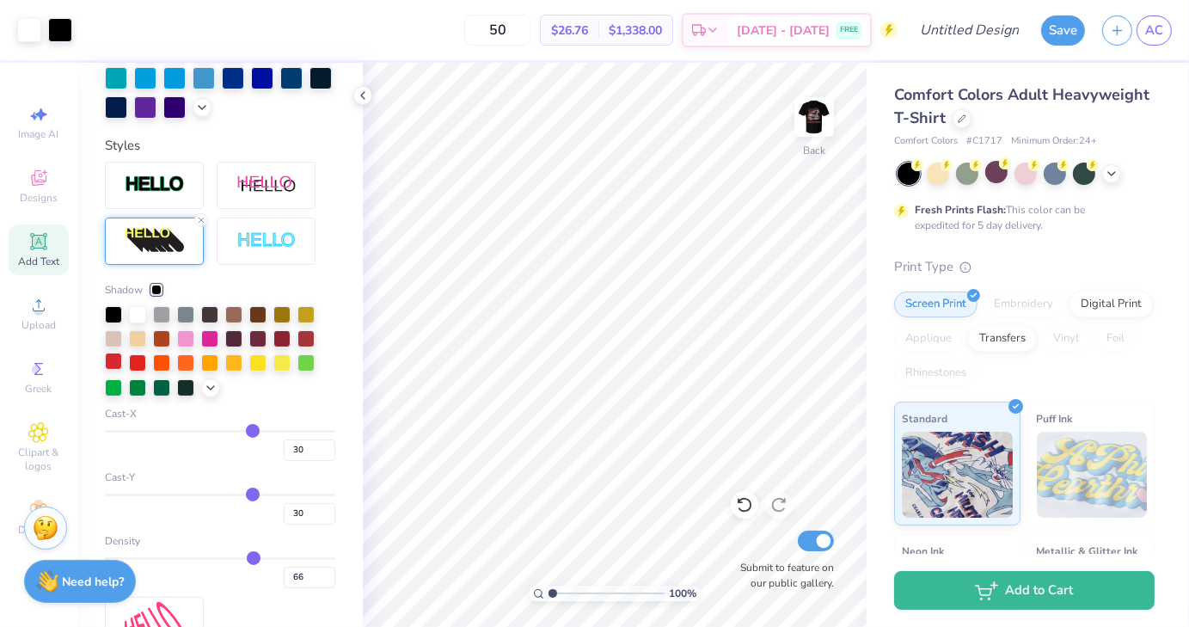
click at [112, 370] on div at bounding box center [113, 361] width 17 height 17
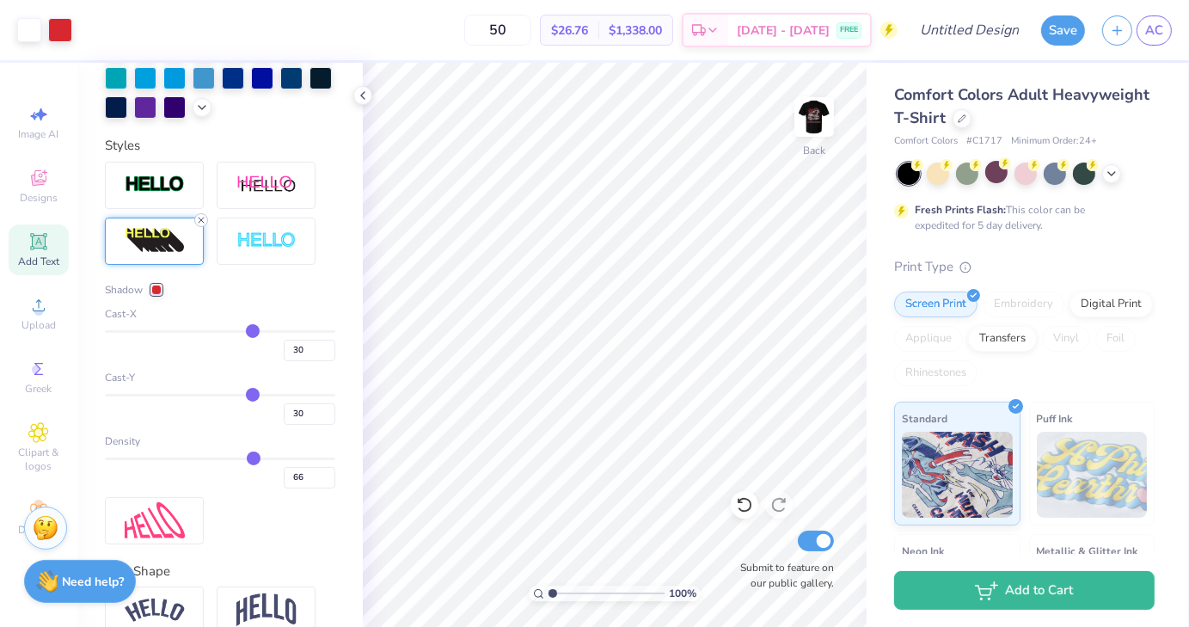
click at [204, 225] on icon at bounding box center [201, 220] width 10 height 10
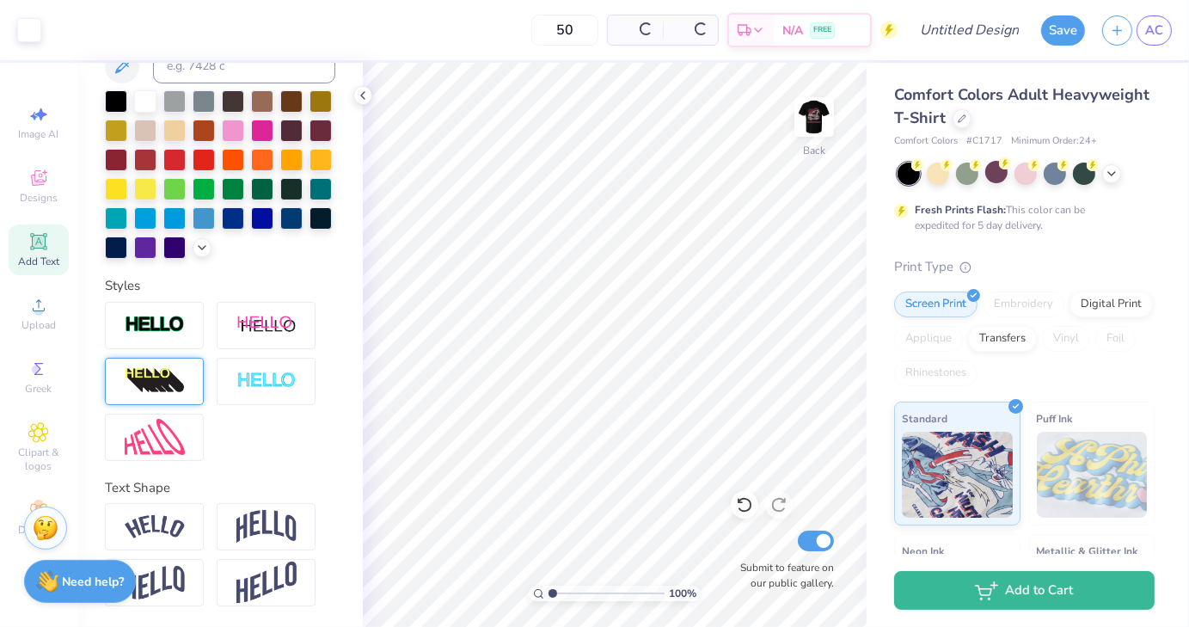
scroll to position [468, 0]
click at [157, 317] on img at bounding box center [155, 325] width 60 height 20
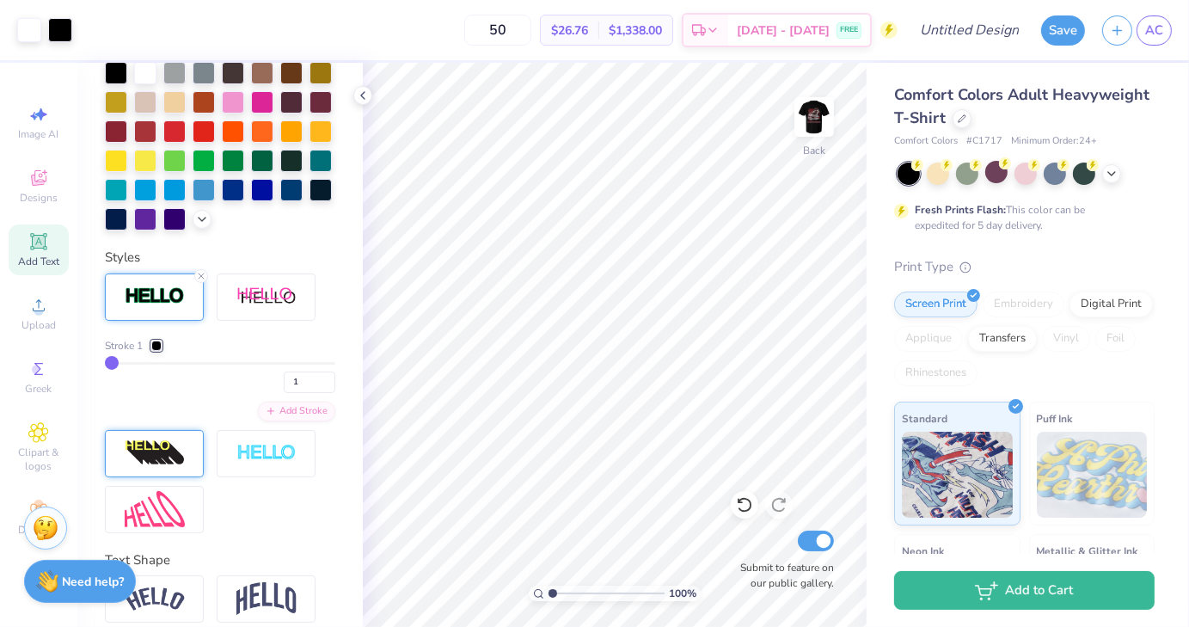
click at [159, 351] on div at bounding box center [156, 346] width 10 height 10
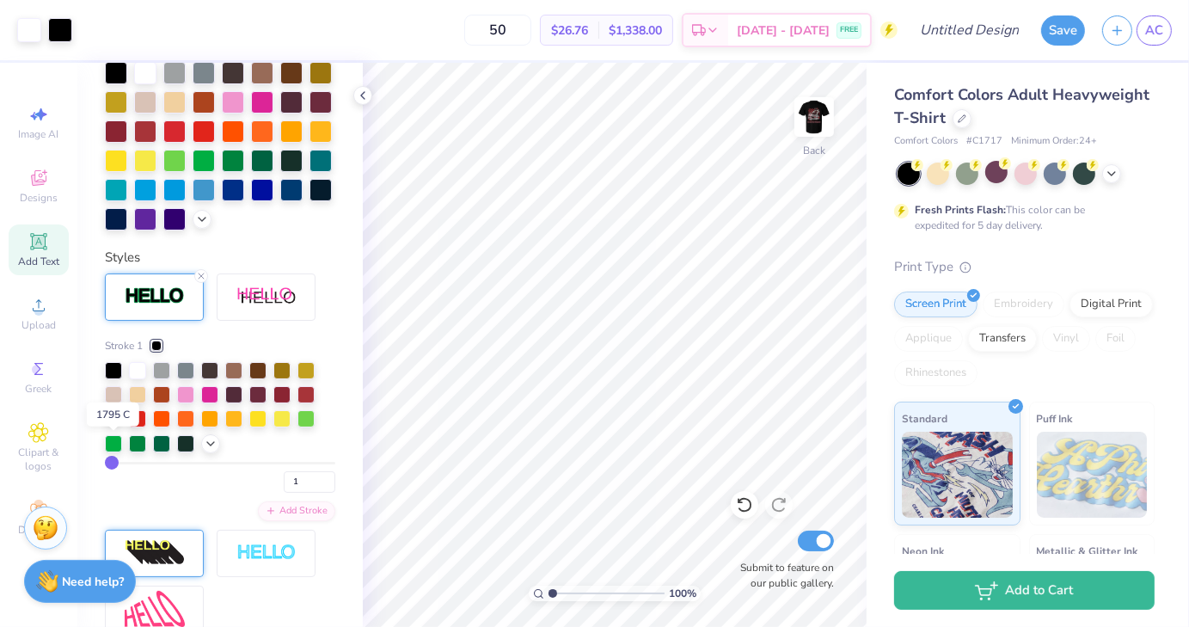
click at [120, 426] on div at bounding box center [113, 417] width 17 height 17
click at [281, 402] on div at bounding box center [282, 392] width 17 height 17
click at [289, 493] on input "1" at bounding box center [310, 482] width 52 height 22
drag, startPoint x: 557, startPoint y: 598, endPoint x: 602, endPoint y: 588, distance: 45.7
click at [602, 588] on input "range" at bounding box center [607, 593] width 116 height 15
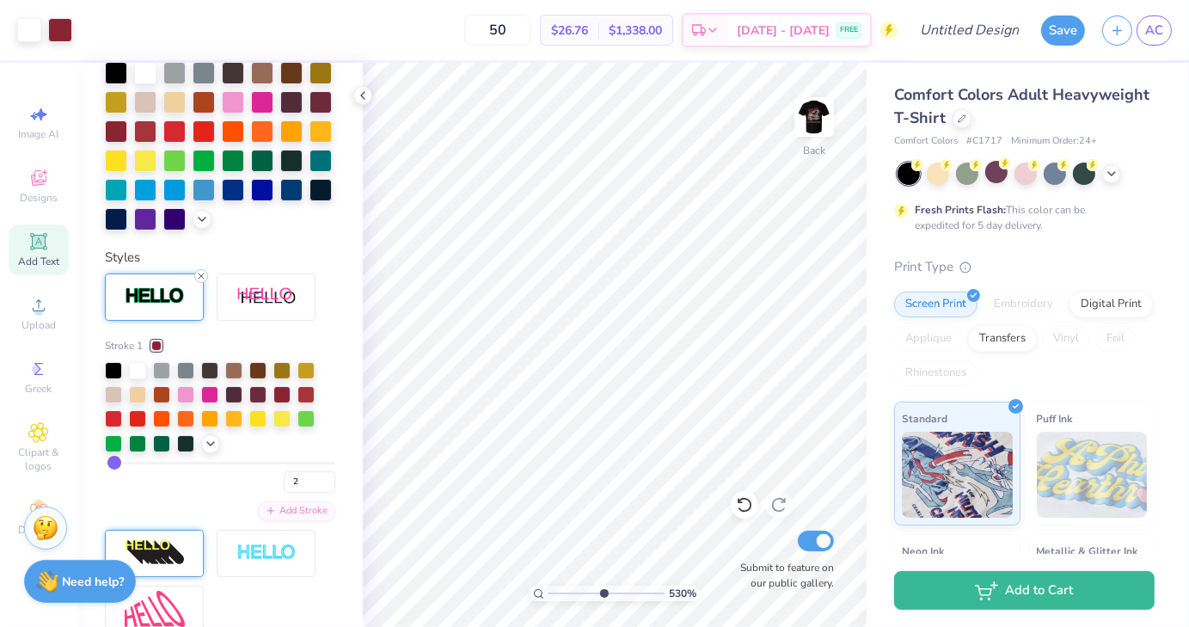
click at [203, 281] on icon at bounding box center [201, 276] width 10 height 10
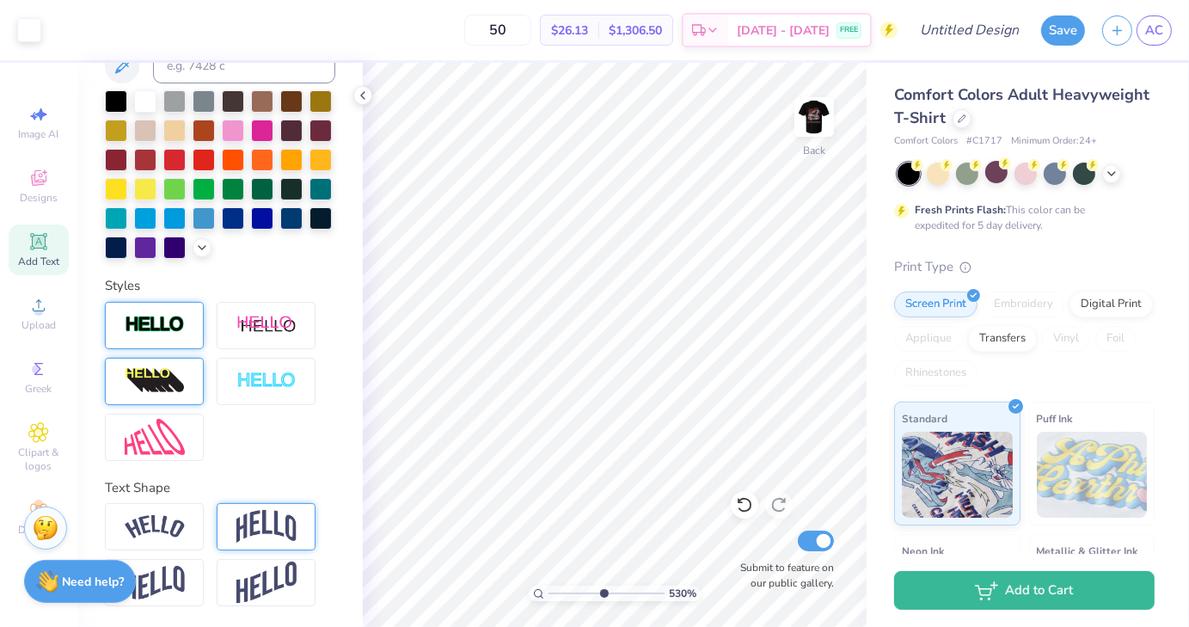
click at [244, 529] on img at bounding box center [267, 526] width 60 height 33
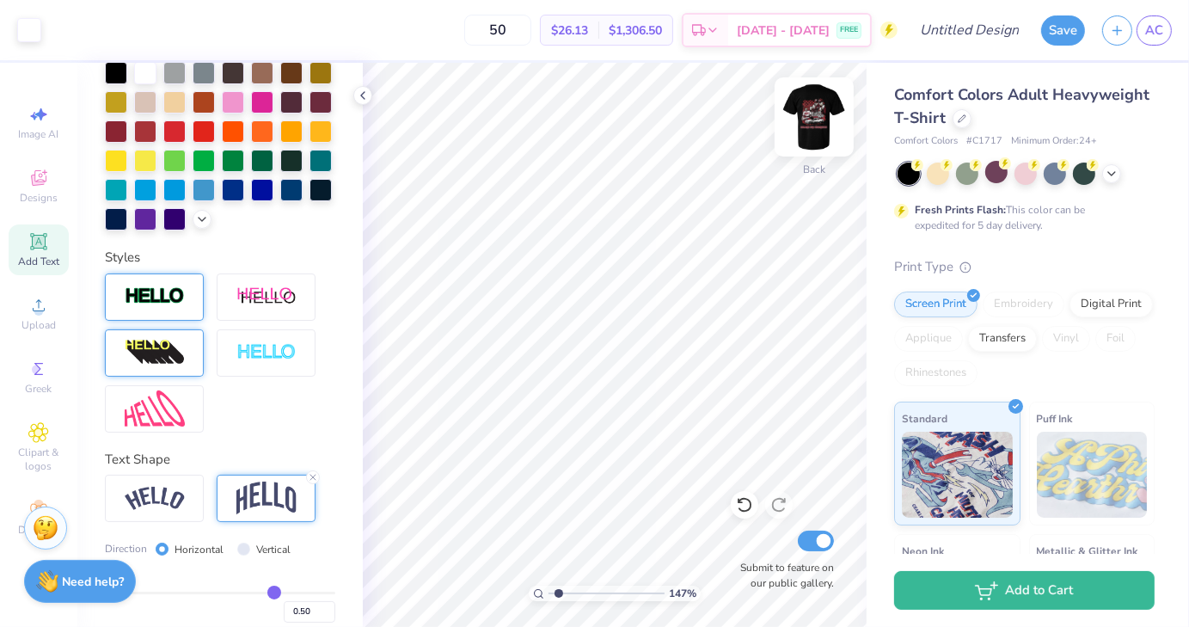
click at [812, 129] on img at bounding box center [814, 117] width 69 height 69
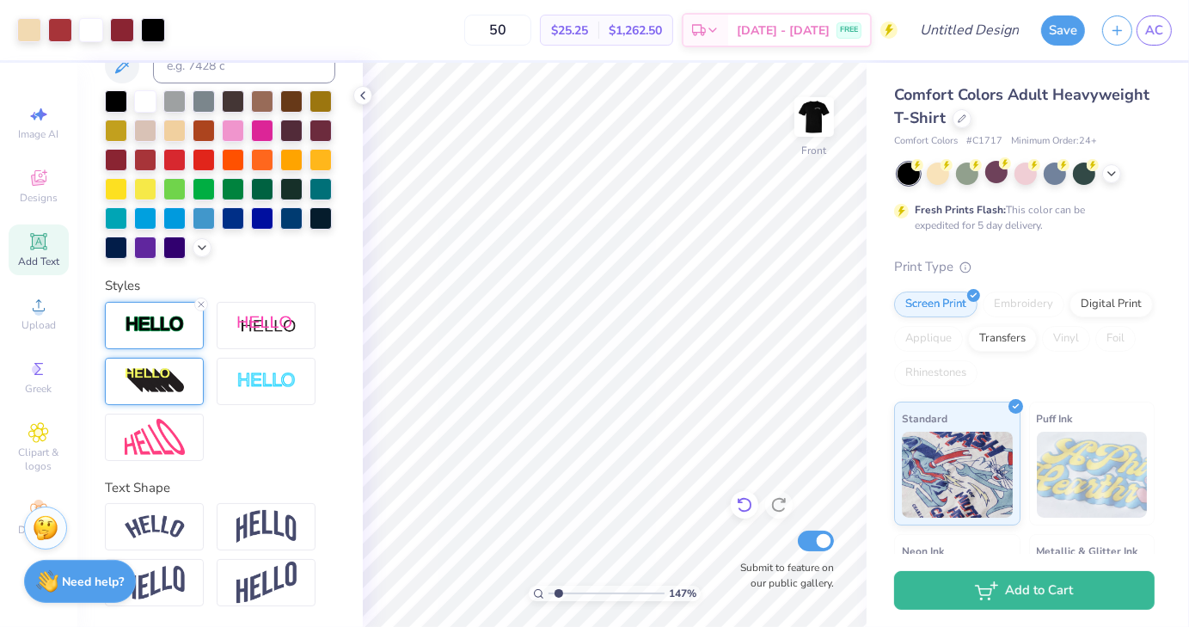
click at [741, 504] on icon at bounding box center [744, 504] width 17 height 17
click at [812, 120] on img at bounding box center [814, 117] width 69 height 69
click at [360, 98] on icon at bounding box center [363, 96] width 14 height 14
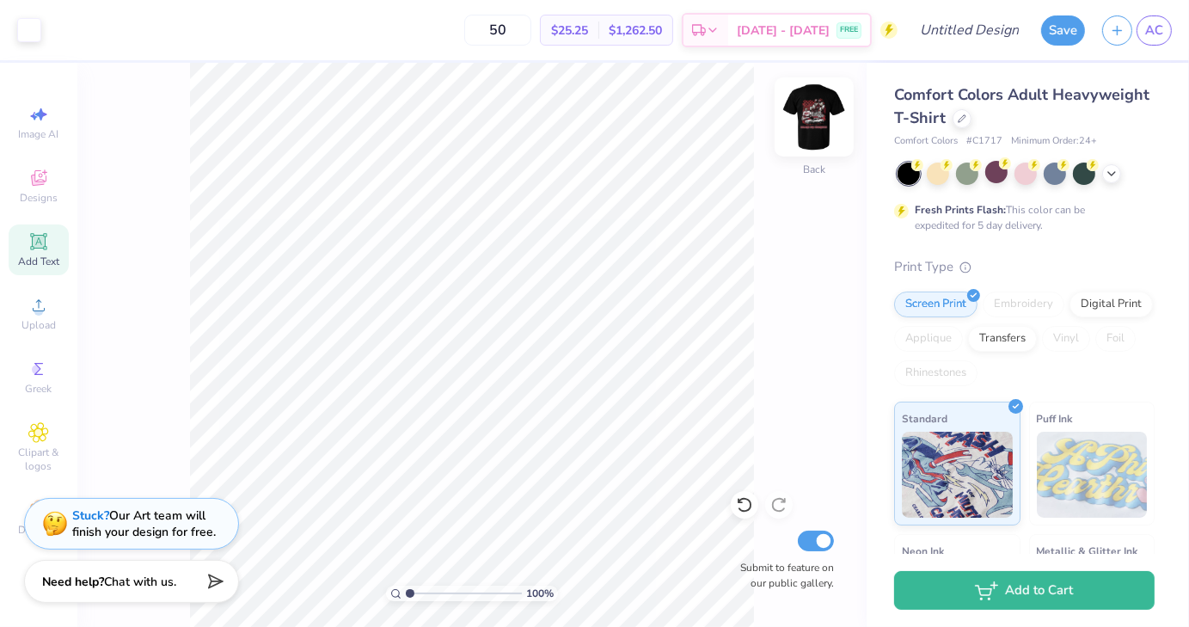
click at [810, 123] on img at bounding box center [814, 117] width 69 height 69
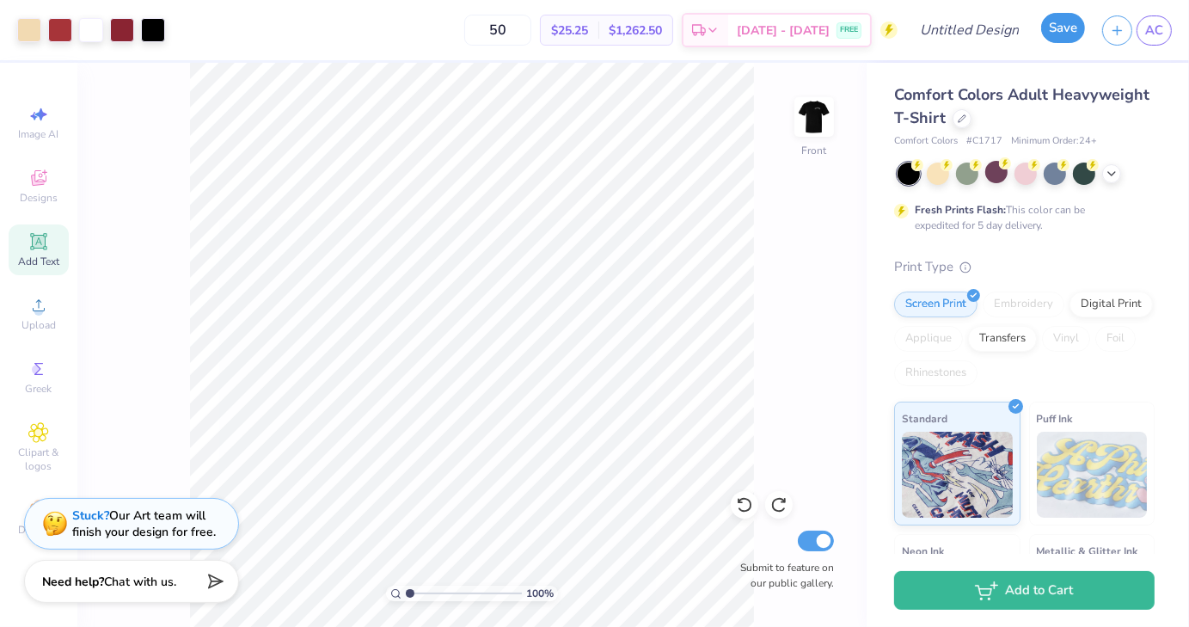
click at [1057, 40] on button "Save" at bounding box center [1064, 28] width 44 height 30
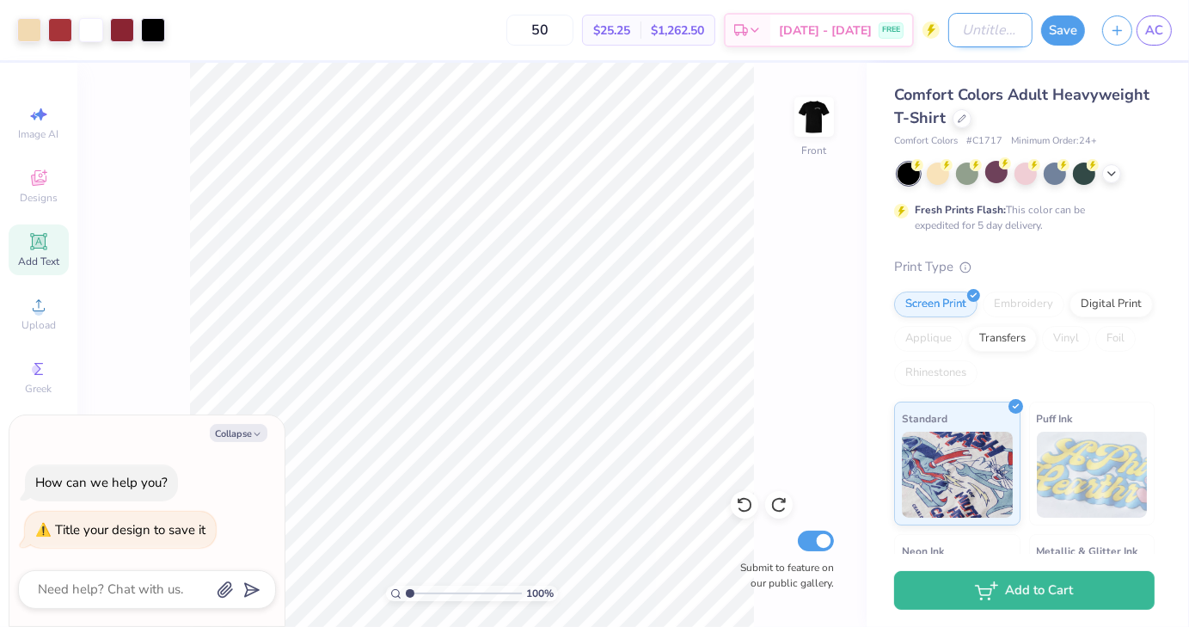
click at [976, 35] on input "Design Title" at bounding box center [991, 30] width 84 height 34
click at [1073, 35] on button "Save" at bounding box center [1064, 28] width 44 height 30
